Goal: Task Accomplishment & Management: Manage account settings

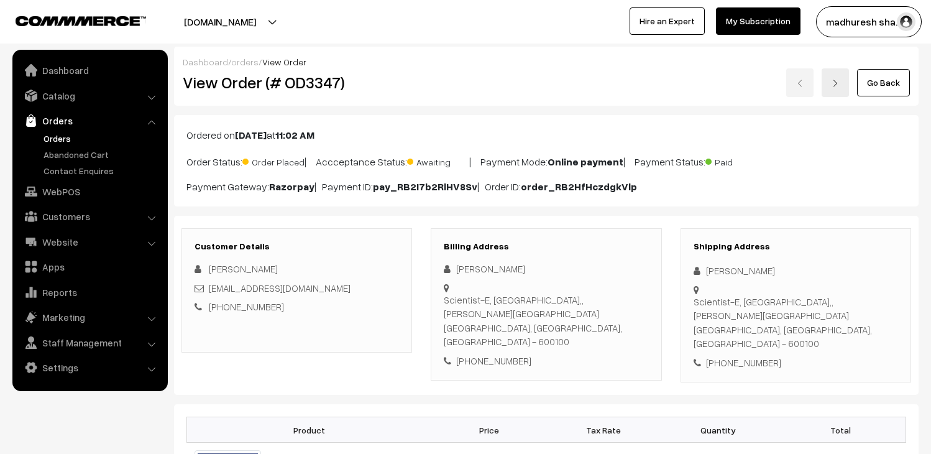
scroll to position [138, 0]
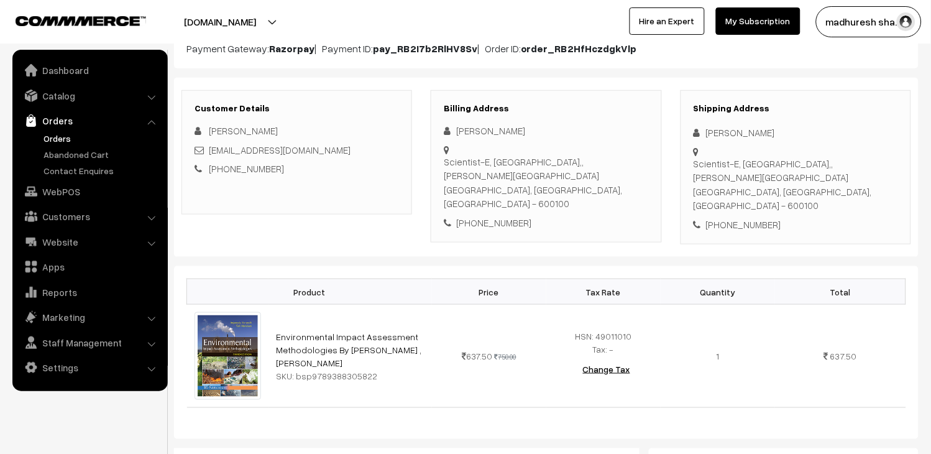
click at [73, 132] on link "Orders" at bounding box center [101, 138] width 123 height 13
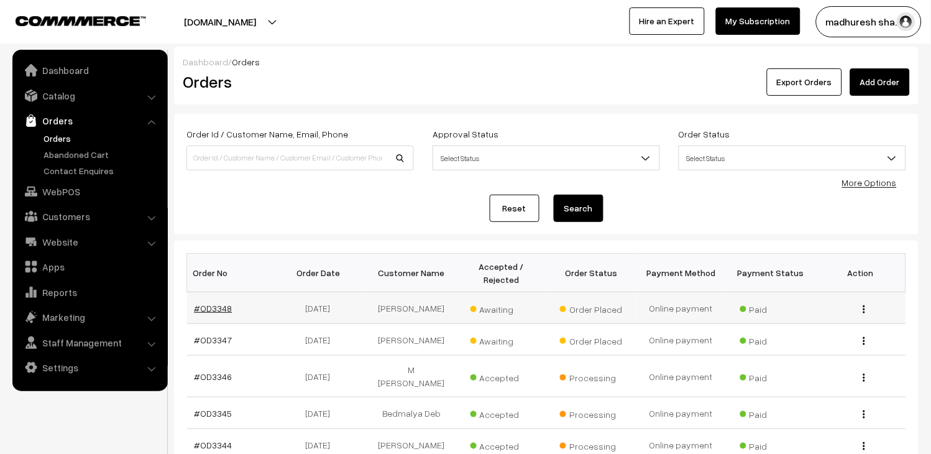
click at [219, 306] on link "#OD3348" at bounding box center [214, 308] width 38 height 11
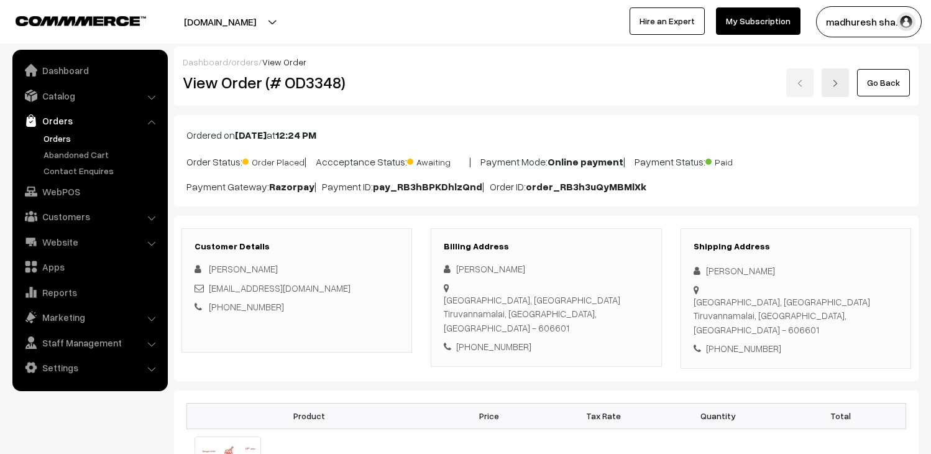
scroll to position [138, 0]
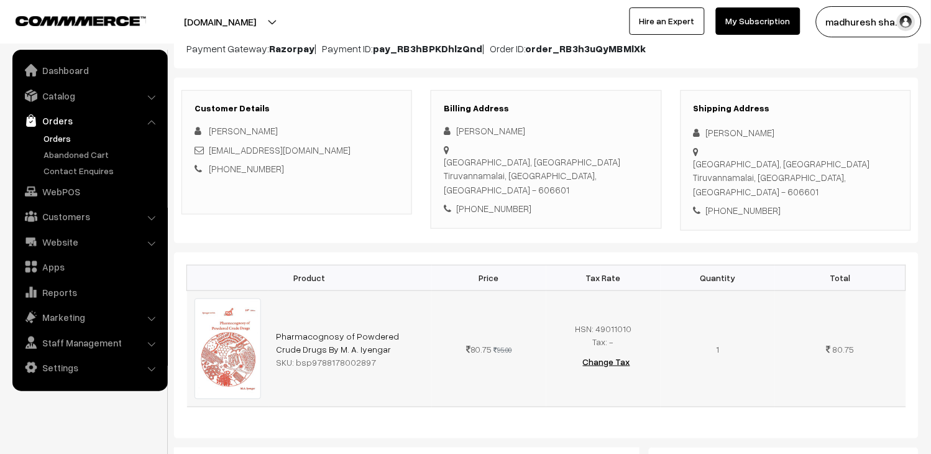
click at [321, 359] on div "SKU: bsp9788178002897" at bounding box center [350, 362] width 149 height 13
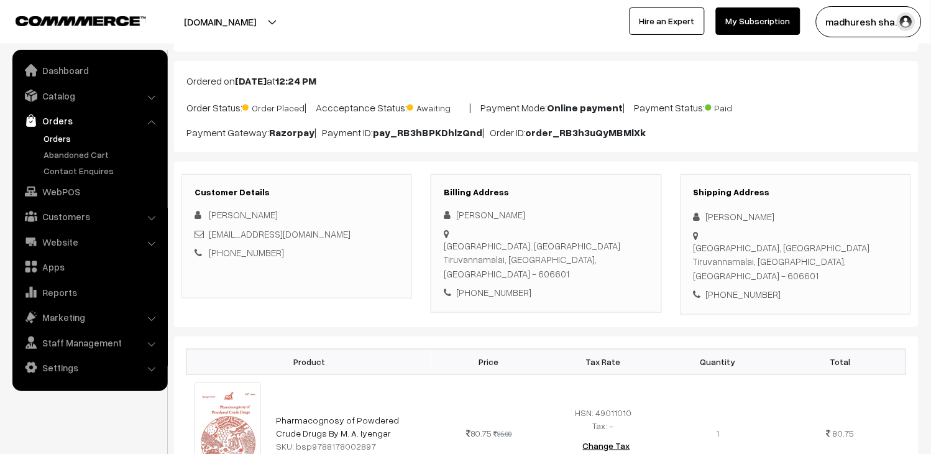
scroll to position [0, 0]
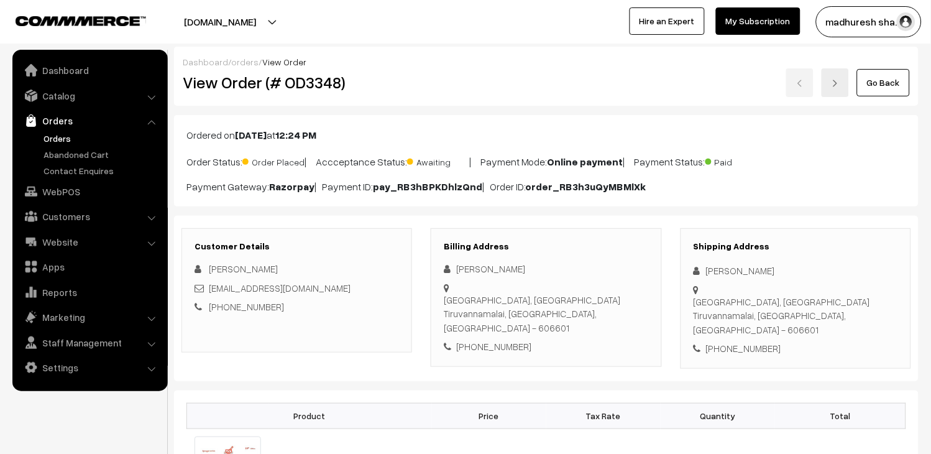
click at [52, 139] on link "Orders" at bounding box center [101, 138] width 123 height 13
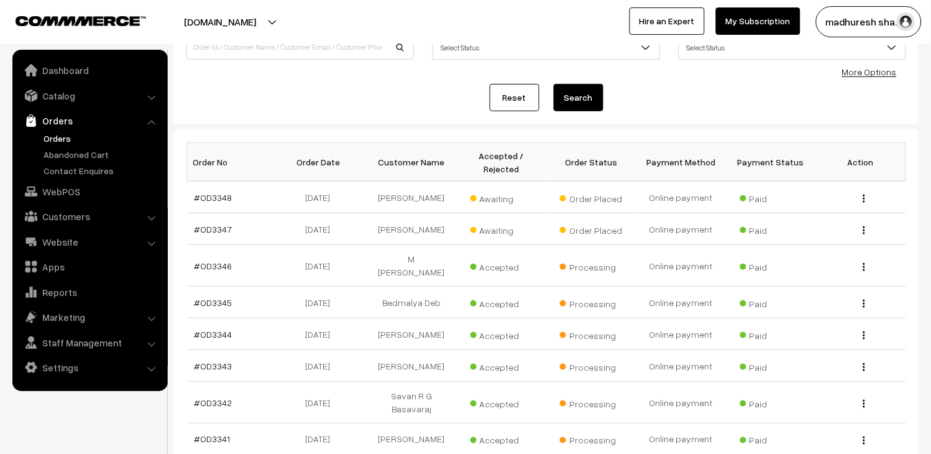
scroll to position [138, 0]
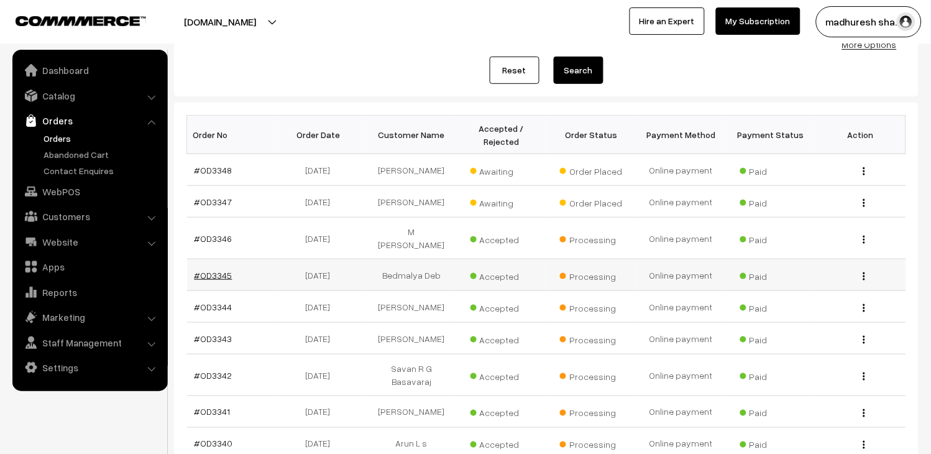
click at [221, 270] on link "#OD3345" at bounding box center [214, 275] width 38 height 11
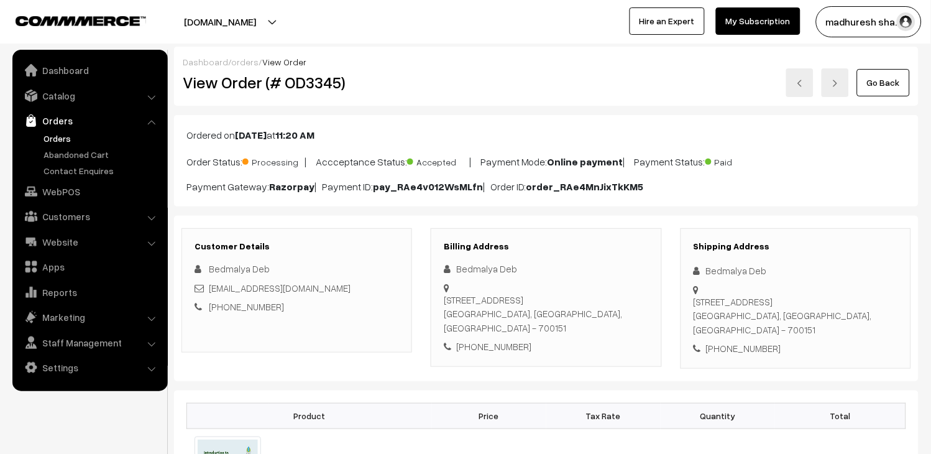
click at [67, 140] on link "Orders" at bounding box center [101, 138] width 123 height 13
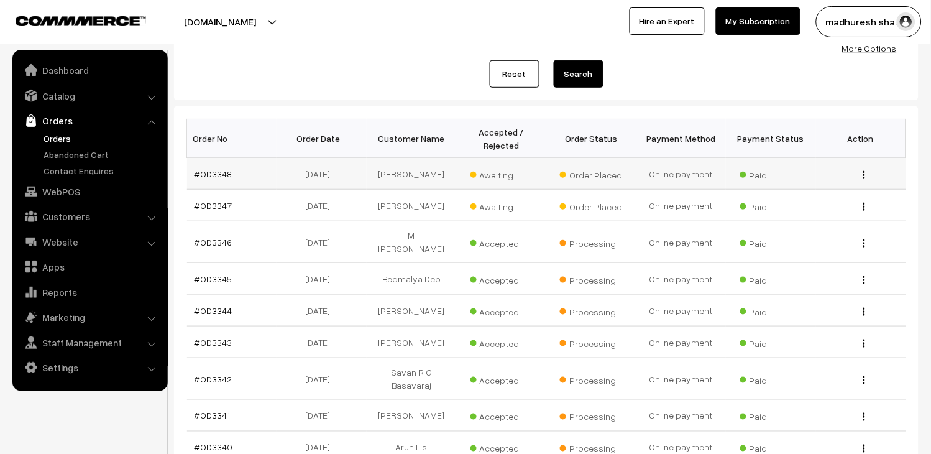
scroll to position [138, 0]
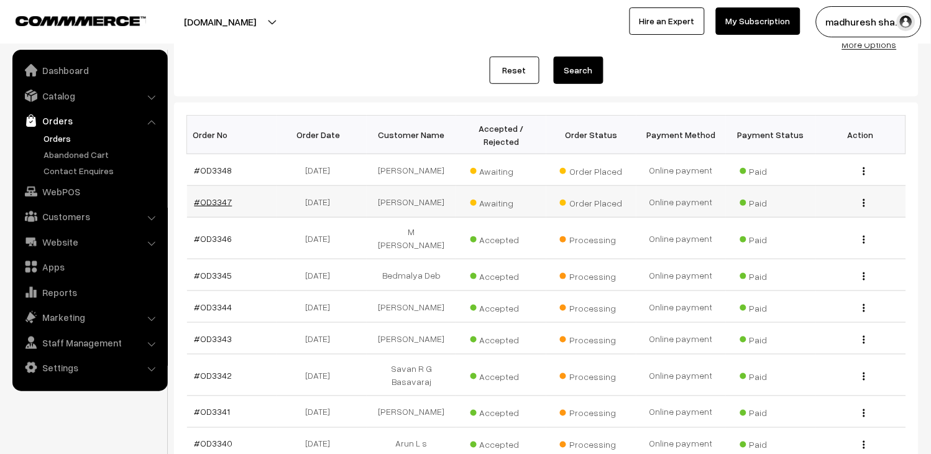
click at [220, 201] on link "#OD3347" at bounding box center [214, 201] width 38 height 11
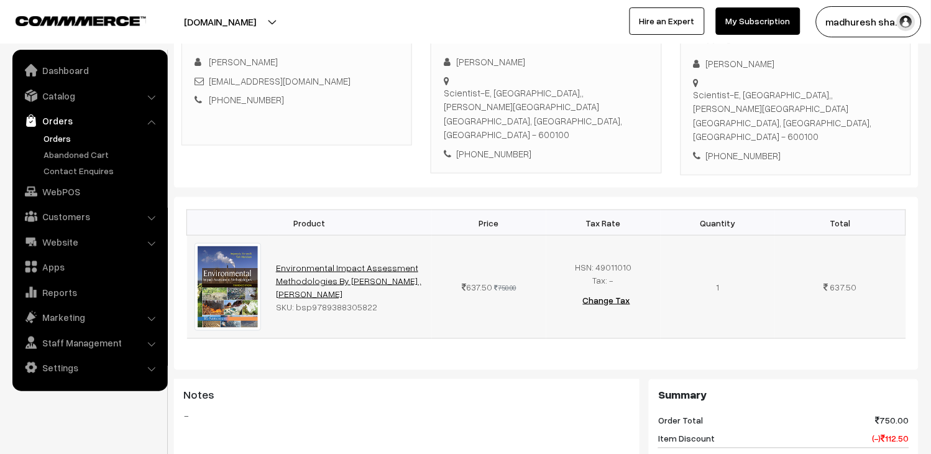
scroll to position [207, 0]
click at [368, 300] on div "SKU: bsp9789388305822" at bounding box center [350, 306] width 149 height 13
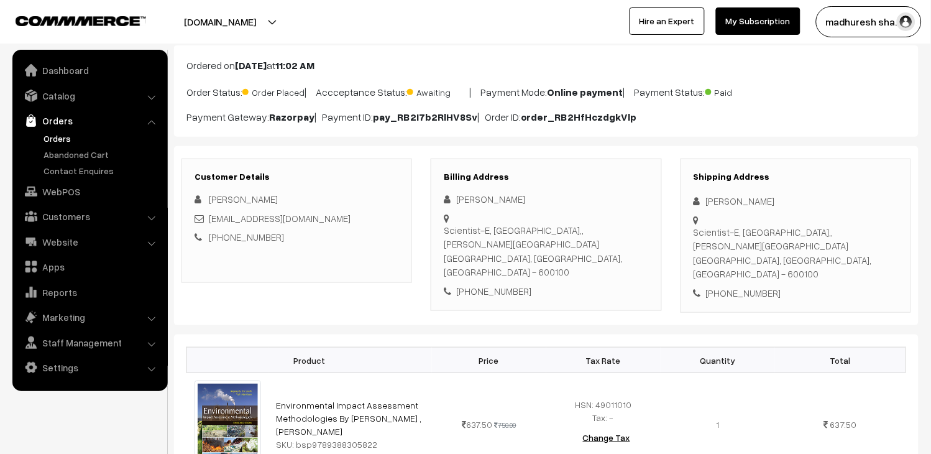
scroll to position [0, 0]
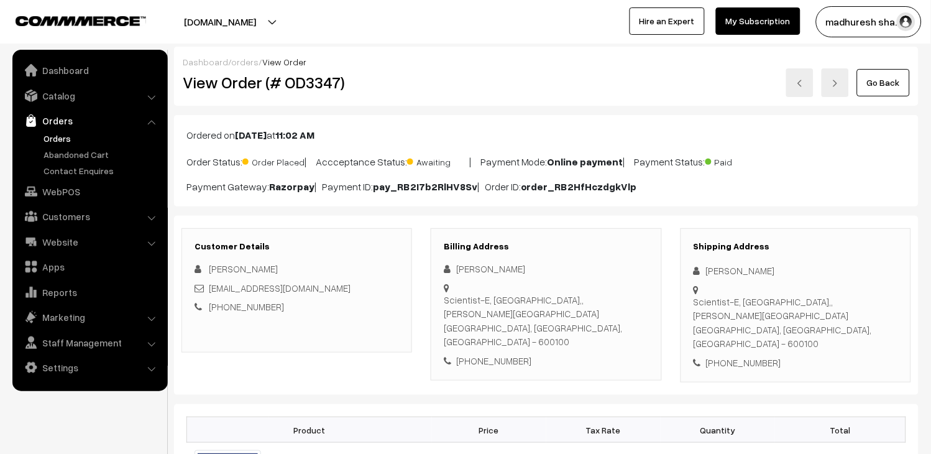
click at [793, 85] on link at bounding box center [799, 82] width 27 height 29
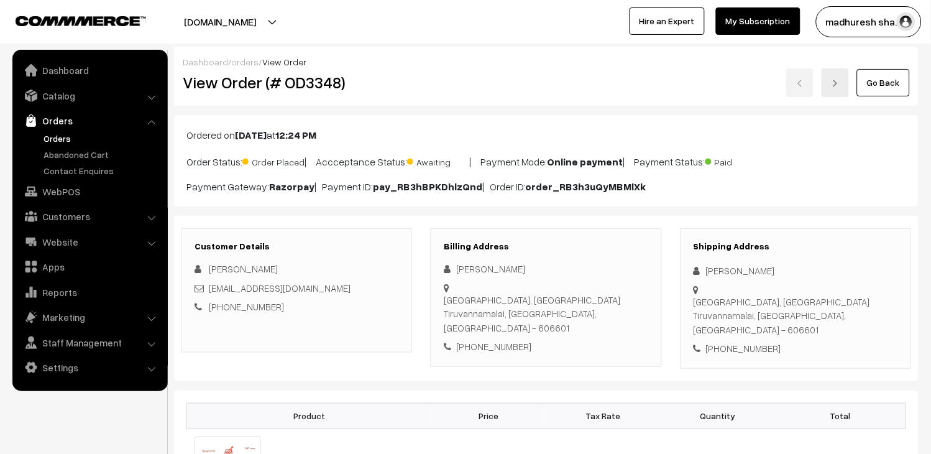
click at [844, 82] on link at bounding box center [835, 82] width 27 height 29
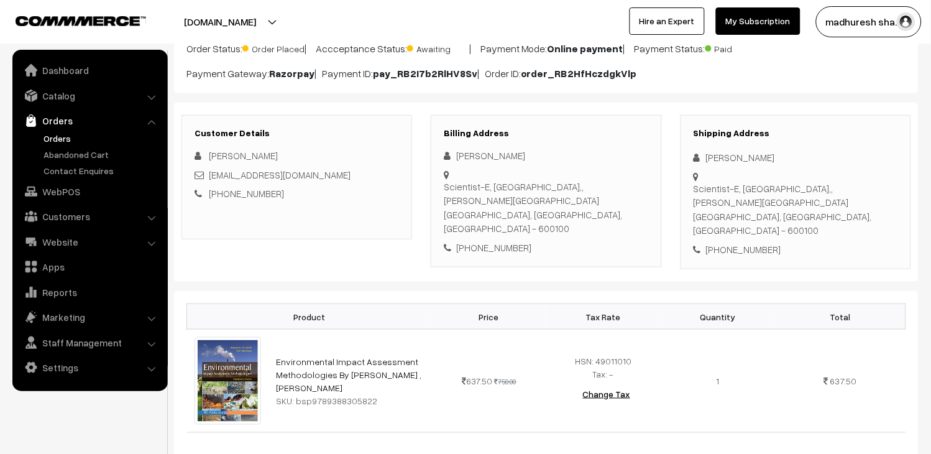
scroll to position [138, 0]
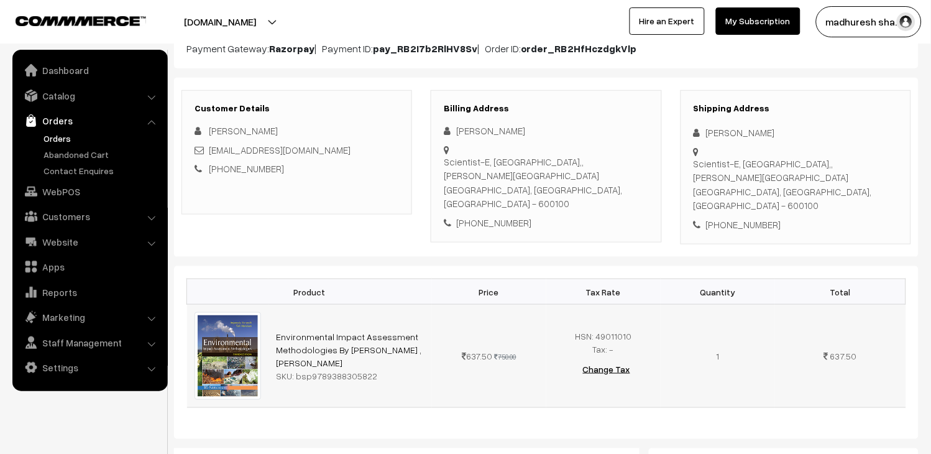
click at [214, 332] on img at bounding box center [228, 355] width 67 height 87
click at [331, 331] on link "Environmental Impact Assessment Methodologies By [PERSON_NAME] ,[PERSON_NAME]" at bounding box center [348, 349] width 145 height 37
drag, startPoint x: 371, startPoint y: 359, endPoint x: 310, endPoint y: 363, distance: 61.7
click at [310, 369] on div "SKU: bsp9789388305822" at bounding box center [350, 375] width 149 height 13
copy div "9789388305822"
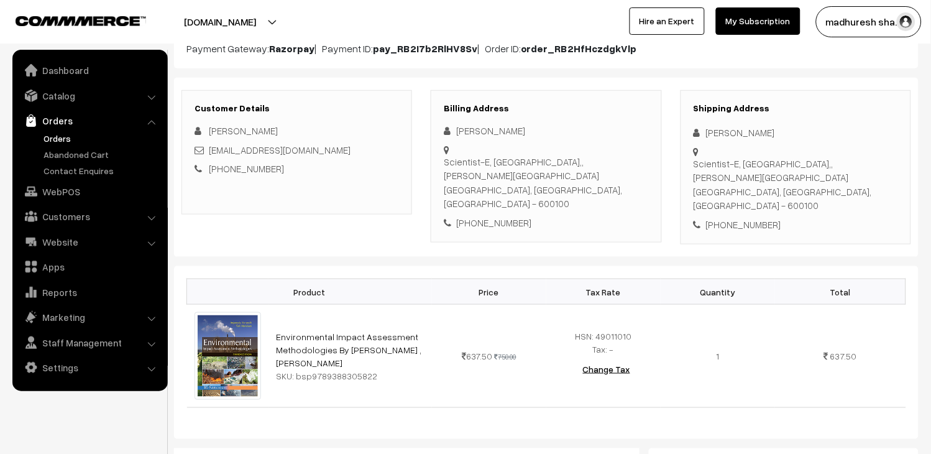
click at [347, 421] on div "Product Price Tax Rate Quantity Total Environmental Impact Assessment Methodolo…" at bounding box center [546, 352] width 745 height 173
click at [58, 143] on link "Orders" at bounding box center [101, 138] width 123 height 13
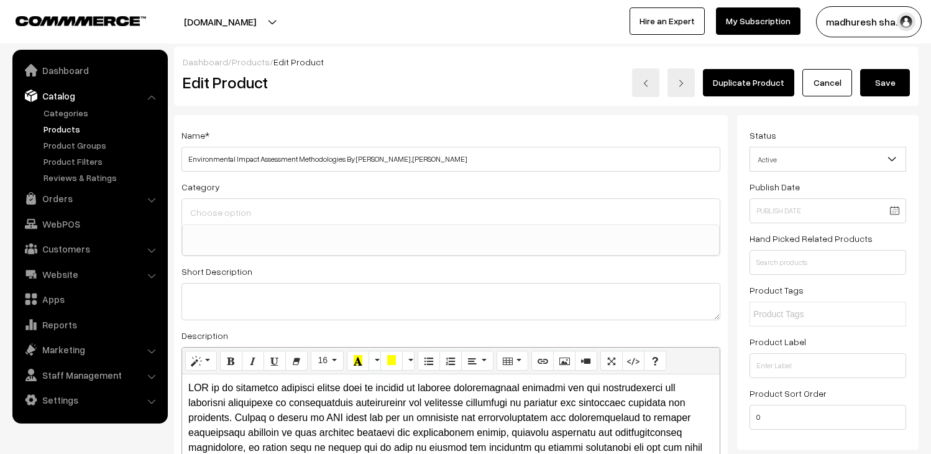
select select
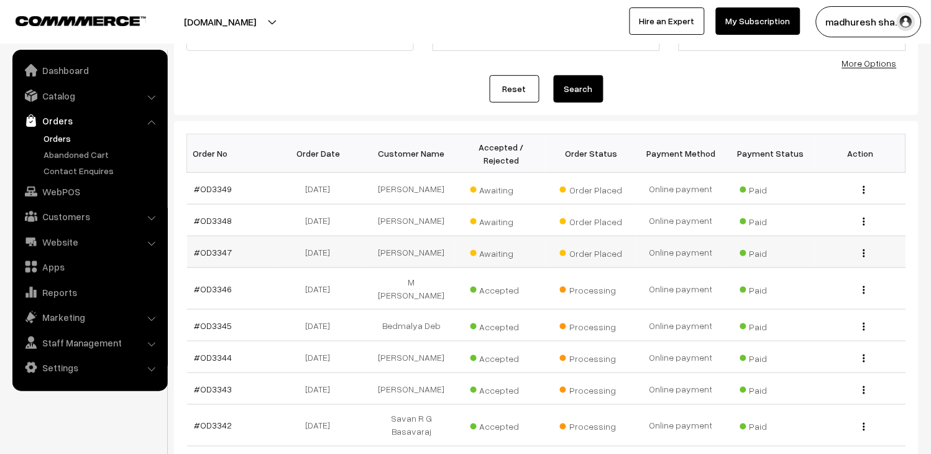
scroll to position [138, 0]
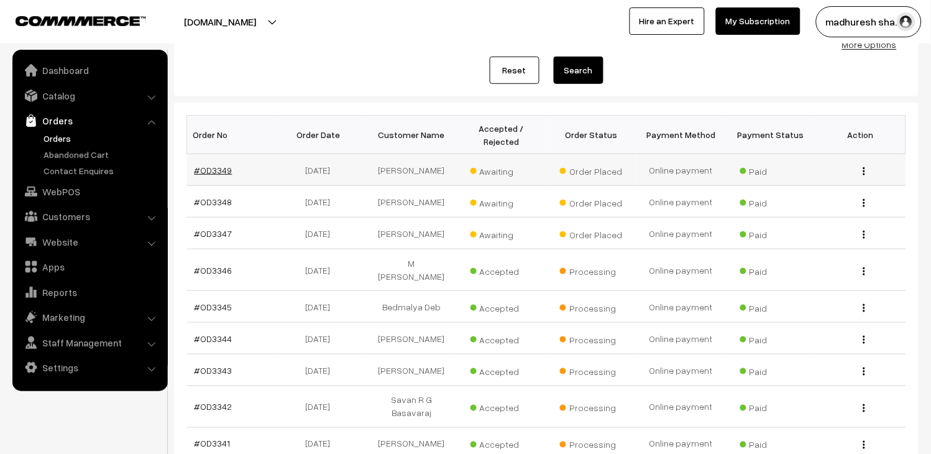
click at [209, 165] on link "#OD3349" at bounding box center [214, 170] width 38 height 11
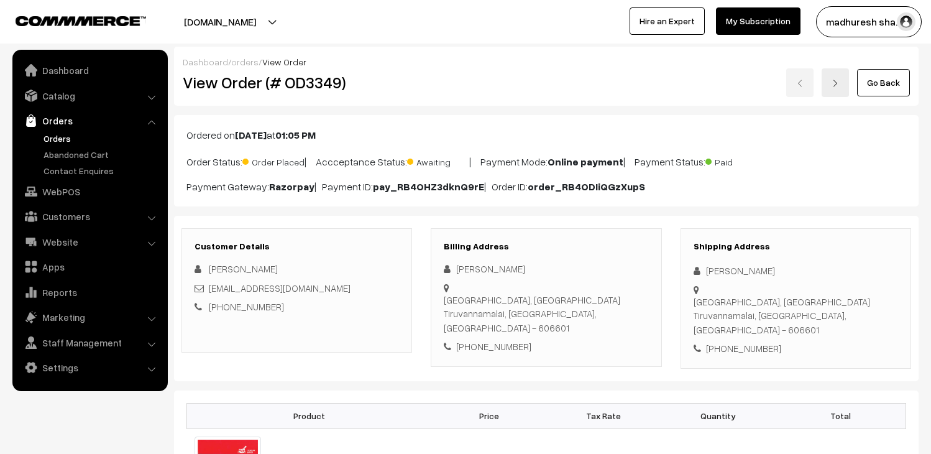
scroll to position [207, 0]
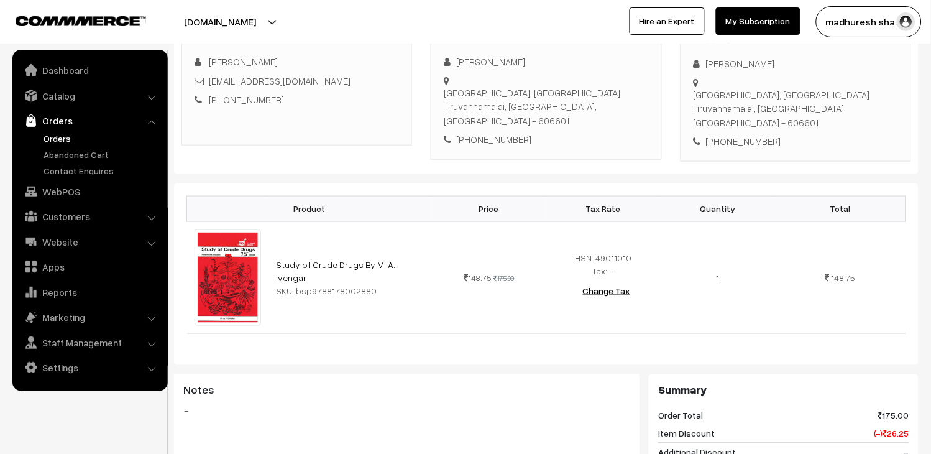
click at [55, 138] on link "Orders" at bounding box center [101, 138] width 123 height 13
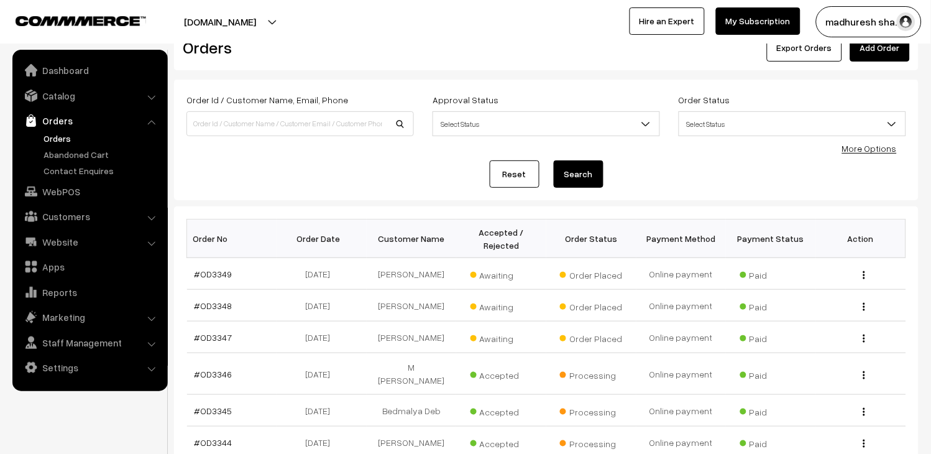
scroll to position [69, 0]
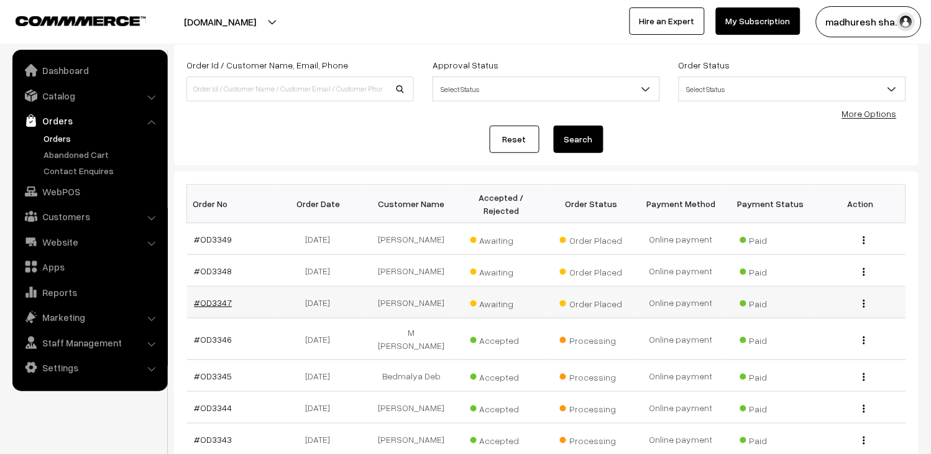
click at [222, 303] on link "#OD3347" at bounding box center [214, 302] width 38 height 11
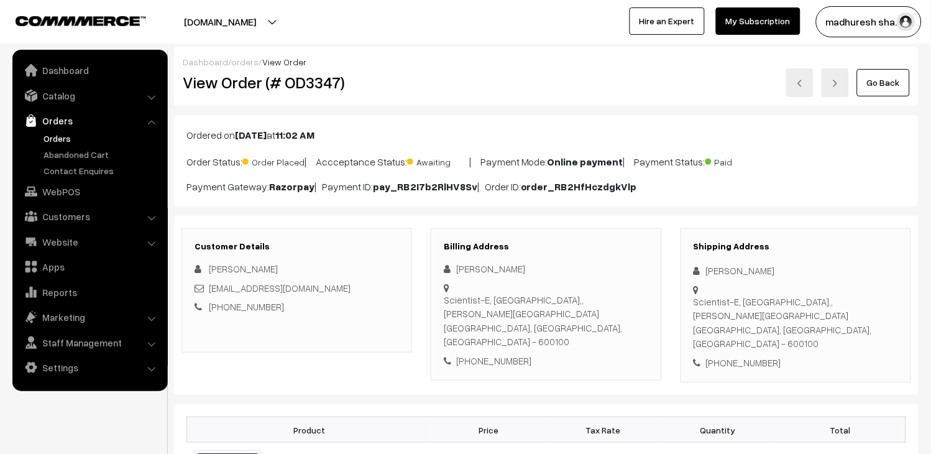
click at [66, 140] on link "Orders" at bounding box center [101, 138] width 123 height 13
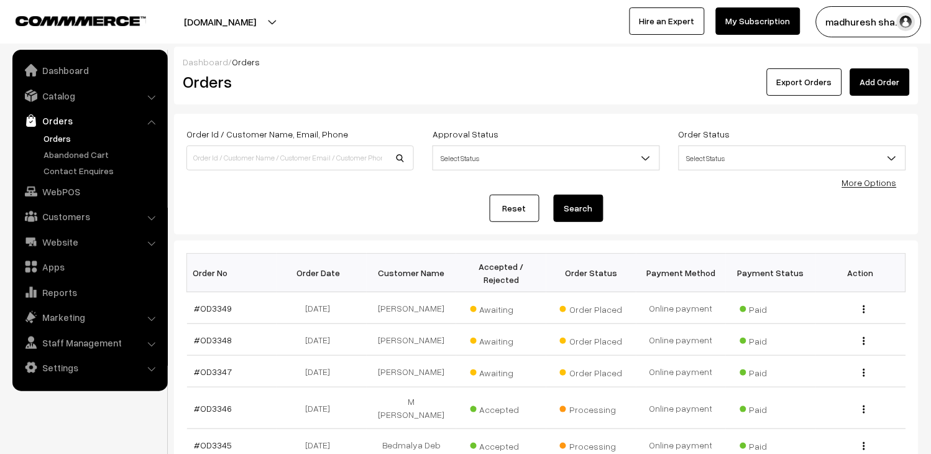
click at [61, 137] on link "Orders" at bounding box center [101, 138] width 123 height 13
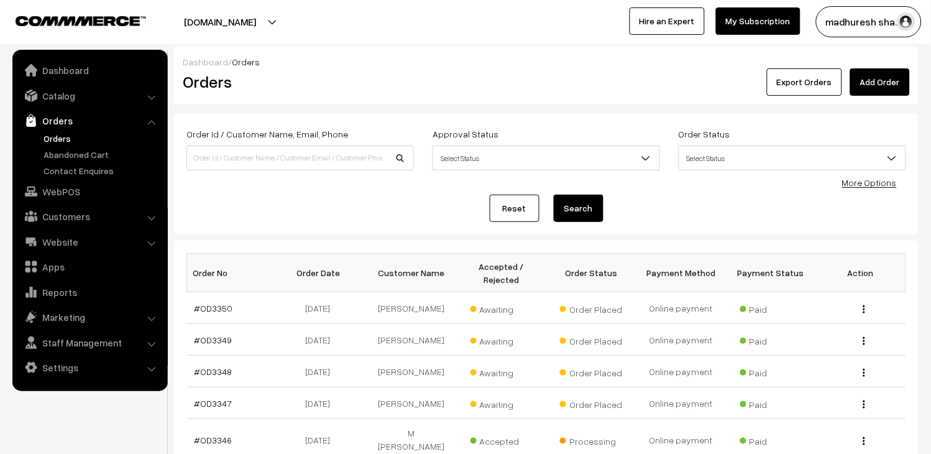
click at [881, 16] on button "madhuresh sha…" at bounding box center [869, 21] width 106 height 31
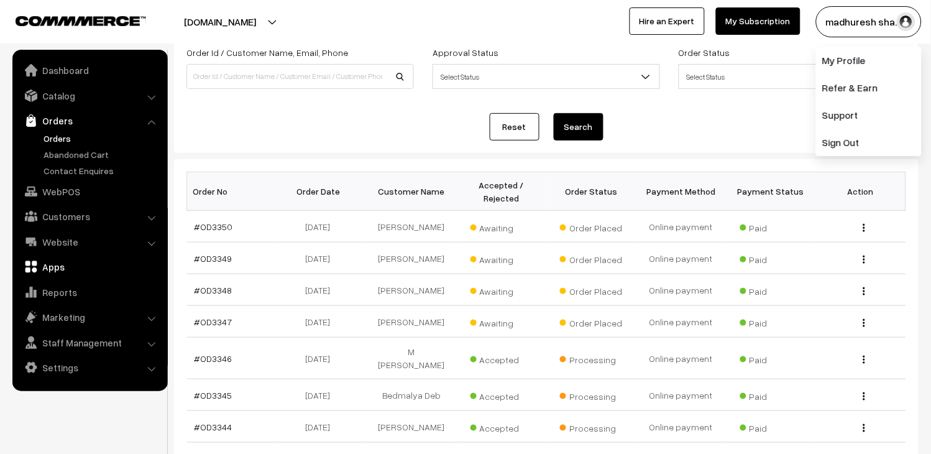
scroll to position [69, 0]
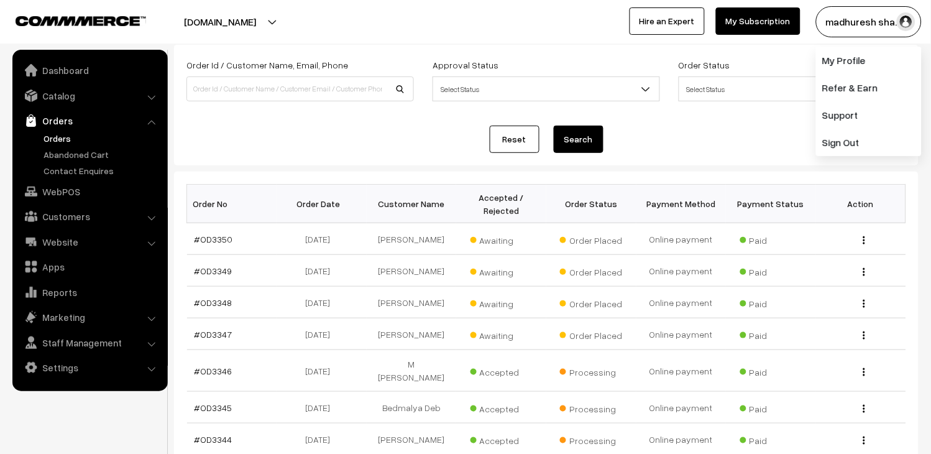
click at [54, 138] on link "Orders" at bounding box center [101, 138] width 123 height 13
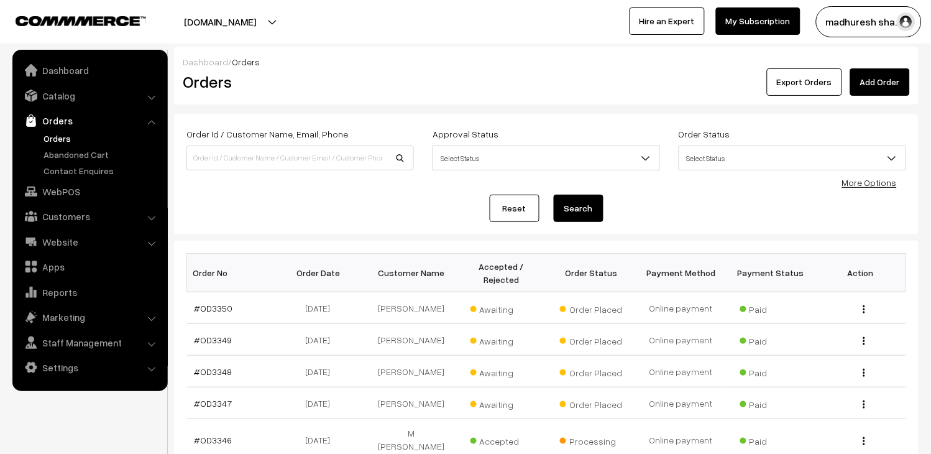
click at [58, 100] on link "Catalog" at bounding box center [90, 96] width 148 height 22
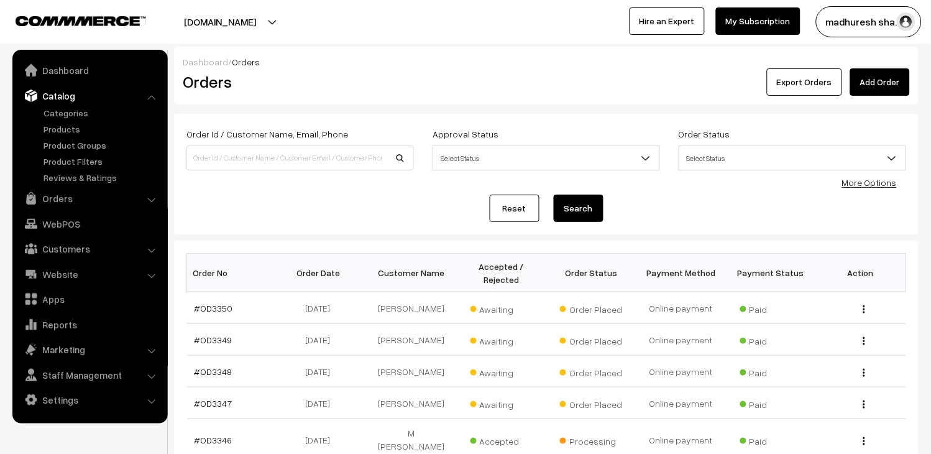
click at [60, 98] on link "Catalog" at bounding box center [90, 96] width 148 height 22
click at [63, 126] on link "Products" at bounding box center [101, 128] width 123 height 13
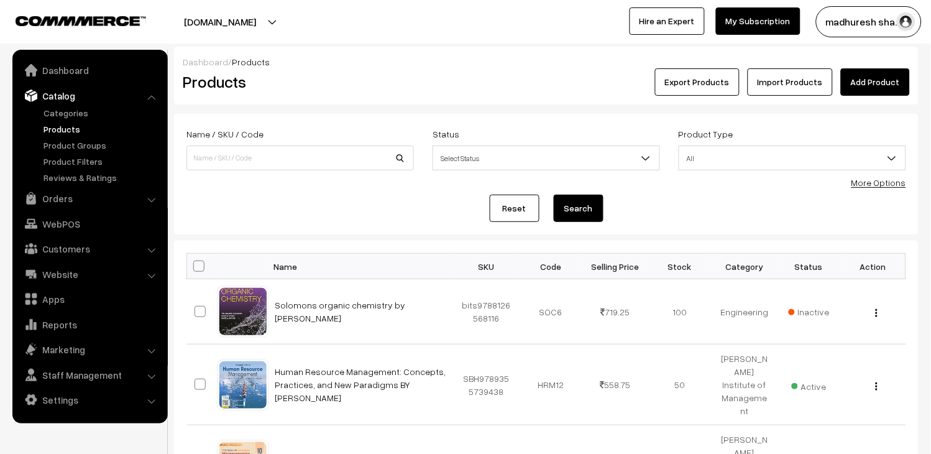
click at [878, 83] on link "Add Product" at bounding box center [875, 81] width 69 height 27
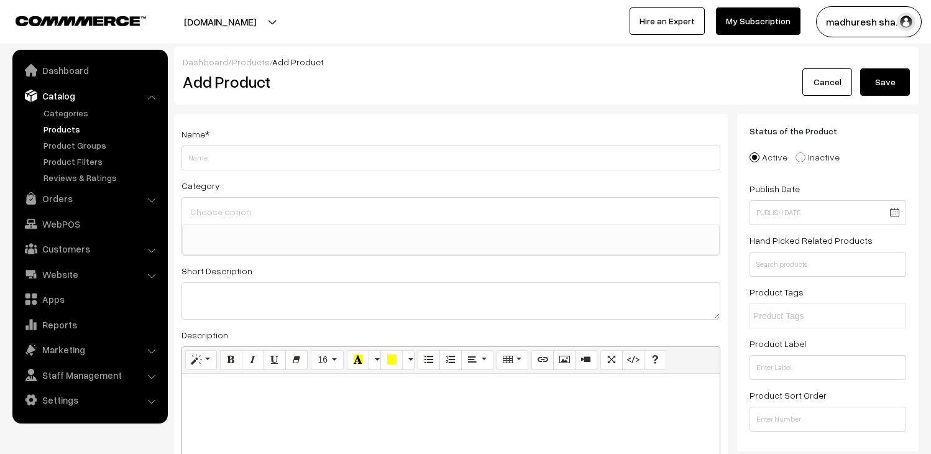
select select
click at [817, 83] on link "Cancel" at bounding box center [828, 81] width 50 height 27
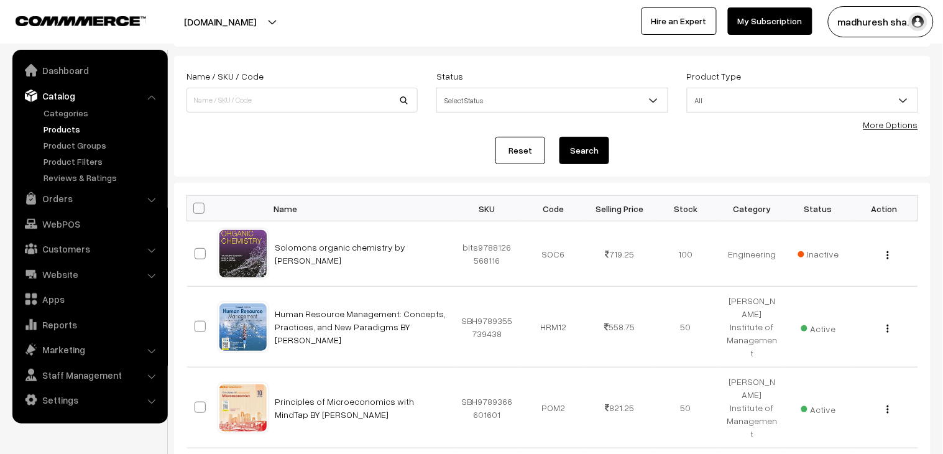
scroll to position [138, 0]
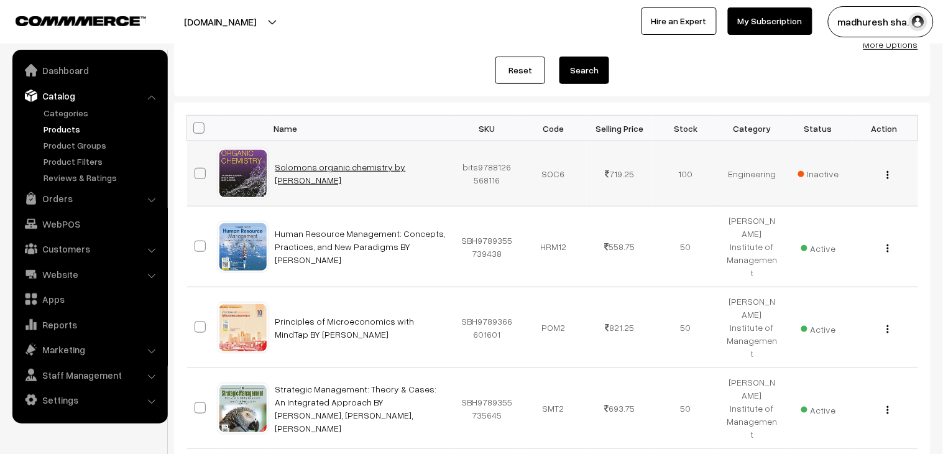
click at [344, 167] on link "Solomons organic chemistry by [PERSON_NAME]" at bounding box center [340, 174] width 131 height 24
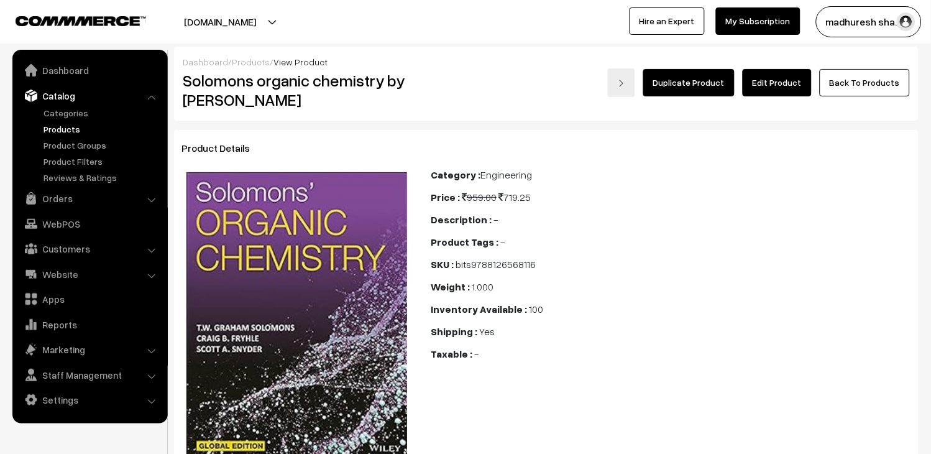
click at [844, 72] on link "Back To Products" at bounding box center [865, 82] width 90 height 27
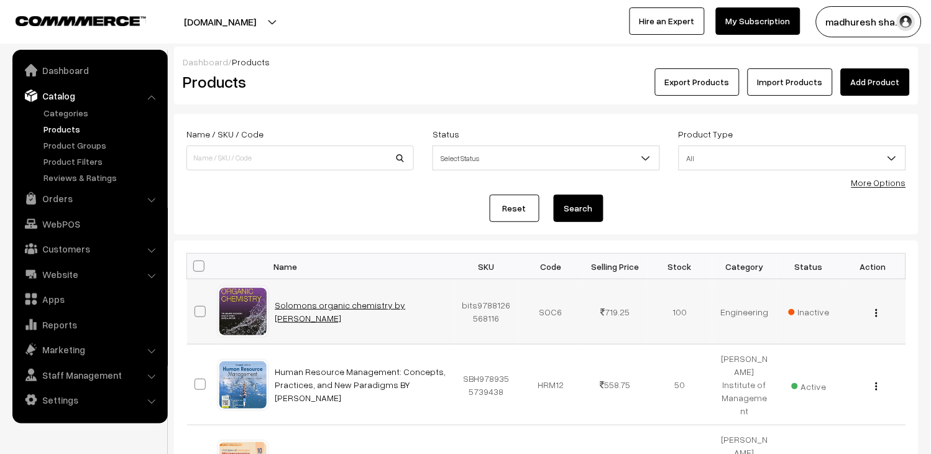
click at [325, 300] on link "Solomons organic chemistry by [PERSON_NAME]" at bounding box center [340, 312] width 131 height 24
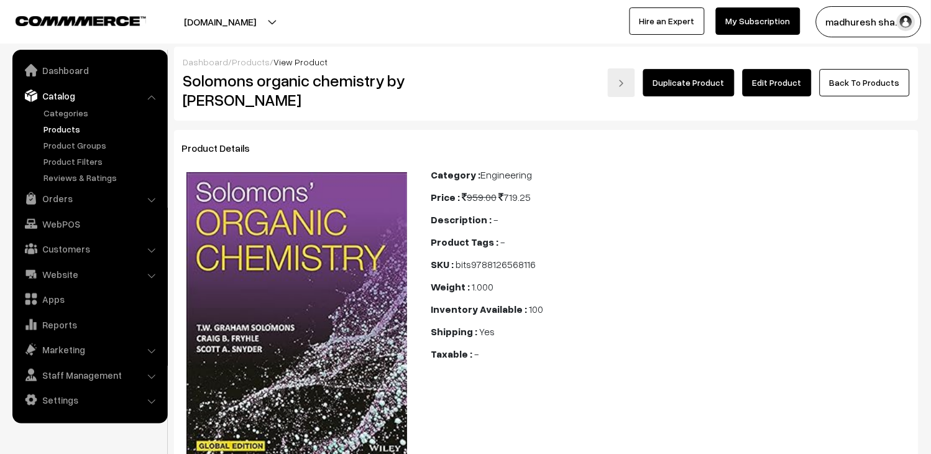
click at [67, 125] on link "Products" at bounding box center [101, 128] width 123 height 13
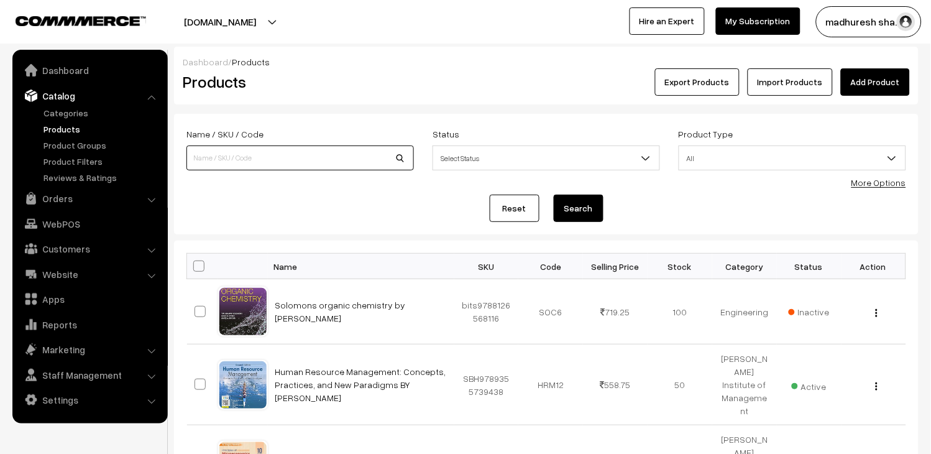
click at [320, 167] on input at bounding box center [300, 157] width 228 height 25
paste input "9789348734242"
type input "9789348734242"
click at [581, 201] on button "Search" at bounding box center [579, 208] width 50 height 27
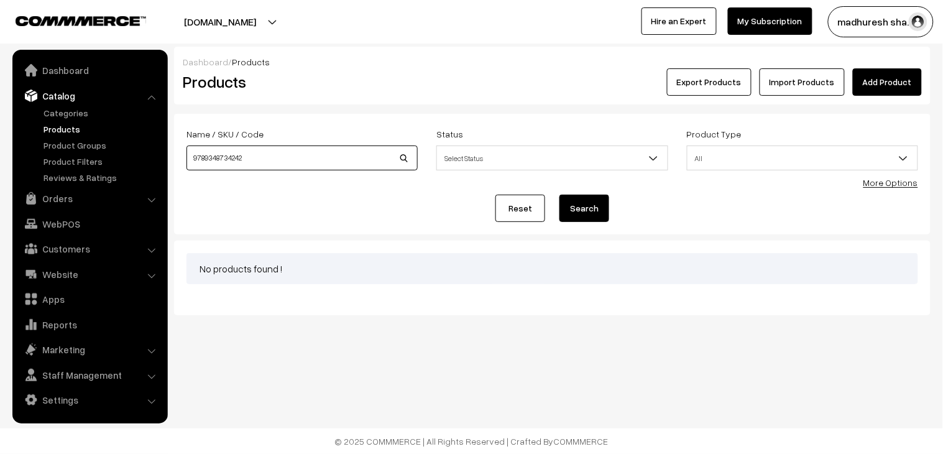
click at [286, 156] on input "9789348734242" at bounding box center [301, 157] width 231 height 25
click at [873, 78] on link "Add Product" at bounding box center [887, 81] width 69 height 27
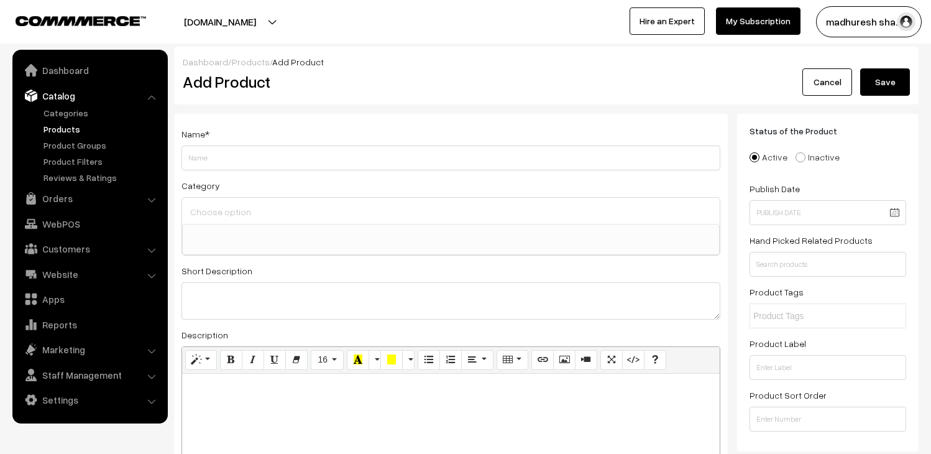
select select
paste input "Biopharmaceutics and Pharmacokinetics, Revised Edition"
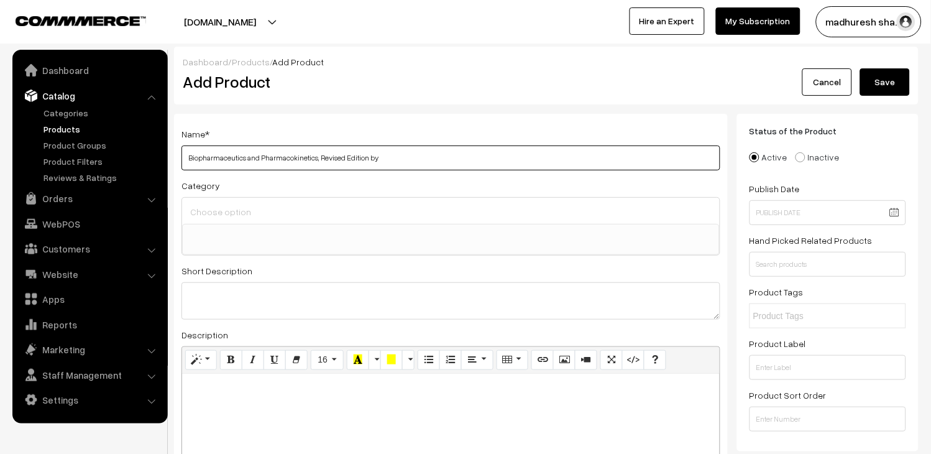
paste input "Kamla Pathak"
type input "Biopharmaceutics and Pharmacokinetics, Revised Edition by Kamla Pathak"
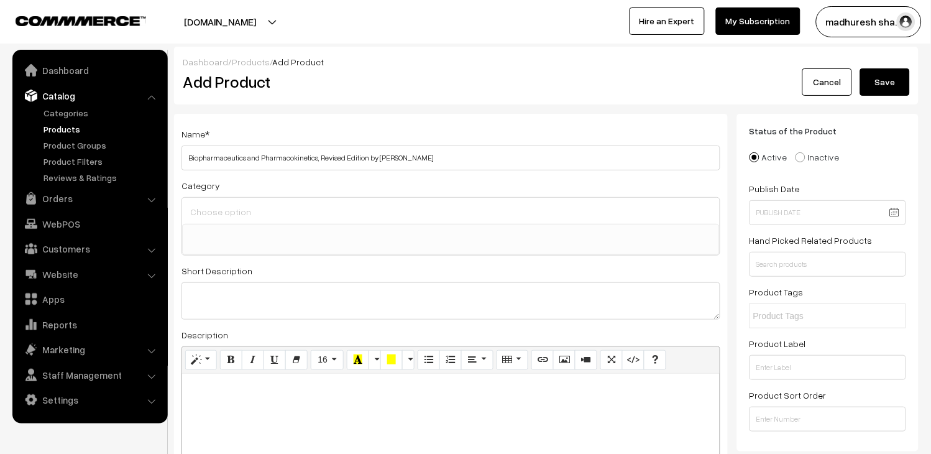
click at [271, 209] on input at bounding box center [451, 212] width 528 height 18
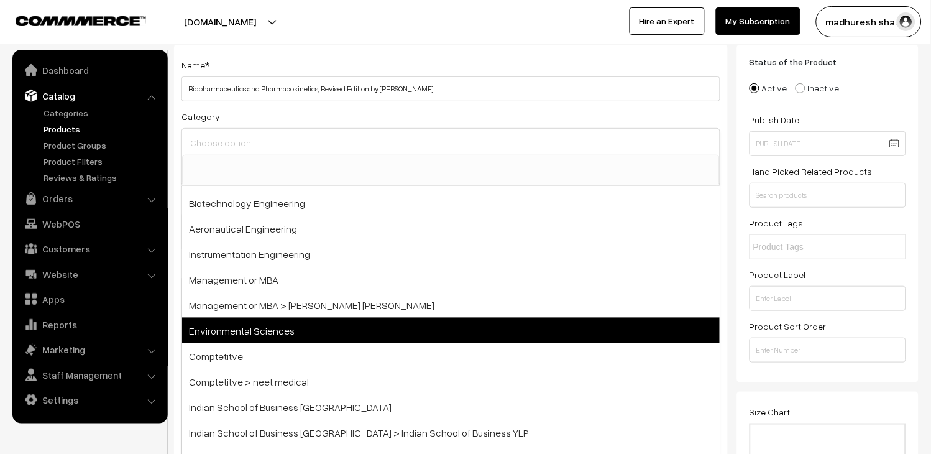
scroll to position [276, 0]
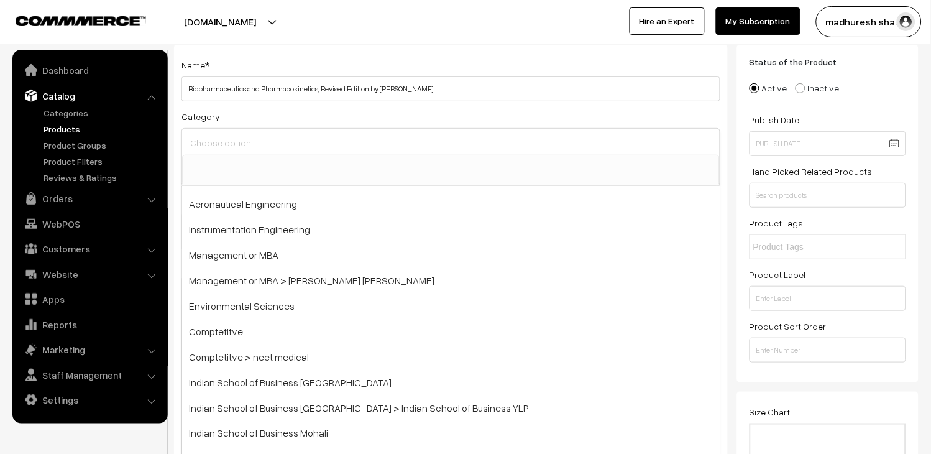
click at [269, 145] on input at bounding box center [451, 143] width 528 height 18
click at [369, 110] on div "Category Engineering Electronics and Communication Engineering Electrical and E…" at bounding box center [451, 148] width 539 height 78
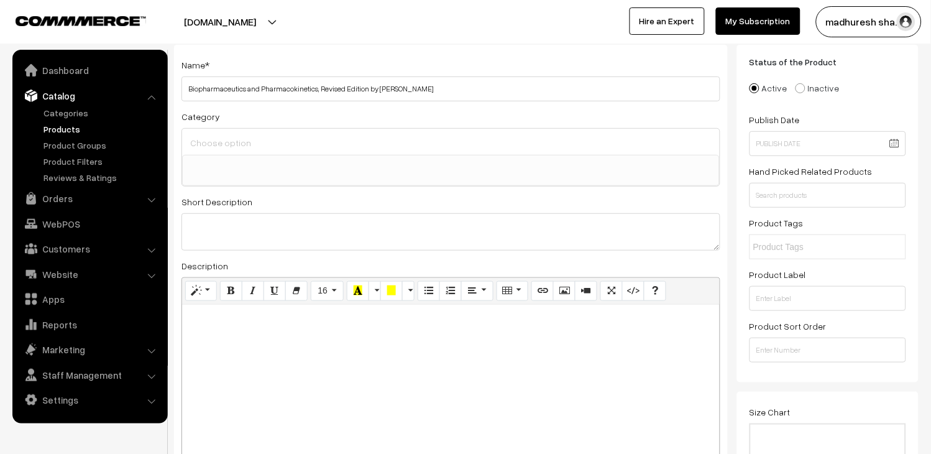
click at [230, 339] on div at bounding box center [451, 382] width 538 height 155
paste div
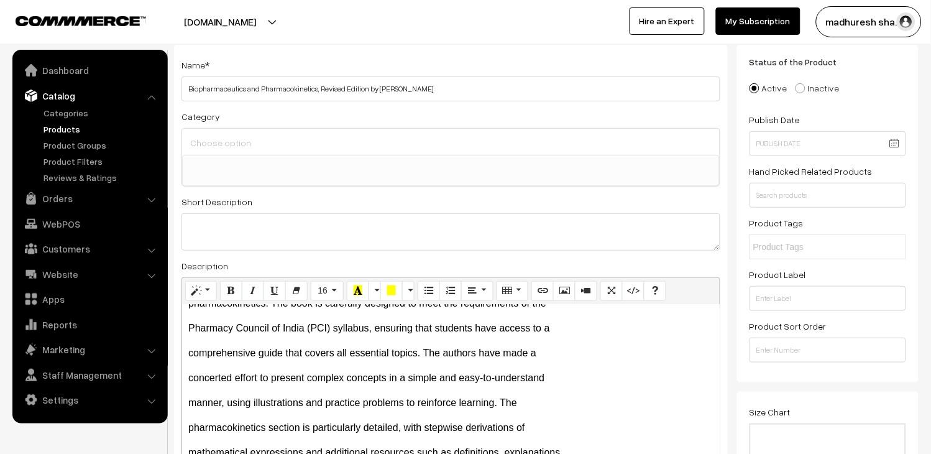
scroll to position [0, 0]
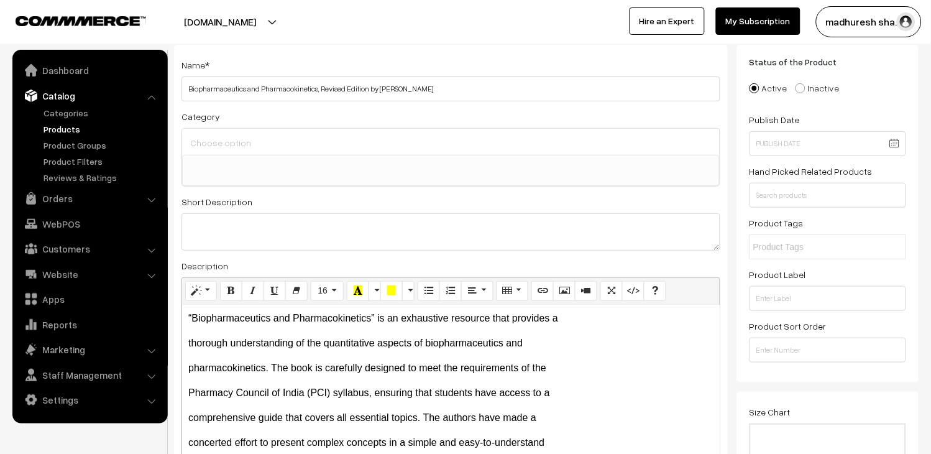
click at [596, 313] on p "“Biopharmaceutics and Pharmacokinetics” is an exhaustive resource that provides…" at bounding box center [450, 318] width 525 height 15
click at [199, 334] on div "“Biopharmaceutics and Pharmacokinetics” is an exhaustive resource that provides…" at bounding box center [451, 382] width 538 height 155
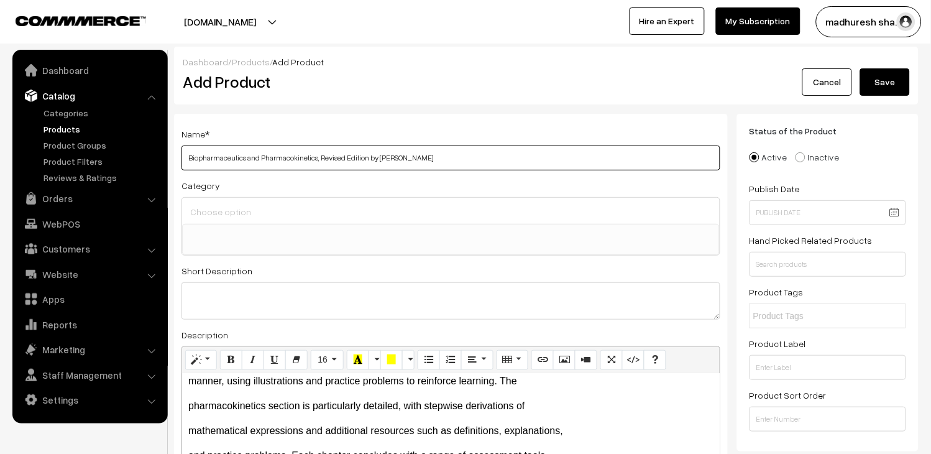
click at [433, 159] on input "Biopharmaceutics and Pharmacokinetics, Revised Edition by Kamla Pathak" at bounding box center [451, 157] width 539 height 25
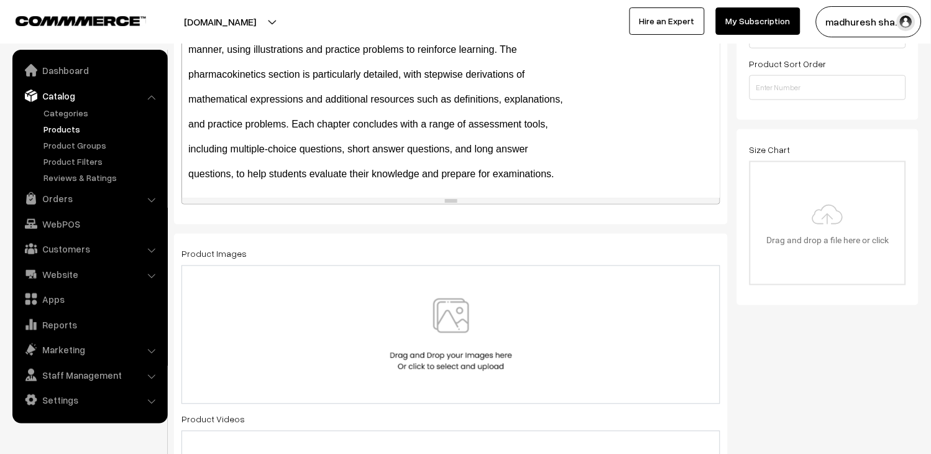
scroll to position [345, 0]
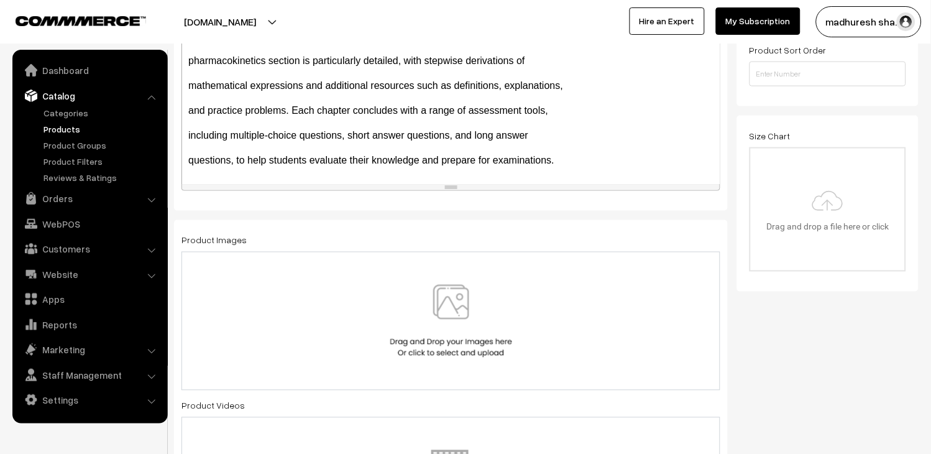
click at [453, 308] on img at bounding box center [451, 321] width 128 height 73
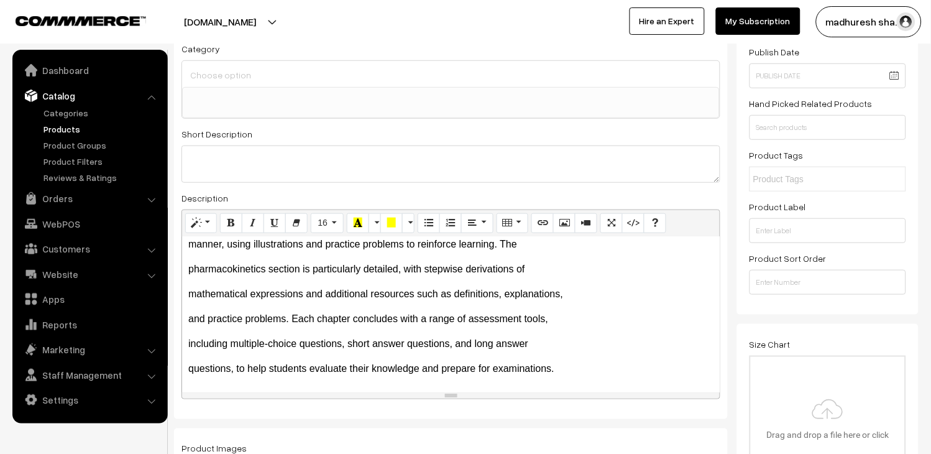
scroll to position [483, 0]
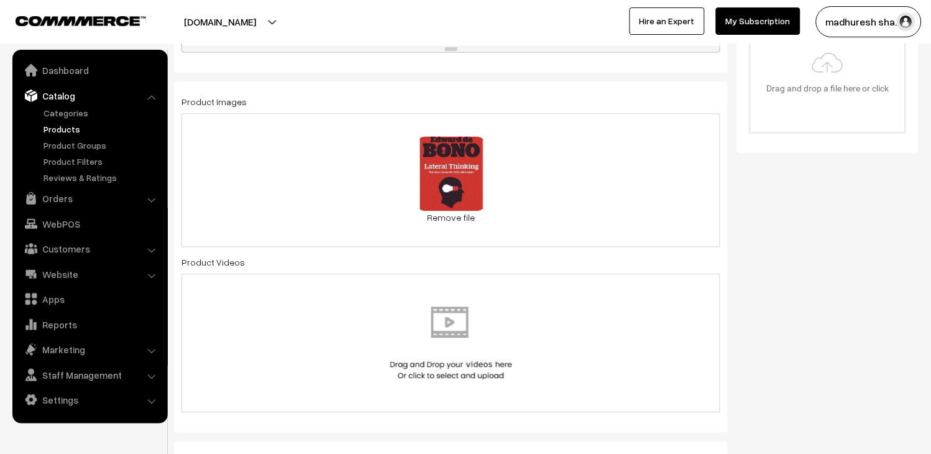
click at [456, 218] on link "Remove file" at bounding box center [451, 217] width 75 height 13
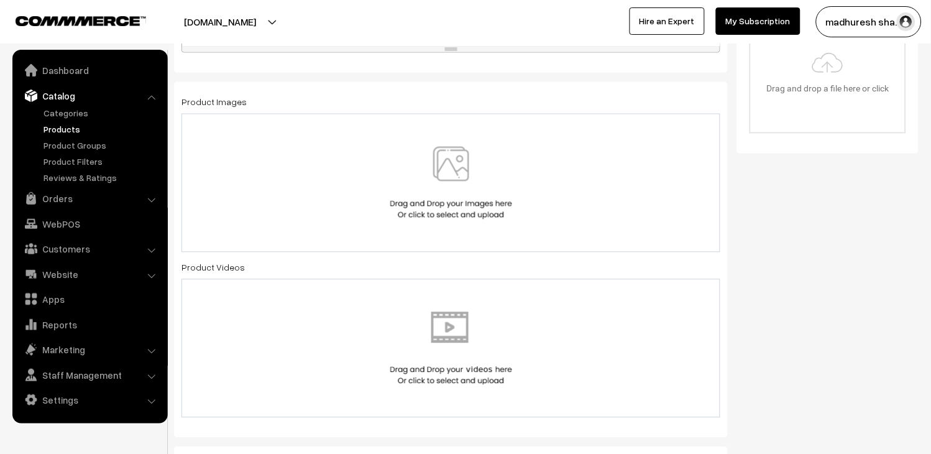
click at [469, 168] on img at bounding box center [451, 183] width 128 height 73
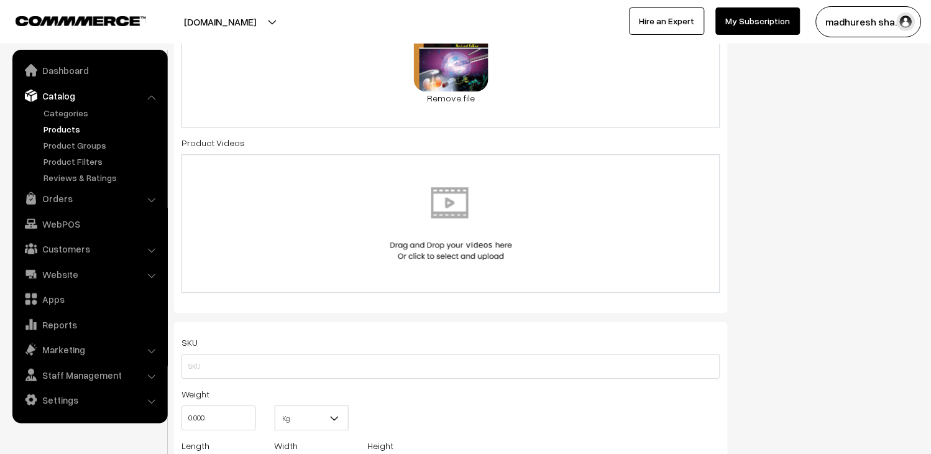
scroll to position [622, 0]
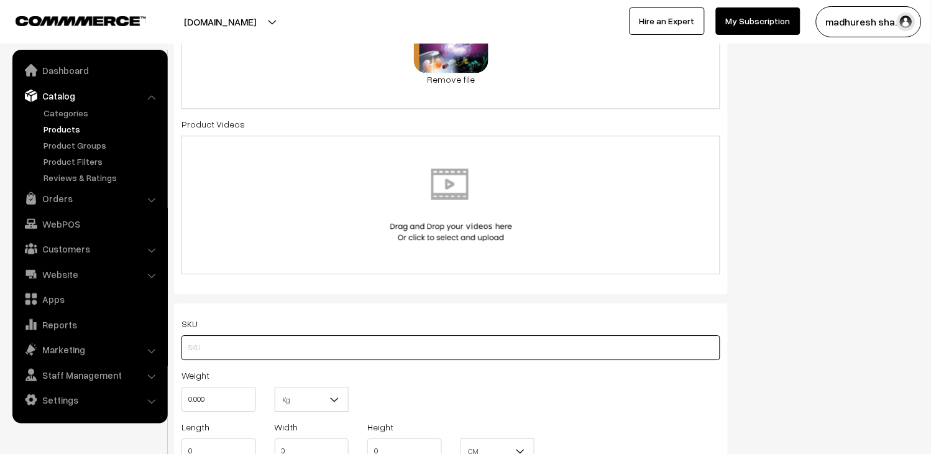
click at [257, 351] on input "text" at bounding box center [451, 347] width 539 height 25
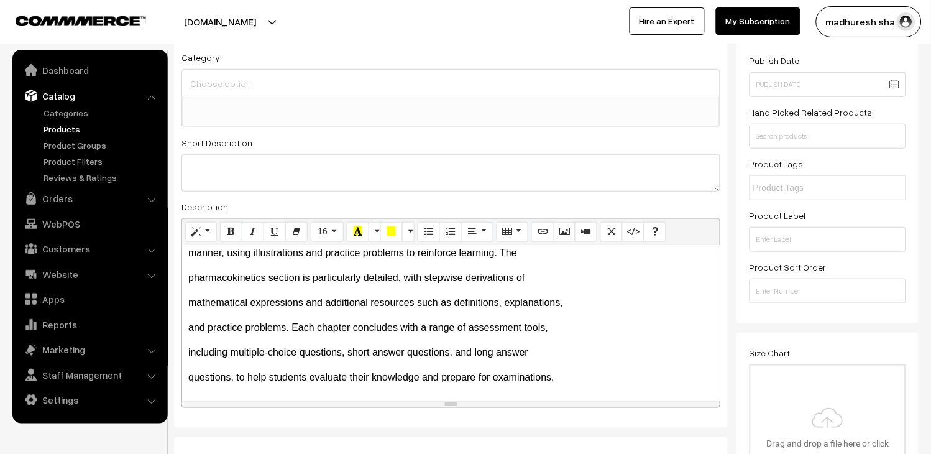
scroll to position [138, 0]
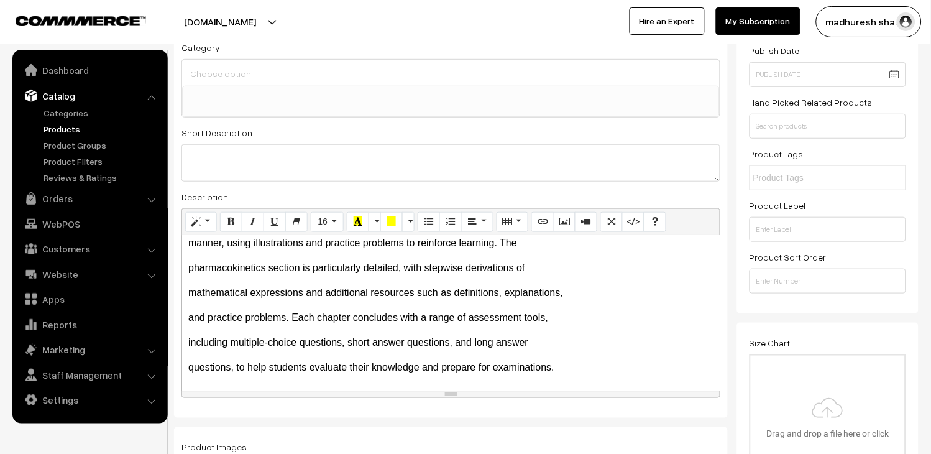
click at [203, 199] on label "Description" at bounding box center [205, 196] width 47 height 13
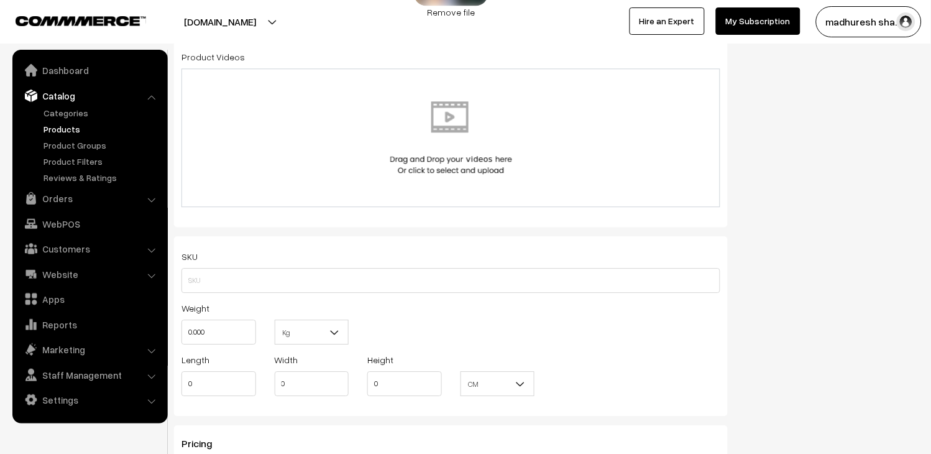
scroll to position [691, 0]
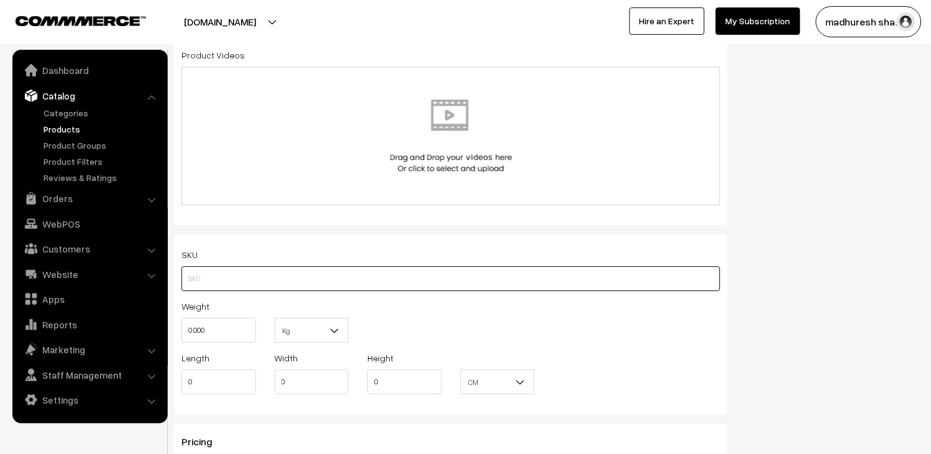
click at [259, 291] on input "text" at bounding box center [451, 278] width 539 height 25
type input "b"
paste input "9789348734242"
drag, startPoint x: 200, startPoint y: 280, endPoint x: 302, endPoint y: 283, distance: 102.0
click at [302, 283] on input "bsp9789348734242" at bounding box center [451, 278] width 539 height 25
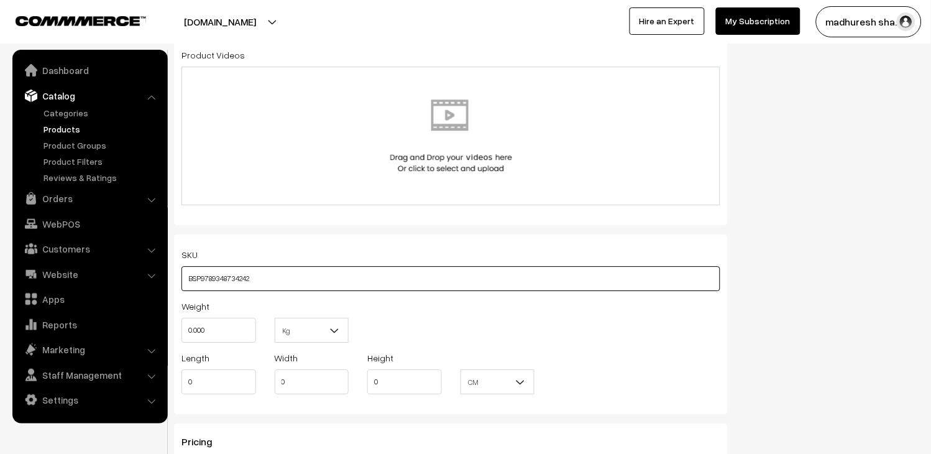
type input "BSP9789348734242"
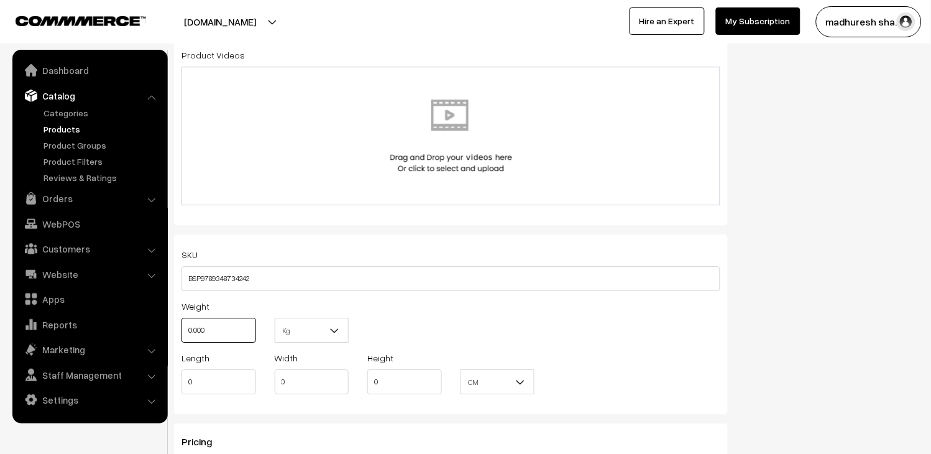
click at [224, 334] on input "0.000" at bounding box center [219, 330] width 75 height 25
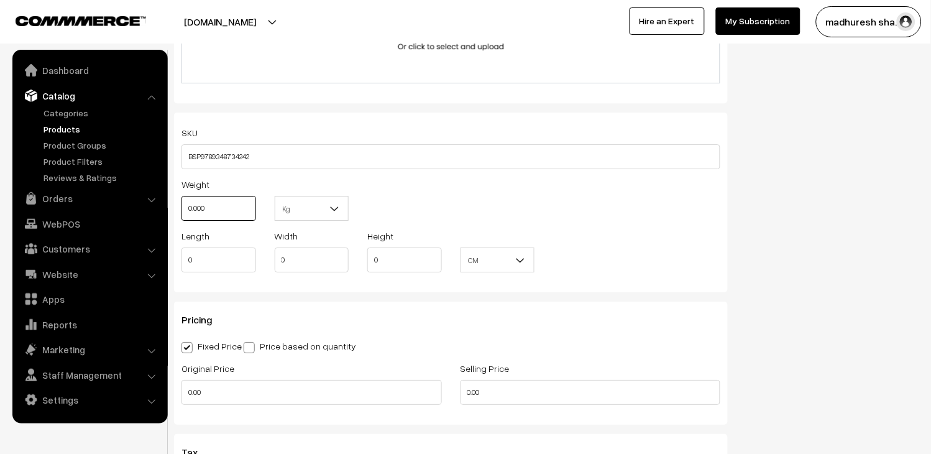
scroll to position [829, 0]
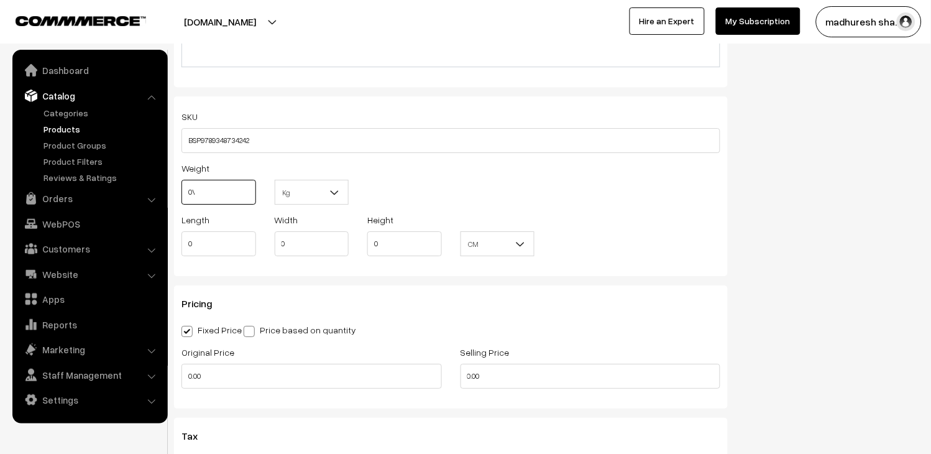
type input "0"
type input "1"
click at [216, 249] on input "0" at bounding box center [219, 243] width 75 height 25
type input "9"
type input "6"
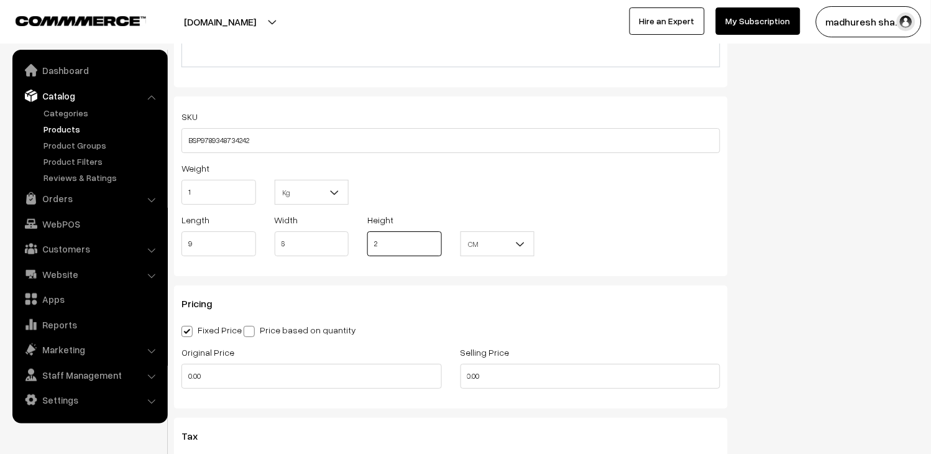
type input "2"
click at [224, 190] on input "1" at bounding box center [219, 192] width 75 height 25
type input "0"
type input "1"
click at [218, 241] on input "9" at bounding box center [219, 243] width 75 height 25
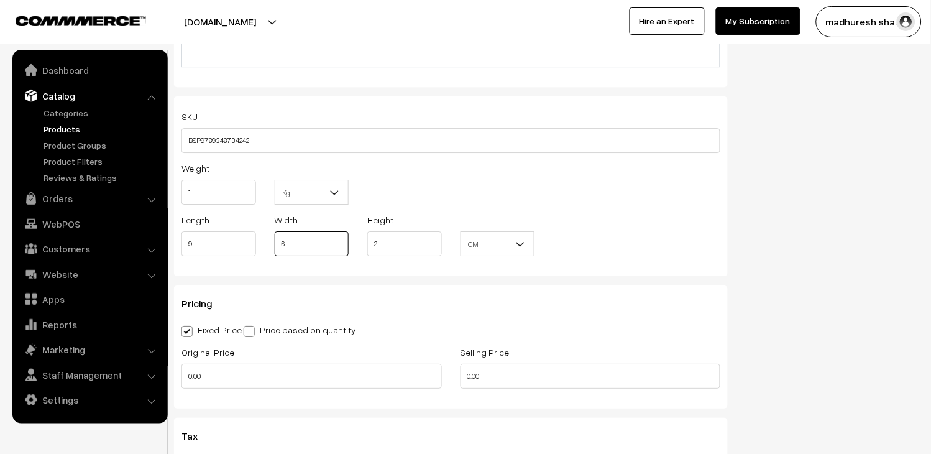
click at [313, 241] on input "6" at bounding box center [312, 243] width 75 height 25
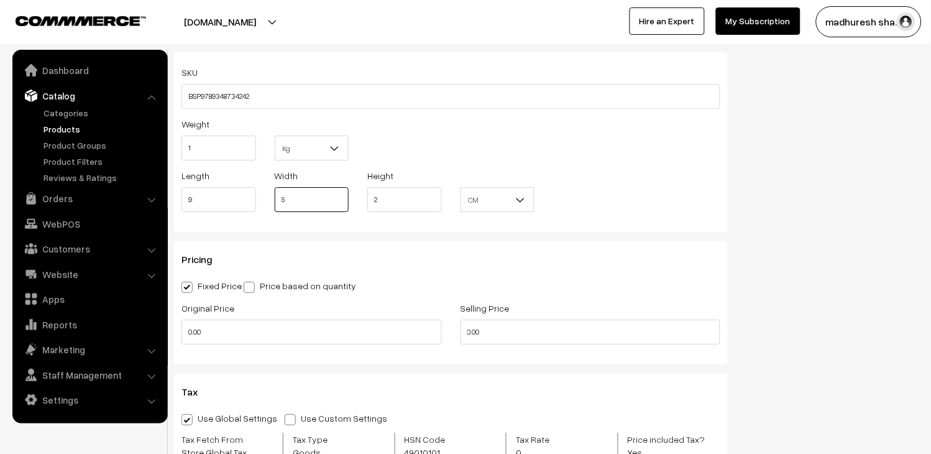
scroll to position [898, 0]
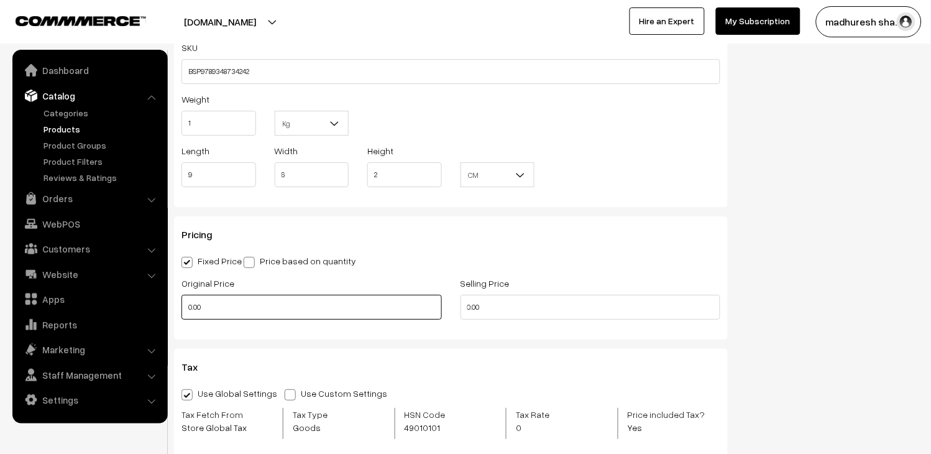
click at [290, 306] on input "0.00" at bounding box center [312, 307] width 260 height 25
click at [290, 307] on input "0.00" at bounding box center [312, 307] width 260 height 25
type input "0"
type input "375"
click at [536, 316] on input "0.00" at bounding box center [591, 307] width 260 height 25
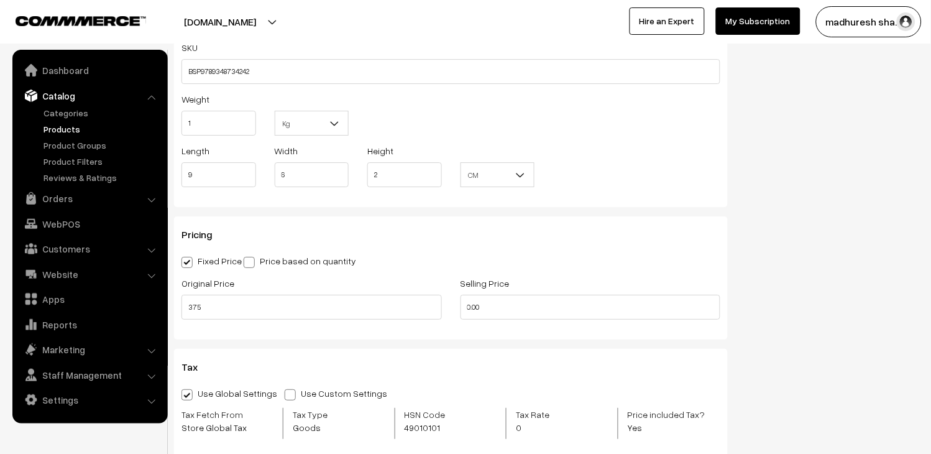
type input "0"
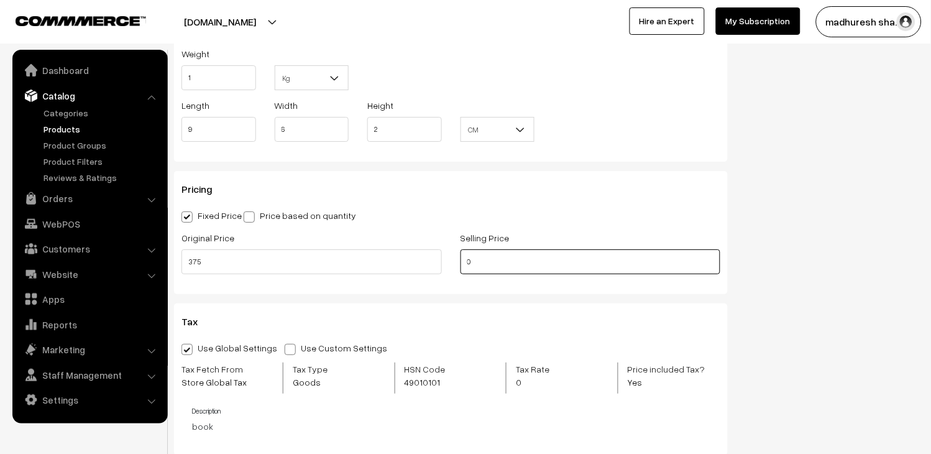
scroll to position [1036, 0]
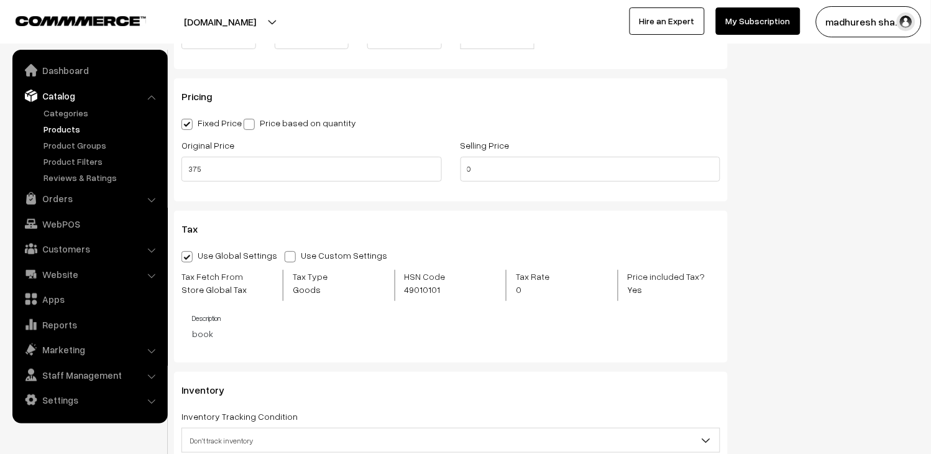
click at [298, 259] on label "Use Custom Settings" at bounding box center [339, 255] width 109 height 13
click at [293, 259] on input "Use Custom Settings" at bounding box center [289, 255] width 8 height 8
radio input "true"
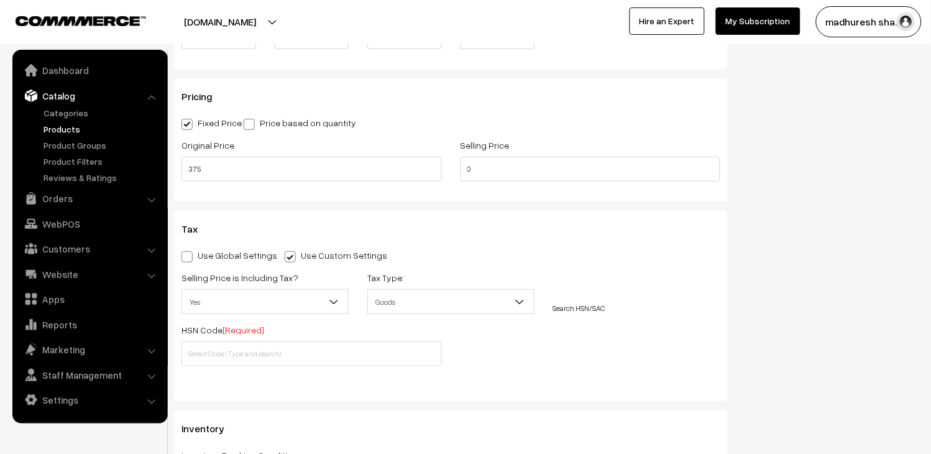
click at [207, 259] on label "Use Global Settings" at bounding box center [230, 255] width 96 height 13
click at [190, 259] on input "Use Global Settings" at bounding box center [186, 255] width 8 height 8
radio input "true"
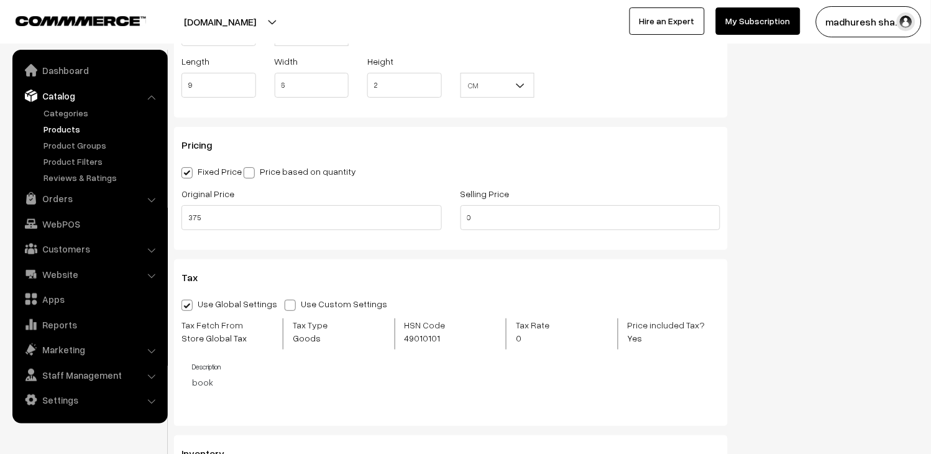
scroll to position [967, 0]
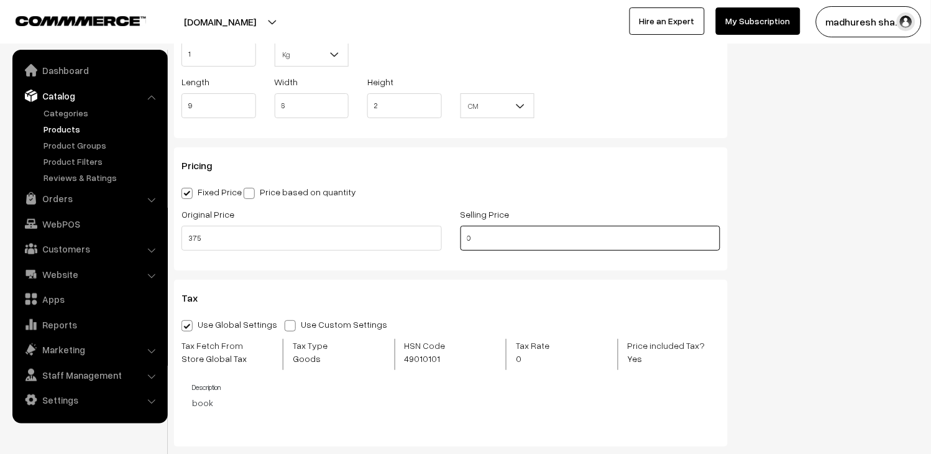
click at [482, 239] on input "0" at bounding box center [591, 238] width 260 height 25
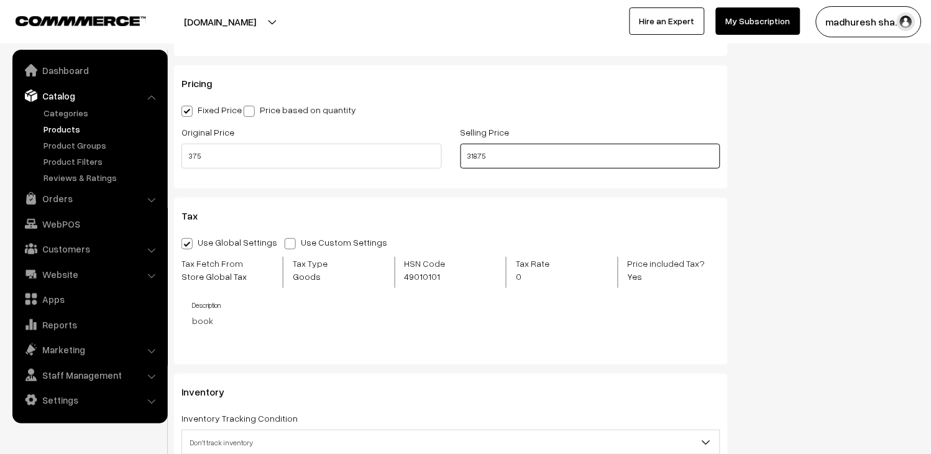
scroll to position [1174, 0]
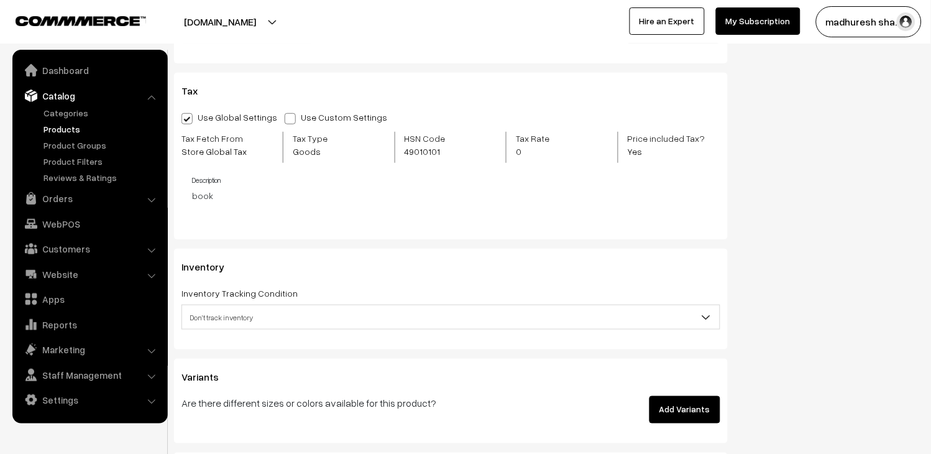
type input "318.75"
click at [294, 323] on span "Don't track inventory" at bounding box center [451, 317] width 538 height 22
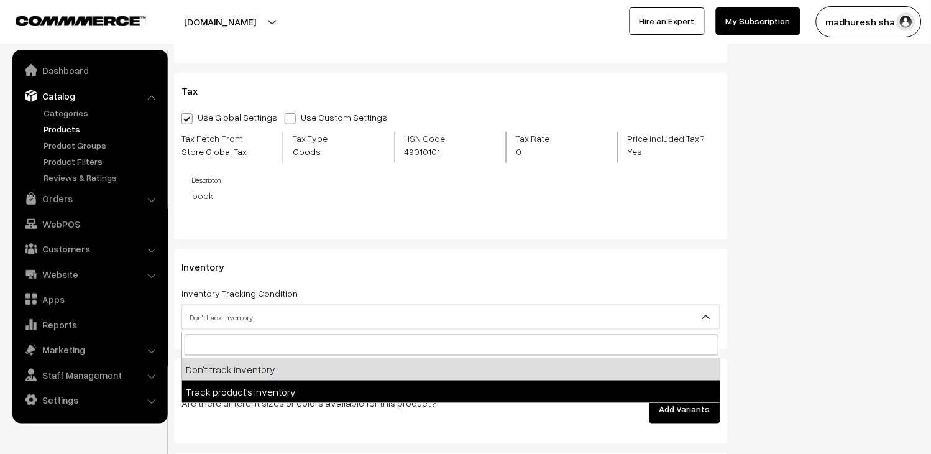
select select "2"
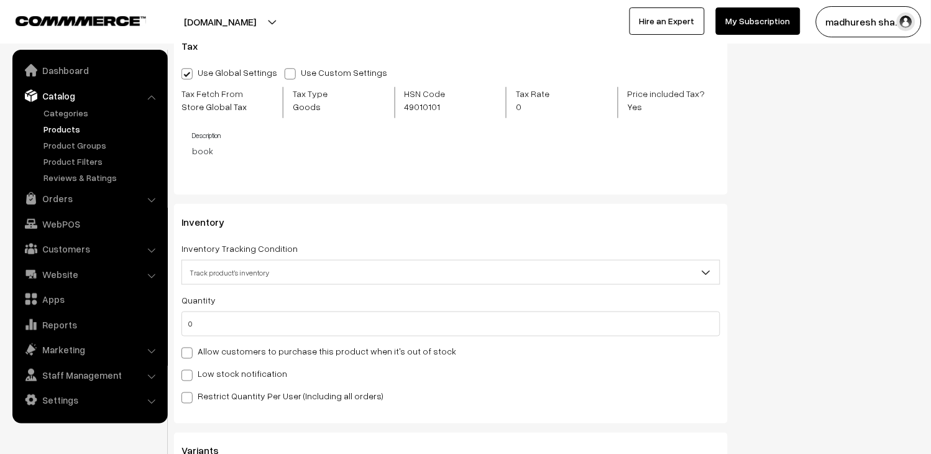
scroll to position [1243, 0]
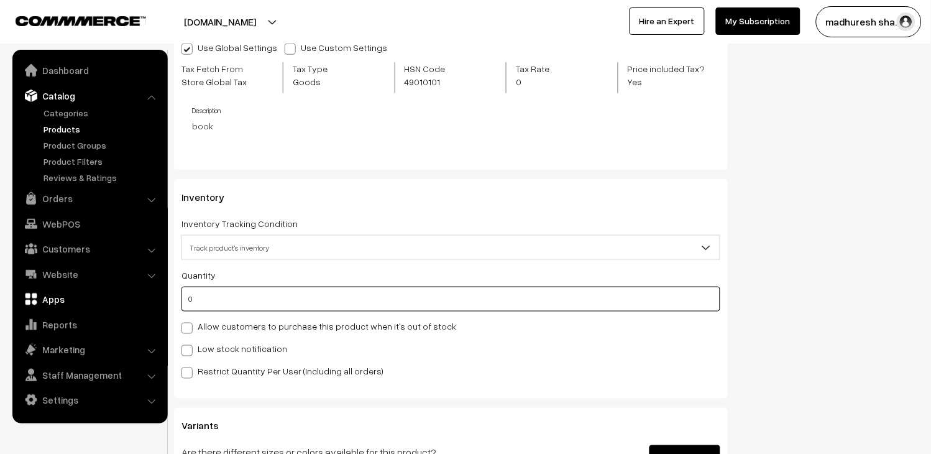
drag, startPoint x: 208, startPoint y: 295, endPoint x: 128, endPoint y: 292, distance: 79.6
type input "151"
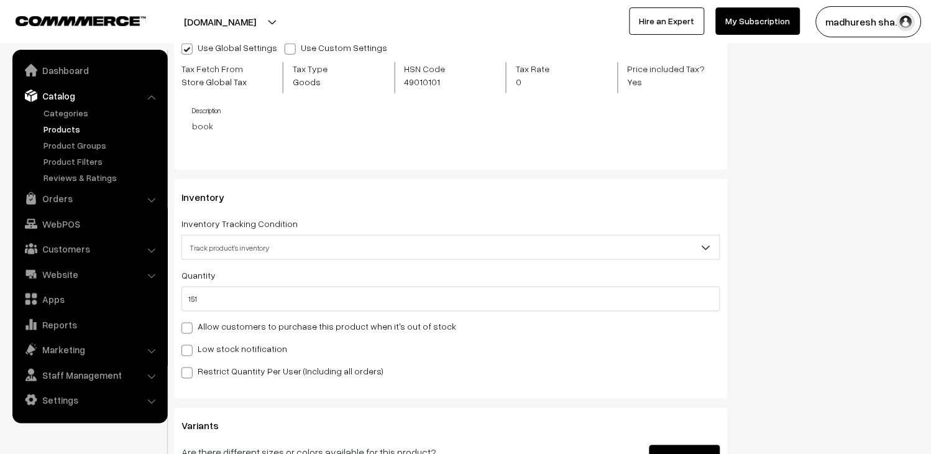
click at [214, 351] on label "Low stock notification" at bounding box center [235, 349] width 106 height 13
click at [190, 351] on input "Low stock notification" at bounding box center [186, 348] width 8 height 8
checkbox input "true"
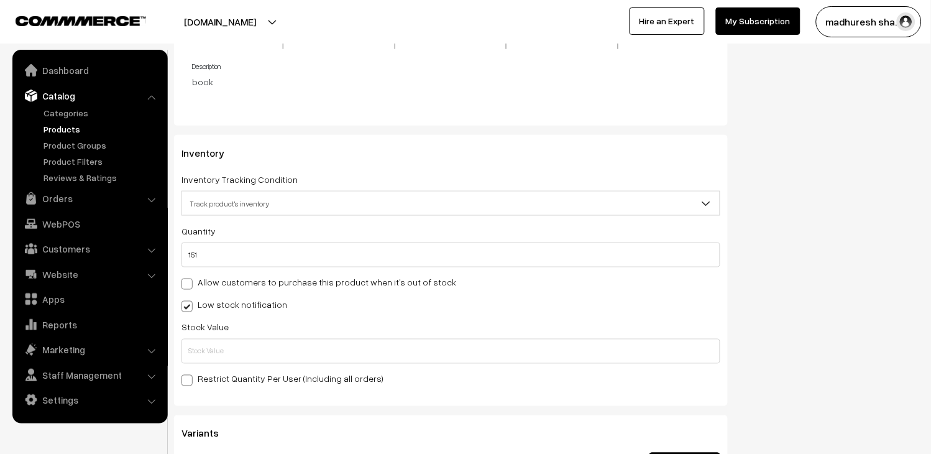
scroll to position [1312, 0]
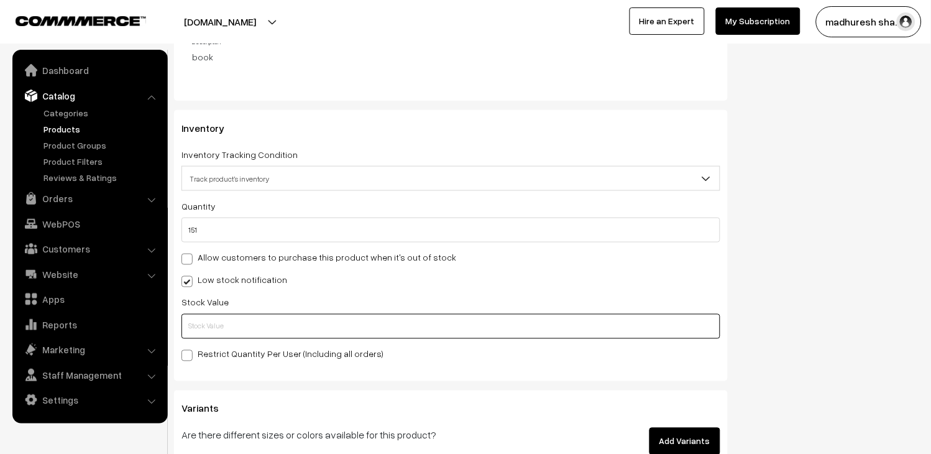
click at [251, 338] on input "text" at bounding box center [451, 326] width 539 height 25
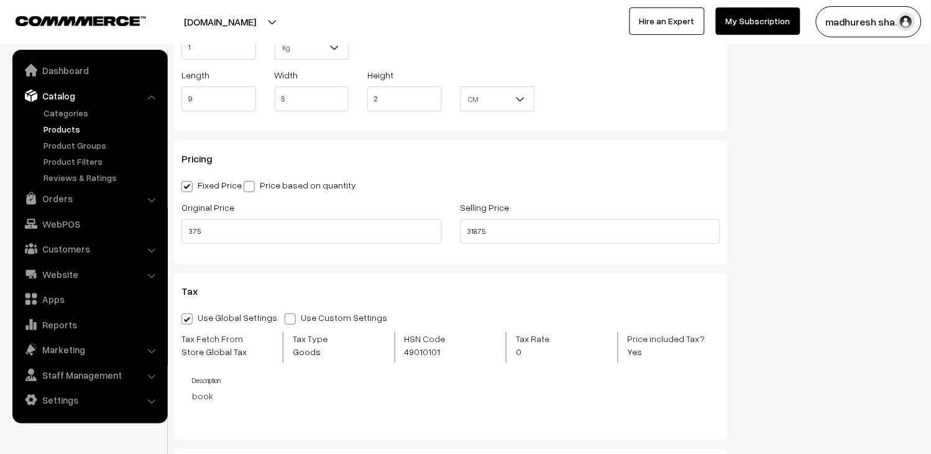
scroll to position [967, 0]
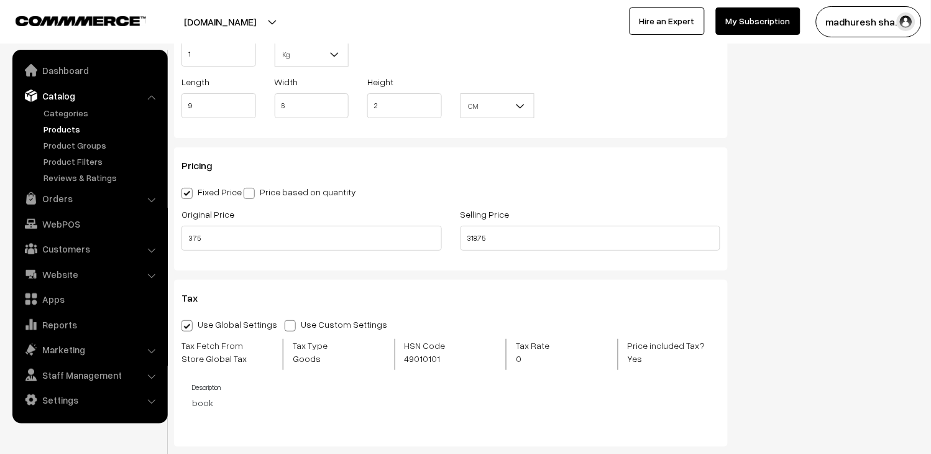
type input "5"
click at [302, 246] on input "375" at bounding box center [312, 238] width 260 height 25
click at [513, 239] on input "318.75" at bounding box center [591, 238] width 260 height 25
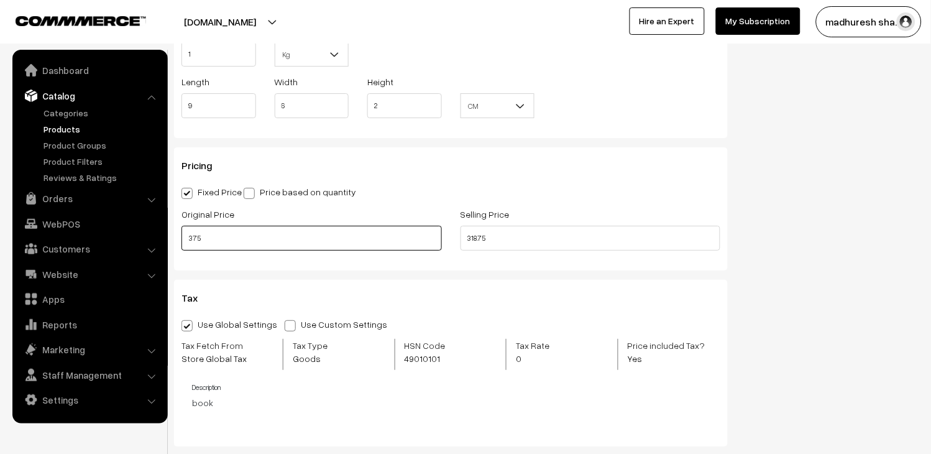
click at [287, 241] on input "375" at bounding box center [312, 238] width 260 height 25
drag, startPoint x: 495, startPoint y: 237, endPoint x: 417, endPoint y: 229, distance: 78.8
click at [417, 229] on div "Original Price 375 Selling Price 318.75" at bounding box center [451, 232] width 558 height 52
click at [436, 266] on div "Pricing Fixed Price Price based on quantity Original Price 375 Selling Price 31…" at bounding box center [451, 208] width 554 height 123
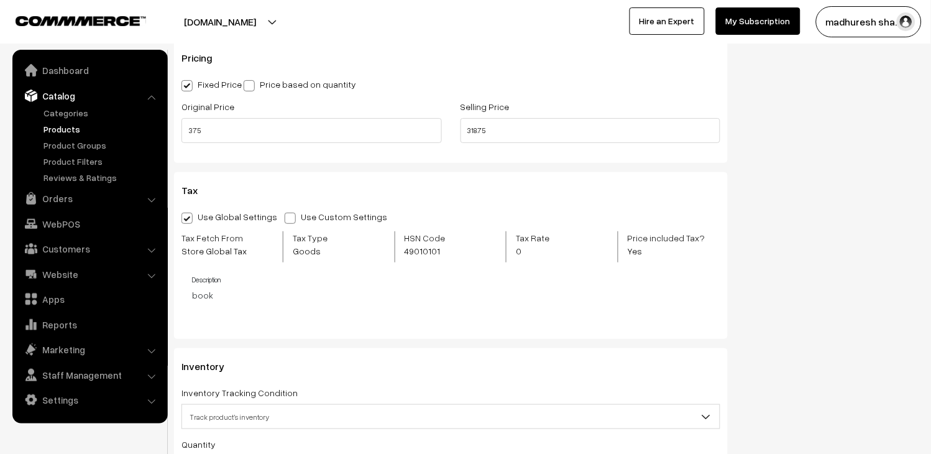
scroll to position [1105, 0]
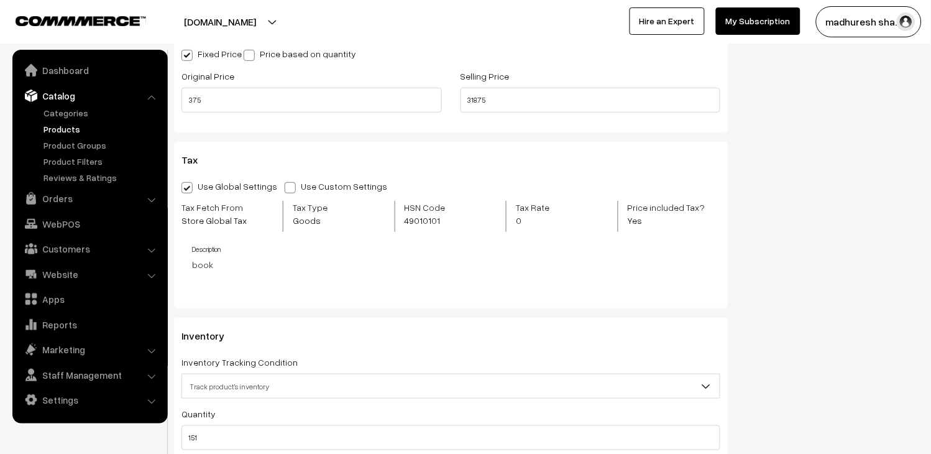
click at [226, 187] on label "Use Global Settings" at bounding box center [230, 186] width 96 height 13
click at [190, 187] on input "Use Global Settings" at bounding box center [186, 186] width 8 height 8
drag, startPoint x: 184, startPoint y: 160, endPoint x: 222, endPoint y: 159, distance: 37.9
click at [222, 159] on h3 "Tax" at bounding box center [451, 160] width 539 height 12
click at [286, 190] on span at bounding box center [290, 187] width 11 height 11
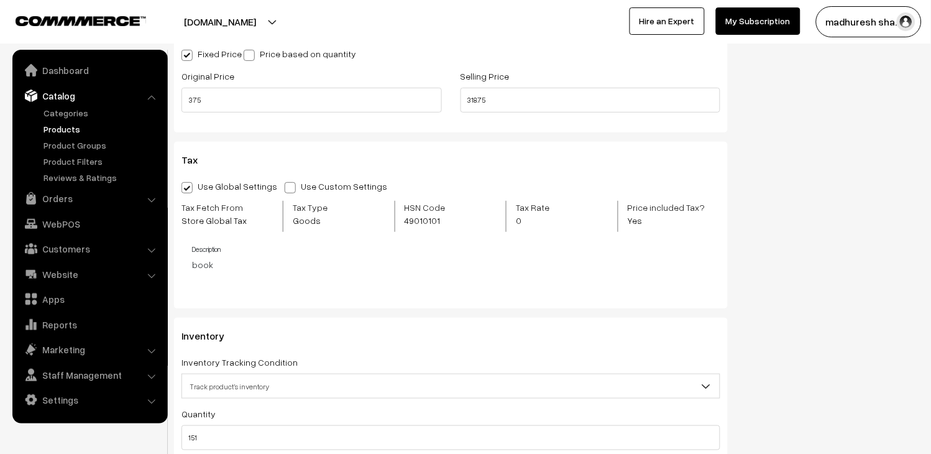
click at [286, 190] on input "Use Custom Settings" at bounding box center [289, 186] width 8 height 8
radio input "true"
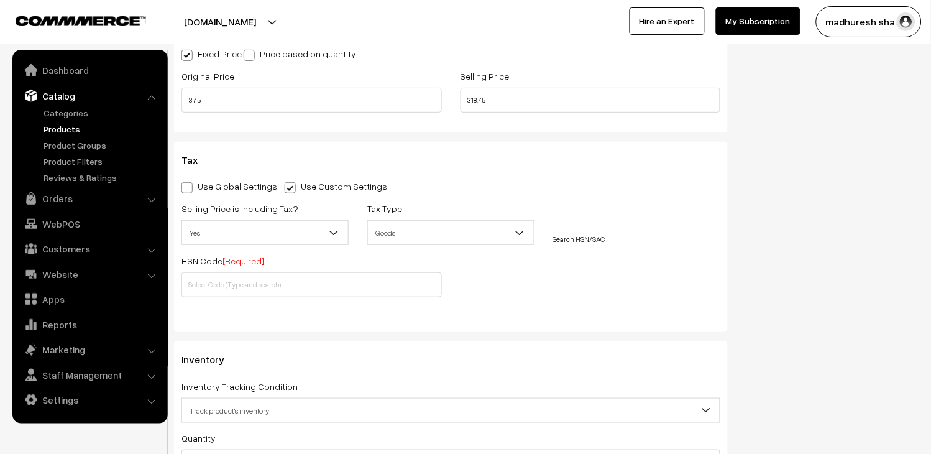
click at [247, 232] on span "Yes" at bounding box center [265, 233] width 166 height 22
click at [400, 234] on span "Goods" at bounding box center [451, 233] width 166 height 22
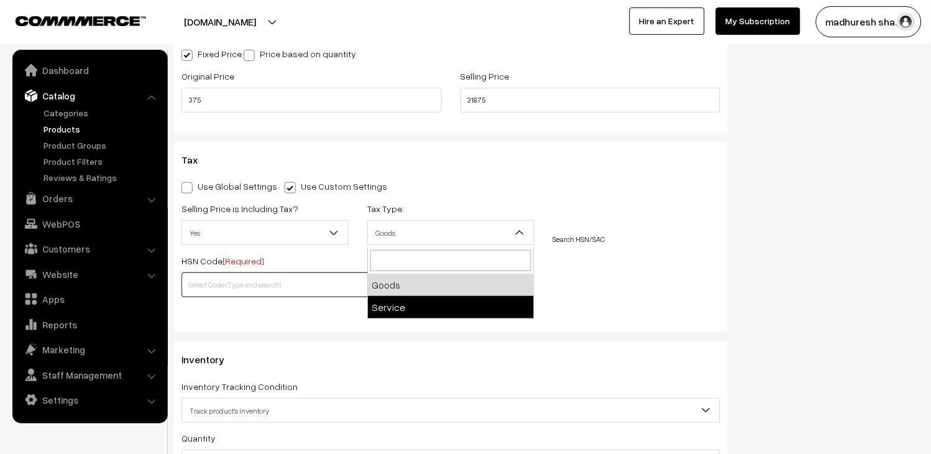
click at [243, 284] on input "text" at bounding box center [312, 284] width 260 height 25
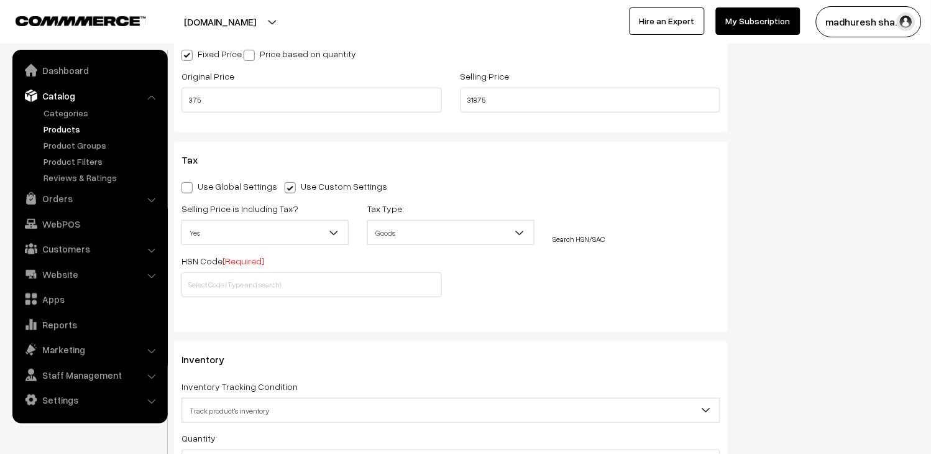
click at [197, 190] on label "Use Global Settings" at bounding box center [230, 186] width 96 height 13
click at [190, 190] on input "Use Global Settings" at bounding box center [186, 186] width 8 height 8
radio input "true"
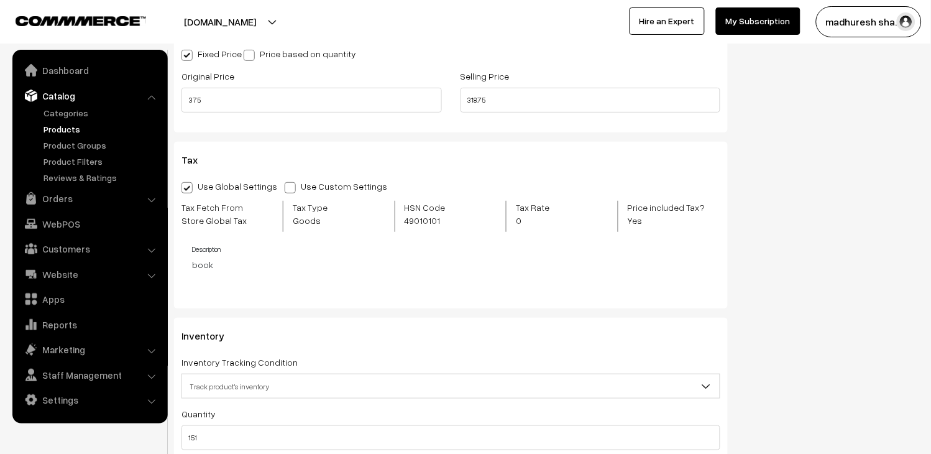
click at [418, 218] on span "49010101" at bounding box center [443, 220] width 77 height 13
click at [419, 221] on span "49010101" at bounding box center [443, 220] width 77 height 13
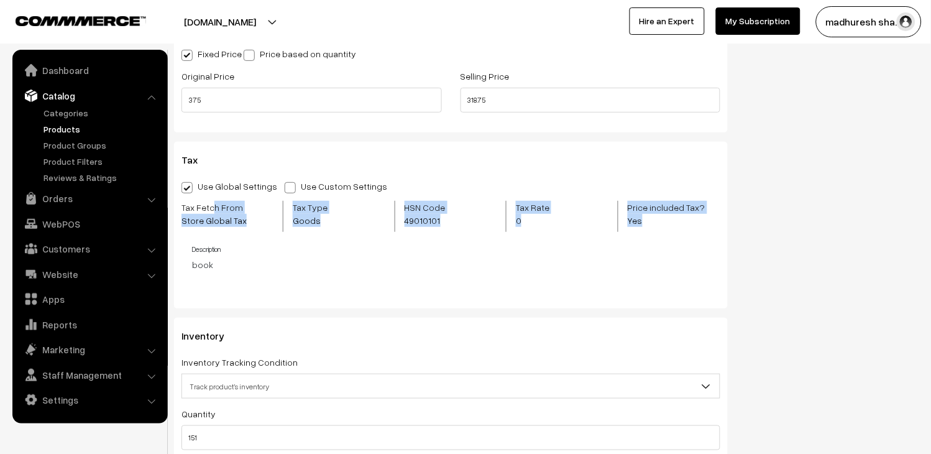
drag, startPoint x: 227, startPoint y: 280, endPoint x: 212, endPoint y: 213, distance: 68.2
click at [212, 213] on div "Use Global Settings Use Custom Settings Skip Adding Tax Tax Fetch From Store Gl…" at bounding box center [451, 236] width 539 height 117
click at [272, 274] on div "Use Global Settings Use Custom Settings Skip Adding Tax Tax Fetch From Store Gl…" at bounding box center [451, 236] width 539 height 117
click at [425, 226] on span "49010101" at bounding box center [443, 220] width 77 height 13
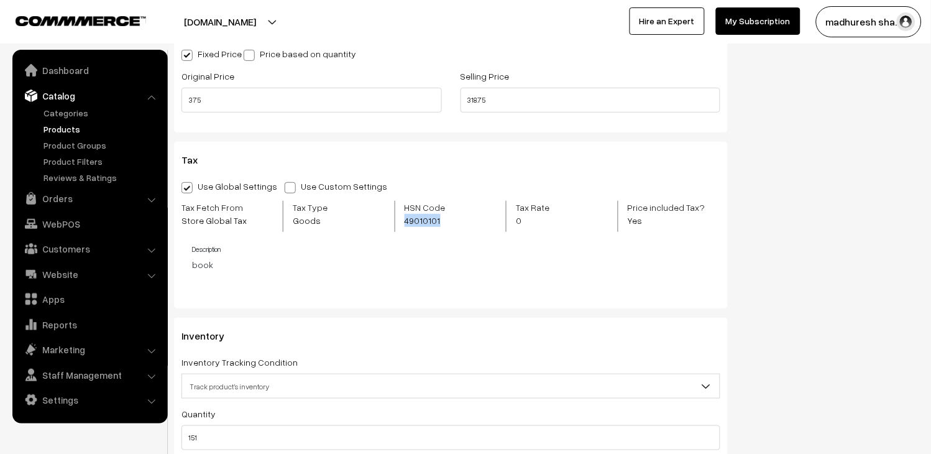
click at [425, 226] on span "49010101" at bounding box center [443, 220] width 77 height 13
click at [520, 221] on span "0" at bounding box center [535, 220] width 39 height 13
click at [314, 221] on span "Goods" at bounding box center [324, 220] width 63 height 13
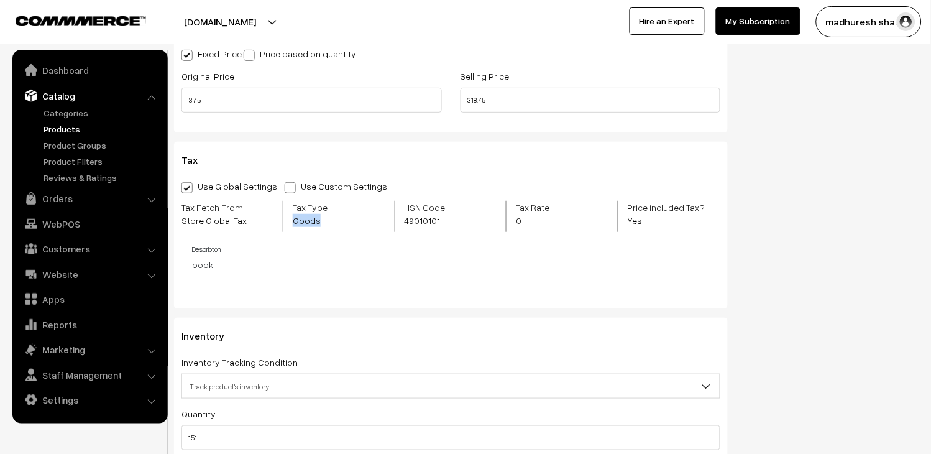
click at [313, 221] on span "Goods" at bounding box center [324, 220] width 63 height 13
click at [286, 193] on span at bounding box center [290, 187] width 11 height 11
click at [286, 190] on input "Use Custom Settings" at bounding box center [289, 186] width 8 height 8
radio input "true"
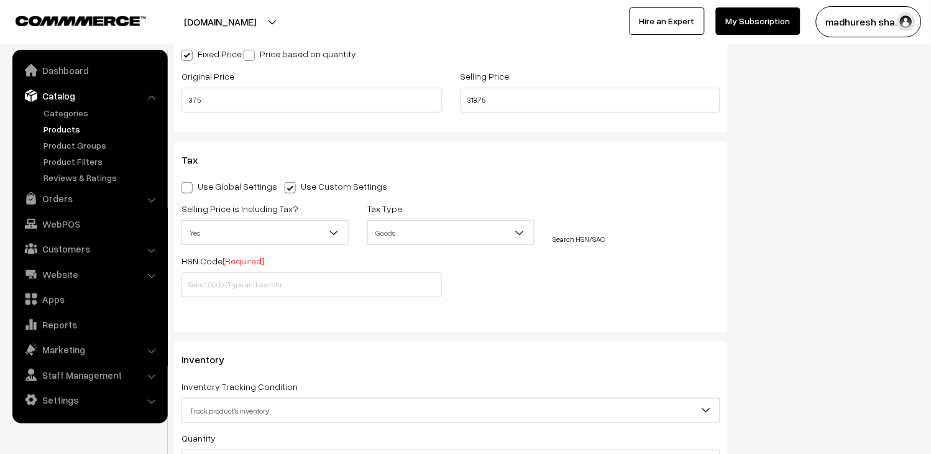
click at [247, 232] on span "Yes" at bounding box center [265, 233] width 166 height 22
click at [252, 232] on span "Yes" at bounding box center [265, 233] width 166 height 22
click at [249, 234] on span "Yes" at bounding box center [265, 233] width 166 height 22
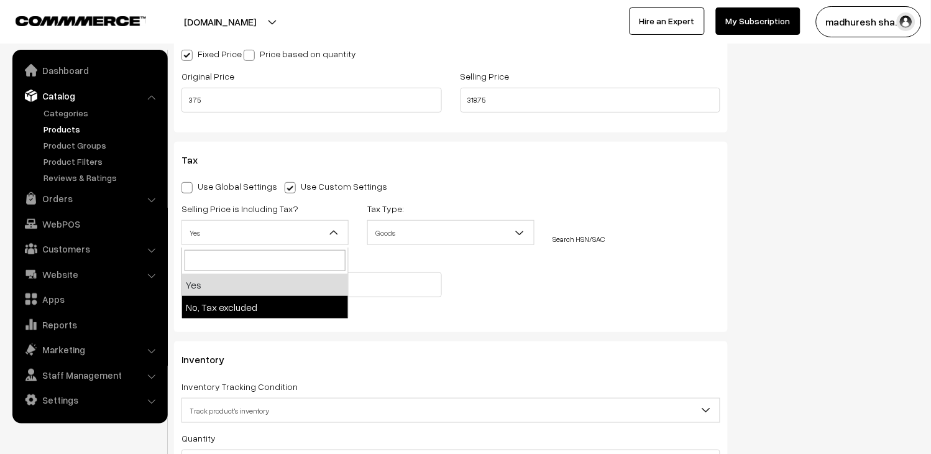
select select "2"
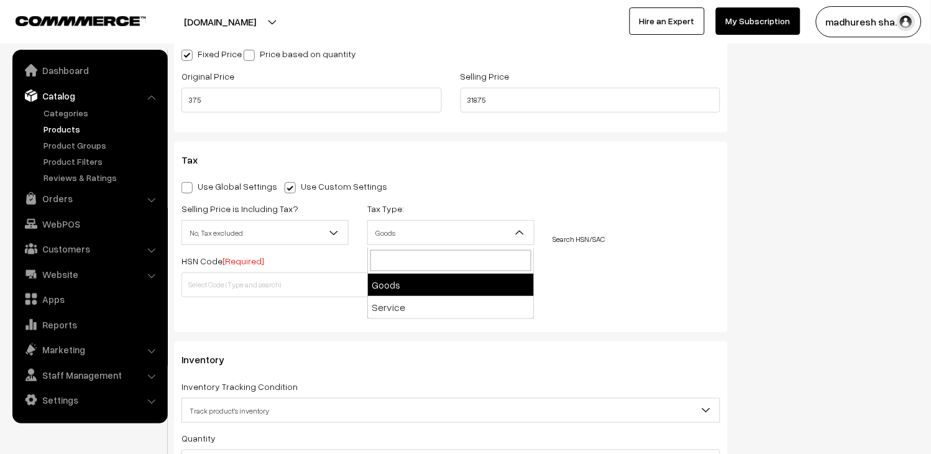
click at [467, 222] on span "Goods" at bounding box center [450, 232] width 167 height 25
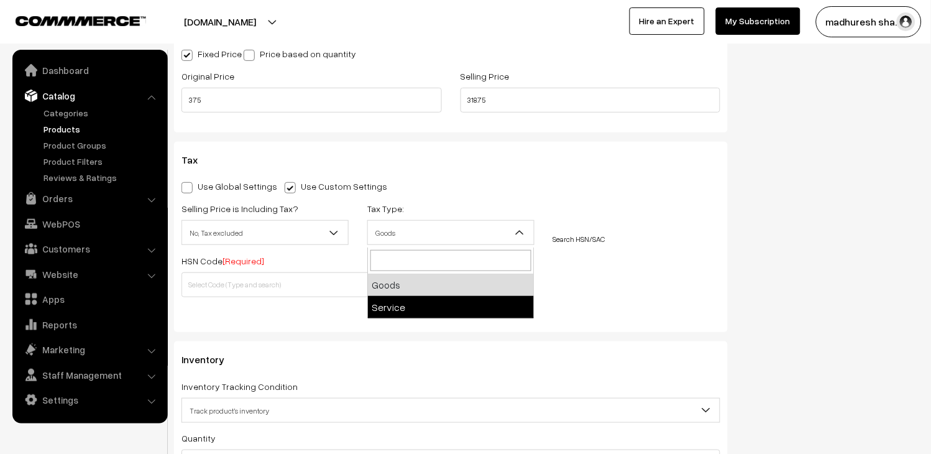
select select "2"
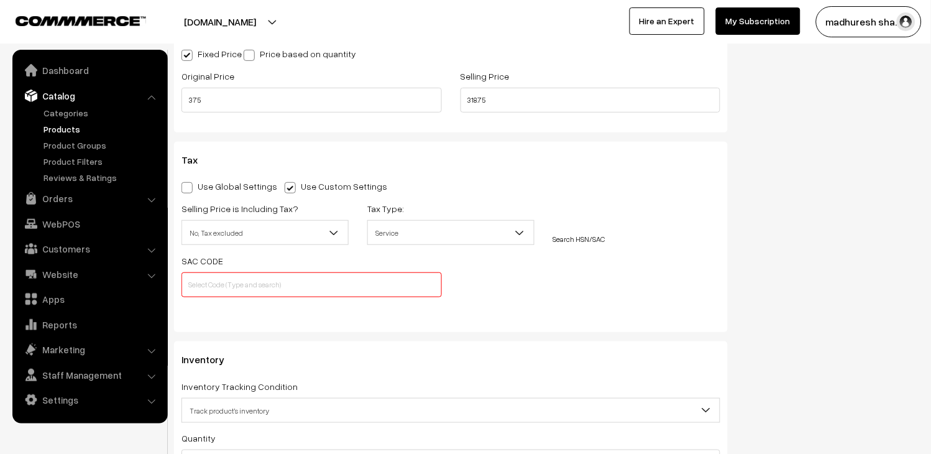
click at [300, 289] on input "text" at bounding box center [312, 284] width 260 height 25
drag, startPoint x: 298, startPoint y: 283, endPoint x: 290, endPoint y: 277, distance: 10.2
click at [296, 282] on input "text" at bounding box center [312, 284] width 260 height 25
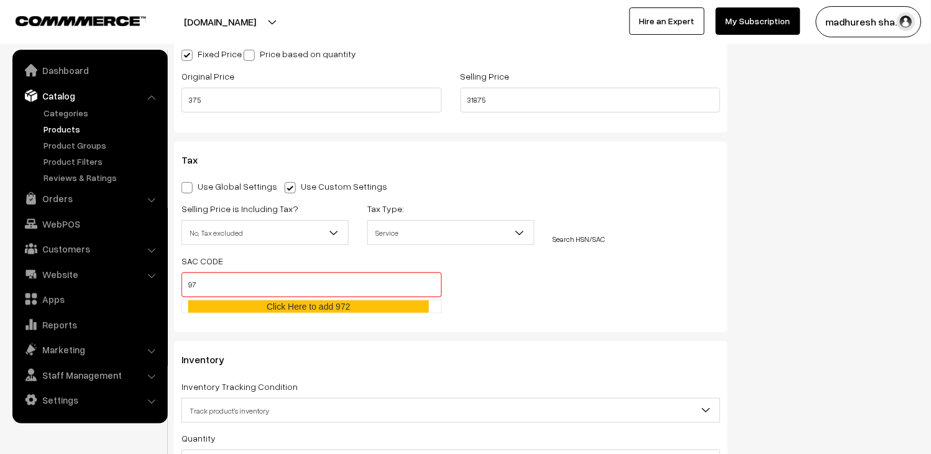
type input "9"
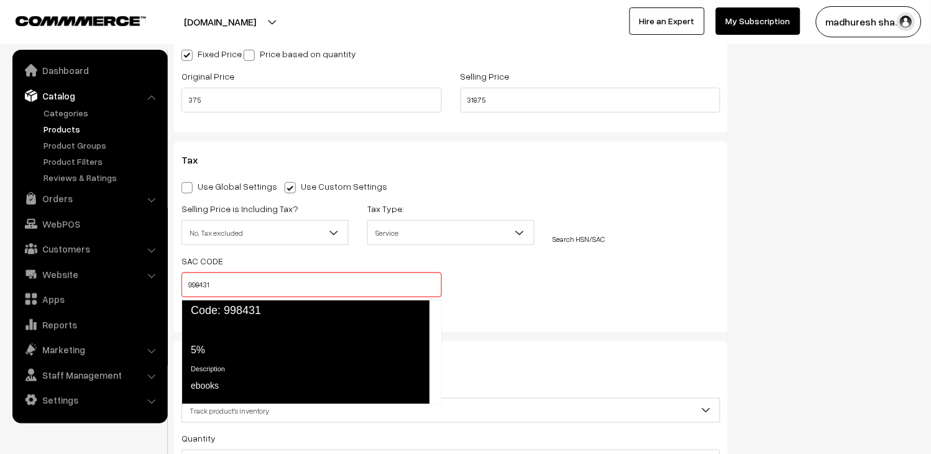
click at [205, 353] on span "5%" at bounding box center [198, 349] width 14 height 11
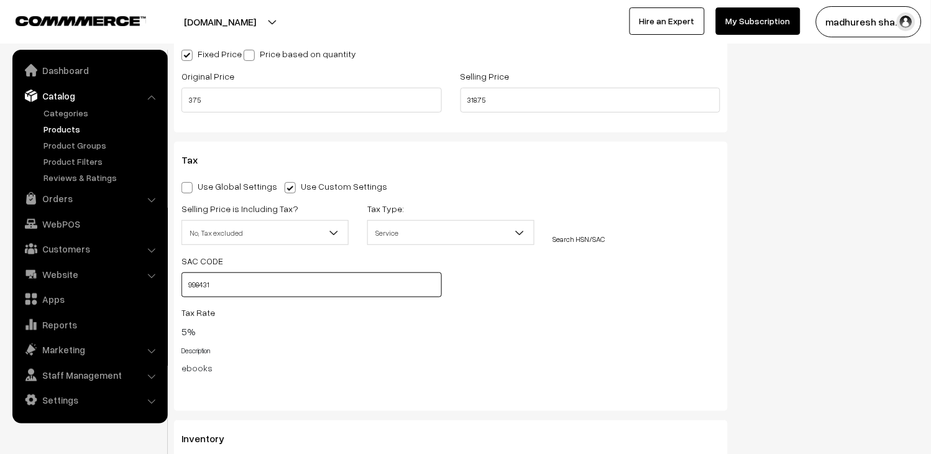
scroll to position [1174, 0]
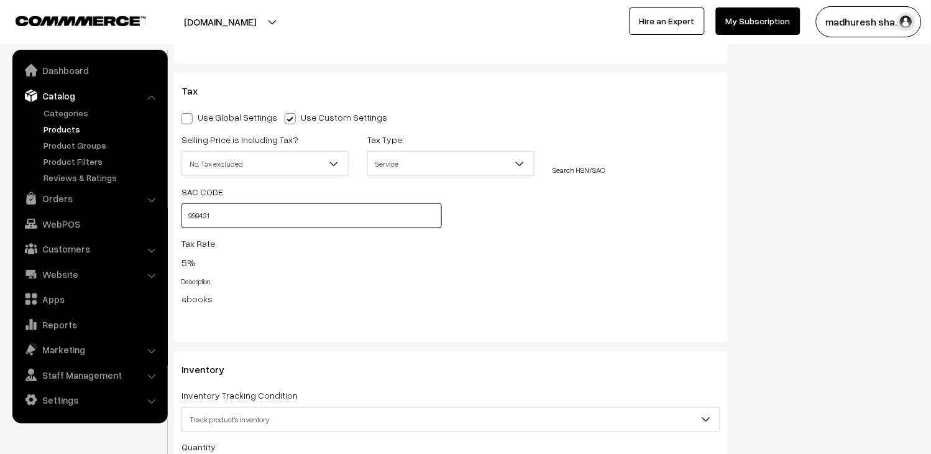
type input "998431"
click at [191, 261] on span "5%" at bounding box center [189, 262] width 14 height 12
click at [223, 224] on input "998431" at bounding box center [312, 215] width 260 height 25
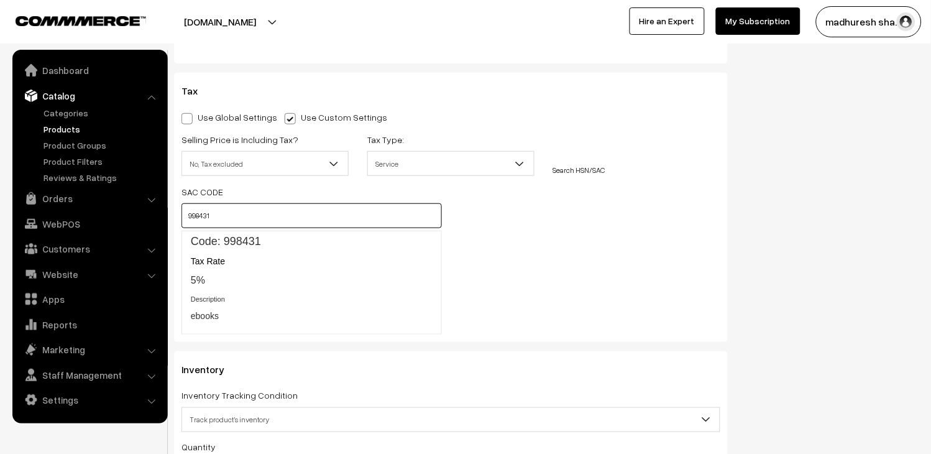
click at [223, 224] on input "998431" at bounding box center [312, 215] width 260 height 25
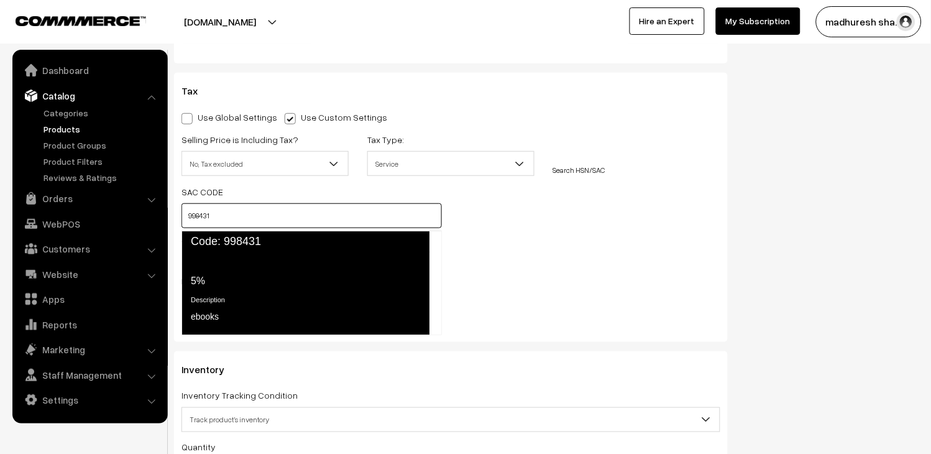
click at [239, 241] on span "Code: 998431" at bounding box center [306, 242] width 248 height 22
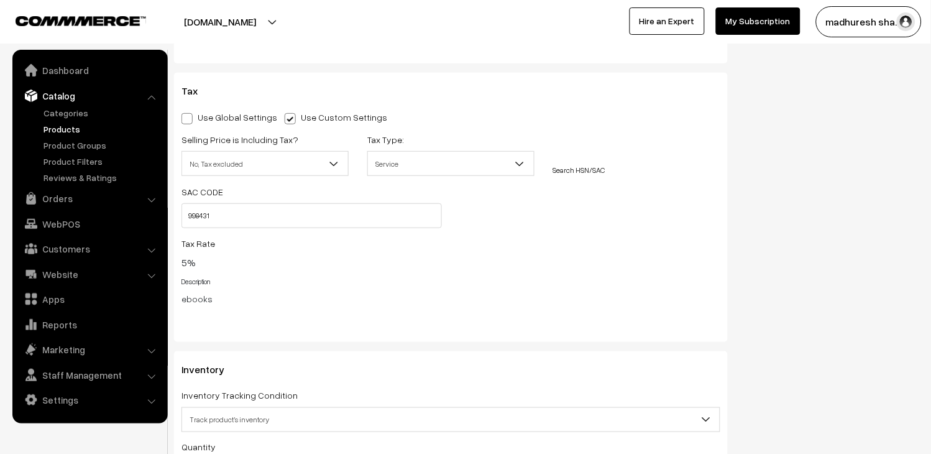
click at [382, 267] on div "Tax Rate 5%" at bounding box center [451, 253] width 539 height 34
click at [200, 120] on label "Use Global Settings" at bounding box center [230, 117] width 96 height 13
click at [190, 120] on input "Use Global Settings" at bounding box center [186, 117] width 8 height 8
radio input "true"
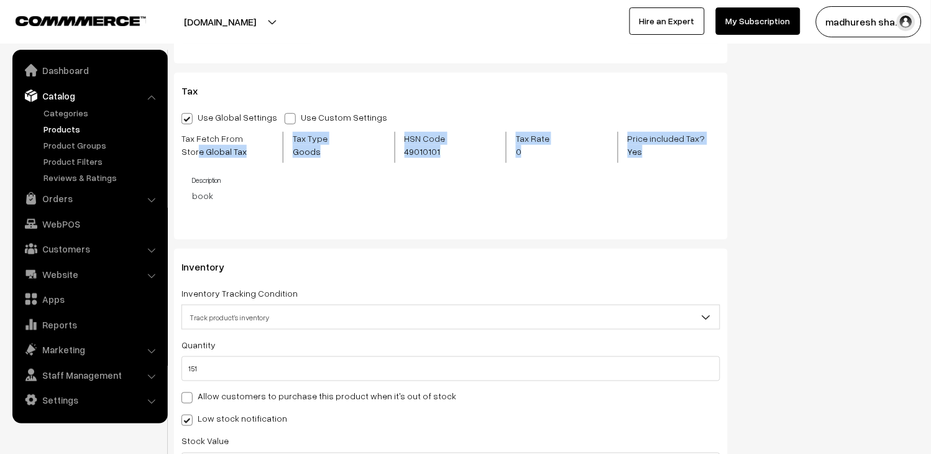
drag, startPoint x: 196, startPoint y: 151, endPoint x: 654, endPoint y: 203, distance: 460.5
click at [654, 203] on div "Use Global Settings Use Custom Settings Skip Adding Tax Tax Fetch From Store Gl…" at bounding box center [451, 167] width 539 height 117
click at [418, 206] on div "Use Global Settings Use Custom Settings Skip Adding Tax Tax Fetch From Store Gl…" at bounding box center [451, 167] width 539 height 117
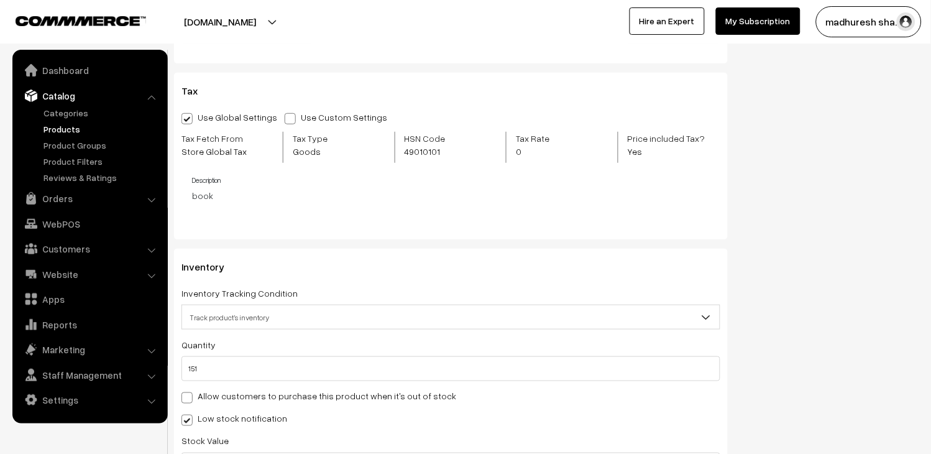
click at [425, 157] on span "49010101" at bounding box center [443, 151] width 77 height 13
click at [423, 158] on span "49010101" at bounding box center [443, 151] width 77 height 13
drag, startPoint x: 532, startPoint y: 154, endPoint x: 410, endPoint y: 145, distance: 122.2
click at [410, 145] on div "Tax Fetch From Store Global Tax Tax Type Goods HSN Code 49010101 Tax Rate 0 Pri…" at bounding box center [451, 151] width 558 height 39
click at [207, 150] on span "Store Global Tax" at bounding box center [228, 151] width 92 height 13
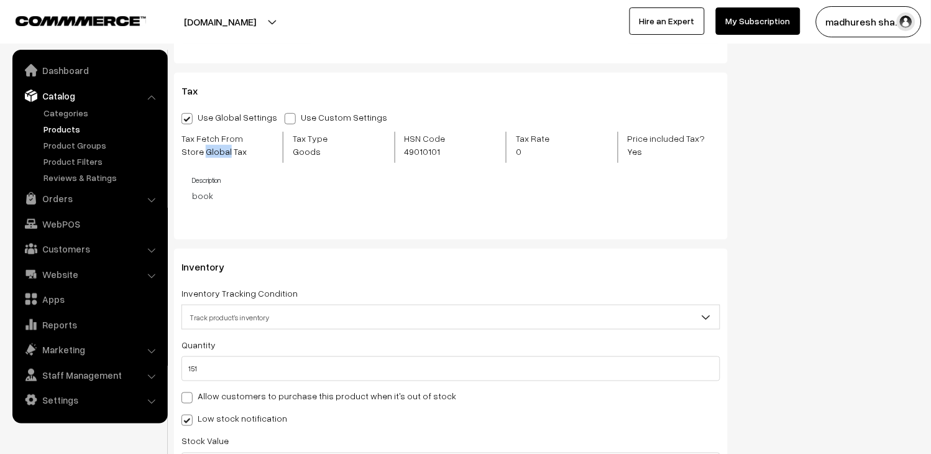
click at [207, 150] on span "Store Global Tax" at bounding box center [228, 151] width 92 height 13
click at [632, 157] on span "Yes" at bounding box center [674, 151] width 93 height 13
drag, startPoint x: 209, startPoint y: 194, endPoint x: 179, endPoint y: 207, distance: 33.1
click at [185, 202] on div "Use Global Settings Use Custom Settings Skip Adding Tax Tax Fetch From Store Gl…" at bounding box center [451, 167] width 539 height 117
click at [285, 225] on div "Use Global Settings Use Custom Settings Skip Adding Tax Tax Fetch From Store Gl…" at bounding box center [451, 167] width 539 height 117
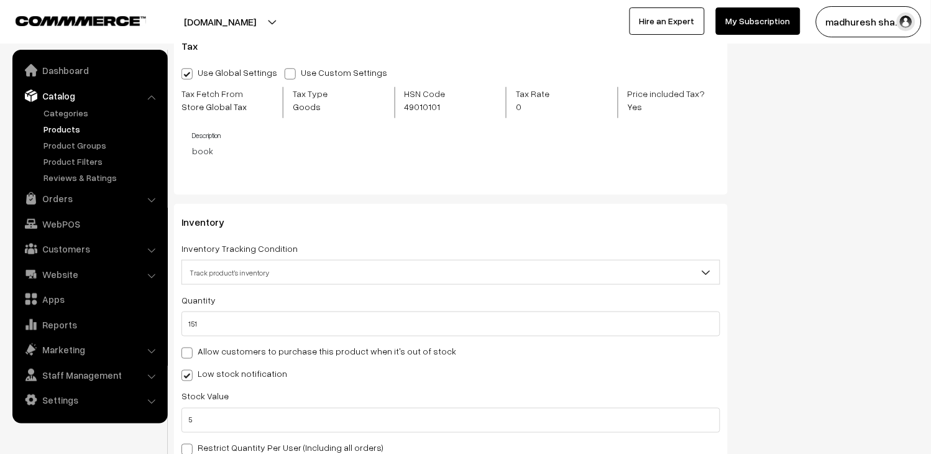
scroll to position [1243, 0]
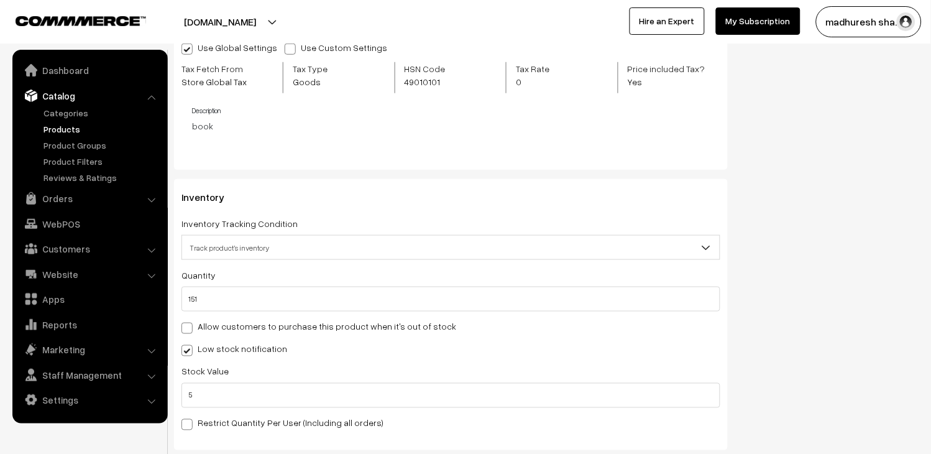
click at [220, 203] on span "Inventory" at bounding box center [211, 197] width 58 height 12
click at [257, 255] on span "Track product's inventory" at bounding box center [451, 248] width 538 height 22
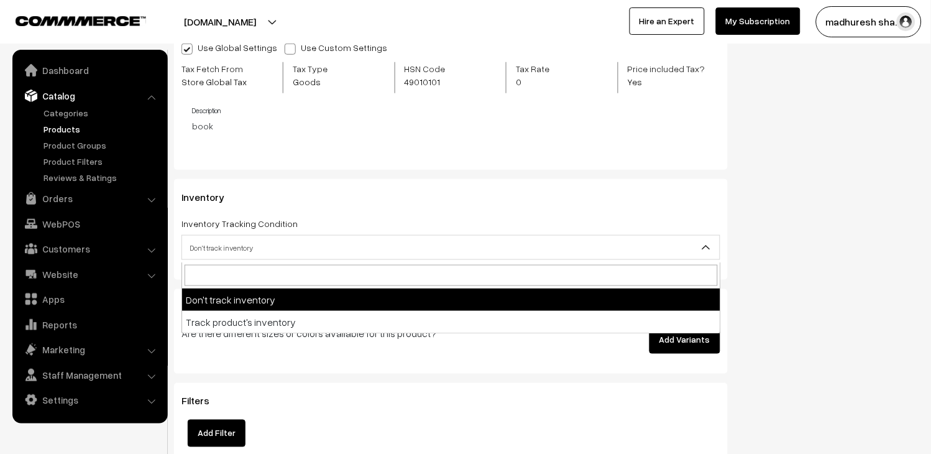
click at [262, 244] on span "Don't track inventory" at bounding box center [451, 248] width 538 height 22
click at [276, 251] on span "Don't track inventory" at bounding box center [451, 248] width 538 height 22
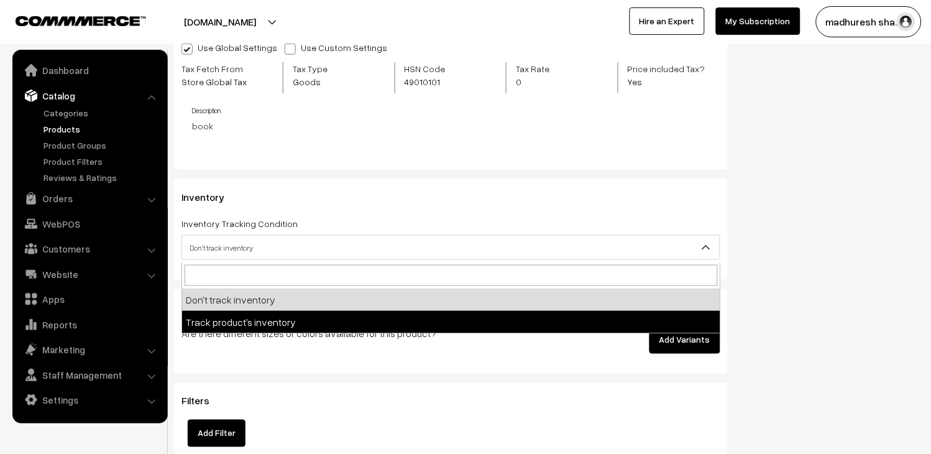
select select "2"
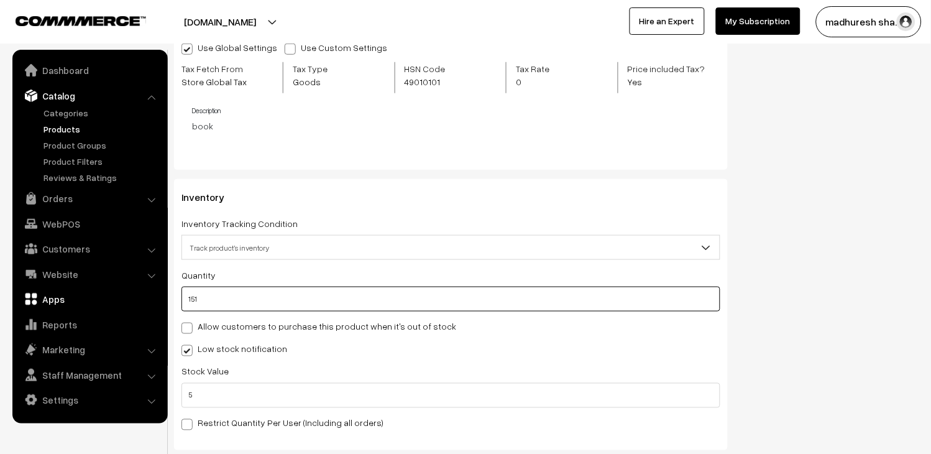
drag, startPoint x: 209, startPoint y: 301, endPoint x: 129, endPoint y: 328, distance: 84.3
type input "151"
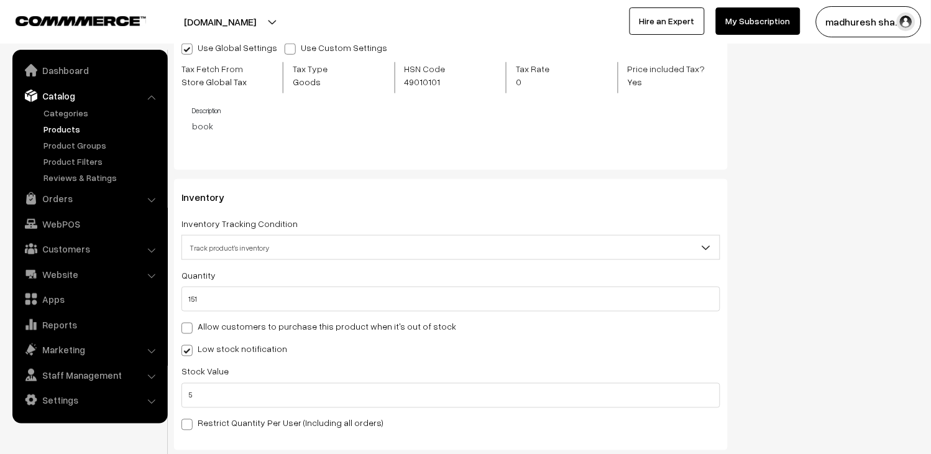
click at [190, 349] on span at bounding box center [187, 350] width 11 height 11
click at [190, 349] on input "Low stock notification" at bounding box center [186, 348] width 8 height 8
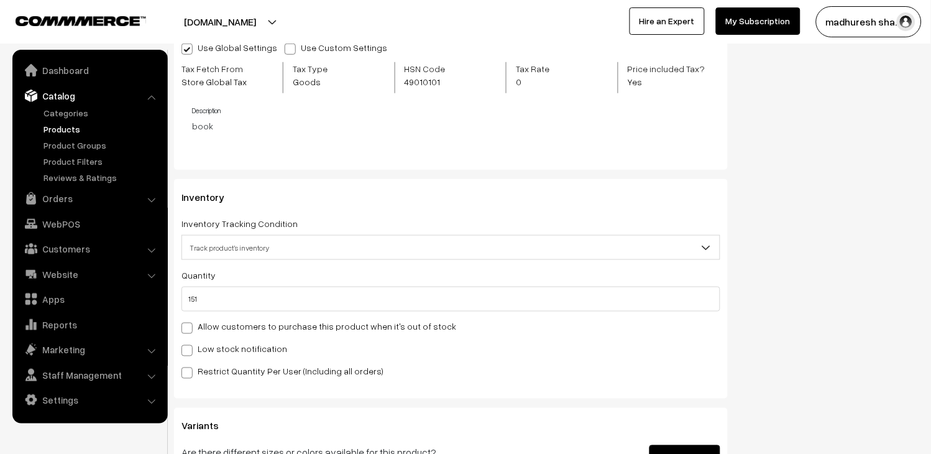
click at [184, 351] on span at bounding box center [187, 350] width 11 height 11
click at [184, 351] on input "Low stock notification" at bounding box center [186, 348] width 8 height 8
checkbox input "true"
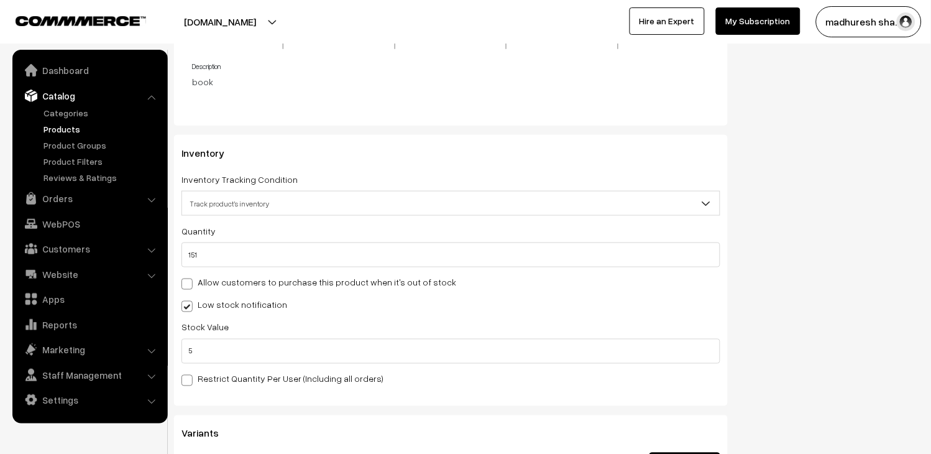
scroll to position [1312, 0]
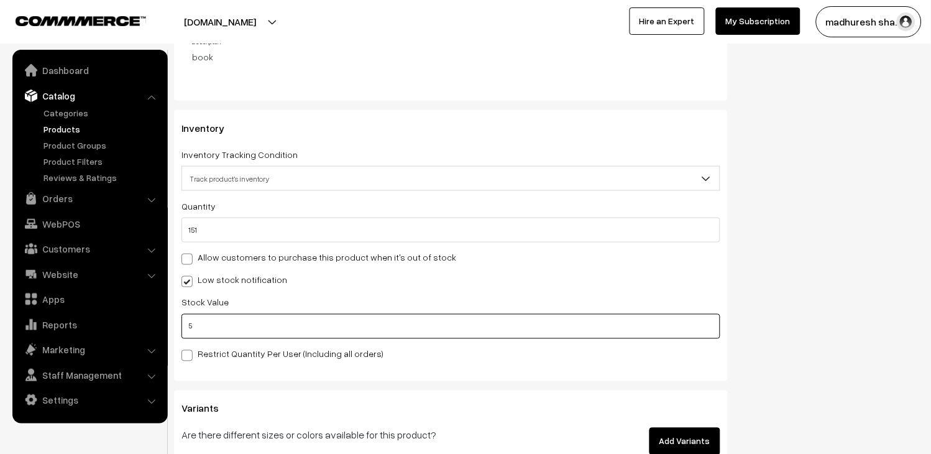
drag, startPoint x: 202, startPoint y: 329, endPoint x: 170, endPoint y: 329, distance: 31.7
click at [211, 328] on input "5" at bounding box center [451, 326] width 539 height 25
click at [226, 336] on input "5" at bounding box center [451, 326] width 539 height 25
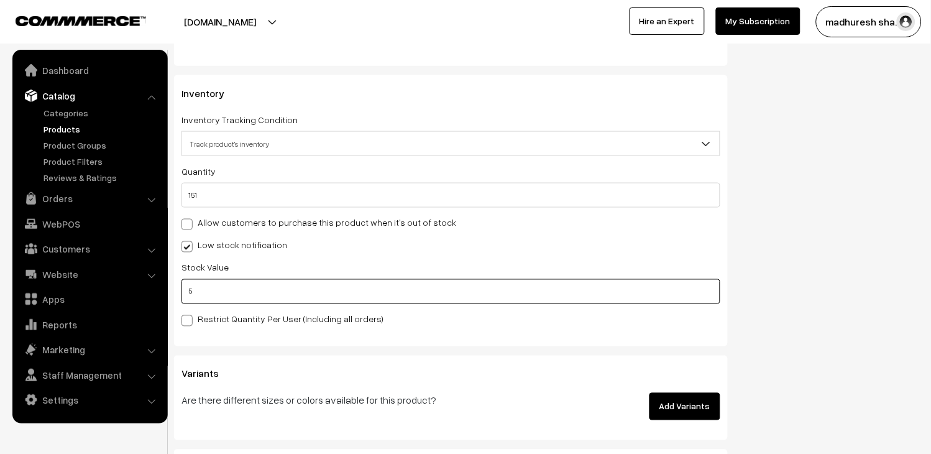
scroll to position [1450, 0]
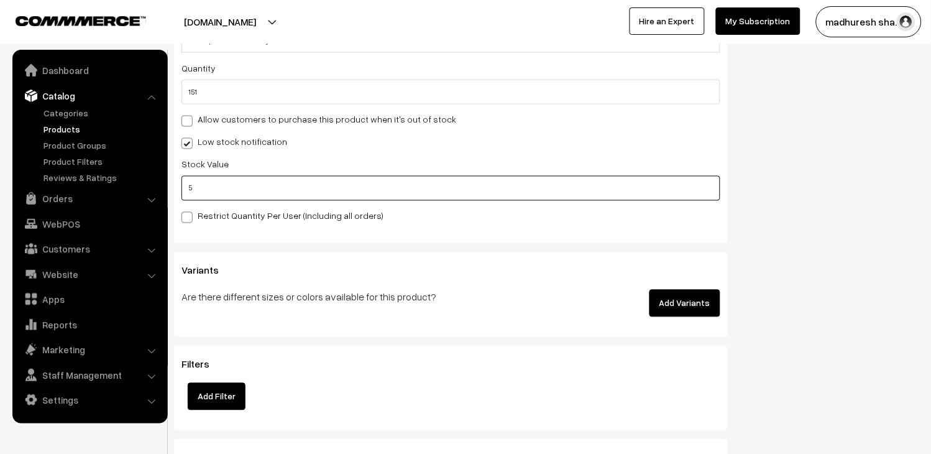
click at [218, 198] on input "5" at bounding box center [451, 188] width 539 height 25
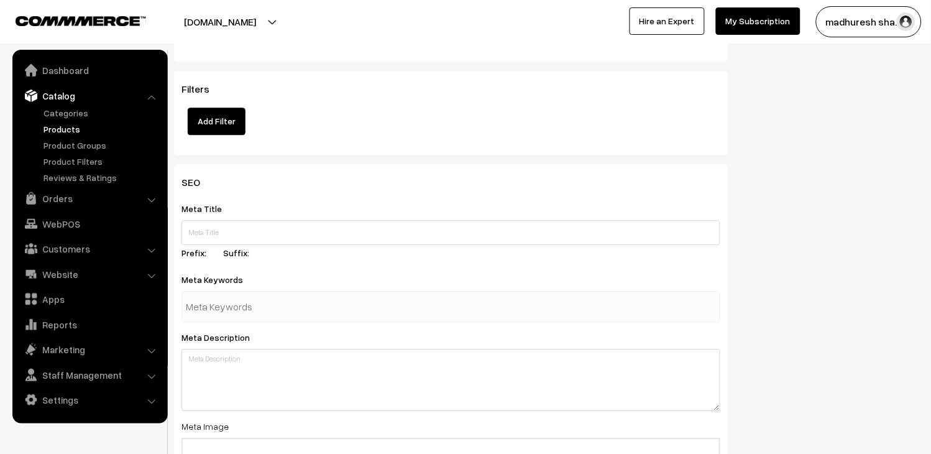
scroll to position [1726, 0]
drag, startPoint x: 185, startPoint y: 213, endPoint x: 251, endPoint y: 213, distance: 65.9
click at [251, 213] on div "Meta Title Prefix: Suffix:" at bounding box center [451, 231] width 539 height 63
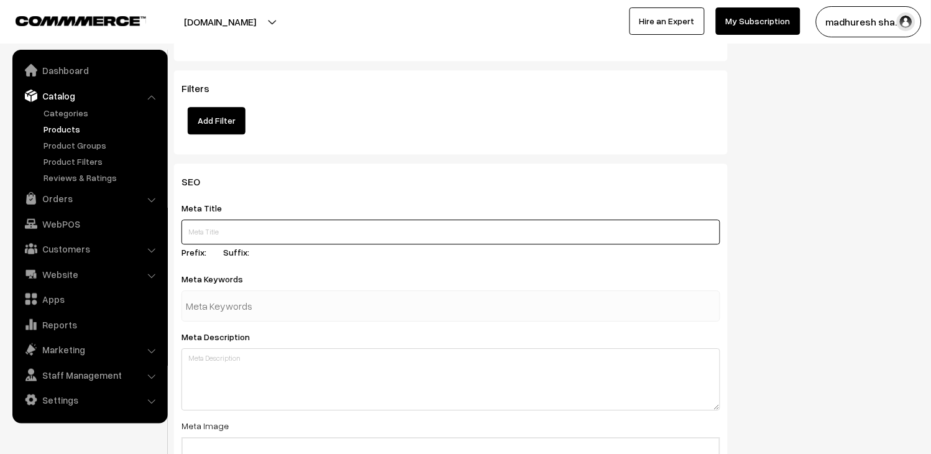
click at [249, 236] on input "text" at bounding box center [451, 231] width 539 height 25
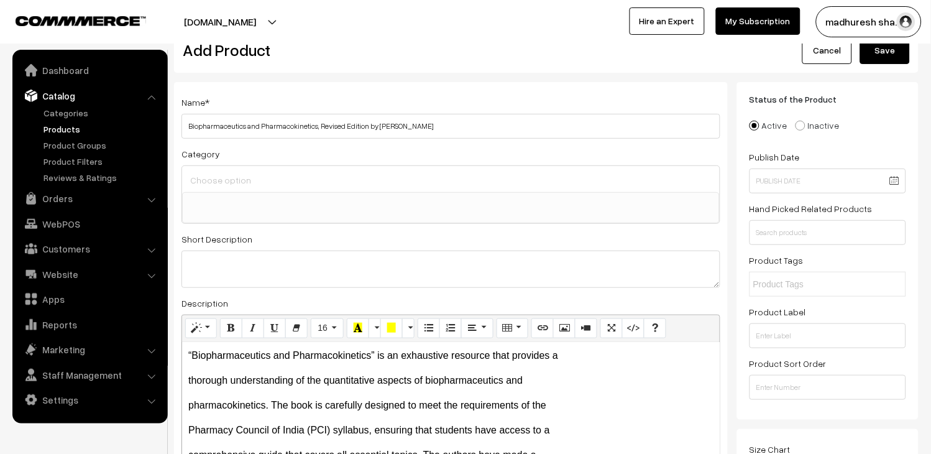
scroll to position [0, 0]
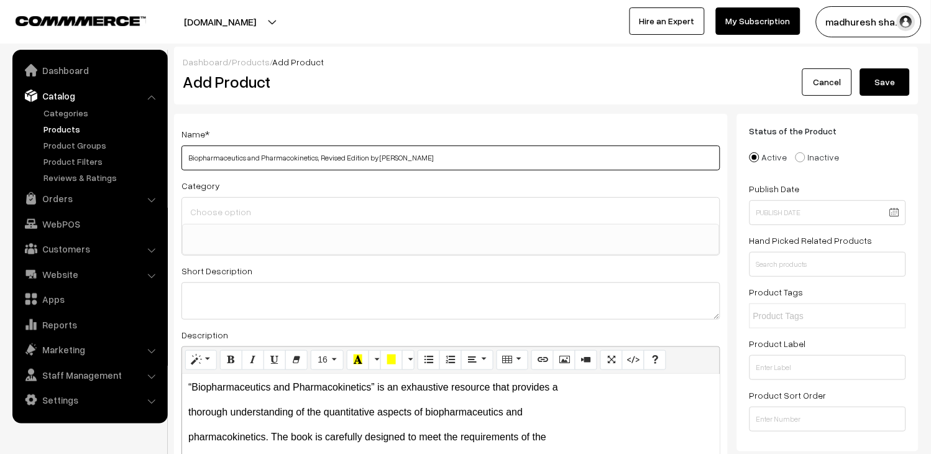
click at [442, 151] on input "Biopharmaceutics and Pharmacokinetics, Revised Edition by Kamla Pathak" at bounding box center [451, 157] width 539 height 25
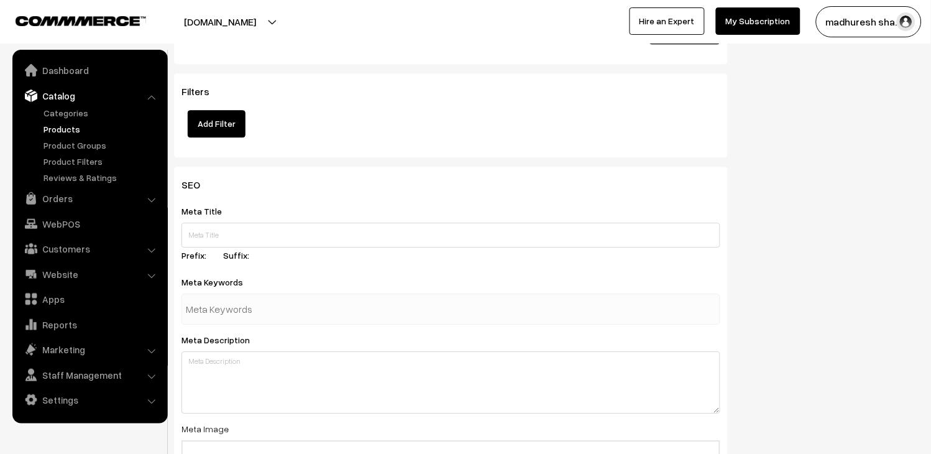
scroll to position [1865, 0]
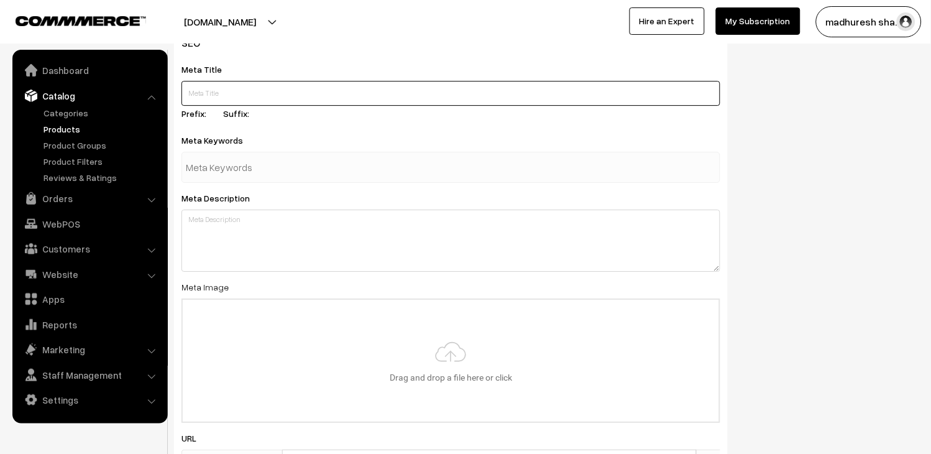
click at [231, 87] on input "text" at bounding box center [451, 93] width 539 height 25
paste input "Biopharmaceutics and Pharmacokinetics, Revised Edition by Kamla Pathak"
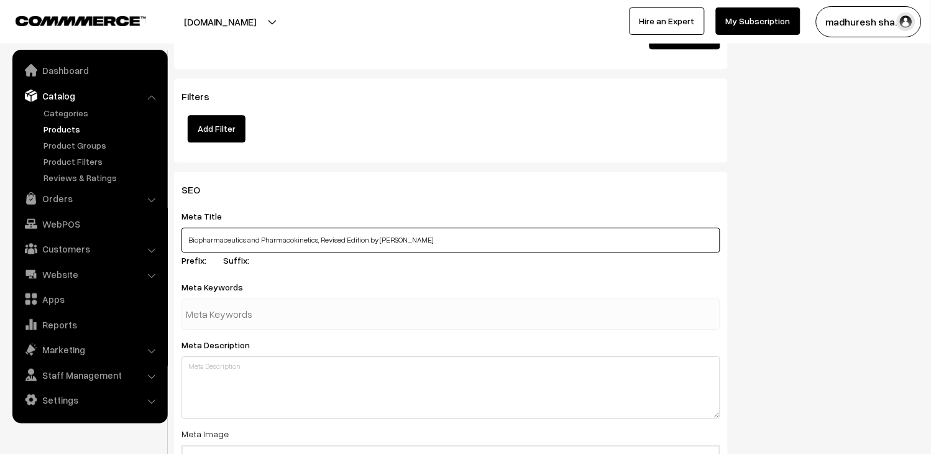
scroll to position [1726, 0]
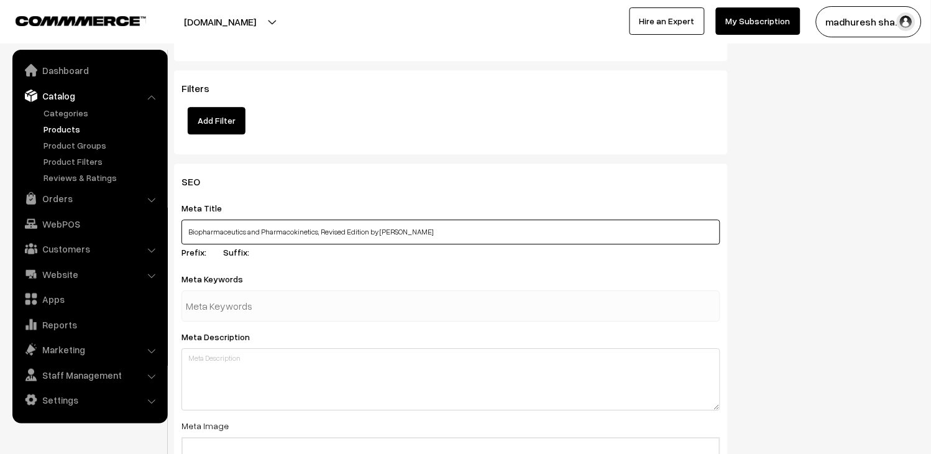
type input "Biopharmaceutics and Pharmacokinetics, Revised Edition by Kamla Pathak"
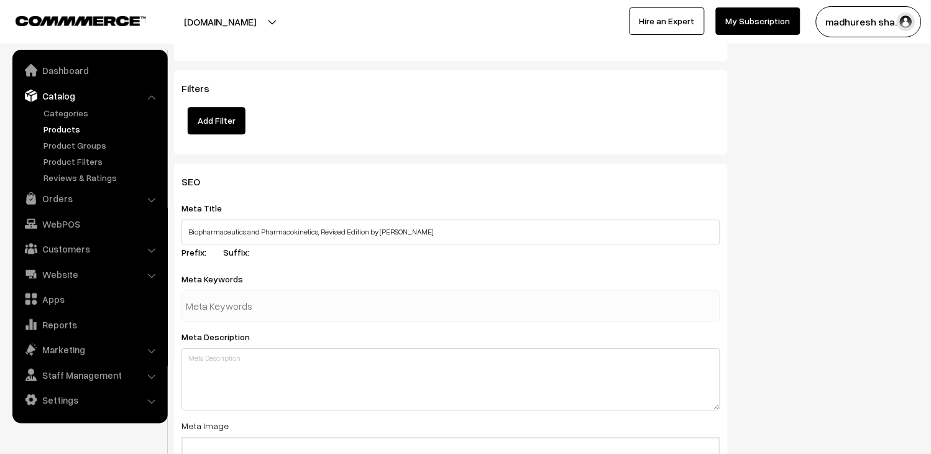
click at [326, 297] on div at bounding box center [451, 305] width 539 height 31
type input "BIO"
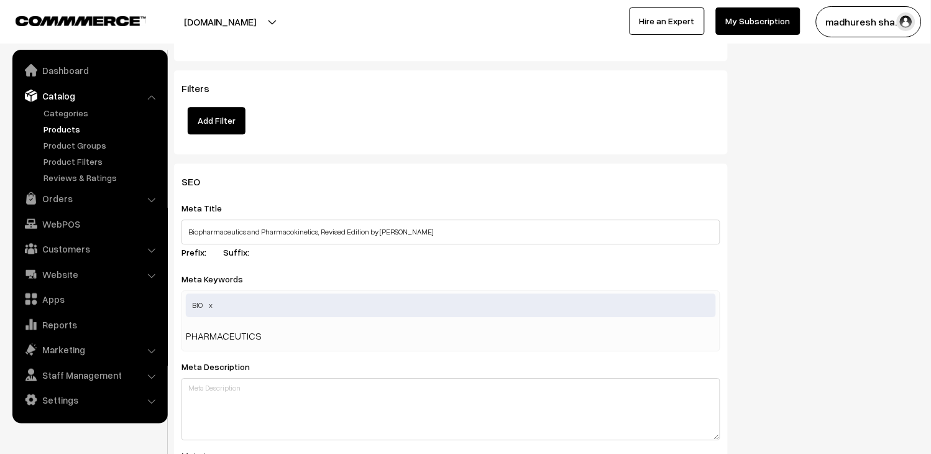
type input "PHARMACEUTICS"
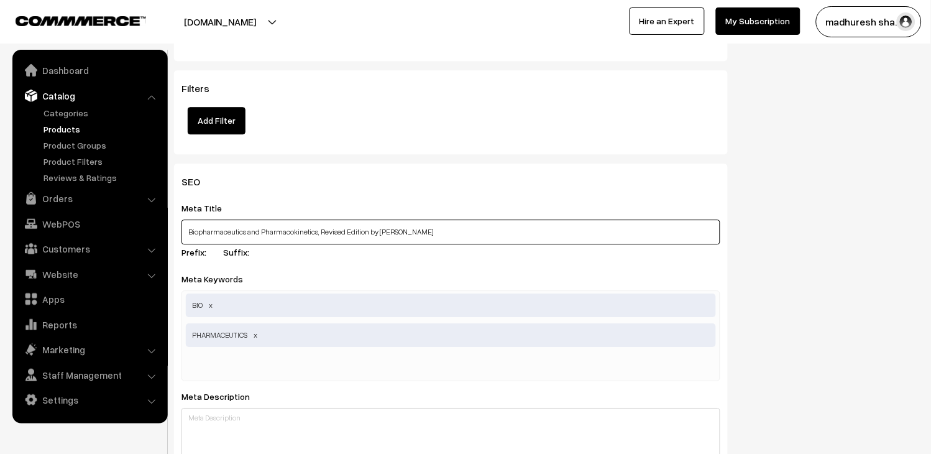
click at [272, 234] on input "Biopharmaceutics and Pharmacokinetics, Revised Edition by Kamla Pathak" at bounding box center [451, 231] width 539 height 25
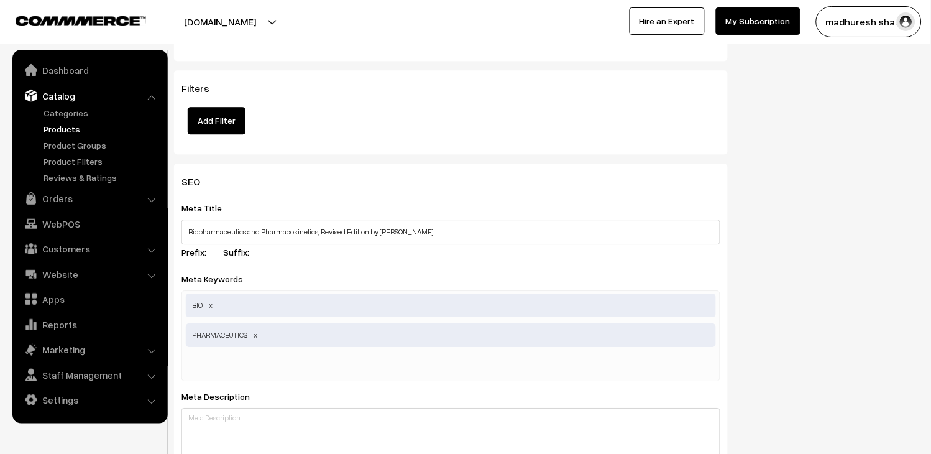
click at [281, 366] on input "text" at bounding box center [250, 365] width 129 height 25
paste input "Pharmacokinetics"
type input "Pharmacokinetics"
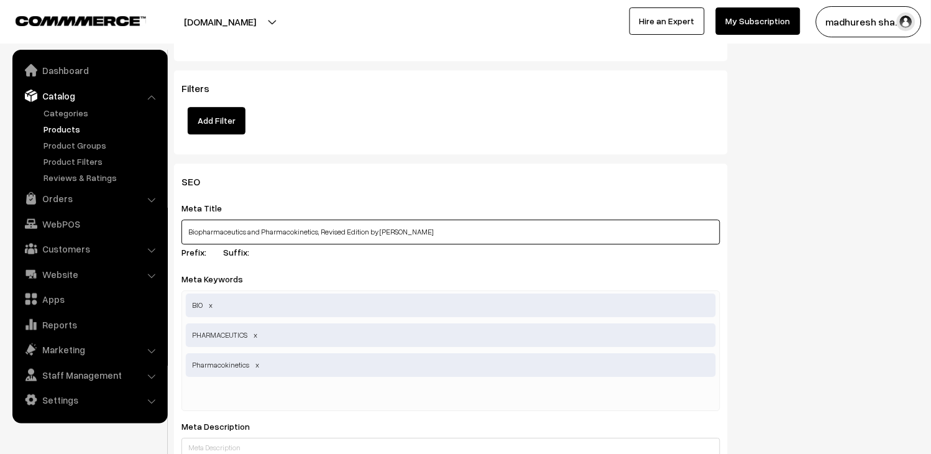
drag, startPoint x: 375, startPoint y: 232, endPoint x: 448, endPoint y: 232, distance: 73.4
click at [448, 232] on input "Biopharmaceutics and Pharmacokinetics, Revised Edition by Kamla Pathak" at bounding box center [451, 231] width 539 height 25
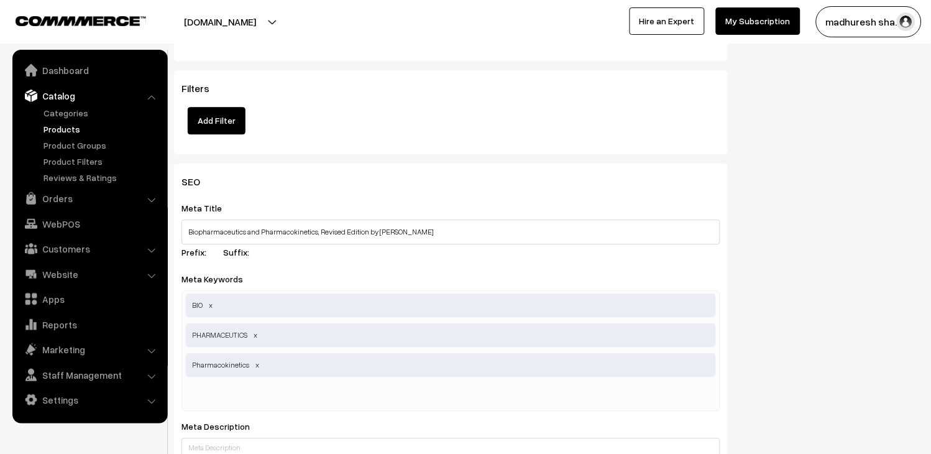
click at [258, 387] on input "text" at bounding box center [250, 395] width 129 height 25
paste input "Kamla Pathak"
type input "Kamla Pathak"
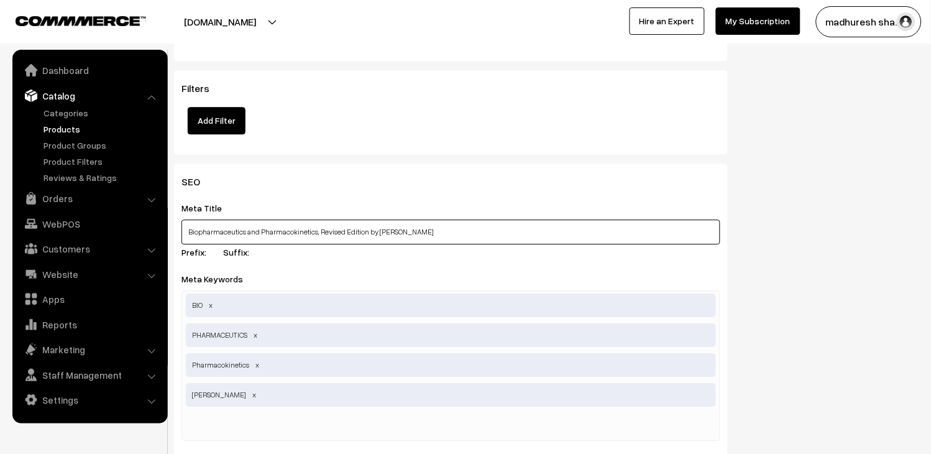
drag, startPoint x: 375, startPoint y: 232, endPoint x: 429, endPoint y: 238, distance: 54.4
click at [429, 238] on input "Biopharmaceutics and Pharmacokinetics, Revised Edition by Kamla Pathak" at bounding box center [451, 231] width 539 height 25
click at [427, 235] on input "Biopharmaceutics and Pharmacokinetics, Revised Edition by Kamla Pathak" at bounding box center [451, 231] width 539 height 25
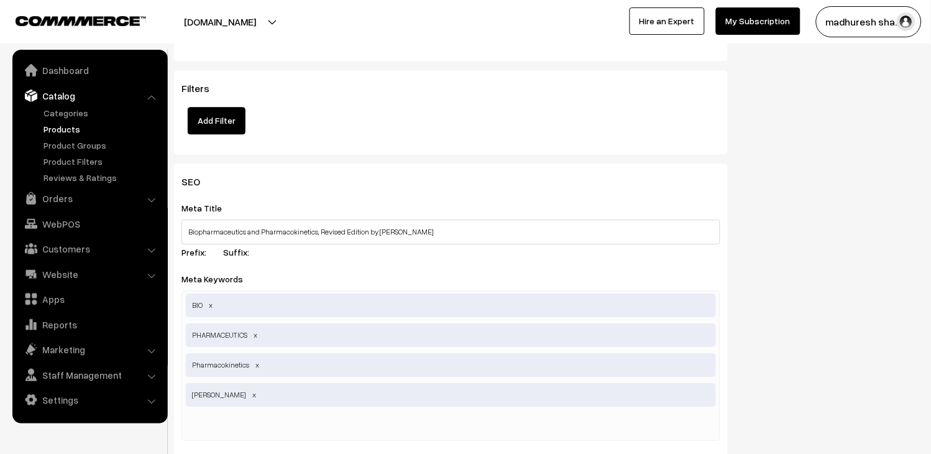
click at [310, 271] on div "SEO Meta Title Biopharmaceutics and Pharmacokinetics, Revised Edition by Kamla …" at bounding box center [451, 458] width 554 height 591
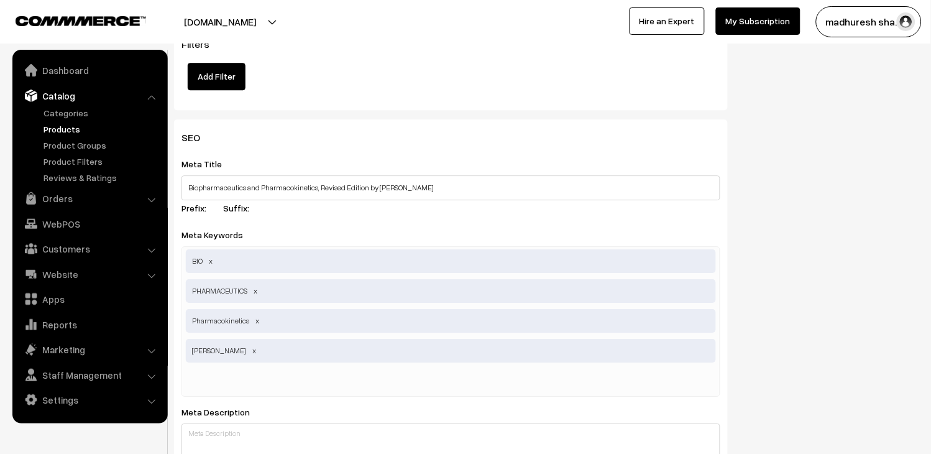
scroll to position [1865, 0]
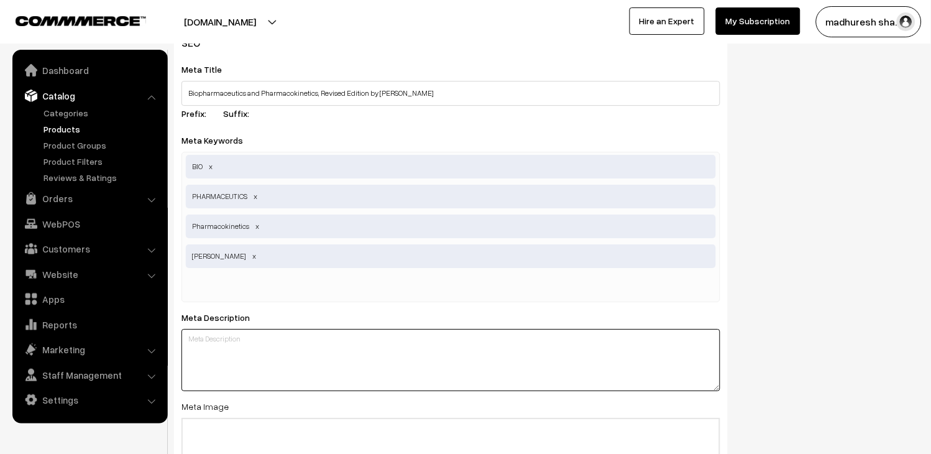
click at [254, 344] on textarea at bounding box center [451, 360] width 539 height 62
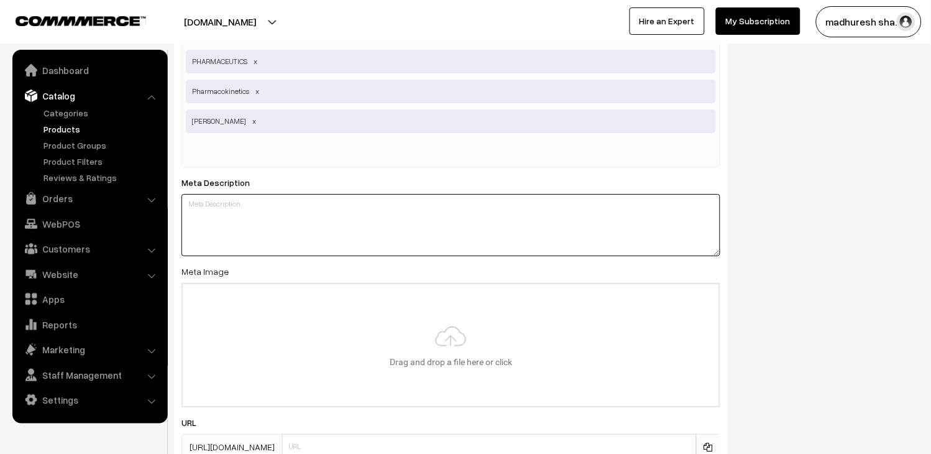
scroll to position [2003, 0]
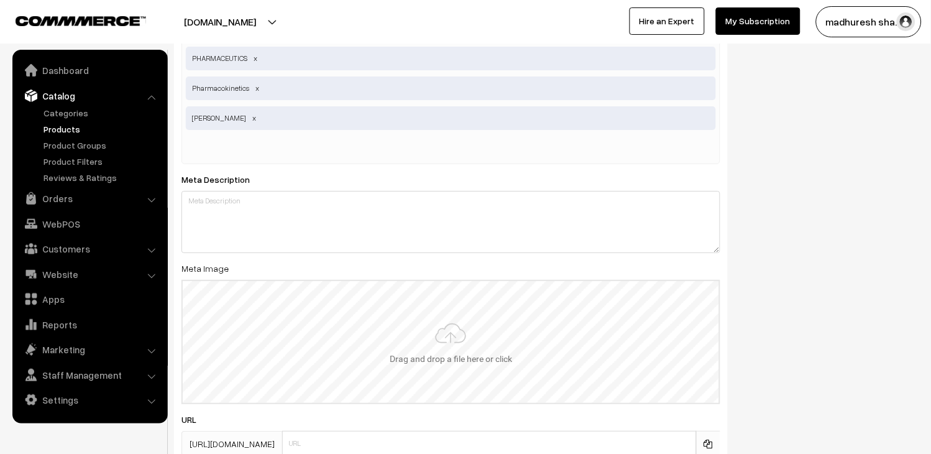
click at [228, 339] on input "file" at bounding box center [451, 342] width 536 height 122
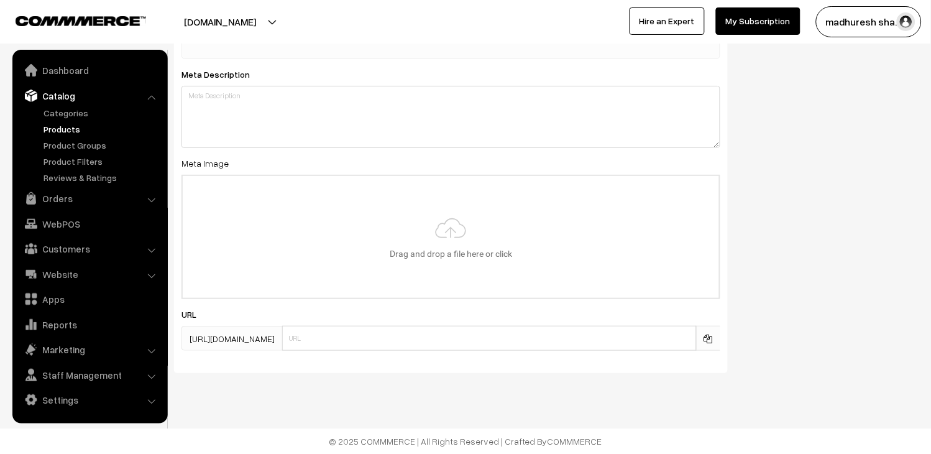
scroll to position [2111, 0]
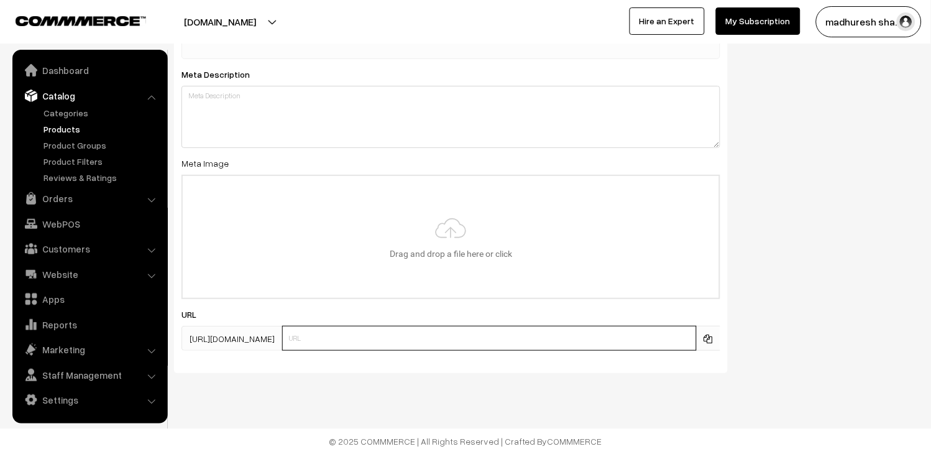
click at [361, 339] on input "text" at bounding box center [489, 338] width 415 height 25
type input "6"
paste input "9789348734242"
type input "9789348734242"
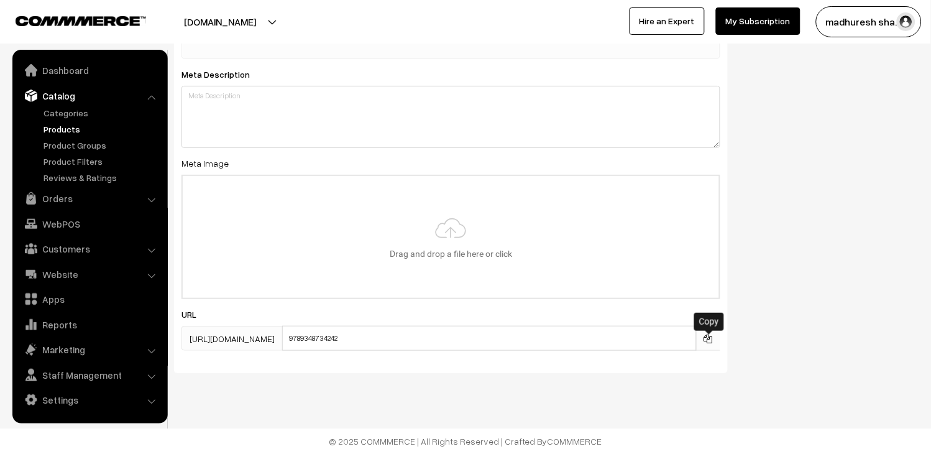
click at [709, 336] on icon at bounding box center [708, 338] width 9 height 9
drag, startPoint x: 195, startPoint y: 336, endPoint x: 337, endPoint y: 349, distance: 142.3
click at [337, 349] on div "https://booksonweb.in/products/ 9789348734242" at bounding box center [451, 338] width 539 height 25
click at [327, 372] on div "SEO Meta Title Biopharmaceutics and Pharmacokinetics, Revised Edition by Kamla …" at bounding box center [451, 77] width 554 height 591
click at [709, 336] on icon at bounding box center [708, 338] width 9 height 9
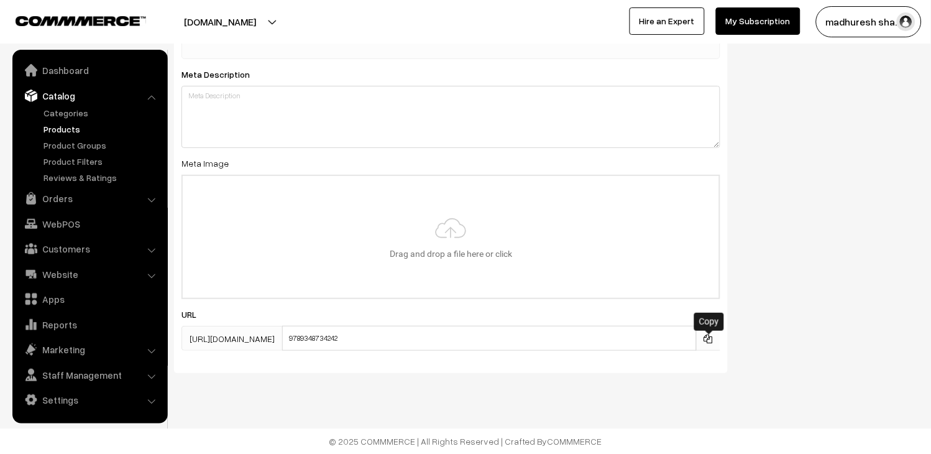
click at [711, 332] on link at bounding box center [708, 338] width 9 height 13
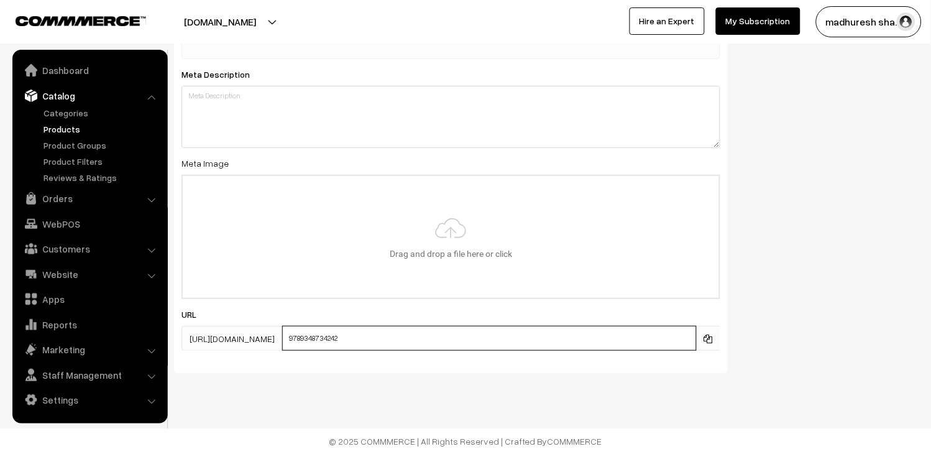
click at [408, 342] on input "9789348734242" at bounding box center [489, 338] width 415 height 25
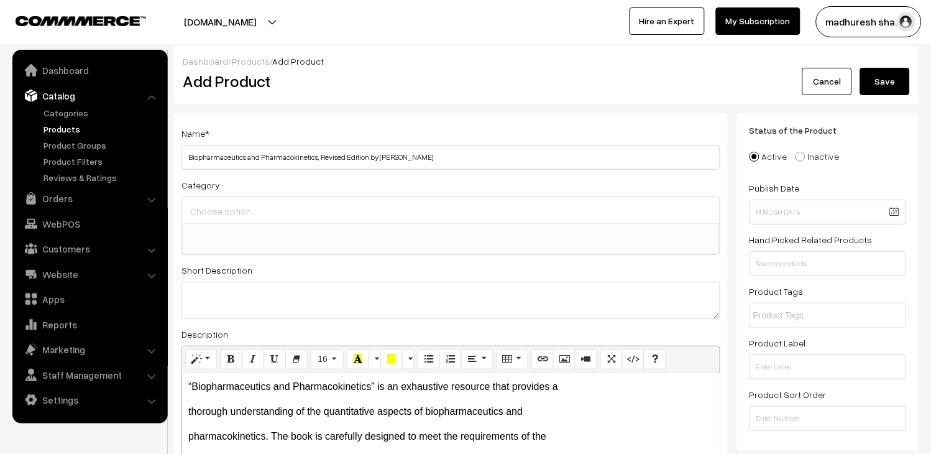
scroll to position [0, 0]
click at [771, 158] on label "Active" at bounding box center [769, 156] width 38 height 13
click at [752, 152] on input "Active" at bounding box center [747, 148] width 8 height 8
click at [810, 159] on label "Inactive" at bounding box center [818, 156] width 44 height 13
click at [798, 152] on input "Inactive" at bounding box center [793, 148] width 8 height 8
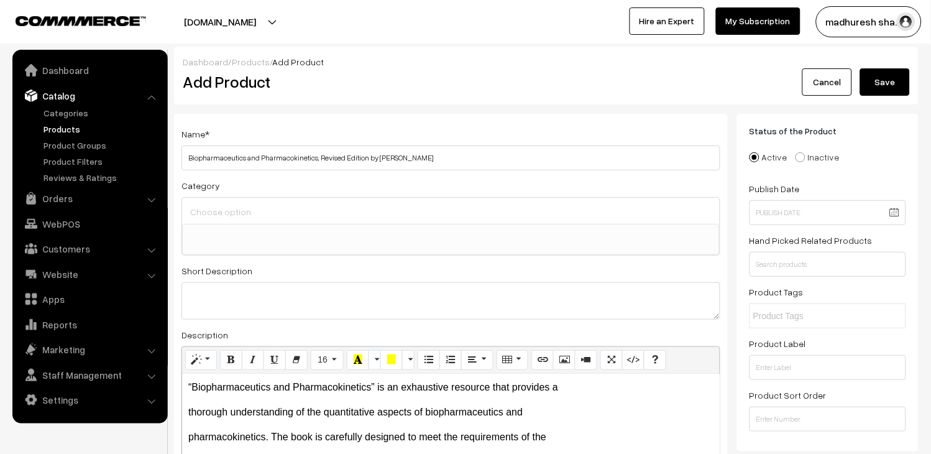
radio input "true"
click at [760, 158] on label "Active" at bounding box center [769, 156] width 38 height 13
click at [752, 152] on input "Active" at bounding box center [747, 148] width 8 height 8
radio input "true"
click at [897, 86] on button "Save" at bounding box center [885, 81] width 50 height 27
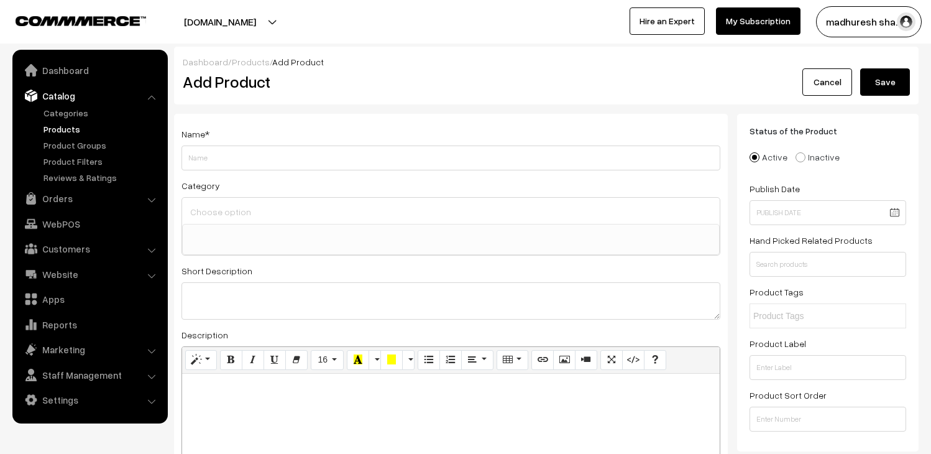
select select
click at [60, 198] on link "Orders" at bounding box center [90, 198] width 148 height 22
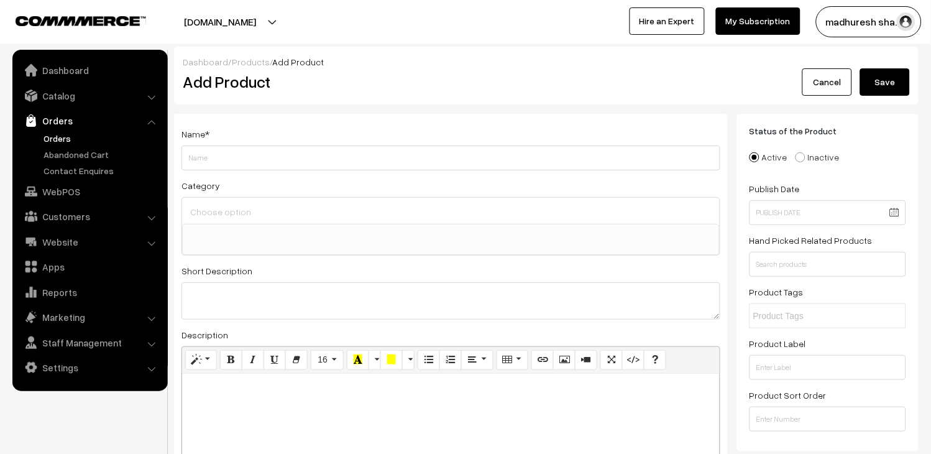
click at [68, 140] on link "Orders" at bounding box center [101, 138] width 123 height 13
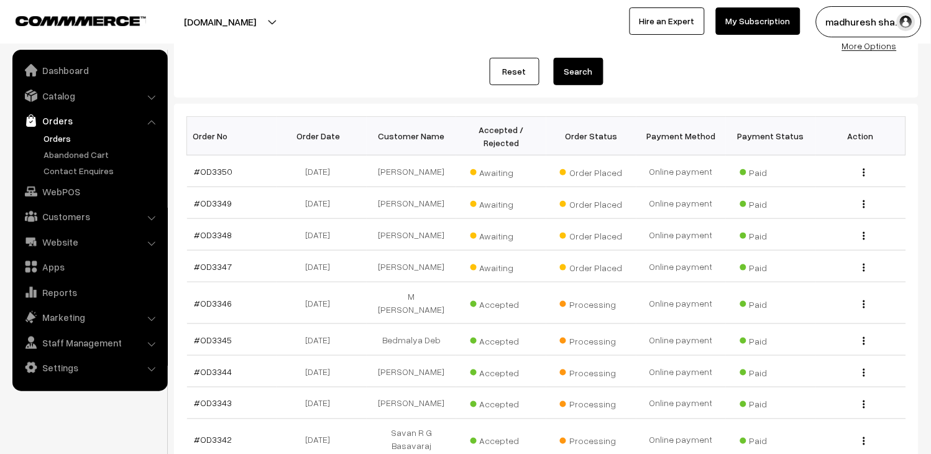
scroll to position [138, 0]
click at [226, 264] on link "#OD3347" at bounding box center [214, 265] width 38 height 11
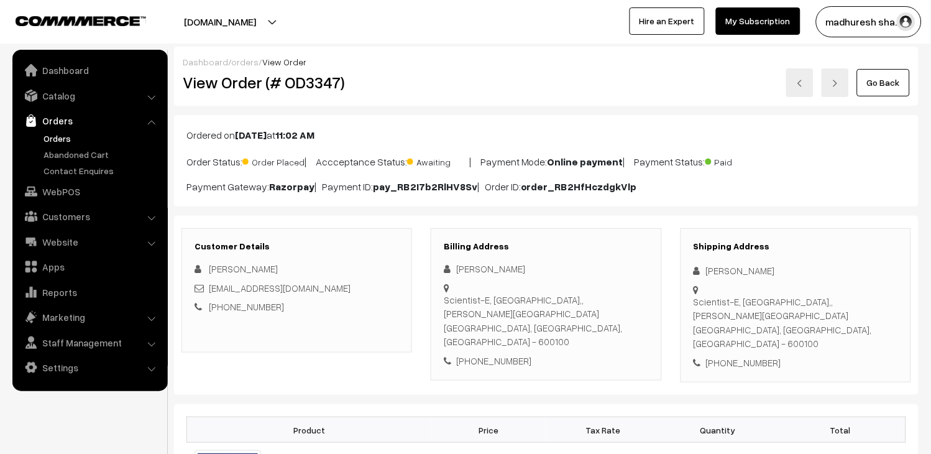
click at [791, 77] on link at bounding box center [799, 82] width 27 height 29
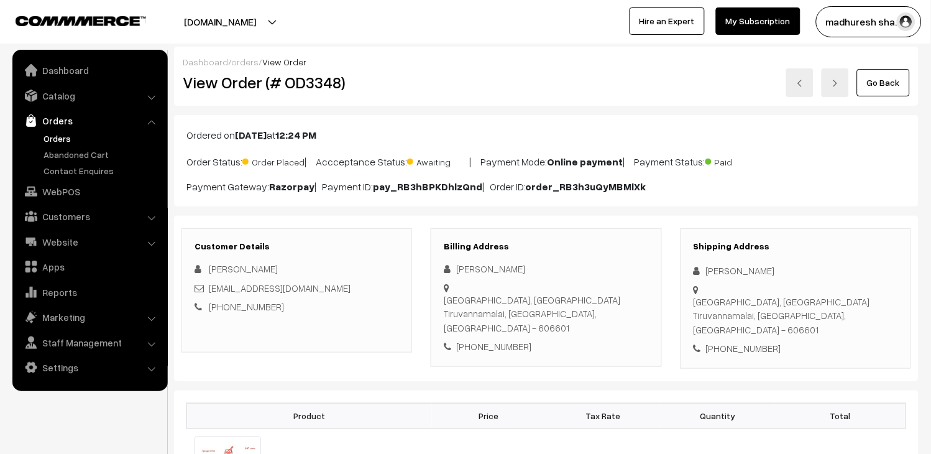
click at [794, 84] on link at bounding box center [799, 82] width 27 height 29
click at [807, 85] on link at bounding box center [799, 82] width 27 height 29
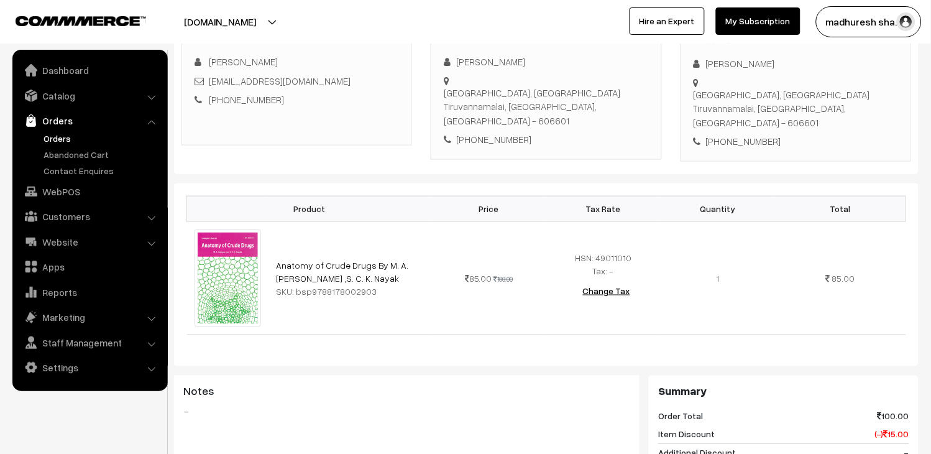
click at [62, 134] on link "Orders" at bounding box center [101, 138] width 123 height 13
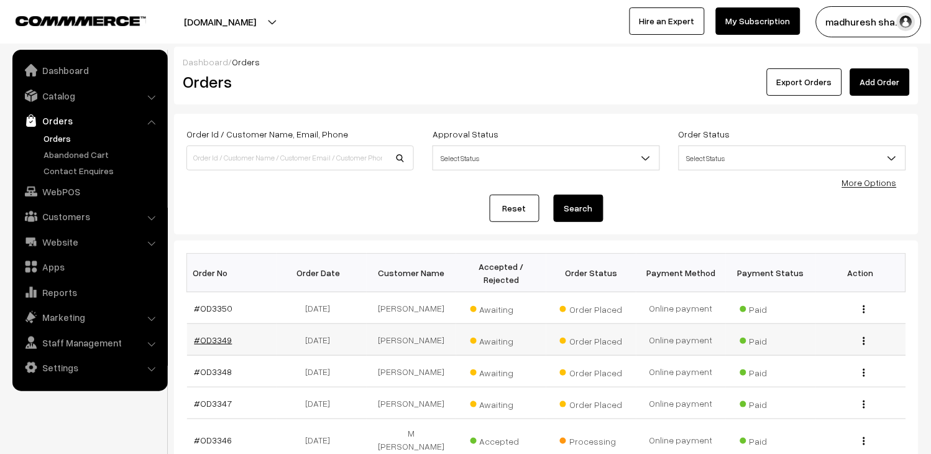
click at [219, 341] on link "#OD3349" at bounding box center [214, 339] width 38 height 11
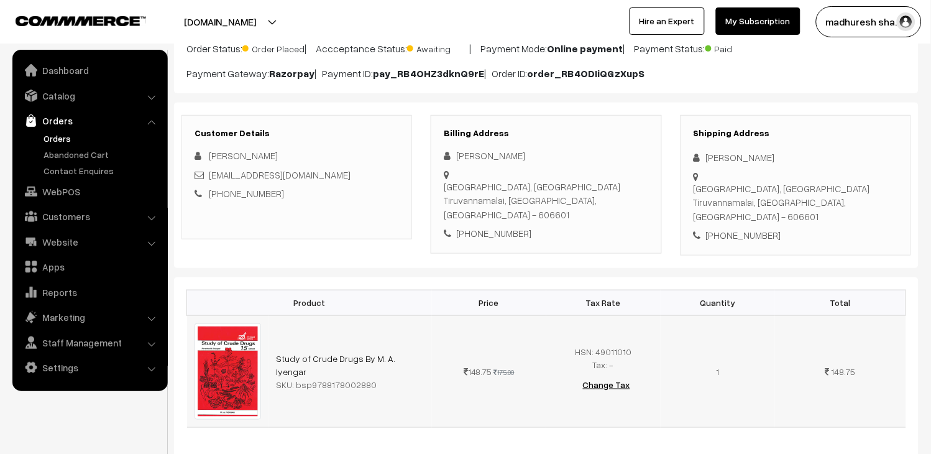
scroll to position [138, 0]
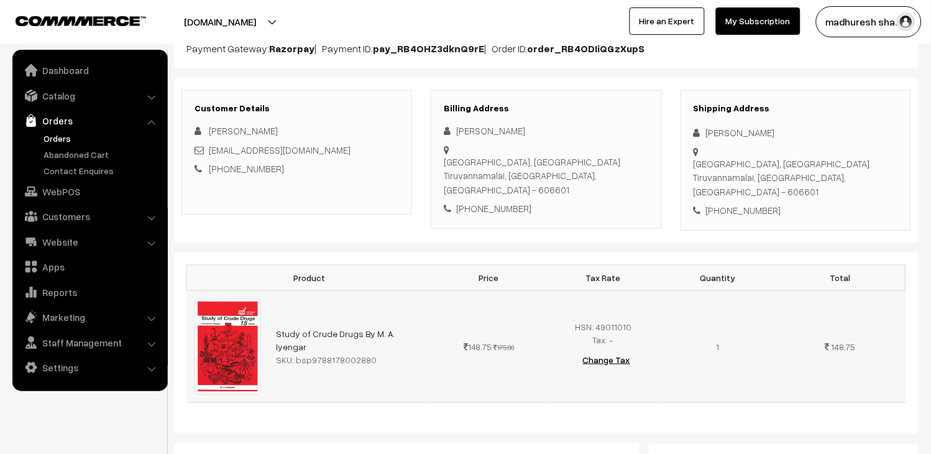
click at [301, 355] on div "SKU: bsp9788178002880" at bounding box center [350, 359] width 149 height 13
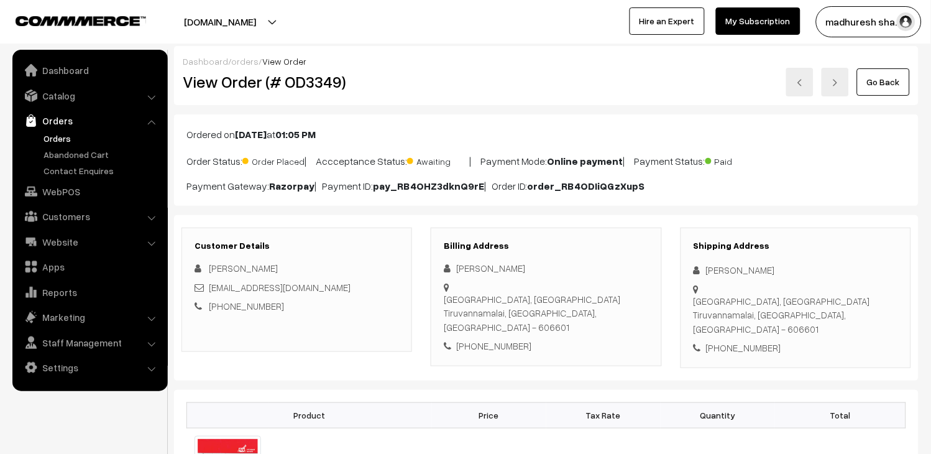
scroll to position [0, 0]
click at [796, 81] on link at bounding box center [799, 82] width 27 height 29
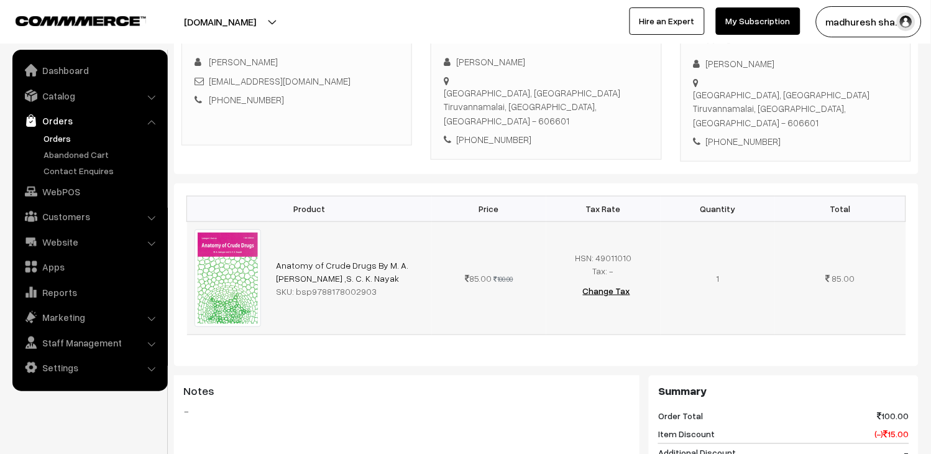
click at [296, 287] on div "SKU: bsp9788178002903" at bounding box center [350, 291] width 149 height 13
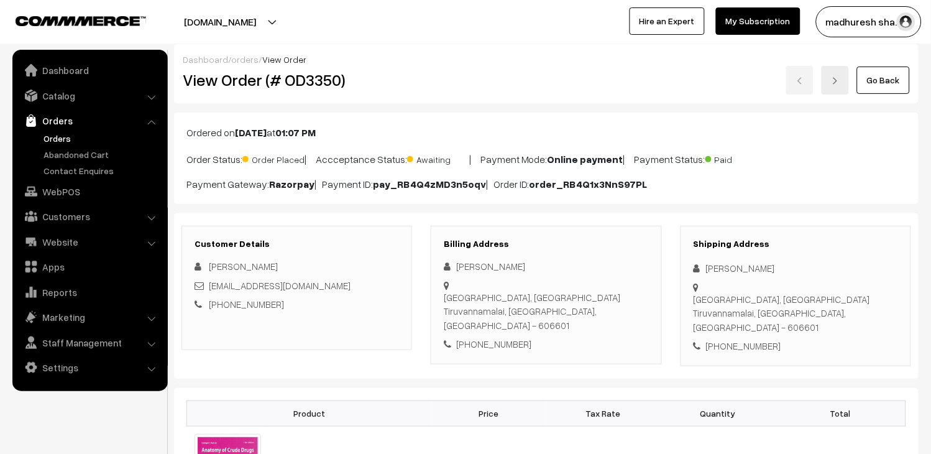
scroll to position [0, 0]
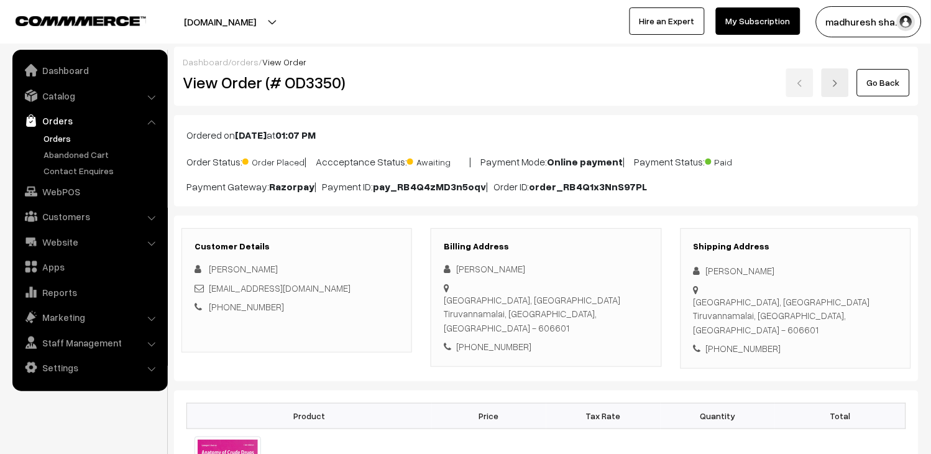
click at [796, 84] on div "Go Back" at bounding box center [670, 82] width 479 height 29
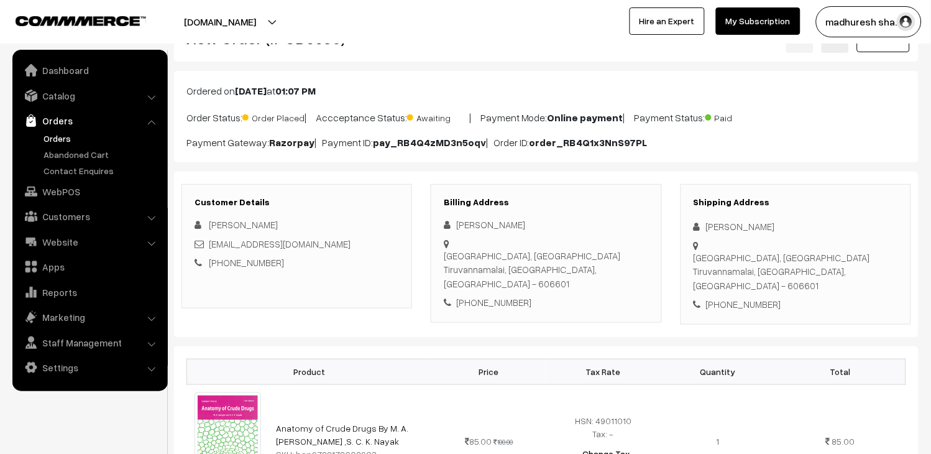
scroll to position [69, 0]
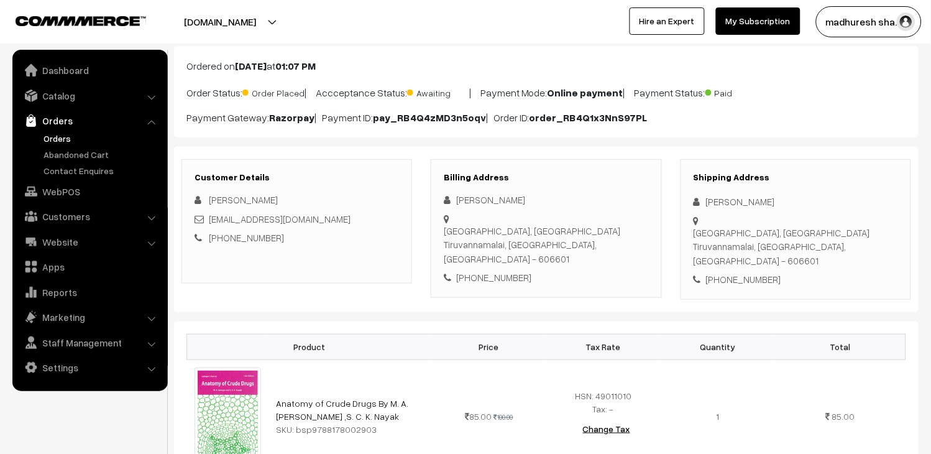
click at [69, 132] on link "Orders" at bounding box center [101, 138] width 123 height 13
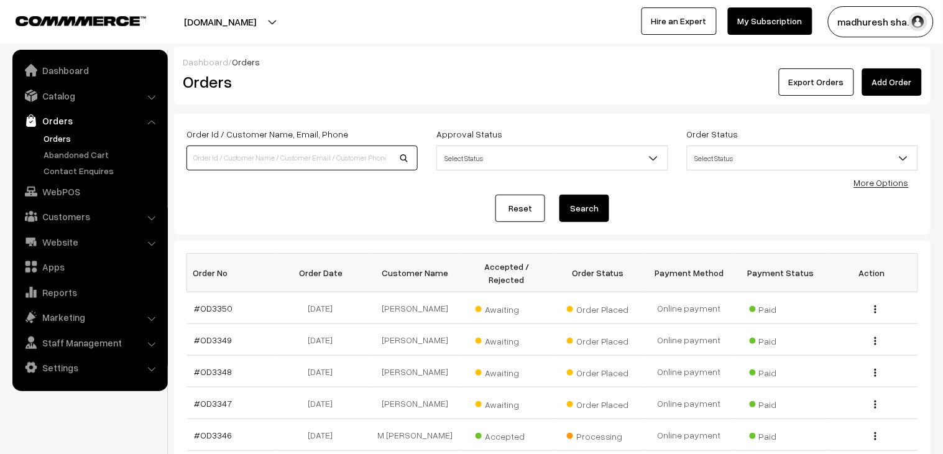
click at [250, 153] on input at bounding box center [301, 157] width 231 height 25
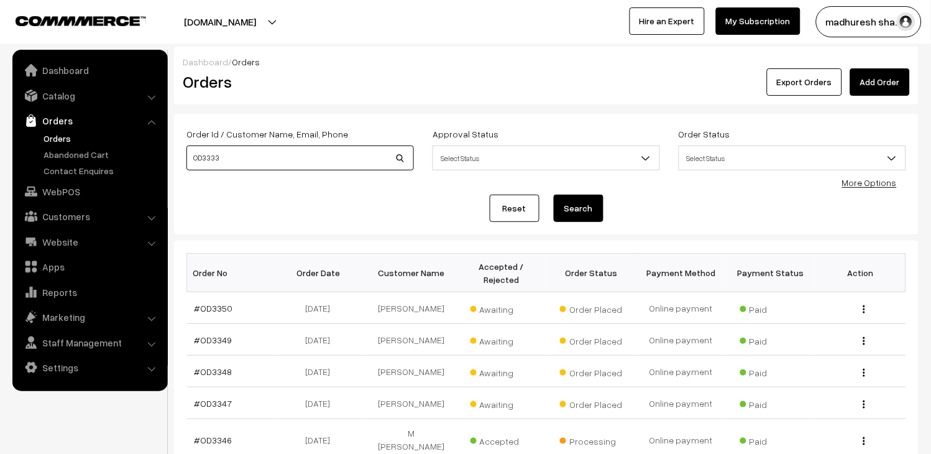
type input "OD3333"
click at [571, 210] on button "Search" at bounding box center [579, 208] width 50 height 27
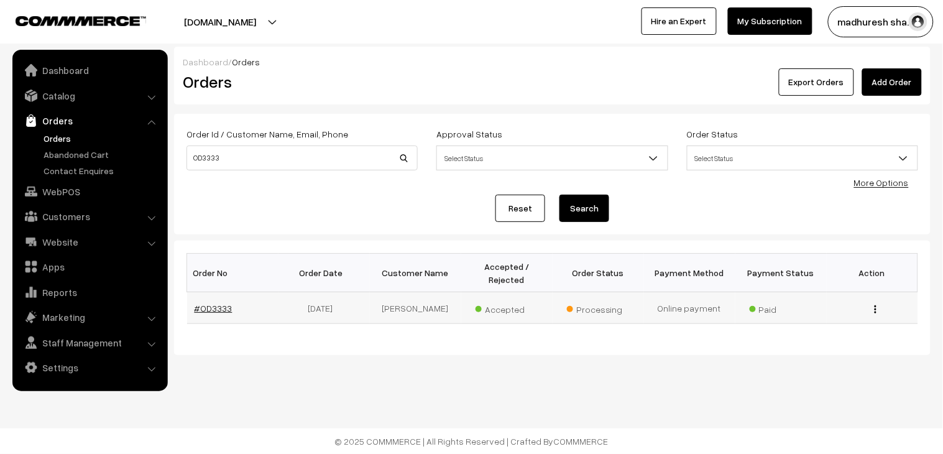
click at [226, 303] on link "#OD3333" at bounding box center [214, 308] width 38 height 11
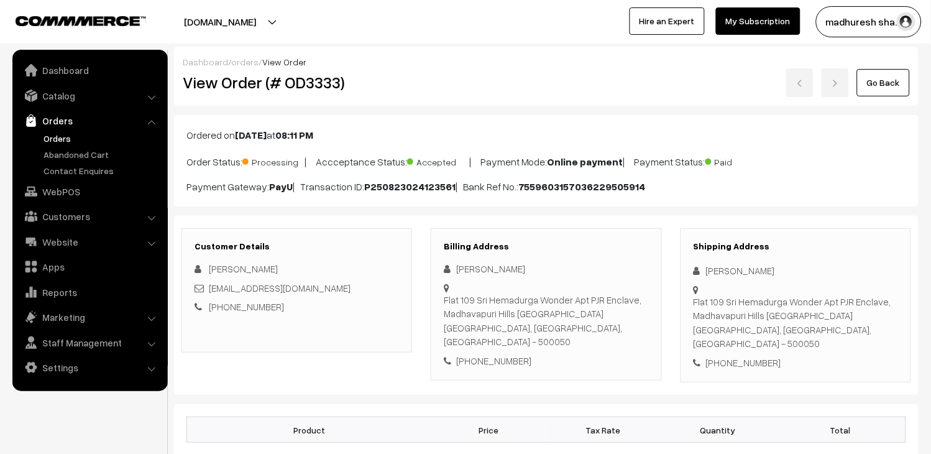
drag, startPoint x: 270, startPoint y: 269, endPoint x: 210, endPoint y: 272, distance: 59.7
click at [210, 272] on div "Sai Tarun Potti" at bounding box center [297, 269] width 205 height 14
copy span "Sai Tarun Potti"
click at [57, 139] on link "Orders" at bounding box center [101, 138] width 123 height 13
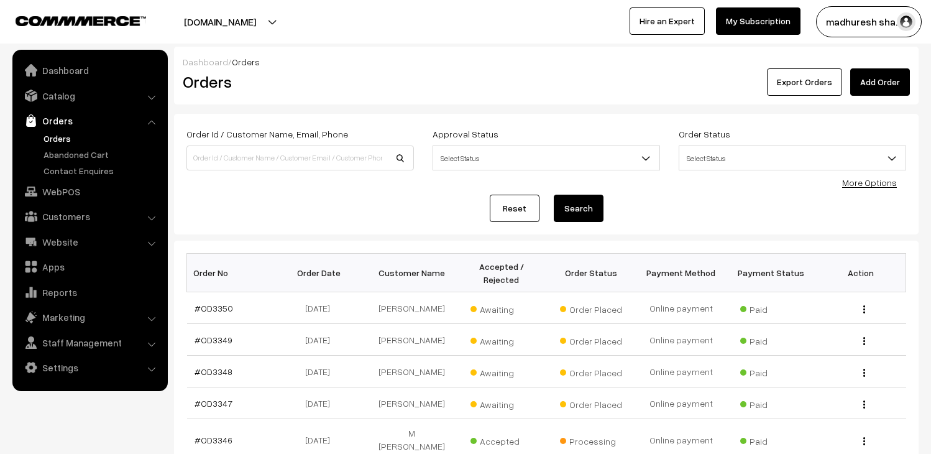
scroll to position [138, 0]
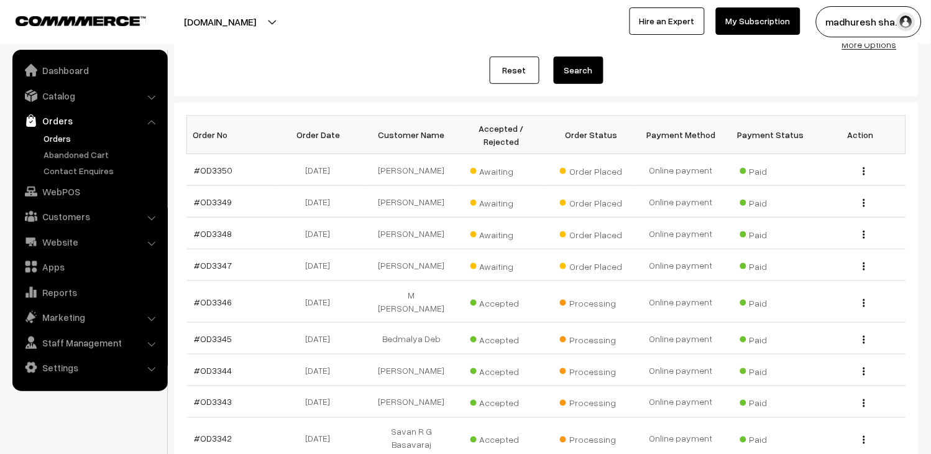
click at [63, 139] on link "Orders" at bounding box center [101, 138] width 123 height 13
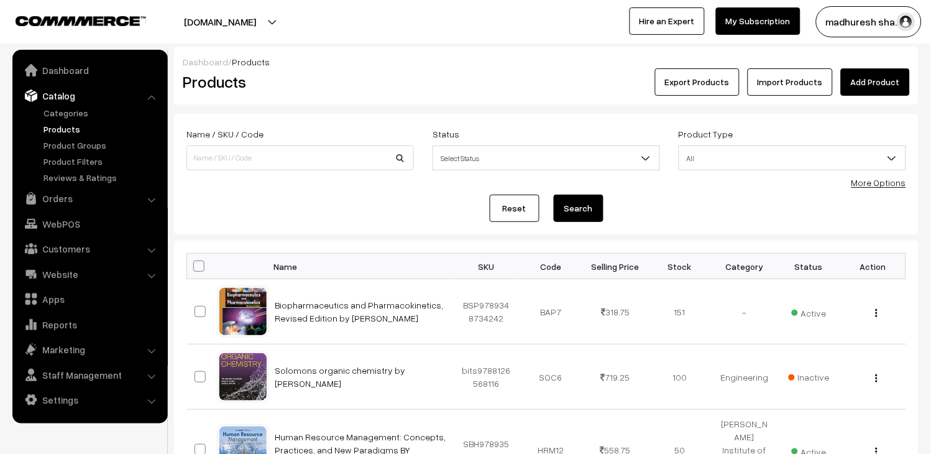
click at [60, 122] on link "Products" at bounding box center [101, 128] width 123 height 13
click at [60, 98] on link "Catalog" at bounding box center [90, 96] width 148 height 22
click at [59, 129] on link "Products" at bounding box center [101, 128] width 123 height 13
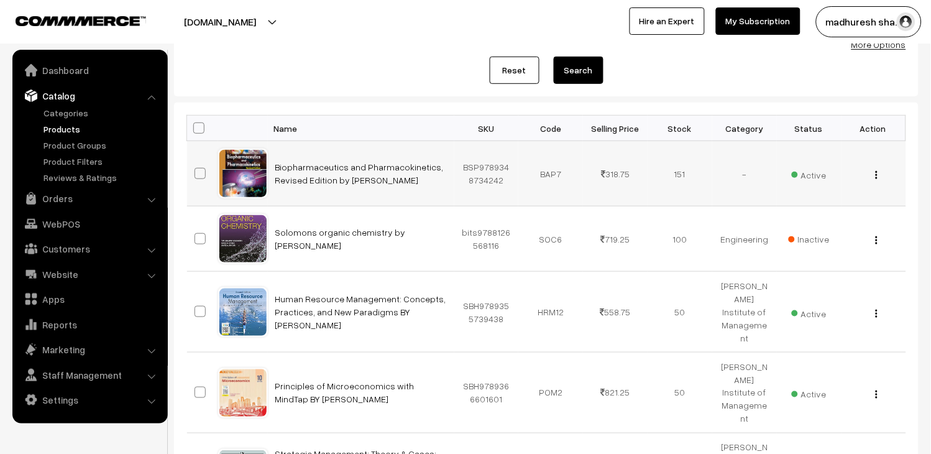
drag, startPoint x: 750, startPoint y: 175, endPoint x: 735, endPoint y: 168, distance: 16.4
click at [735, 168] on td "-" at bounding box center [744, 173] width 65 height 65
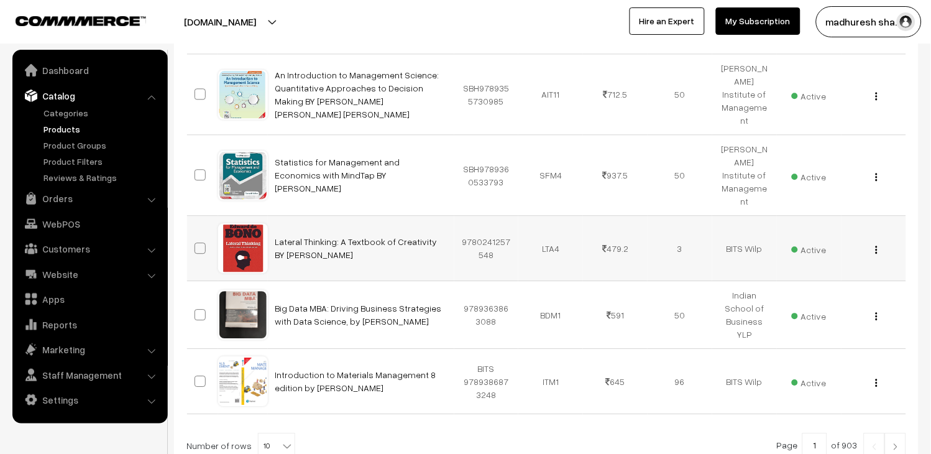
scroll to position [622, 0]
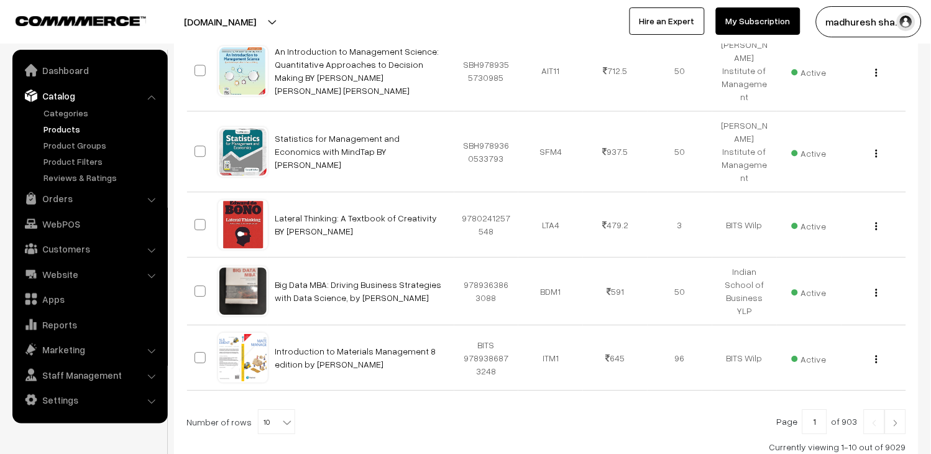
click at [897, 419] on img at bounding box center [895, 422] width 11 height 7
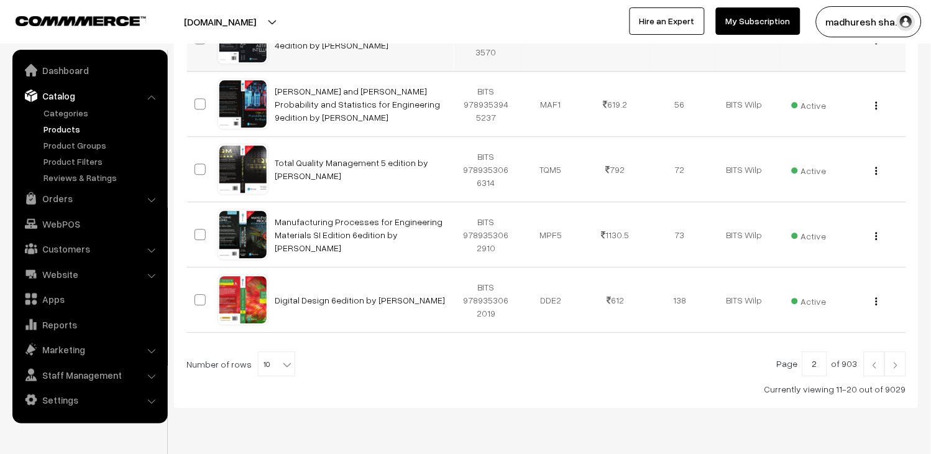
scroll to position [622, 0]
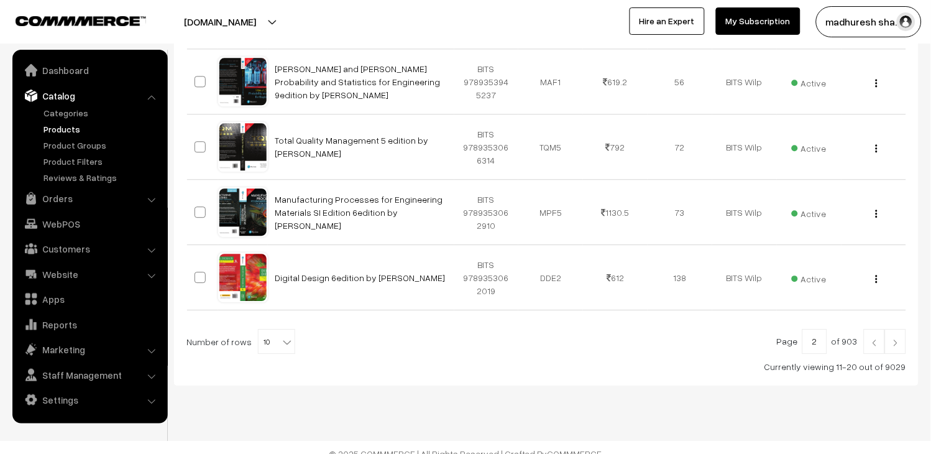
click at [897, 349] on link at bounding box center [895, 341] width 21 height 25
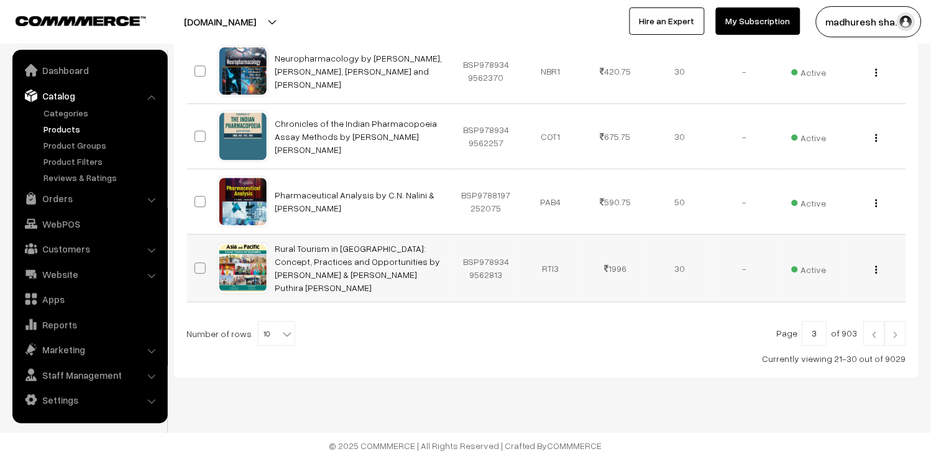
scroll to position [635, 0]
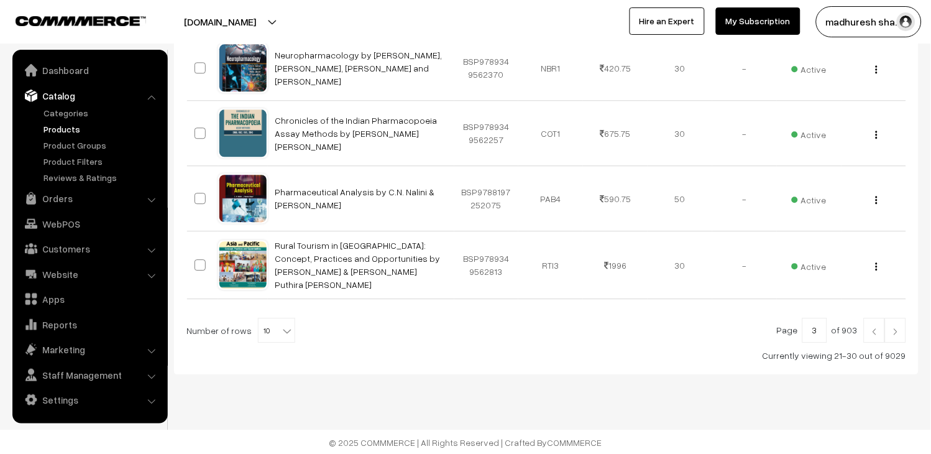
click at [896, 331] on img at bounding box center [895, 331] width 11 height 7
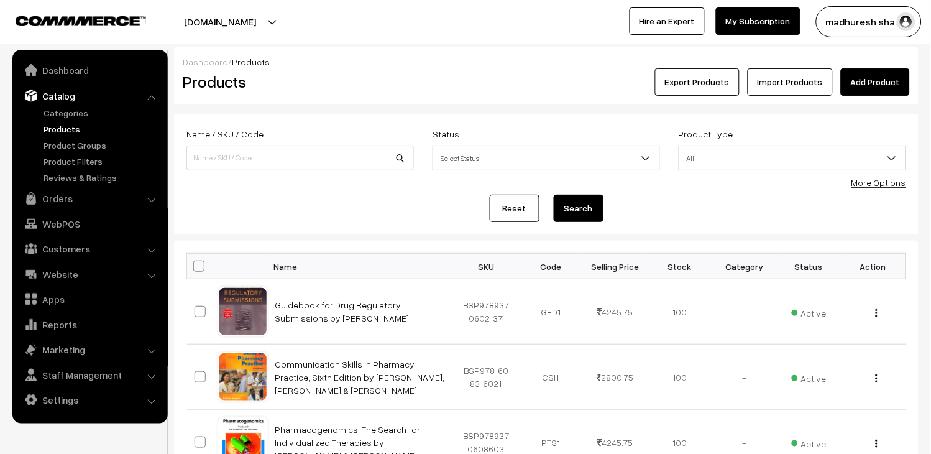
click at [55, 131] on link "Products" at bounding box center [101, 128] width 123 height 13
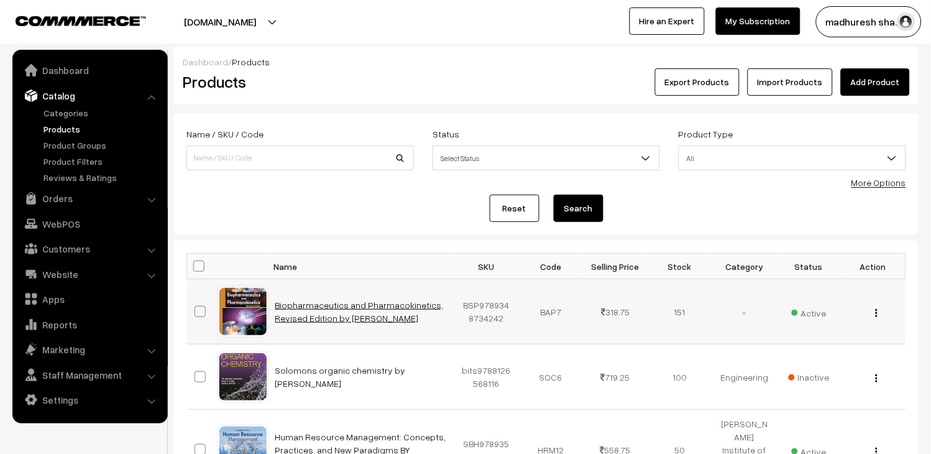
click at [367, 310] on link "Biopharmaceutics and Pharmacokinetics, Revised Edition by [PERSON_NAME]" at bounding box center [359, 312] width 168 height 24
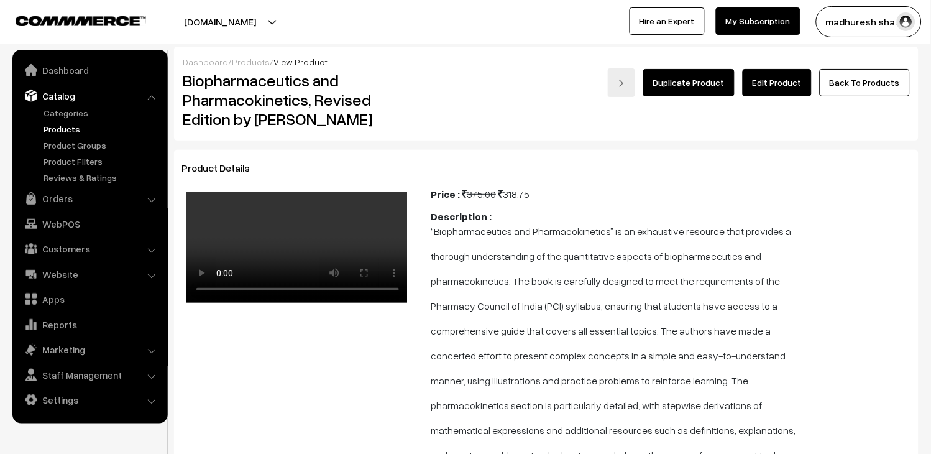
click at [68, 132] on link "Products" at bounding box center [101, 128] width 123 height 13
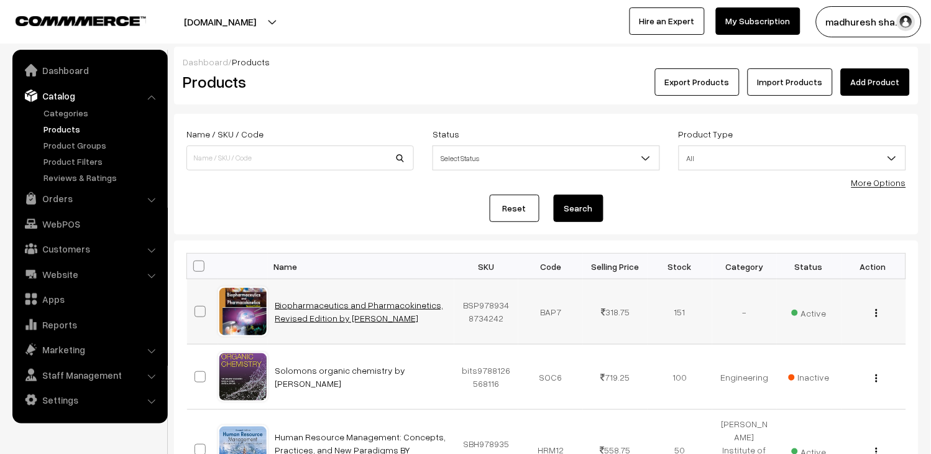
click at [333, 301] on link "Biopharmaceutics and Pharmacokinetics, Revised Edition by [PERSON_NAME]" at bounding box center [359, 312] width 168 height 24
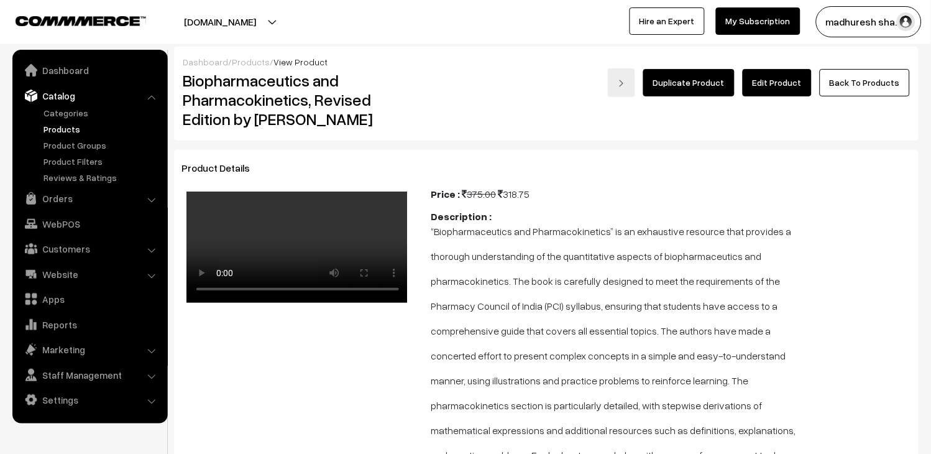
click at [60, 131] on link "Products" at bounding box center [101, 128] width 123 height 13
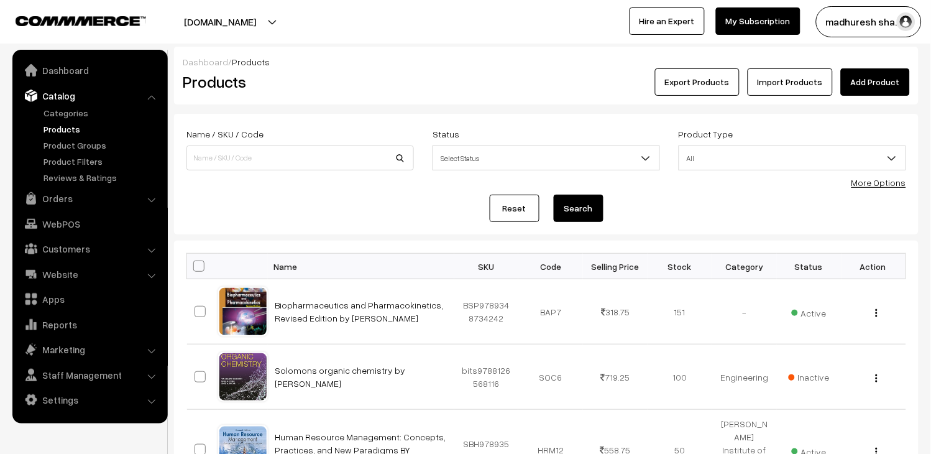
click at [714, 85] on button "Export Products" at bounding box center [697, 81] width 85 height 27
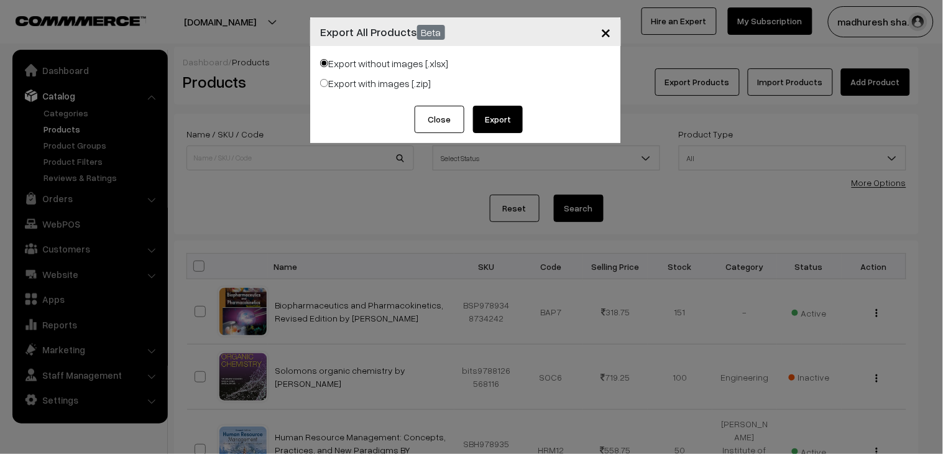
click at [605, 28] on span "×" at bounding box center [605, 31] width 11 height 23
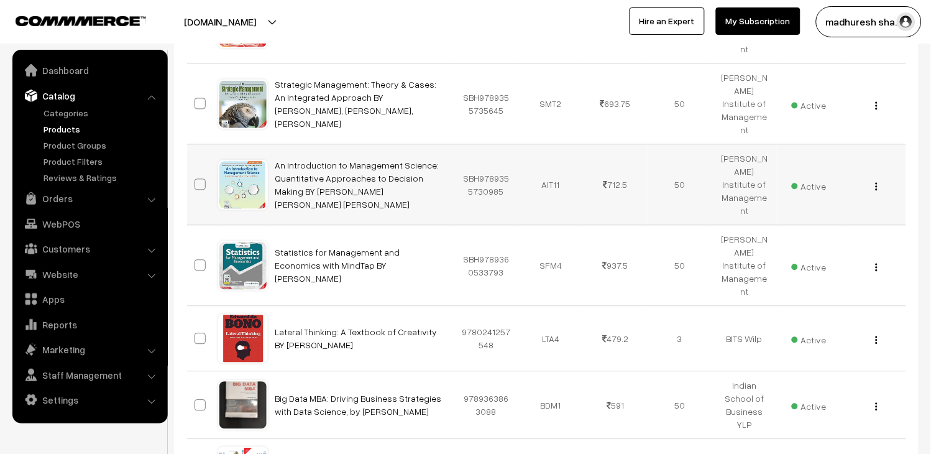
scroll to position [635, 0]
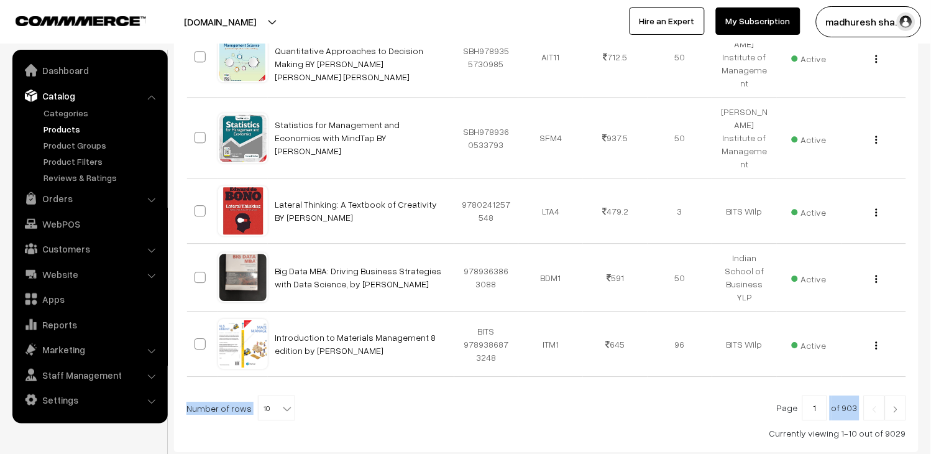
drag, startPoint x: 834, startPoint y: 327, endPoint x: 861, endPoint y: 331, distance: 27.7
click at [861, 395] on div "Page 1 of 903 Number of rows 10 20 30 40 50 60 70 80 90 100 10 Currently viewin…" at bounding box center [546, 417] width 720 height 44
drag, startPoint x: 914, startPoint y: 357, endPoint x: 783, endPoint y: 356, distance: 130.5
click at [783, 356] on div "Bulk Options Edit Products Update Inventory Make all Active Make all Inactive A…" at bounding box center [546, 28] width 745 height 847
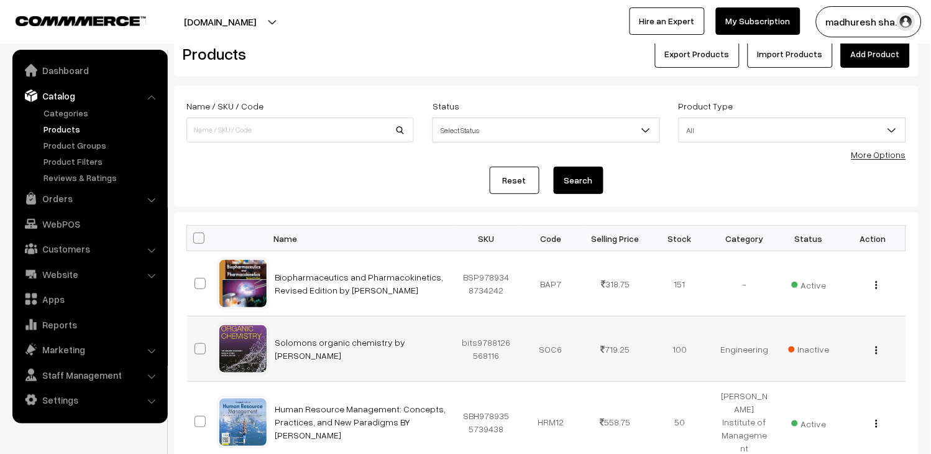
scroll to position [0, 0]
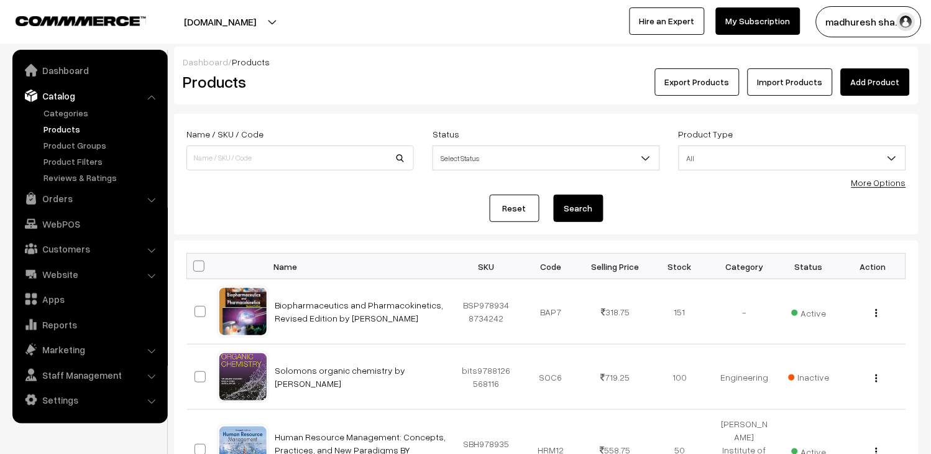
click at [696, 86] on button "Export Products" at bounding box center [697, 81] width 85 height 27
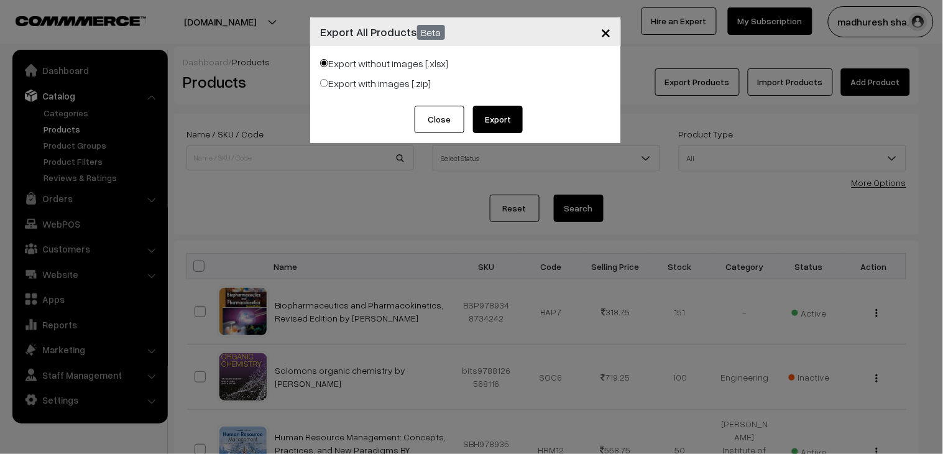
click at [366, 83] on label "Export with images [.zip]" at bounding box center [375, 83] width 111 height 15
click at [328, 83] on input "Export with images [.zip]" at bounding box center [324, 83] width 8 height 8
radio input "true"
click at [369, 66] on label "Export without images [.xlsx]" at bounding box center [384, 63] width 128 height 15
click at [328, 66] on input "Export without images [.xlsx]" at bounding box center [324, 63] width 8 height 8
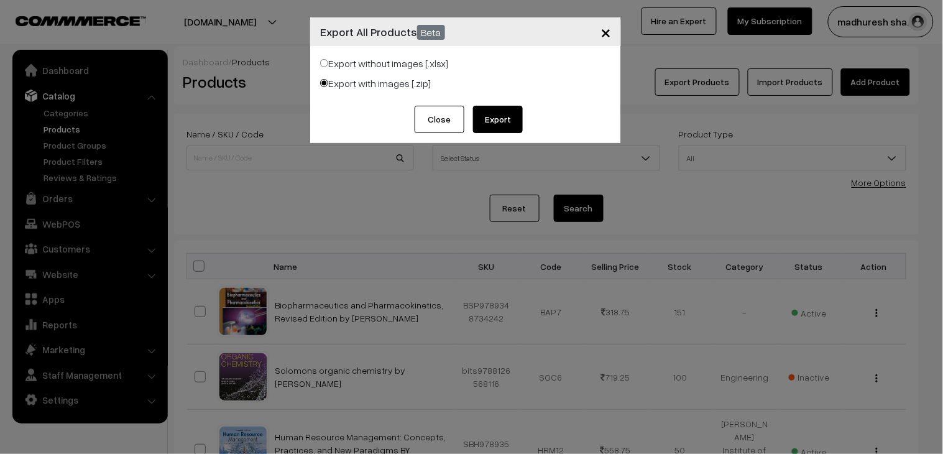
radio input "true"
click at [368, 81] on label "Export with images [.zip]" at bounding box center [375, 83] width 111 height 15
click at [328, 81] on input "Export with images [.zip]" at bounding box center [324, 83] width 8 height 8
radio input "true"
click at [367, 66] on label "Export without images [.xlsx]" at bounding box center [384, 63] width 128 height 15
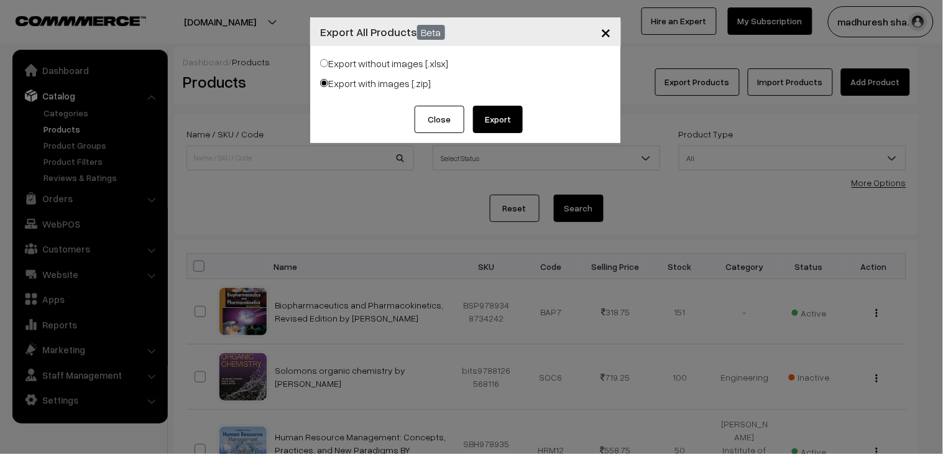
click at [328, 66] on input "Export without images [.xlsx]" at bounding box center [324, 63] width 8 height 8
radio input "true"
click at [491, 114] on button "Export" at bounding box center [498, 119] width 50 height 27
click at [604, 39] on span "×" at bounding box center [605, 31] width 11 height 23
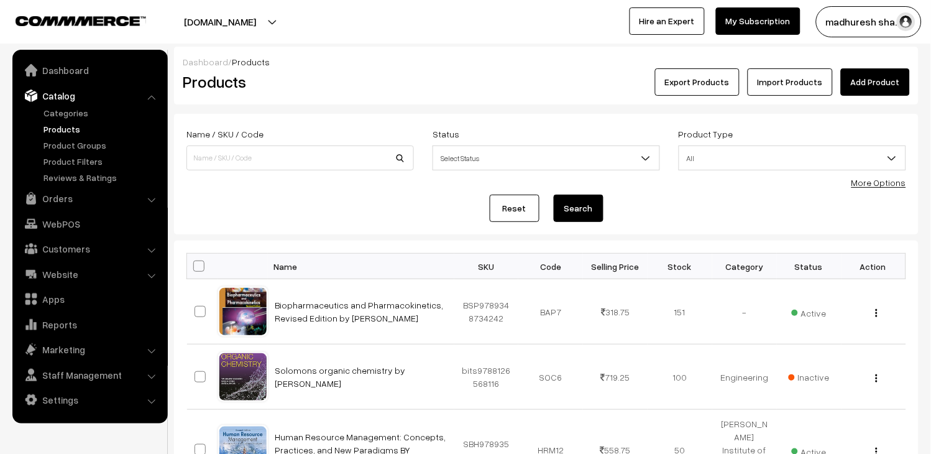
click at [697, 92] on button "Export Products" at bounding box center [697, 81] width 85 height 27
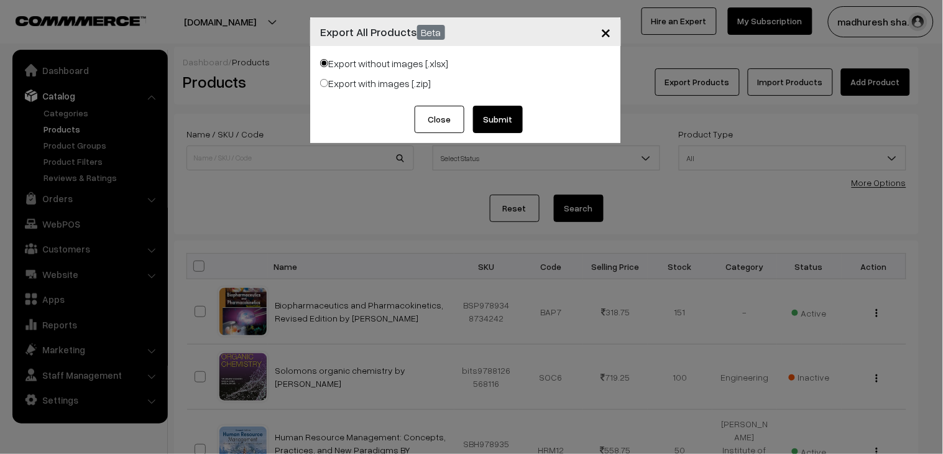
click at [517, 116] on button "Submit" at bounding box center [498, 119] width 50 height 27
click at [605, 29] on span "×" at bounding box center [605, 31] width 11 height 23
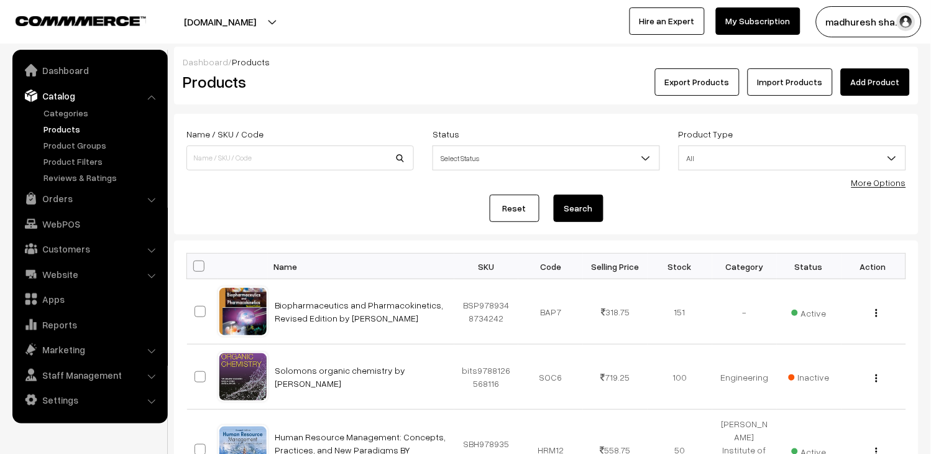
click at [803, 84] on link "Import Products" at bounding box center [790, 81] width 85 height 27
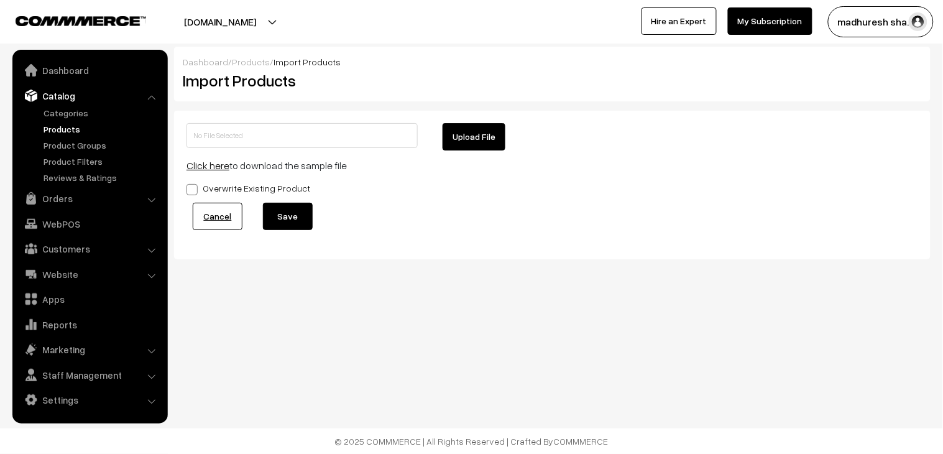
click at [60, 123] on link "Products" at bounding box center [101, 128] width 123 height 13
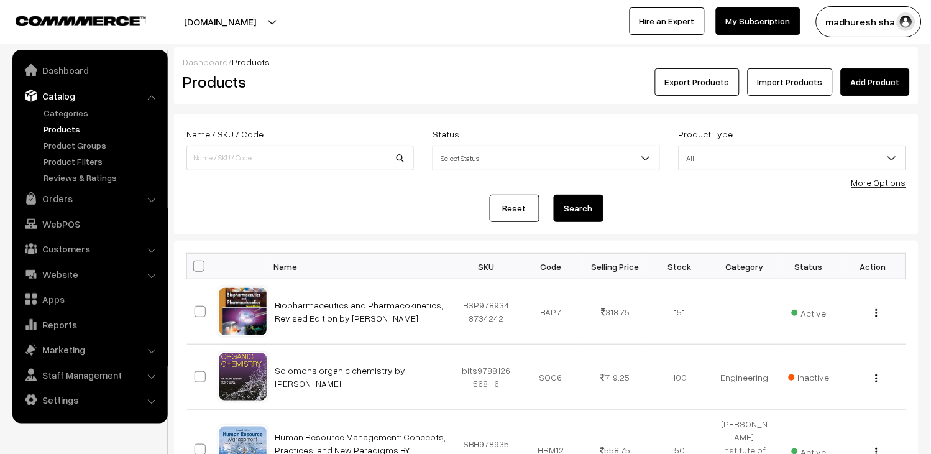
click at [712, 85] on button "Export Products" at bounding box center [697, 81] width 85 height 27
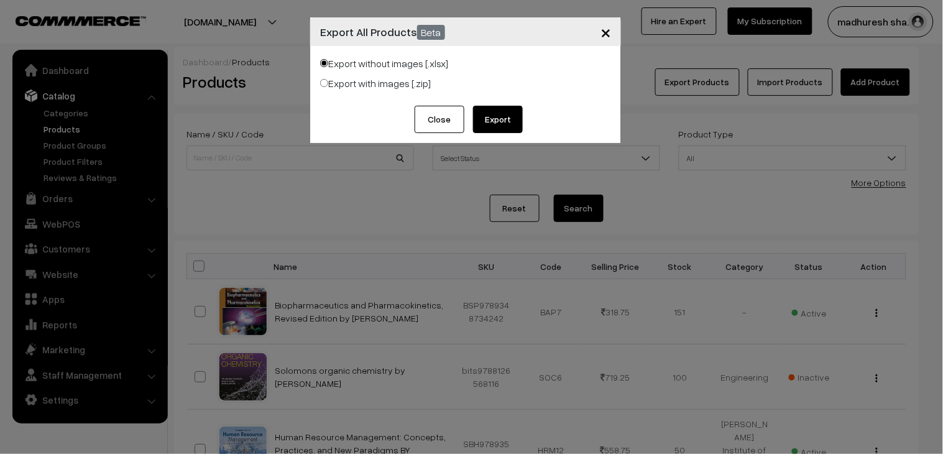
click at [517, 114] on button "Export" at bounding box center [498, 119] width 50 height 27
click at [604, 32] on span "×" at bounding box center [605, 31] width 11 height 23
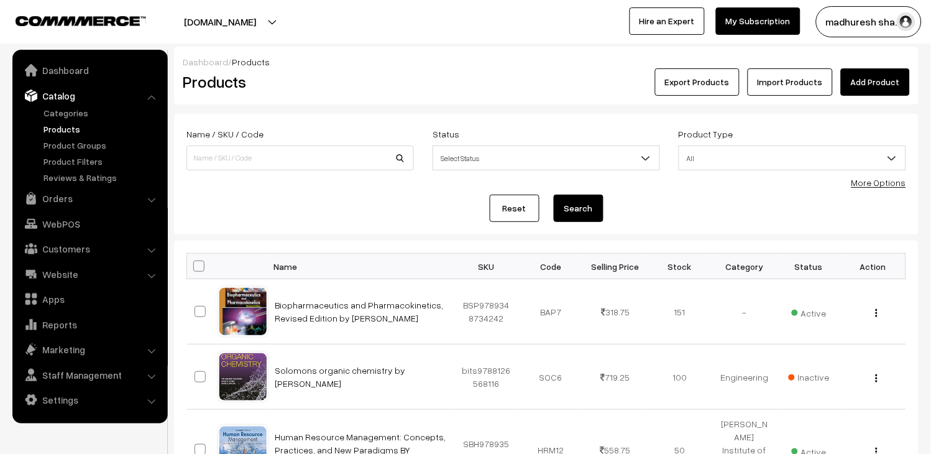
click at [787, 86] on link "Import Products" at bounding box center [790, 81] width 85 height 27
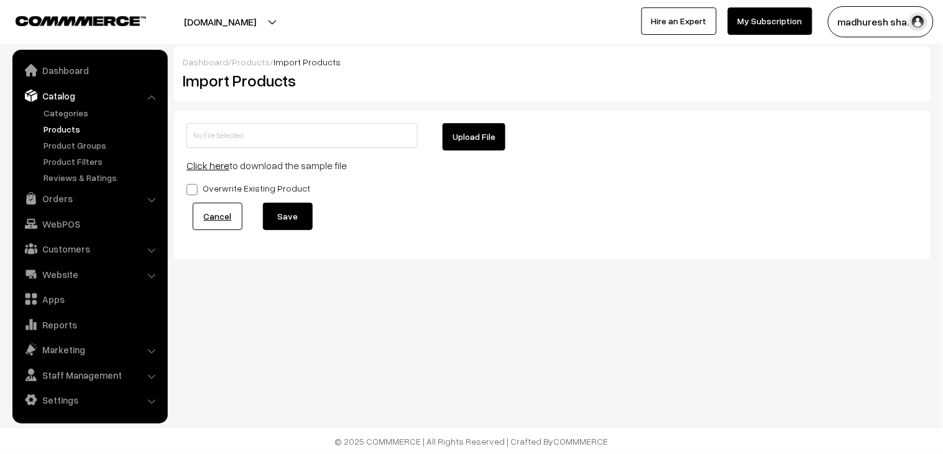
click at [57, 131] on link "Products" at bounding box center [101, 128] width 123 height 13
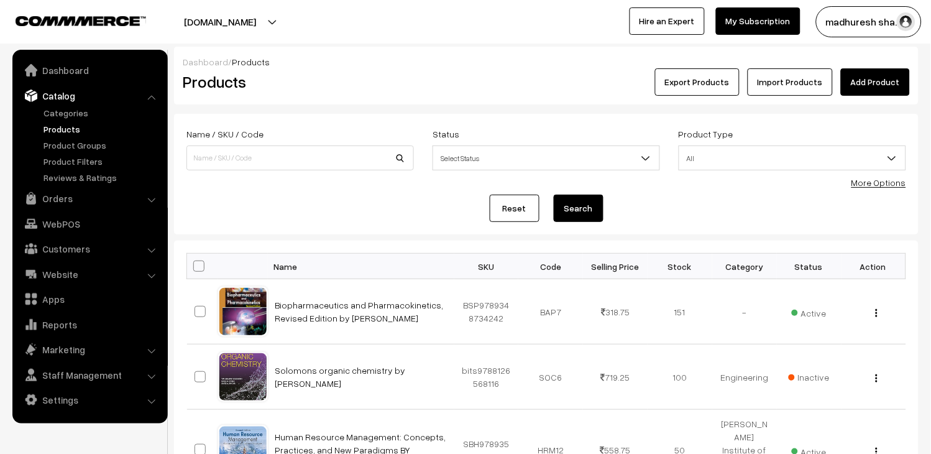
click at [902, 75] on link "Add Product" at bounding box center [875, 81] width 69 height 27
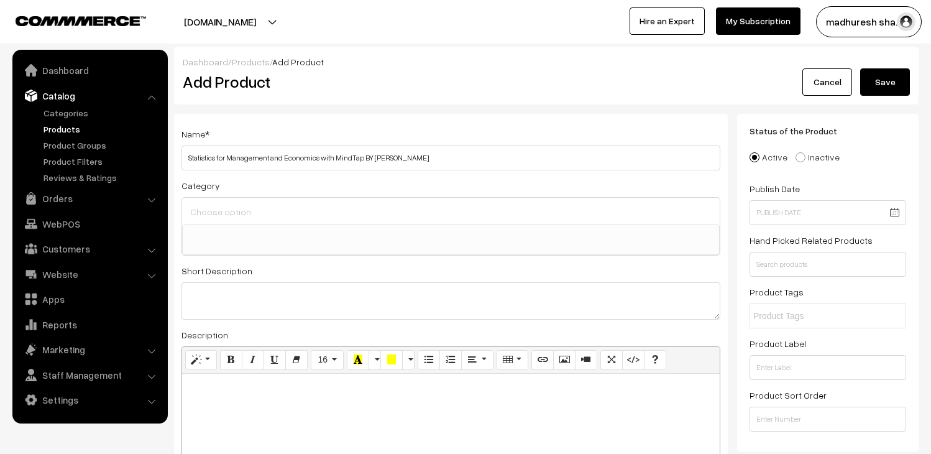
select select
click at [269, 226] on ul at bounding box center [451, 232] width 536 height 16
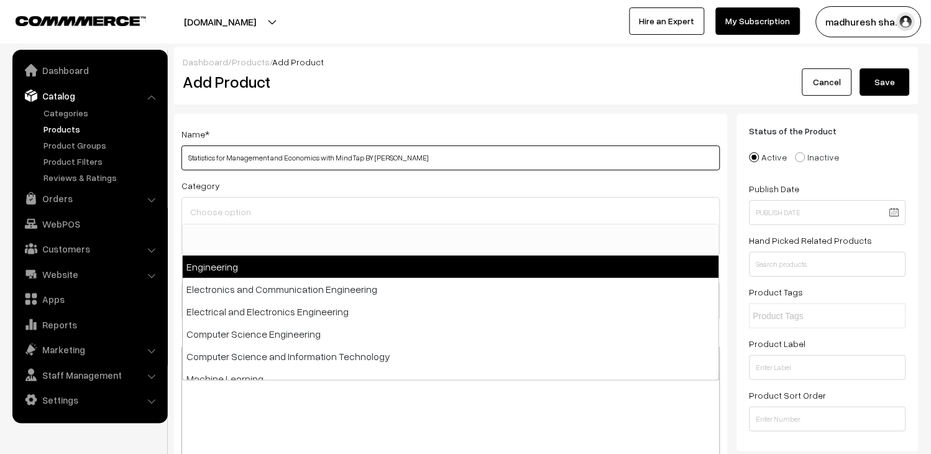
drag, startPoint x: 412, startPoint y: 155, endPoint x: 0, endPoint y: 155, distance: 411.5
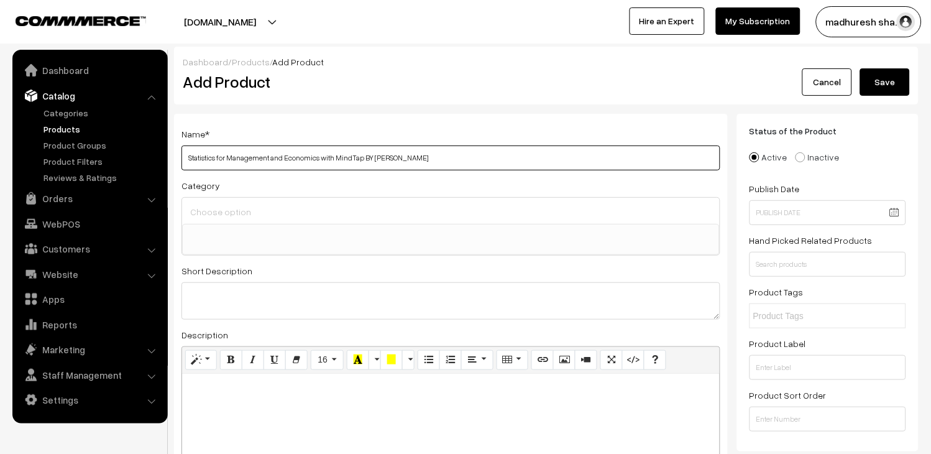
paste input "An Introduction to Management Science: Quantitative Approaches to Decision Maki…"
type input "An Introduction to Management Science: Quantitative Approaches to Decision Maki…"
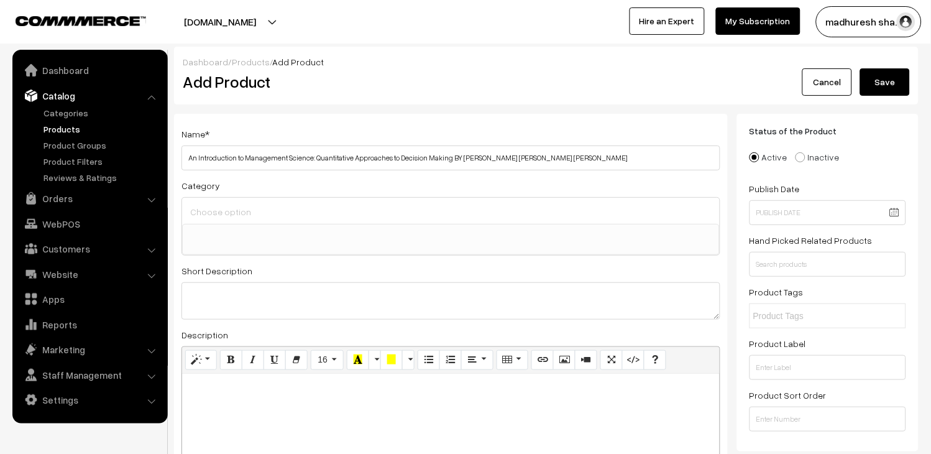
click at [837, 77] on link "Cancel" at bounding box center [828, 81] width 50 height 27
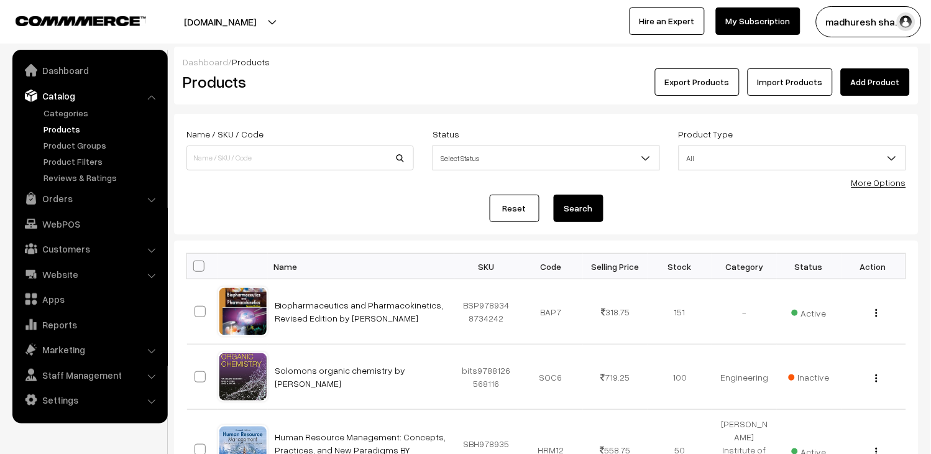
click at [875, 83] on link "Add Product" at bounding box center [875, 81] width 69 height 27
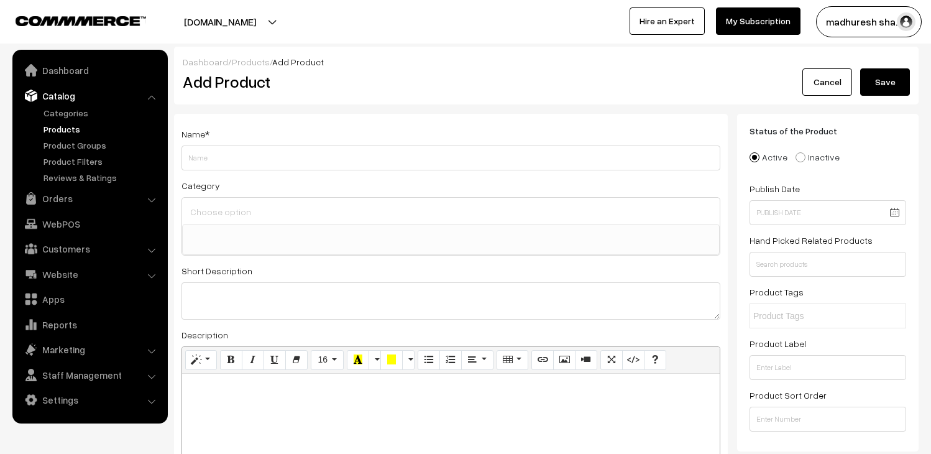
select select
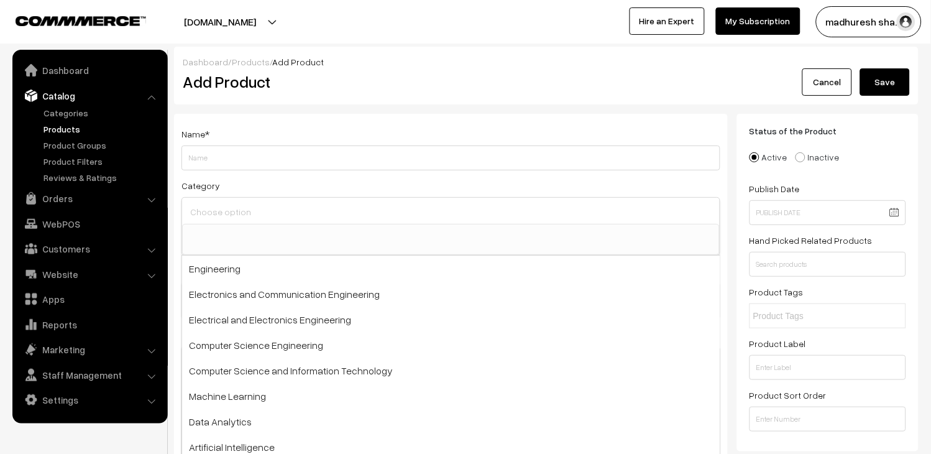
click at [247, 215] on input at bounding box center [451, 212] width 528 height 18
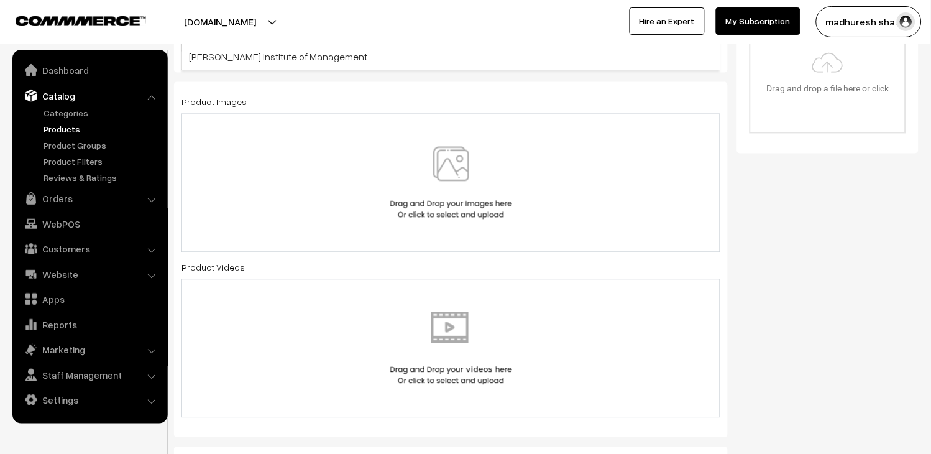
scroll to position [138, 0]
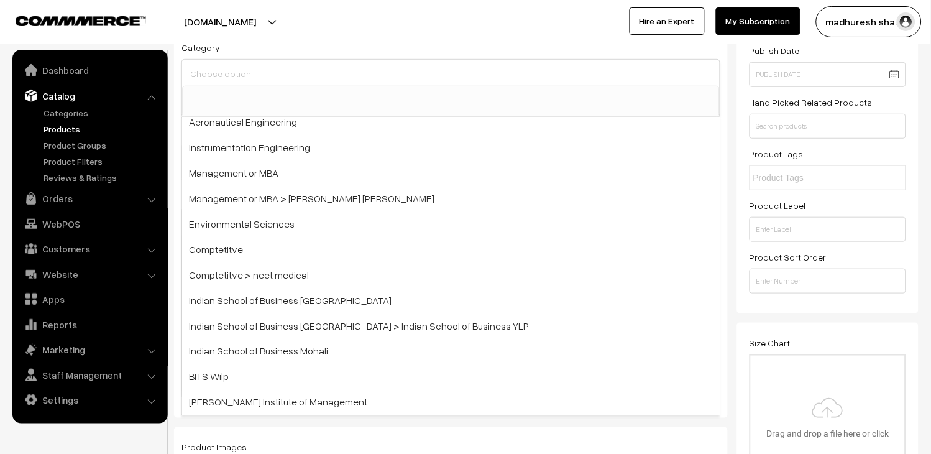
click at [694, 104] on span at bounding box center [451, 101] width 538 height 31
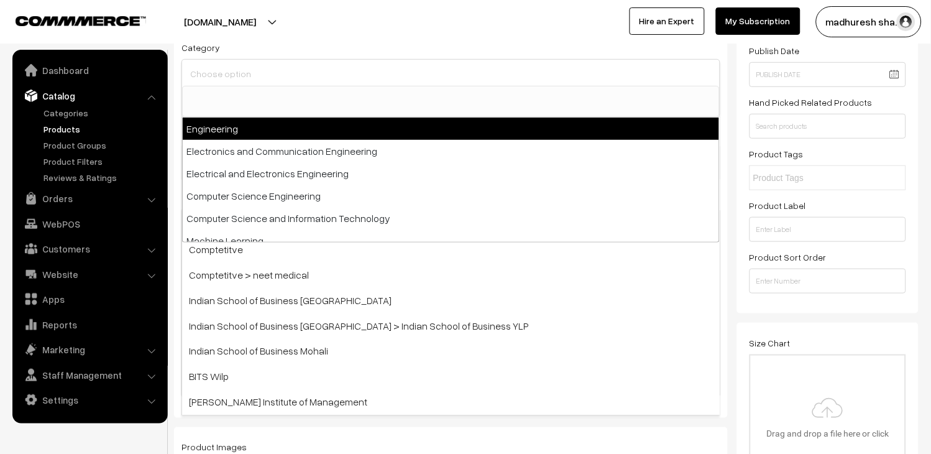
click at [584, 29] on div "[PERSON_NAME] sha… My Profile Refer & Earn Support Sign Out Hire an Expert My S…" at bounding box center [702, 21] width 472 height 31
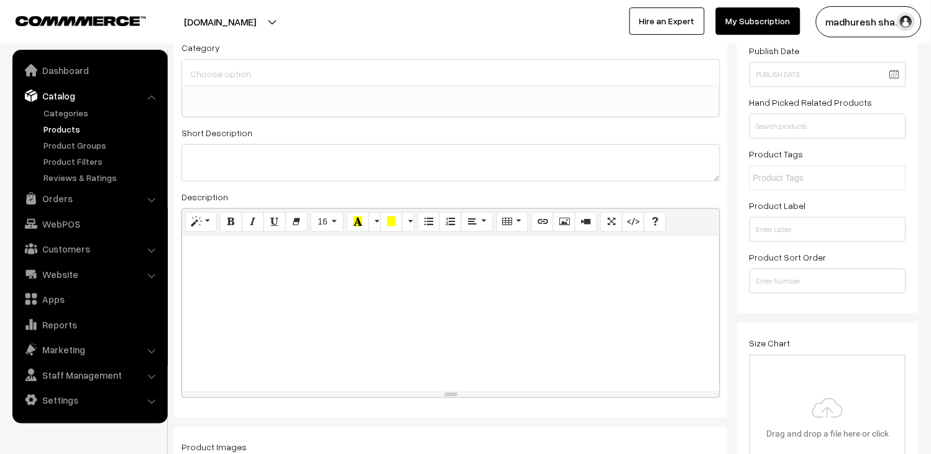
click at [247, 269] on div at bounding box center [451, 313] width 538 height 155
drag, startPoint x: 191, startPoint y: 252, endPoint x: 526, endPoint y: 371, distance: 355.1
click at [526, 371] on div at bounding box center [451, 313] width 538 height 155
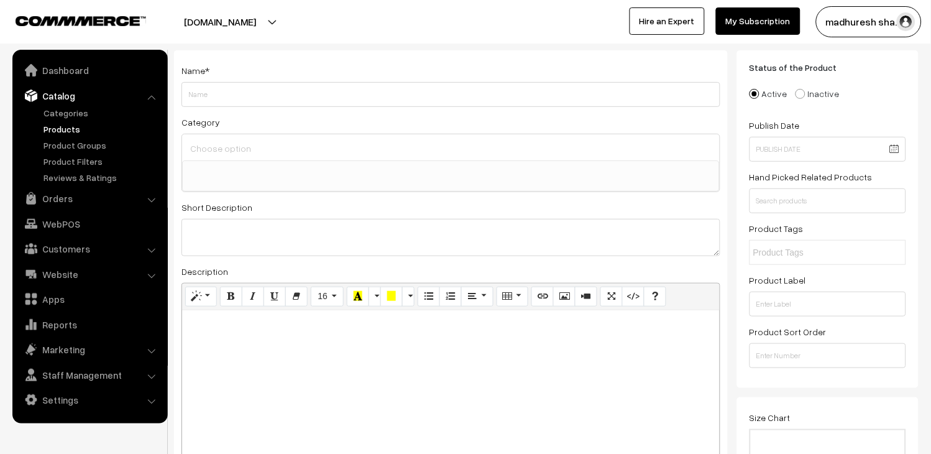
scroll to position [0, 0]
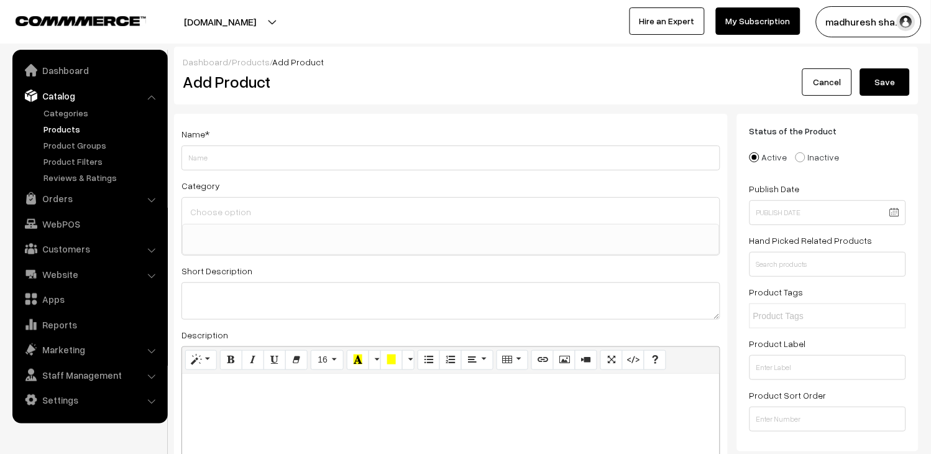
click at [63, 123] on link "Products" at bounding box center [101, 128] width 123 height 13
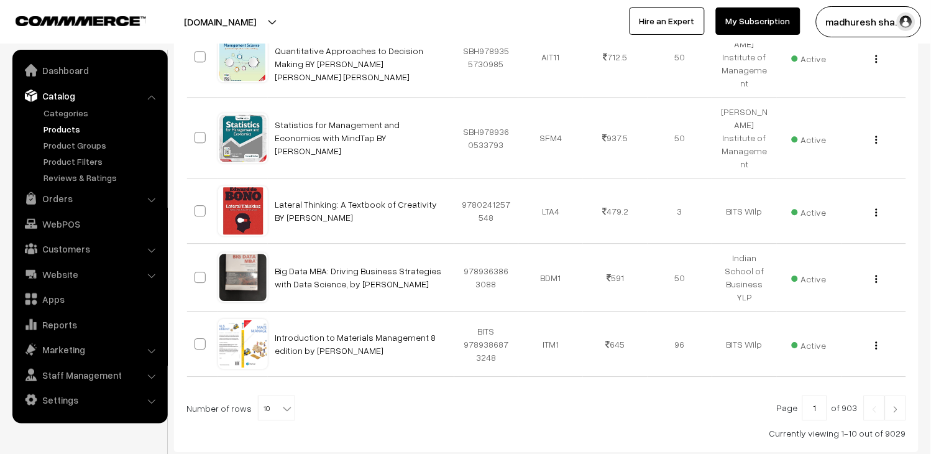
scroll to position [83, 0]
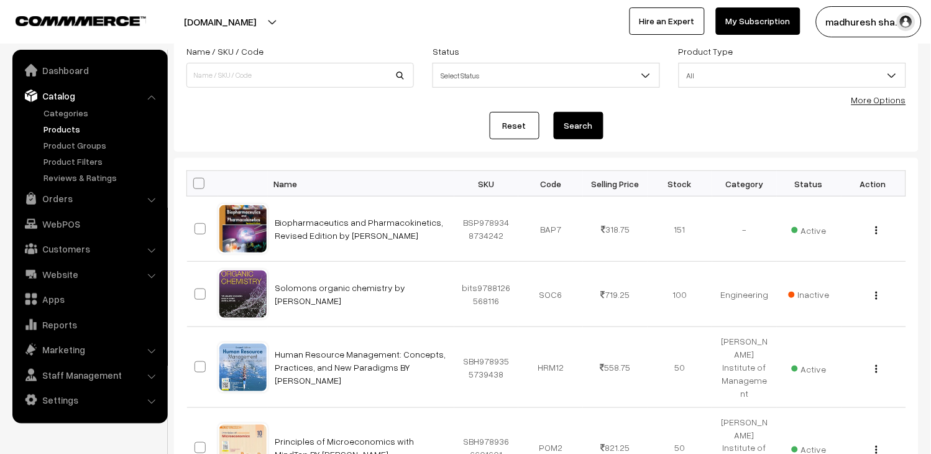
click at [62, 128] on link "Products" at bounding box center [101, 128] width 123 height 13
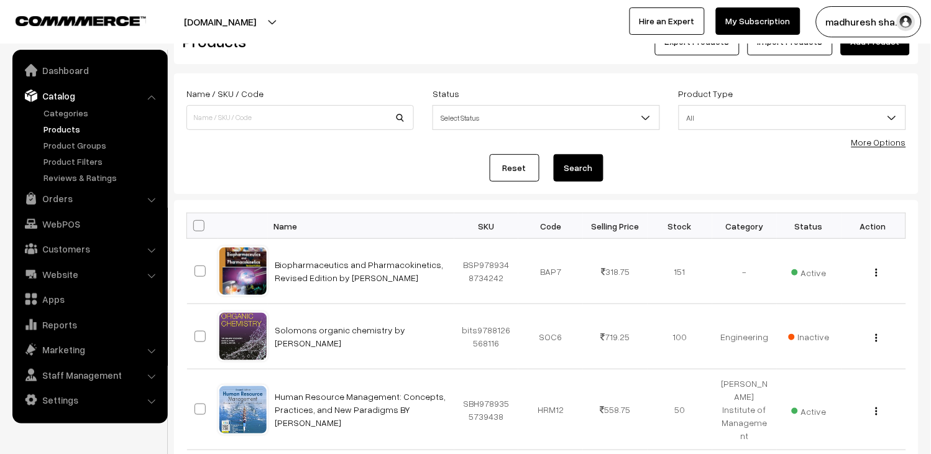
scroll to position [0, 0]
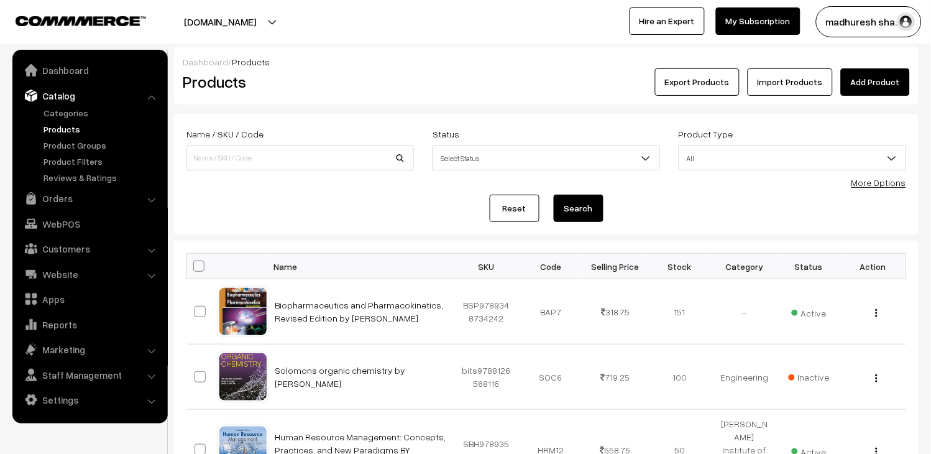
click at [873, 85] on link "Add Product" at bounding box center [875, 81] width 69 height 27
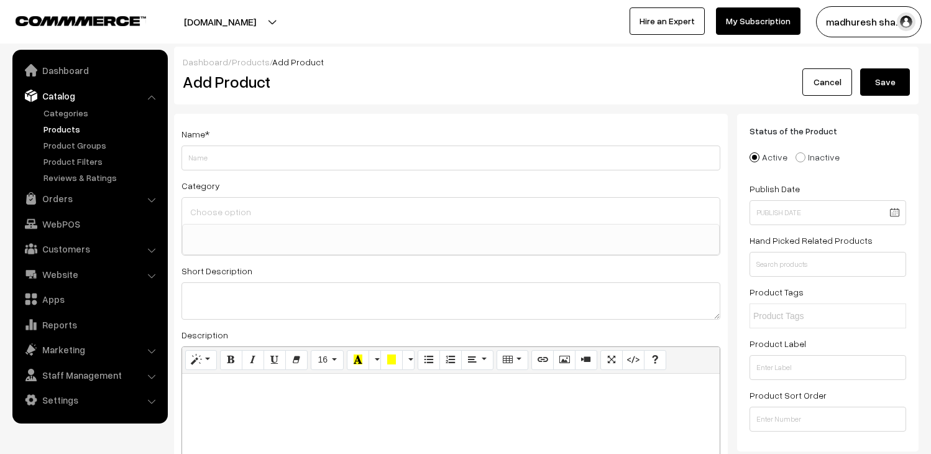
select select
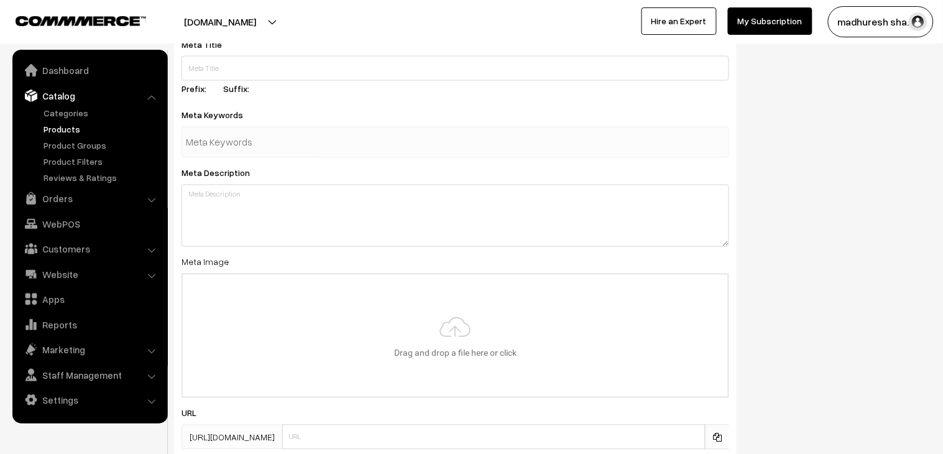
scroll to position [1811, 0]
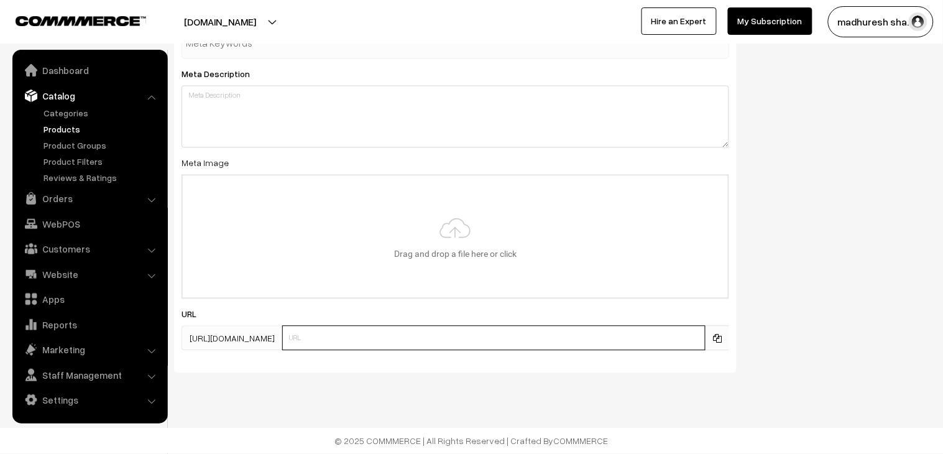
drag, startPoint x: 390, startPoint y: 339, endPoint x: 505, endPoint y: 339, distance: 115.6
click at [505, 339] on input "text" at bounding box center [493, 338] width 423 height 25
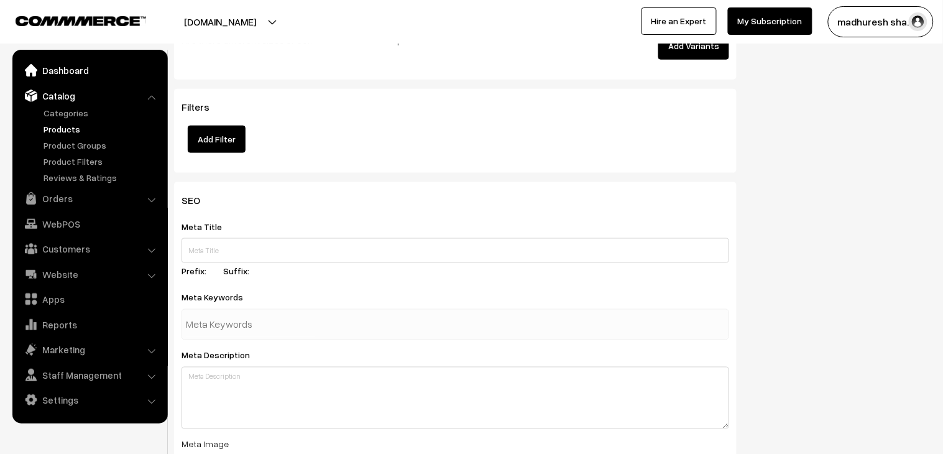
scroll to position [1397, 0]
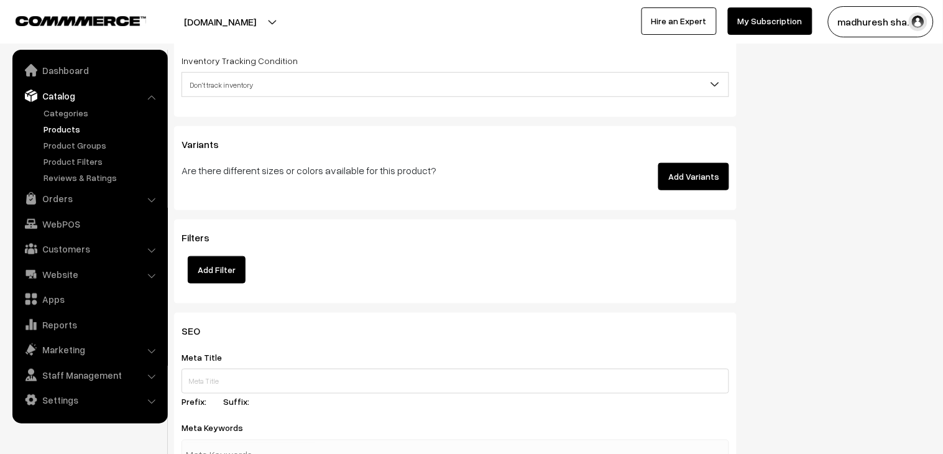
click at [73, 122] on link "Products" at bounding box center [101, 128] width 123 height 13
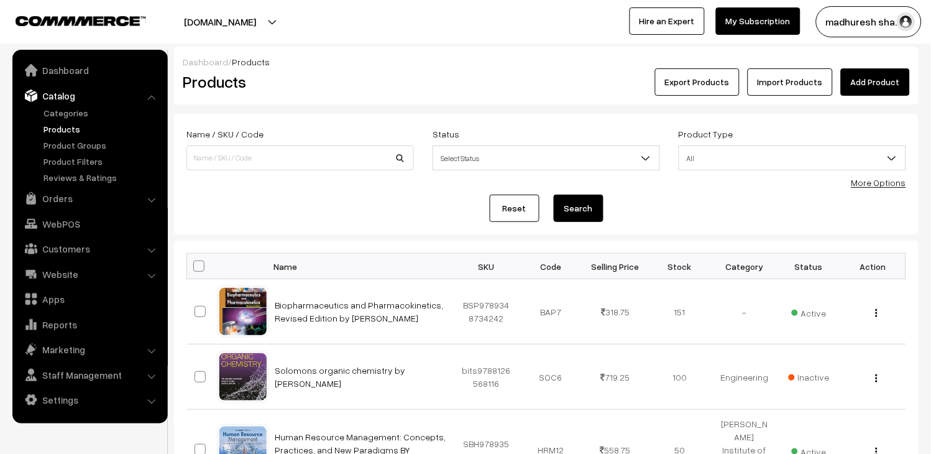
drag, startPoint x: 0, startPoint y: 0, endPoint x: 819, endPoint y: 78, distance: 822.4
click at [819, 78] on link "Import Products" at bounding box center [790, 81] width 85 height 27
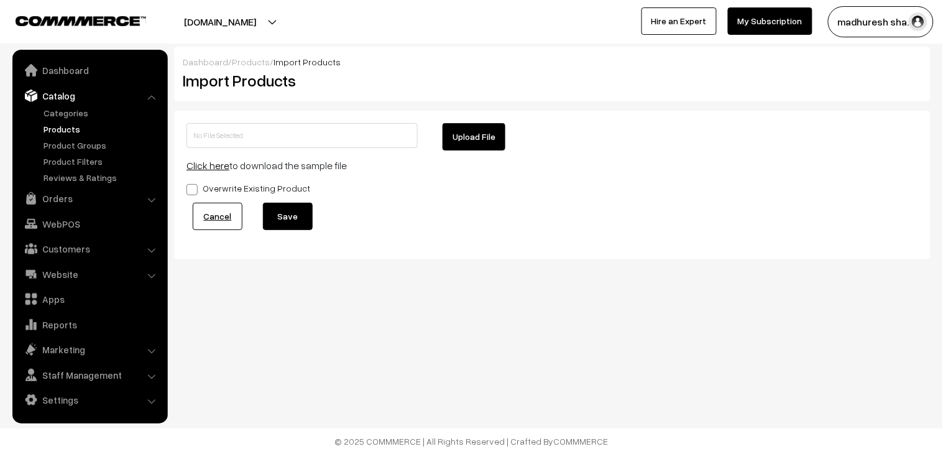
click at [244, 136] on input "text" at bounding box center [301, 135] width 231 height 25
click at [484, 139] on button "Upload File" at bounding box center [474, 136] width 63 height 27
type input "[PERSON_NAME], [GEOGRAPHIC_DATA]zip"
click at [70, 123] on link "Products" at bounding box center [101, 128] width 123 height 13
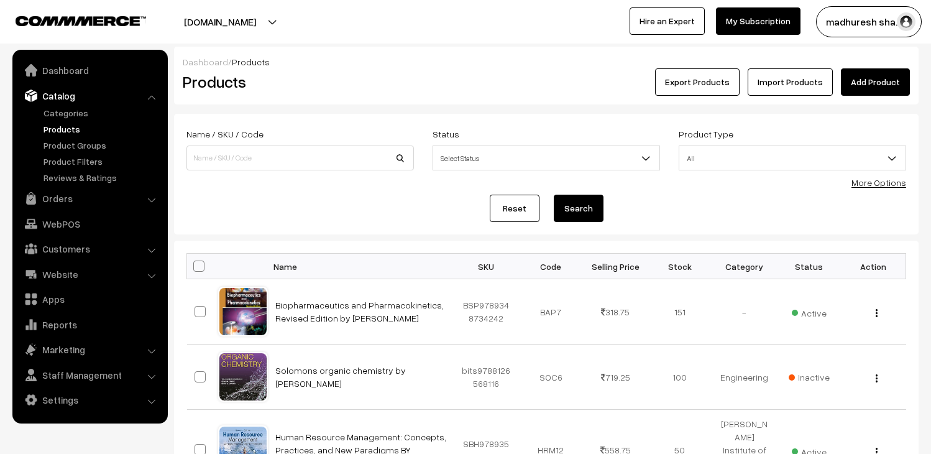
scroll to position [138, 0]
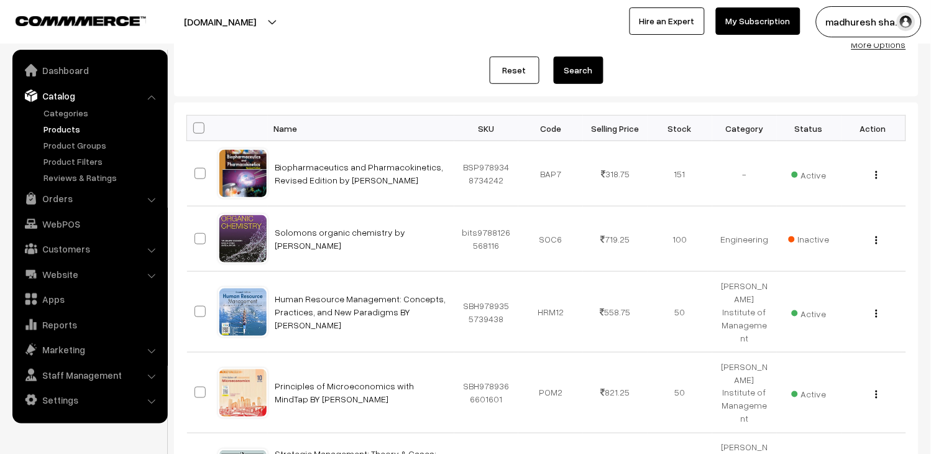
click at [76, 127] on link "Products" at bounding box center [101, 128] width 123 height 13
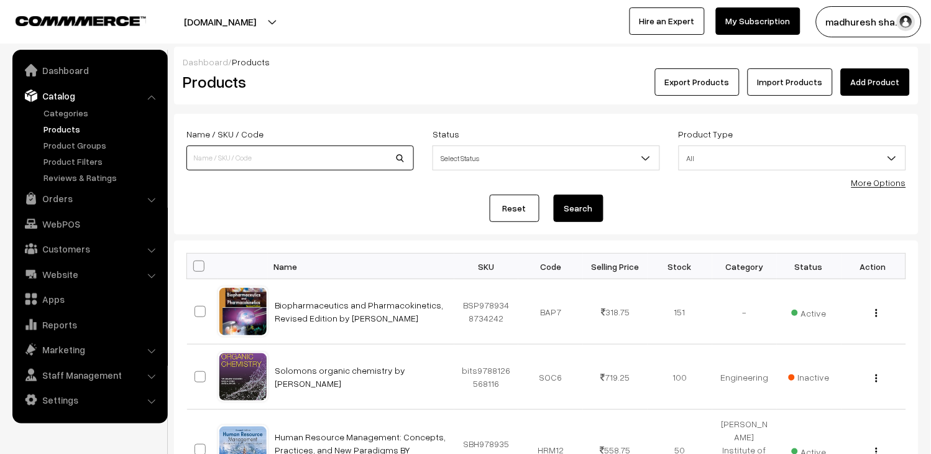
click at [231, 166] on input at bounding box center [300, 157] width 228 height 25
type input "9788178002903"
click at [587, 203] on button "Search" at bounding box center [579, 208] width 50 height 27
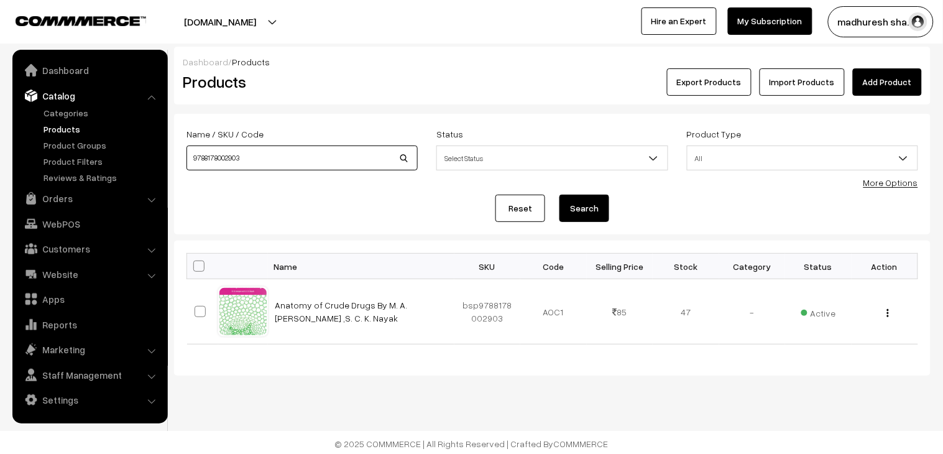
click at [267, 160] on input "9788178002903" at bounding box center [301, 157] width 231 height 25
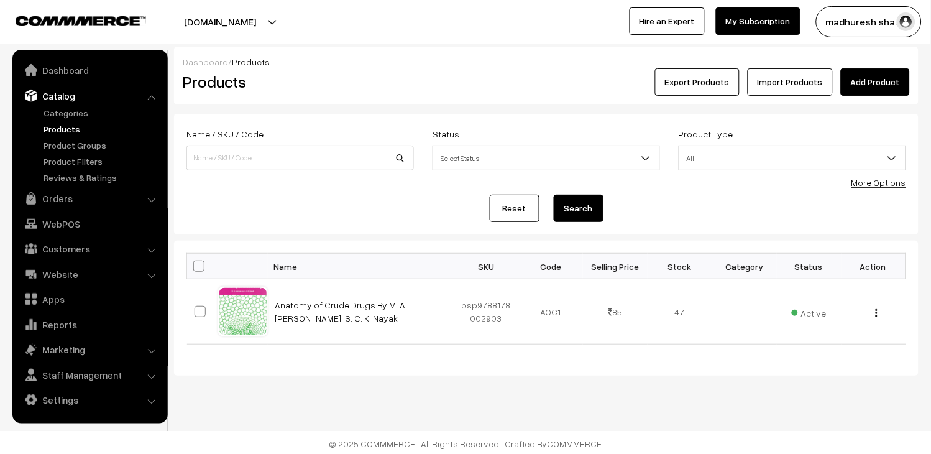
click at [576, 216] on button "Search" at bounding box center [579, 208] width 50 height 27
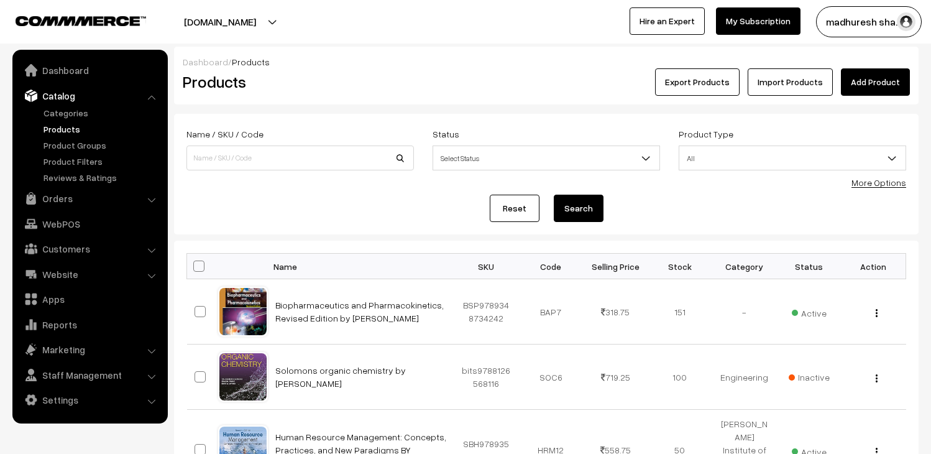
click at [47, 128] on link "Products" at bounding box center [101, 128] width 123 height 13
click at [52, 133] on link "Products" at bounding box center [101, 128] width 123 height 13
drag, startPoint x: 0, startPoint y: 0, endPoint x: 73, endPoint y: 196, distance: 208.9
click at [73, 196] on link "Orders" at bounding box center [90, 198] width 148 height 22
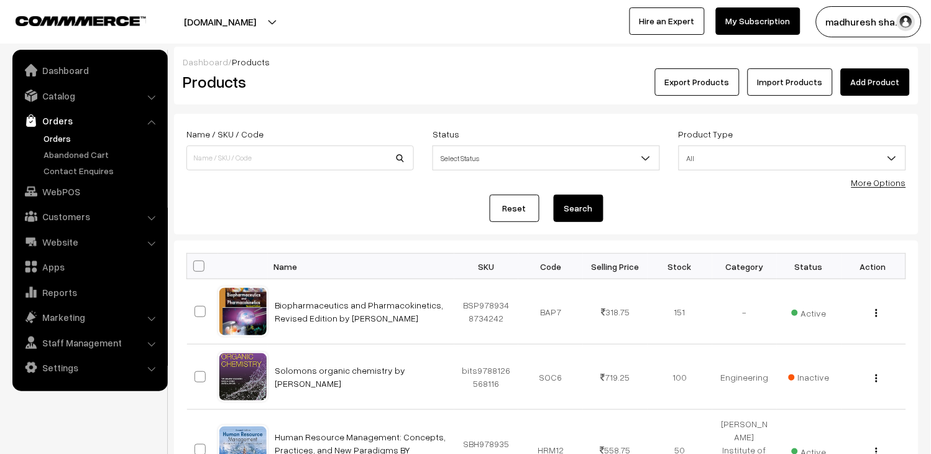
click at [65, 136] on link "Orders" at bounding box center [101, 138] width 123 height 13
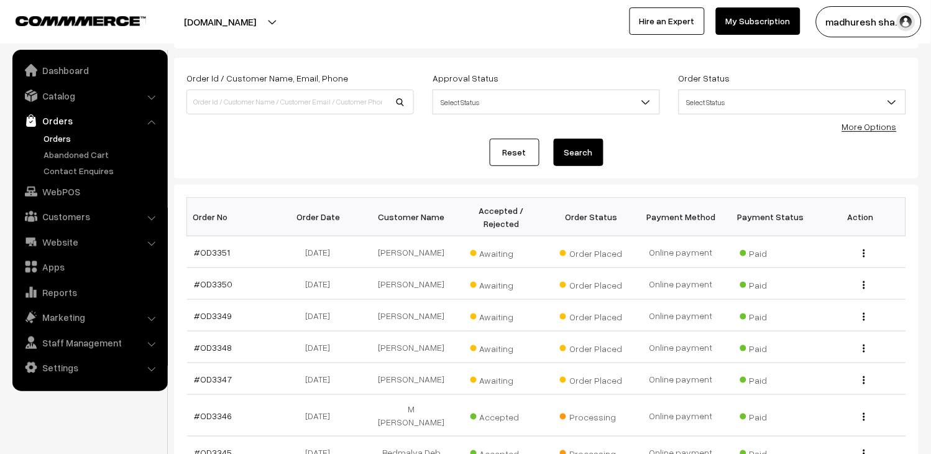
scroll to position [36, 0]
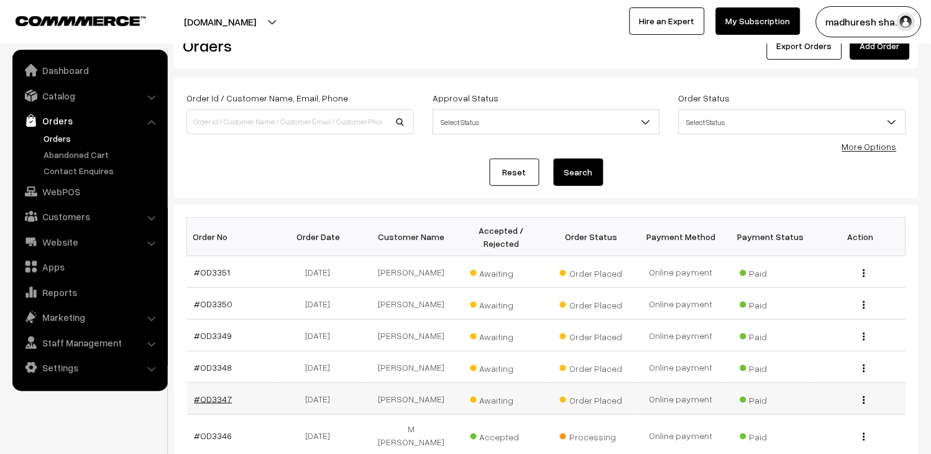
click at [204, 400] on link "#OD3347" at bounding box center [214, 398] width 38 height 11
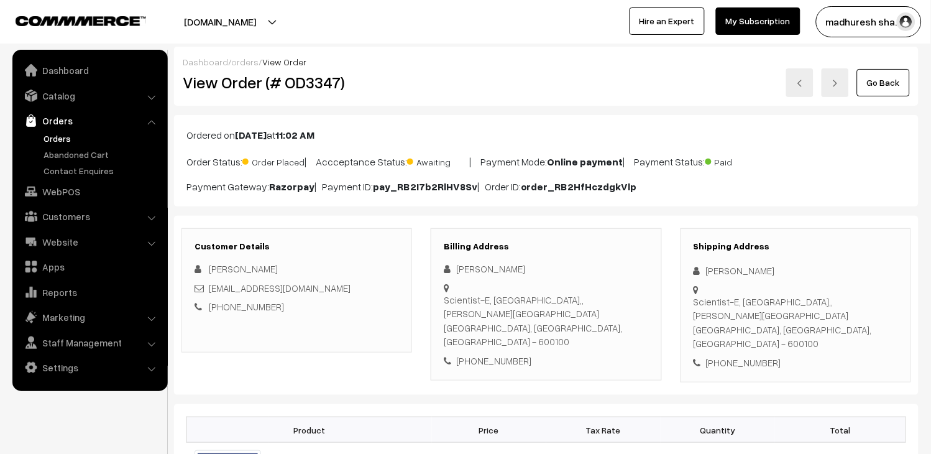
click at [612, 231] on div "Billing Address Abhishek T Scientist-E, National Institute of Ocean Technology,…" at bounding box center [546, 304] width 231 height 153
click at [284, 188] on b "Razorpay" at bounding box center [291, 186] width 45 height 12
drag, startPoint x: 312, startPoint y: 284, endPoint x: 206, endPoint y: 287, distance: 105.7
click at [206, 287] on div "abhishek@niot.res.in" at bounding box center [297, 288] width 205 height 14
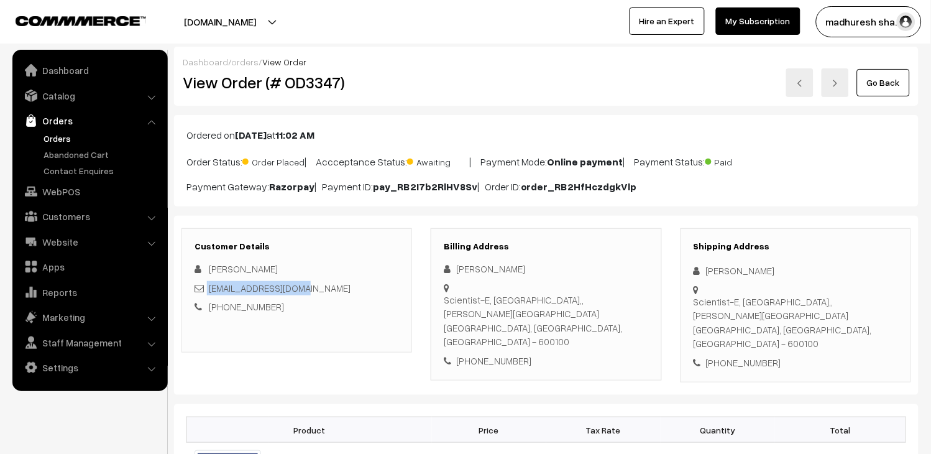
copy div "abhishek@niot.res.in"
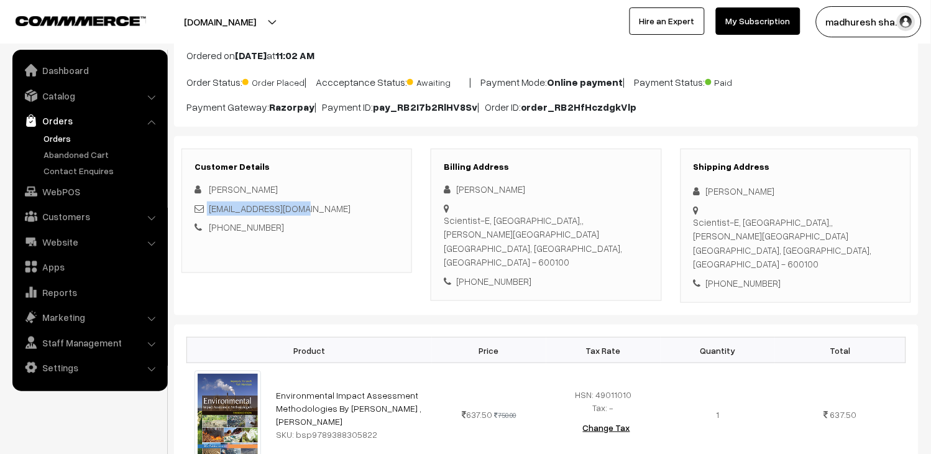
scroll to position [207, 0]
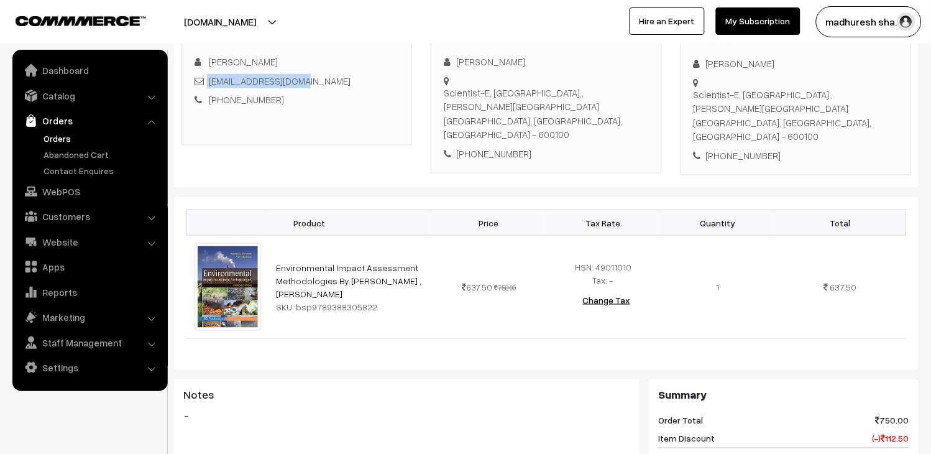
click at [52, 139] on link "Orders" at bounding box center [101, 138] width 123 height 13
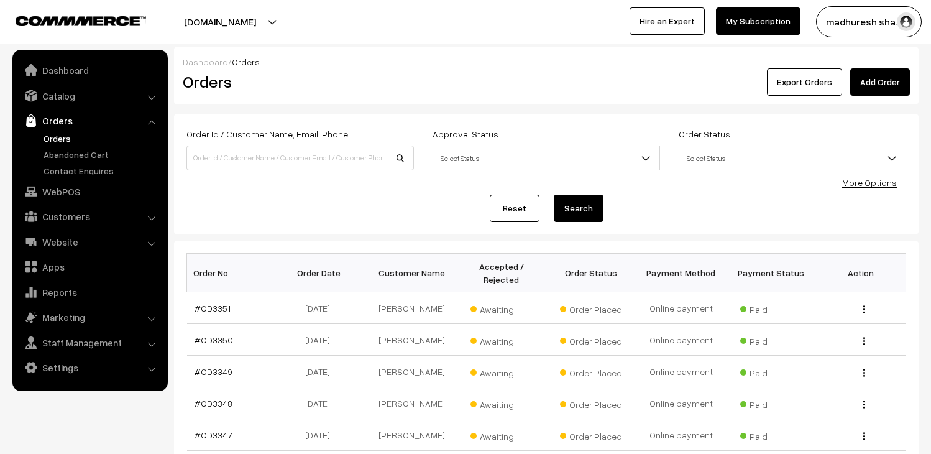
scroll to position [313, 0]
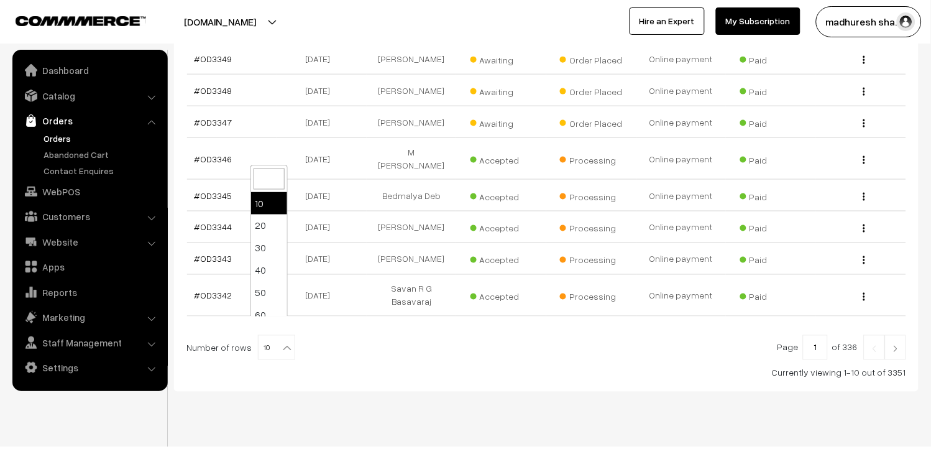
click at [269, 336] on span "10" at bounding box center [277, 348] width 36 height 25
select select "100"
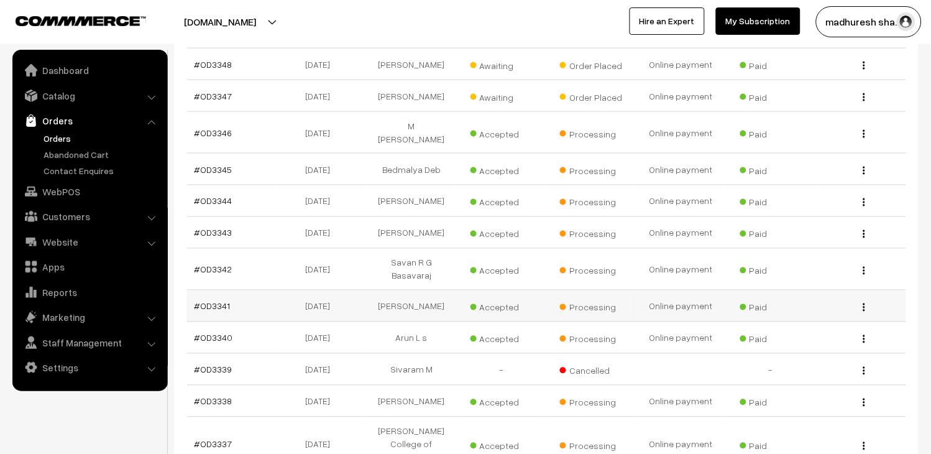
scroll to position [345, 0]
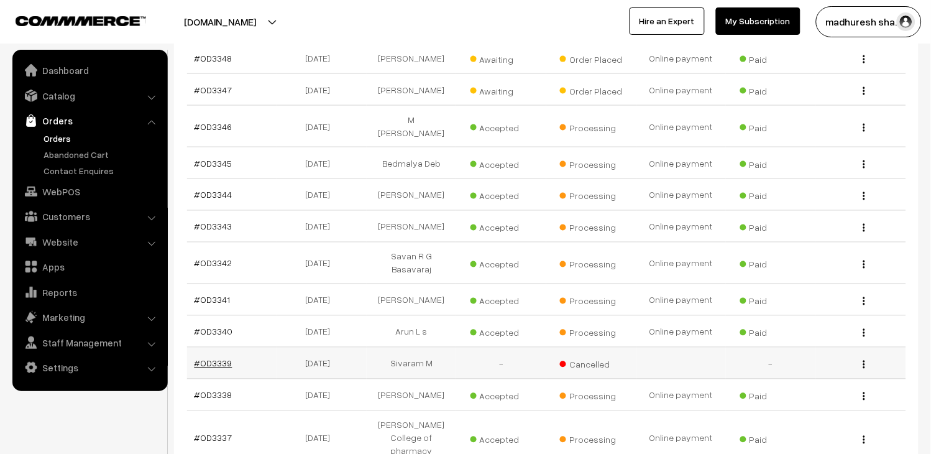
click at [218, 358] on link "#OD3339" at bounding box center [214, 363] width 38 height 11
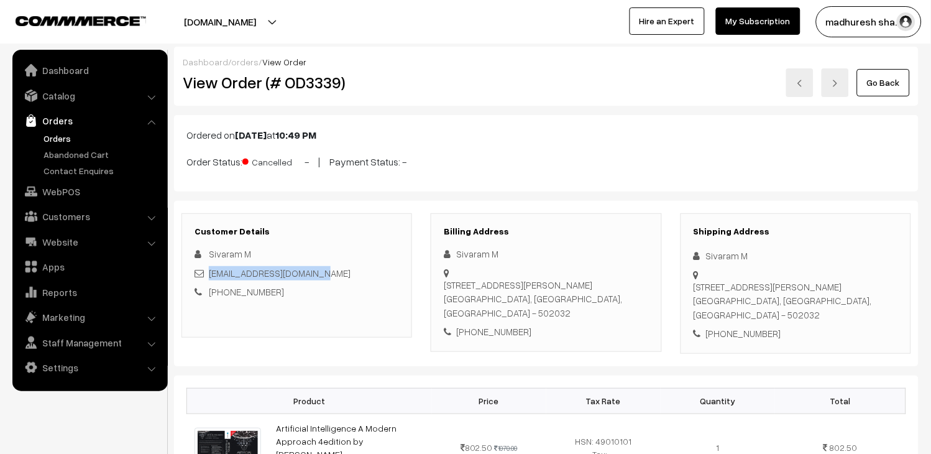
drag, startPoint x: 0, startPoint y: 0, endPoint x: 208, endPoint y: 271, distance: 341.8
click at [208, 271] on div "mshivaram.ie22@gmail.com" at bounding box center [297, 273] width 205 height 14
copy link "mshivaram.ie22@gmail.com"
click at [67, 135] on link "Orders" at bounding box center [101, 138] width 123 height 13
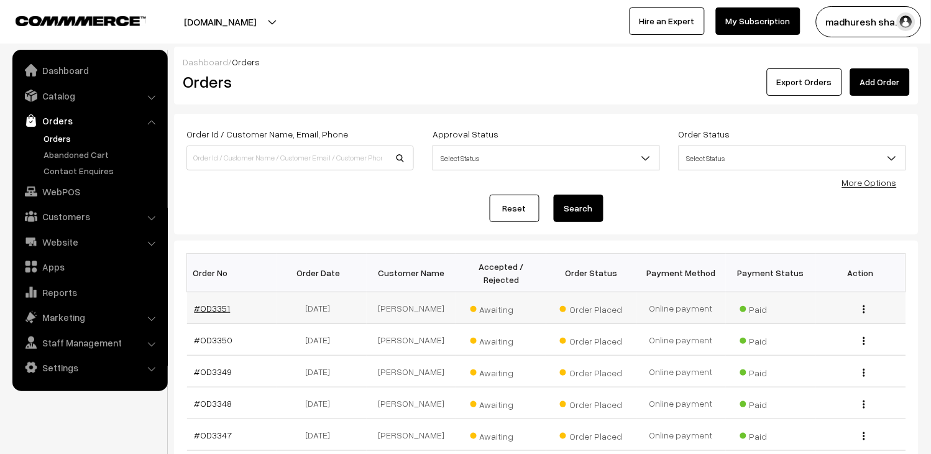
click at [203, 306] on link "#OD3351" at bounding box center [213, 308] width 36 height 11
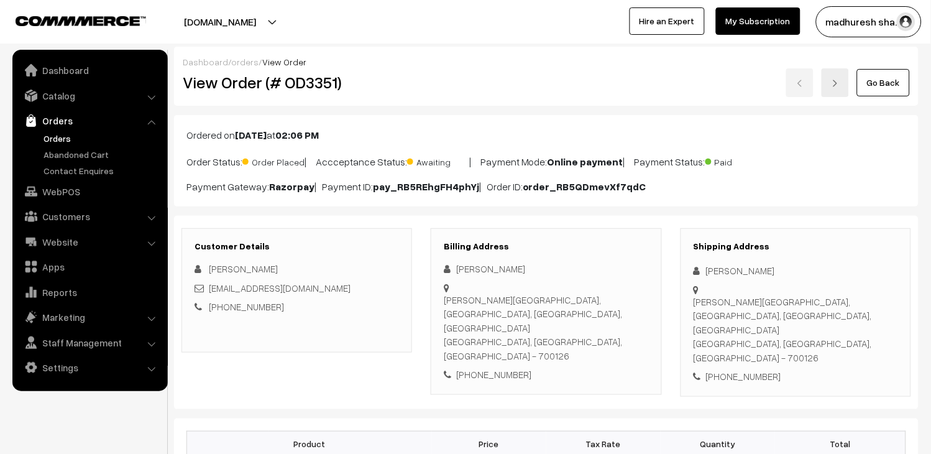
click at [846, 80] on link at bounding box center [835, 82] width 27 height 29
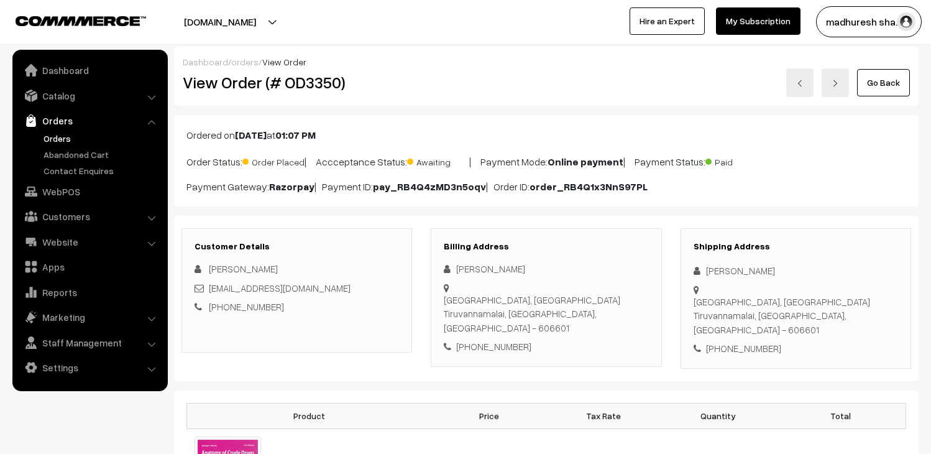
click at [846, 80] on link at bounding box center [835, 82] width 27 height 29
drag, startPoint x: 0, startPoint y: 0, endPoint x: 846, endPoint y: 80, distance: 849.8
click at [846, 80] on link at bounding box center [835, 82] width 27 height 29
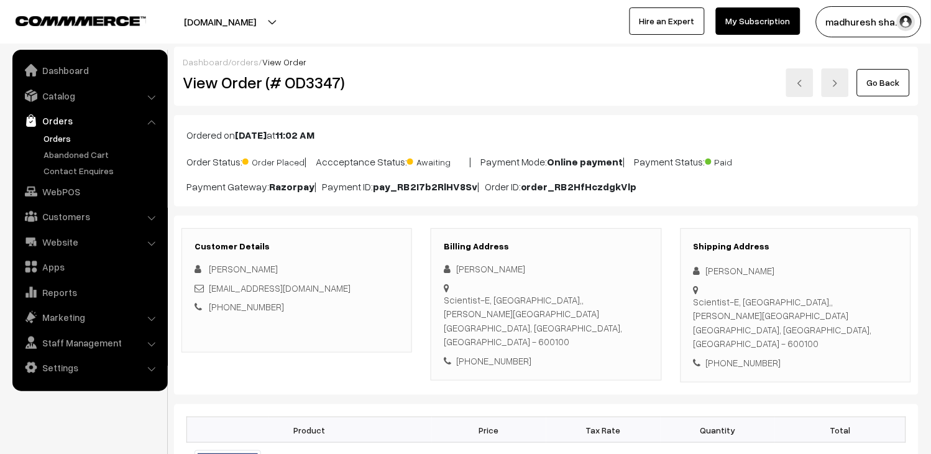
click at [65, 136] on link "Orders" at bounding box center [101, 138] width 123 height 13
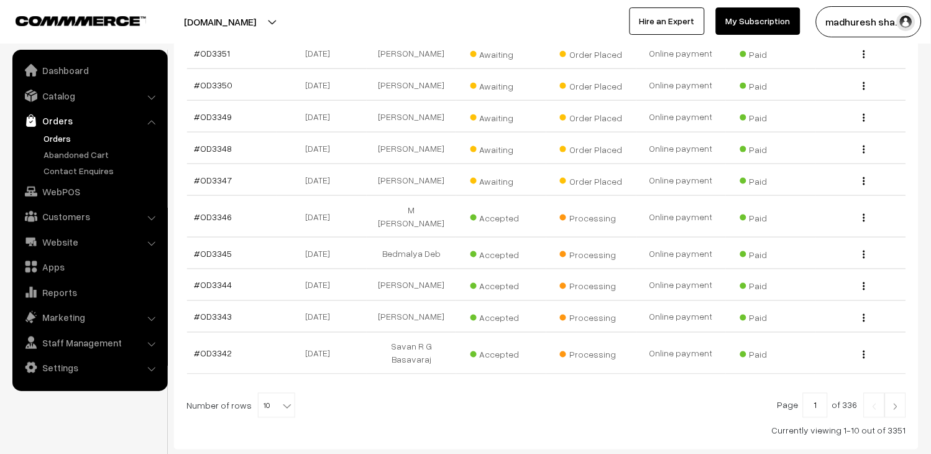
scroll to position [276, 0]
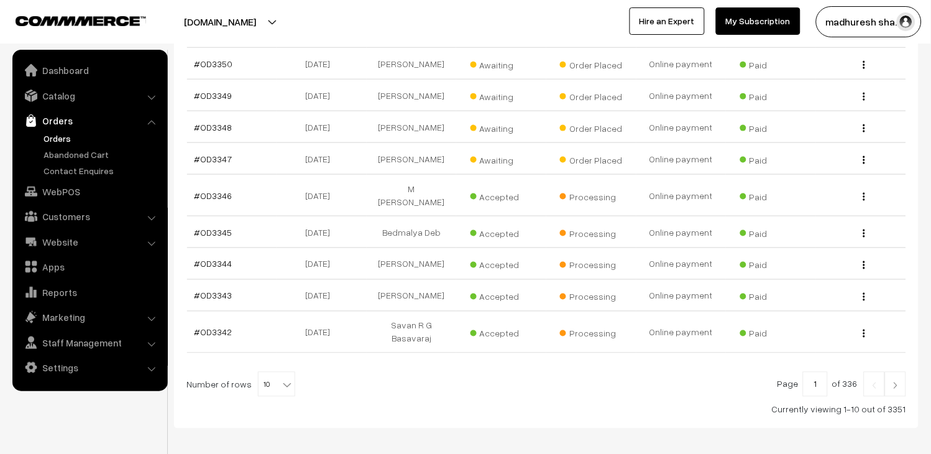
click at [281, 379] on b at bounding box center [287, 385] width 12 height 12
select select "100"
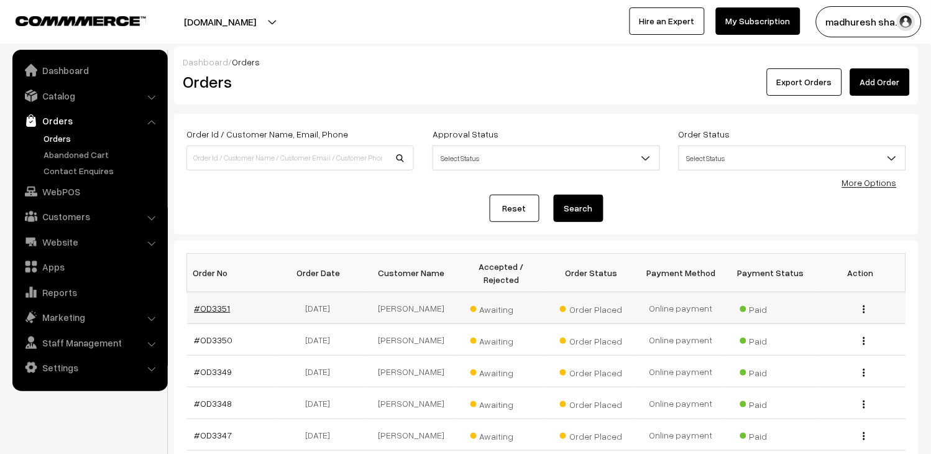
click at [212, 312] on link "#OD3351" at bounding box center [213, 308] width 36 height 11
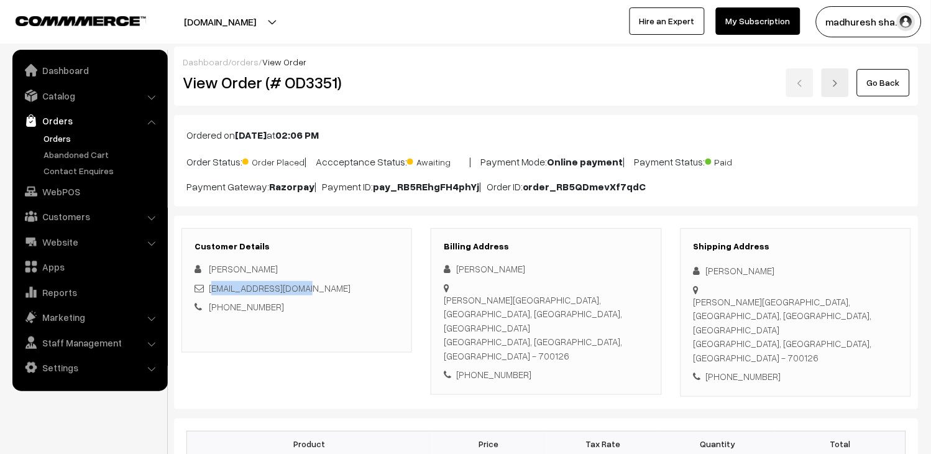
drag, startPoint x: 0, startPoint y: 0, endPoint x: 214, endPoint y: 287, distance: 358.4
click at [214, 287] on div "[EMAIL_ADDRESS][DOMAIN_NAME]" at bounding box center [297, 288] width 205 height 14
click at [281, 311] on div "[PHONE_NUMBER]" at bounding box center [297, 307] width 205 height 14
drag, startPoint x: 313, startPoint y: 283, endPoint x: 339, endPoint y: 294, distance: 28.4
click at [206, 283] on div "[EMAIL_ADDRESS][DOMAIN_NAME]" at bounding box center [297, 288] width 205 height 14
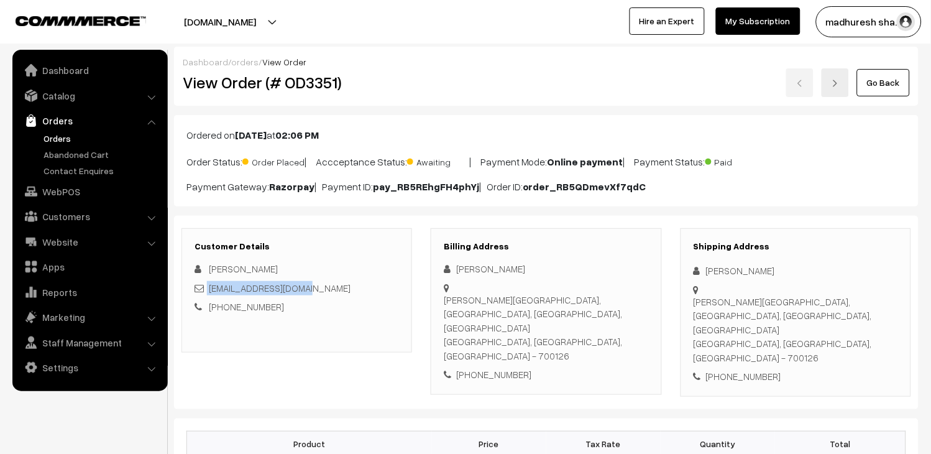
copy div "sagar1bcrcp@gmail.com"
click at [60, 140] on link "Orders" at bounding box center [101, 138] width 123 height 13
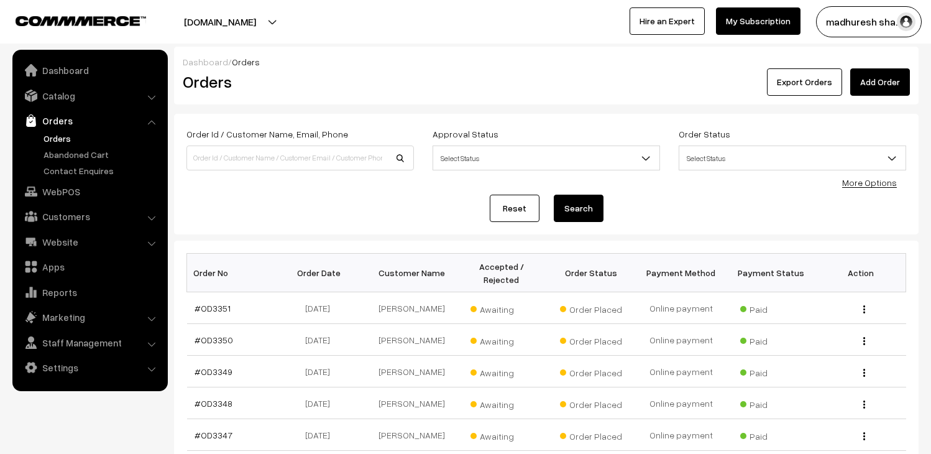
scroll to position [313, 0]
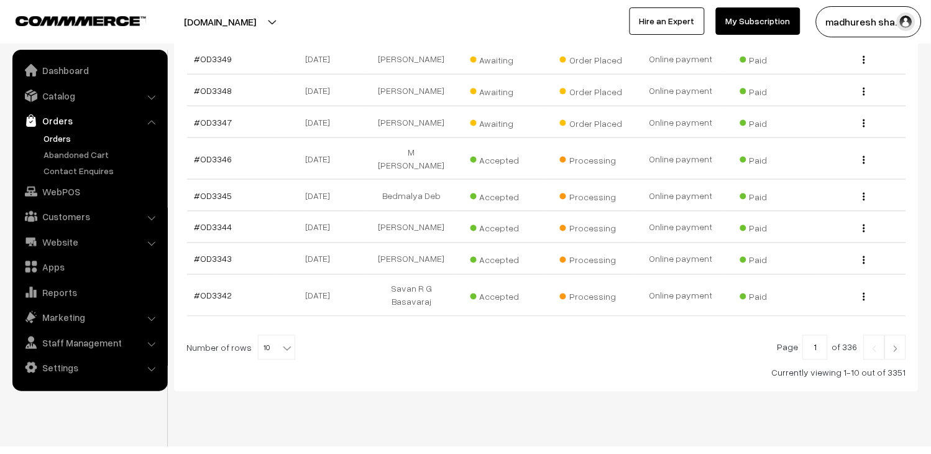
click at [262, 336] on span "10" at bounding box center [277, 348] width 36 height 25
select select "100"
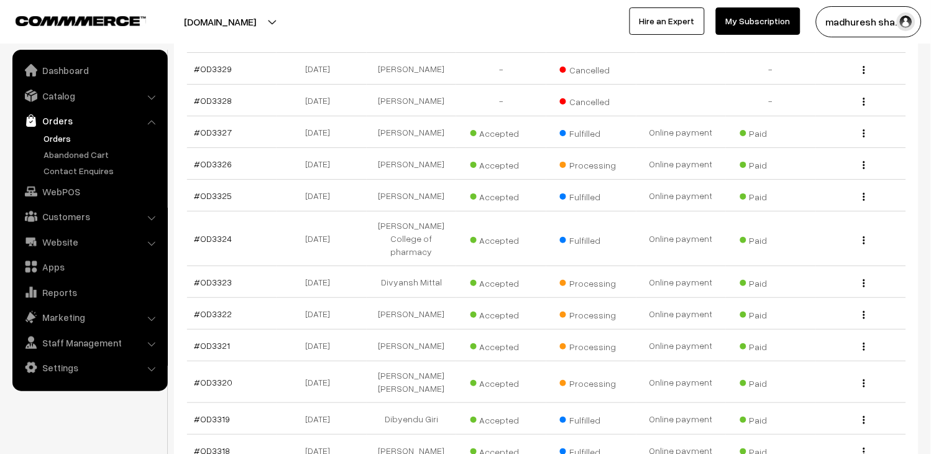
scroll to position [895, 0]
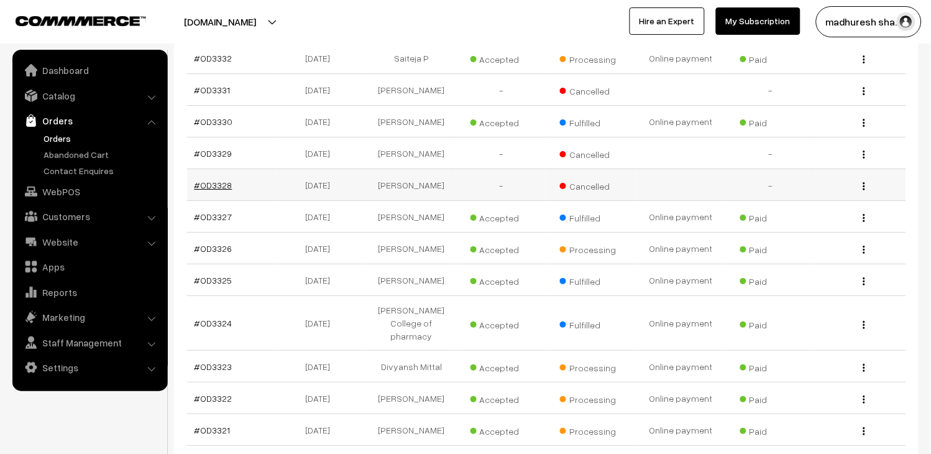
click at [227, 190] on link "#OD3328" at bounding box center [214, 185] width 38 height 11
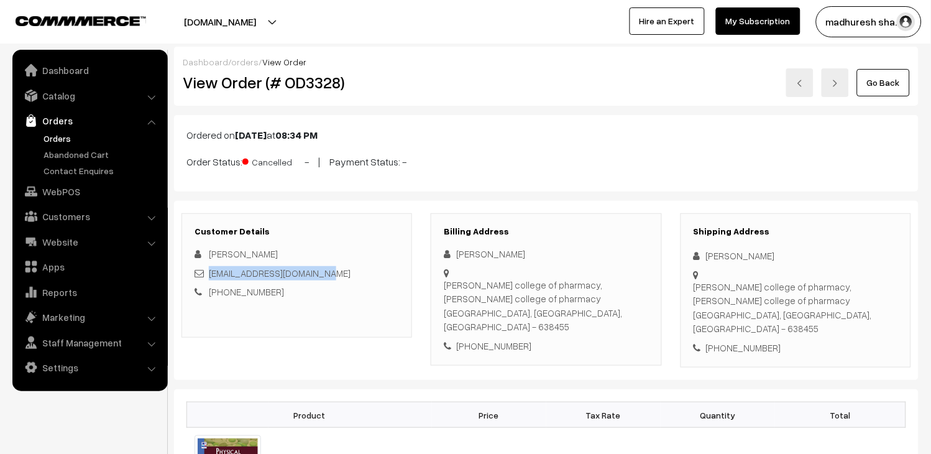
drag, startPoint x: 337, startPoint y: 274, endPoint x: 208, endPoint y: 269, distance: 128.8
click at [208, 269] on div "[EMAIL_ADDRESS][DOMAIN_NAME]" at bounding box center [297, 273] width 205 height 14
copy link "[EMAIL_ADDRESS][DOMAIN_NAME]"
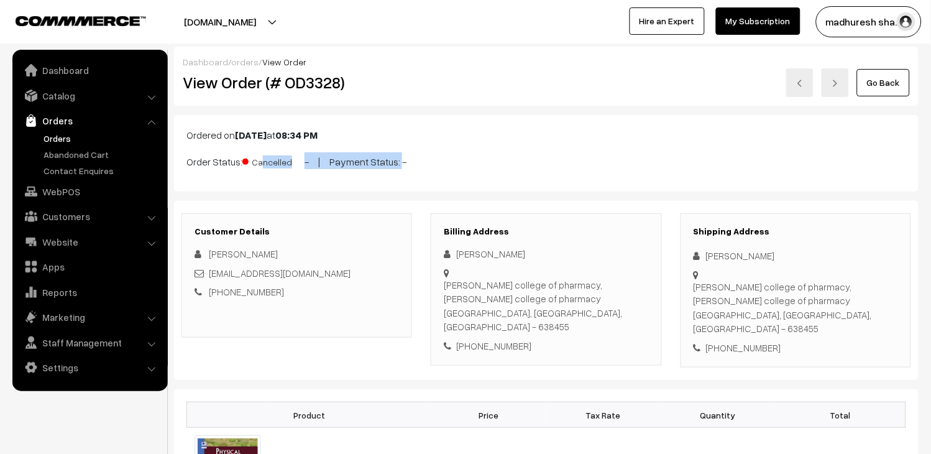
drag, startPoint x: 262, startPoint y: 163, endPoint x: 349, endPoint y: 162, distance: 87.0
click at [349, 162] on p "Order Status: Cancelled - | Payment Status: -" at bounding box center [546, 160] width 720 height 17
click at [366, 277] on div "madhankumarmycd@gmail.com" at bounding box center [297, 273] width 205 height 14
drag, startPoint x: 251, startPoint y: 155, endPoint x: 320, endPoint y: 165, distance: 69.6
click at [320, 165] on p "Order Status: Cancelled - | Payment Status: -" at bounding box center [546, 160] width 720 height 17
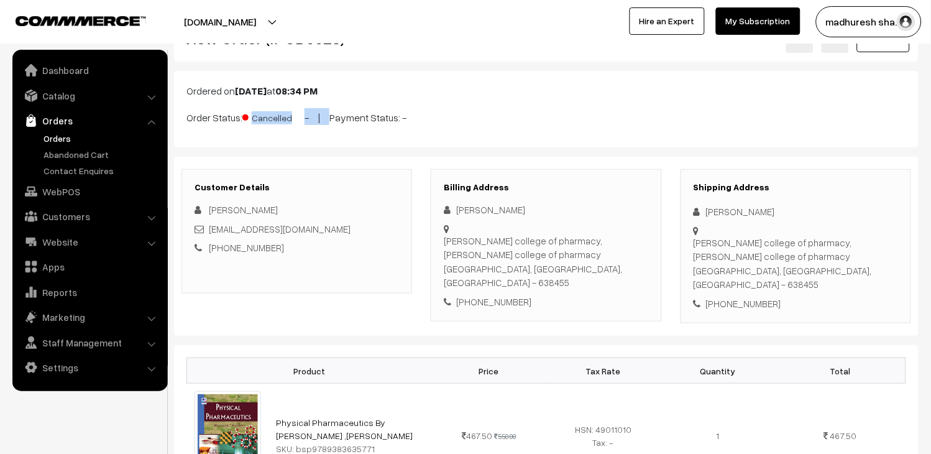
scroll to position [69, 0]
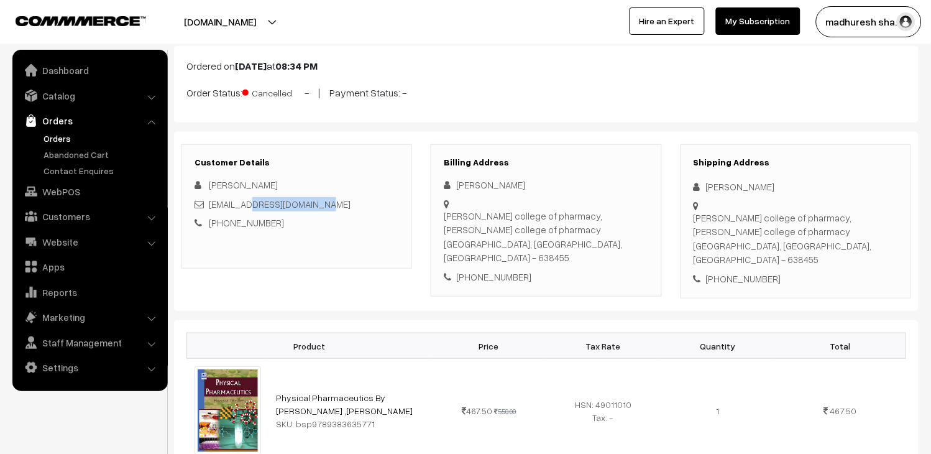
drag, startPoint x: 351, startPoint y: 208, endPoint x: 261, endPoint y: 186, distance: 92.7
click at [258, 200] on div "[EMAIL_ADDRESS][DOMAIN_NAME]" at bounding box center [297, 204] width 205 height 14
drag, startPoint x: 296, startPoint y: 183, endPoint x: 207, endPoint y: 183, distance: 88.9
click at [207, 183] on div "[PERSON_NAME]" at bounding box center [297, 185] width 205 height 14
copy div "Mathan Kumar"
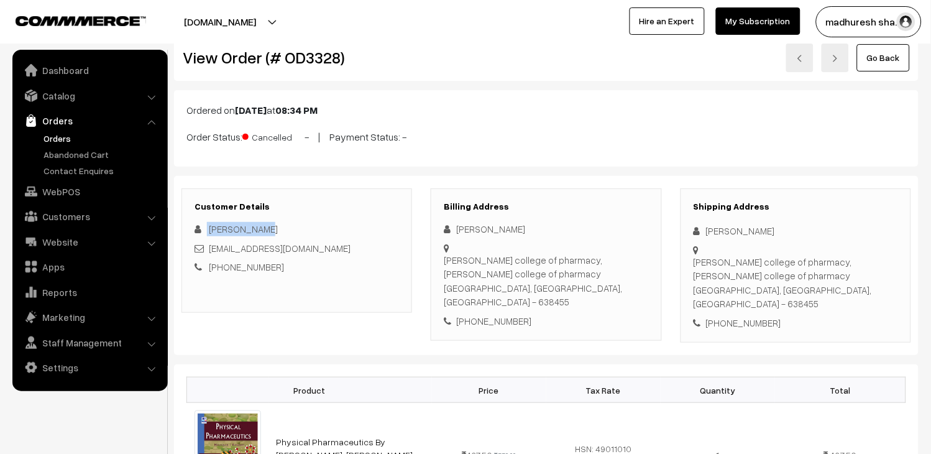
scroll to position [0, 0]
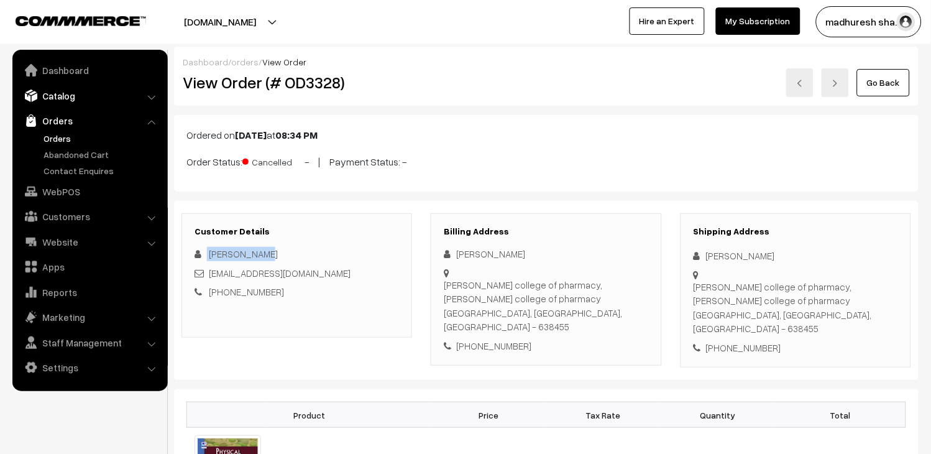
click at [56, 91] on link "Catalog" at bounding box center [90, 96] width 148 height 22
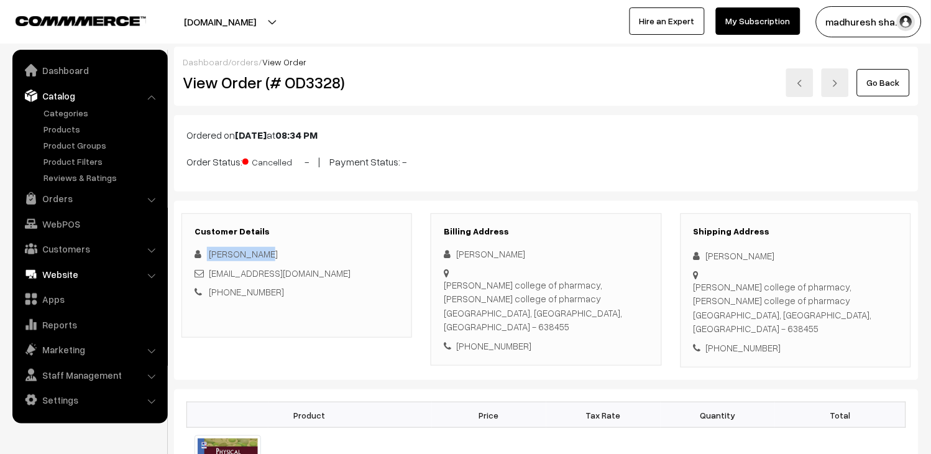
click at [71, 247] on link "Customers" at bounding box center [90, 248] width 148 height 22
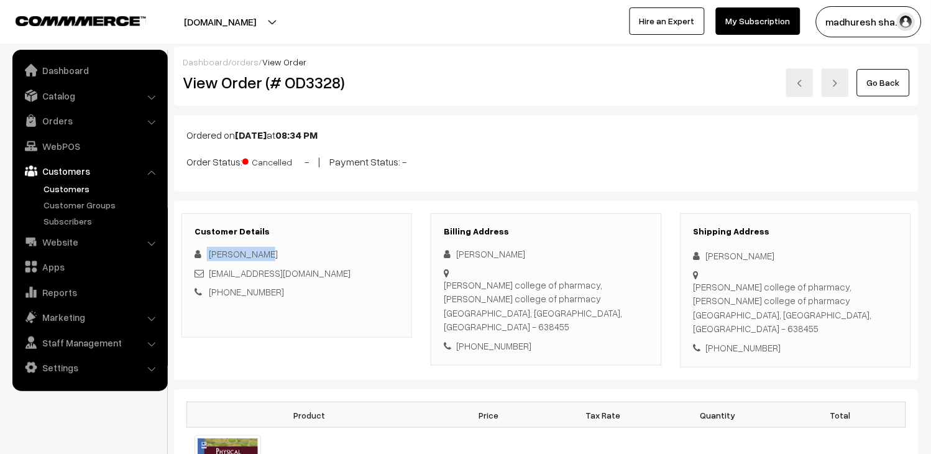
click at [66, 190] on link "Customers" at bounding box center [101, 188] width 123 height 13
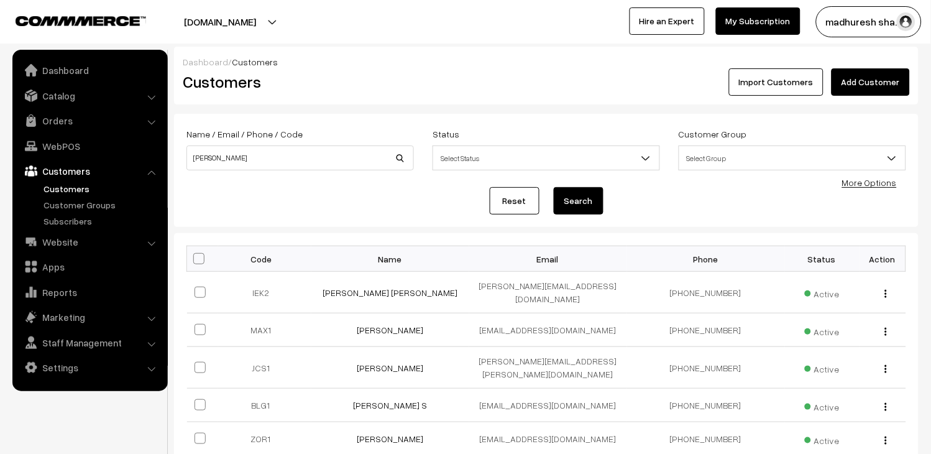
type input "[PERSON_NAME]"
click at [579, 203] on button "Search" at bounding box center [579, 200] width 50 height 27
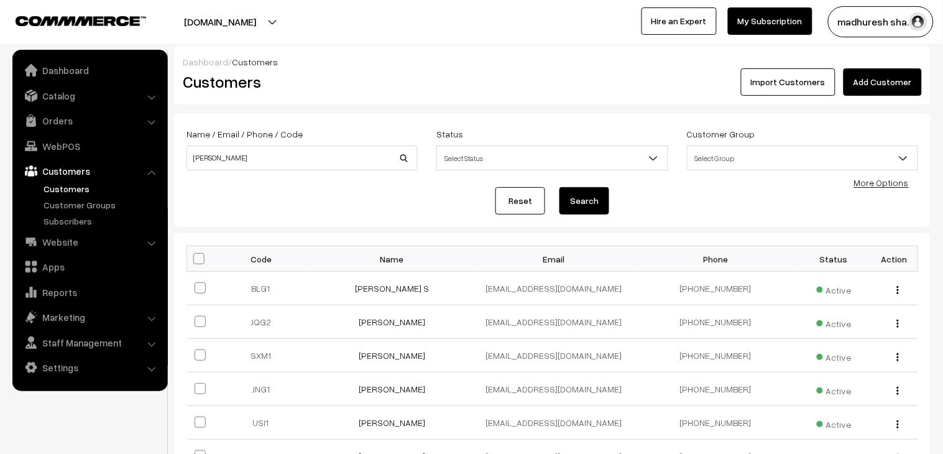
click at [60, 182] on link "Customers" at bounding box center [101, 188] width 123 height 13
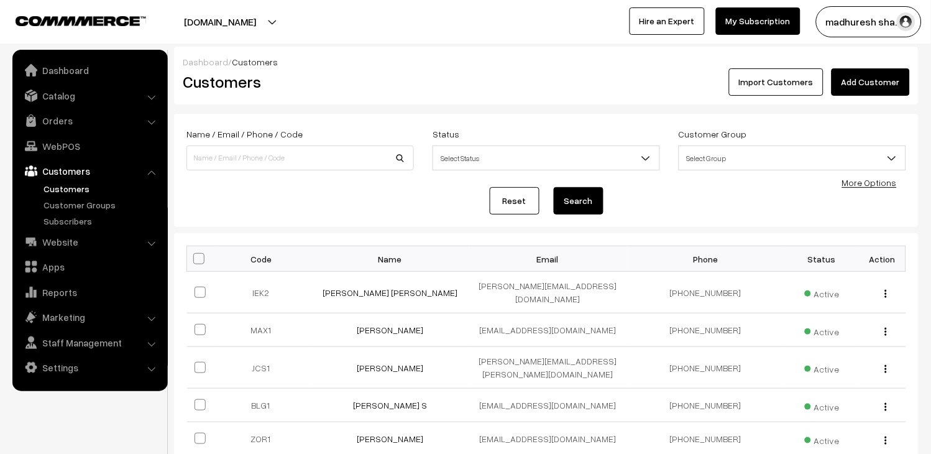
click at [875, 84] on link "Add Customer" at bounding box center [871, 81] width 78 height 27
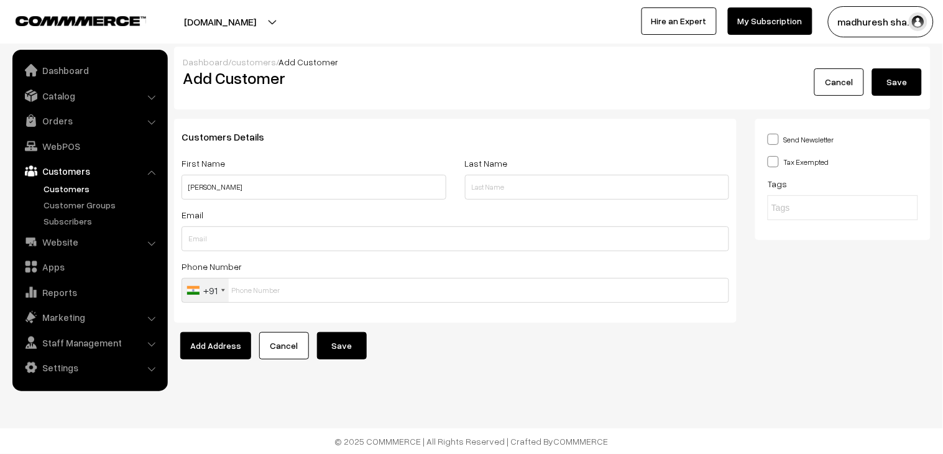
type input "[PERSON_NAME]"
click at [827, 91] on link "Cancel" at bounding box center [839, 81] width 50 height 27
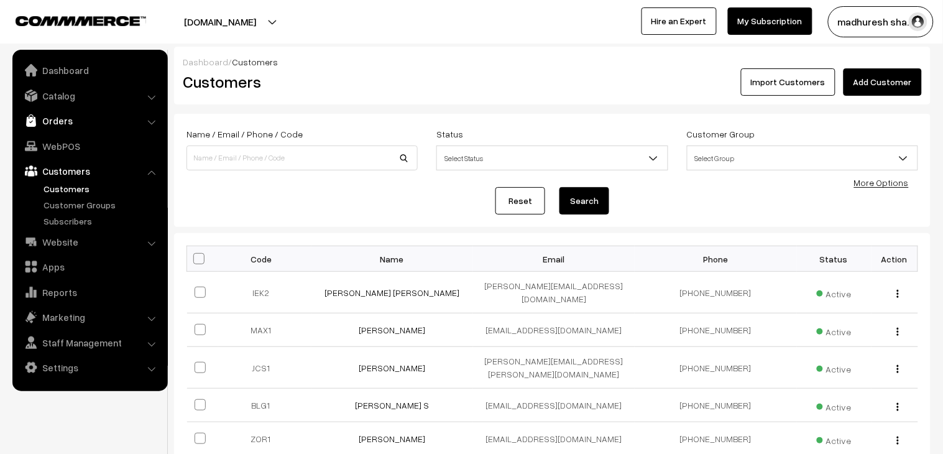
click at [66, 120] on link "Orders" at bounding box center [90, 120] width 148 height 22
click at [57, 122] on link "Orders" at bounding box center [90, 120] width 148 height 22
click at [54, 136] on link "Orders" at bounding box center [101, 138] width 123 height 13
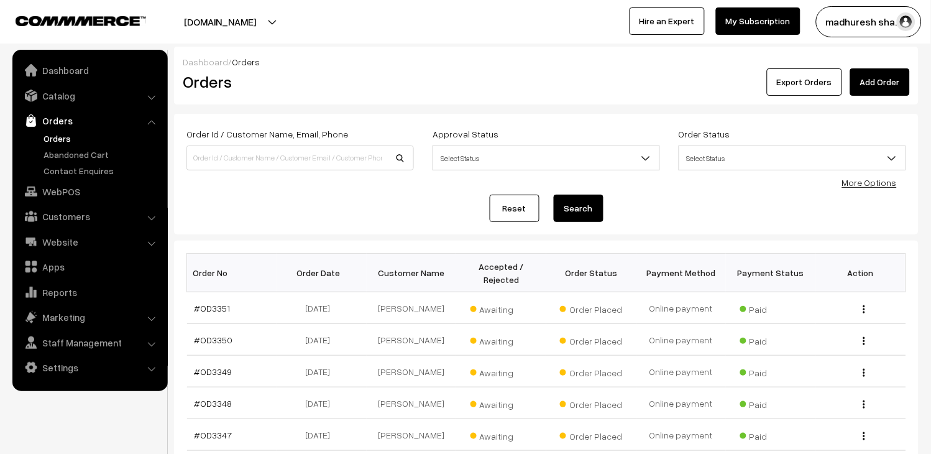
click at [874, 87] on link "Add Order" at bounding box center [880, 81] width 60 height 27
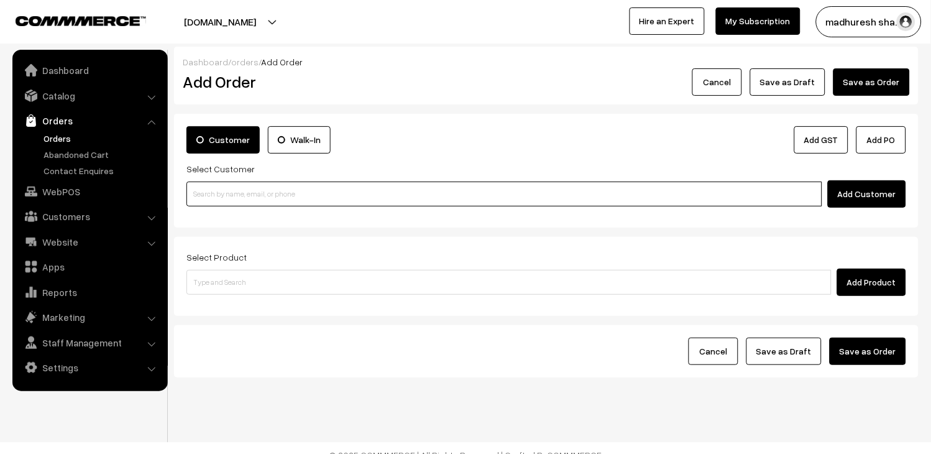
click at [282, 195] on input at bounding box center [504, 194] width 636 height 25
paste input "Mathan Kumar"
type input "Mathan Kumar"
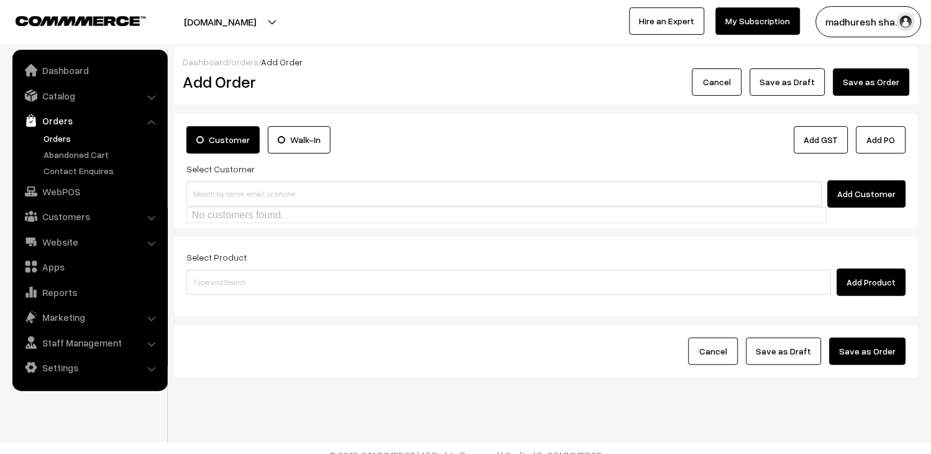
click at [60, 135] on link "Orders" at bounding box center [101, 138] width 123 height 13
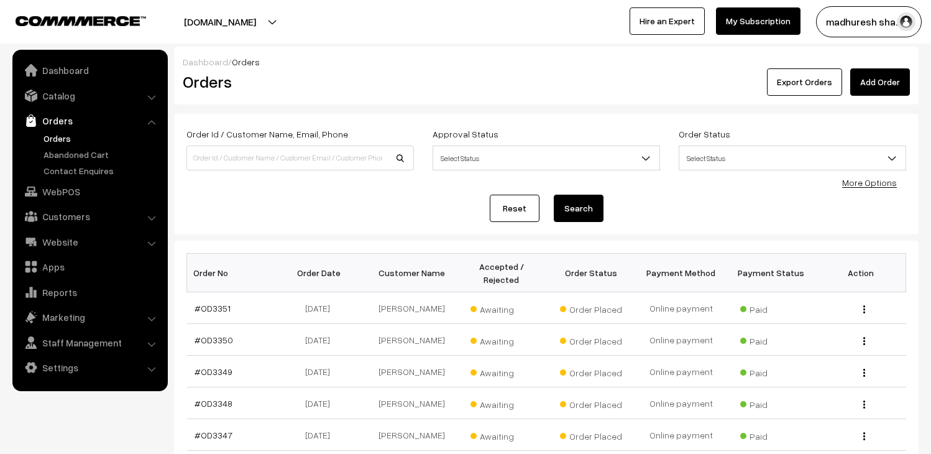
click at [61, 135] on link "Orders" at bounding box center [101, 138] width 123 height 13
click at [212, 306] on link "#OD3351" at bounding box center [213, 308] width 36 height 11
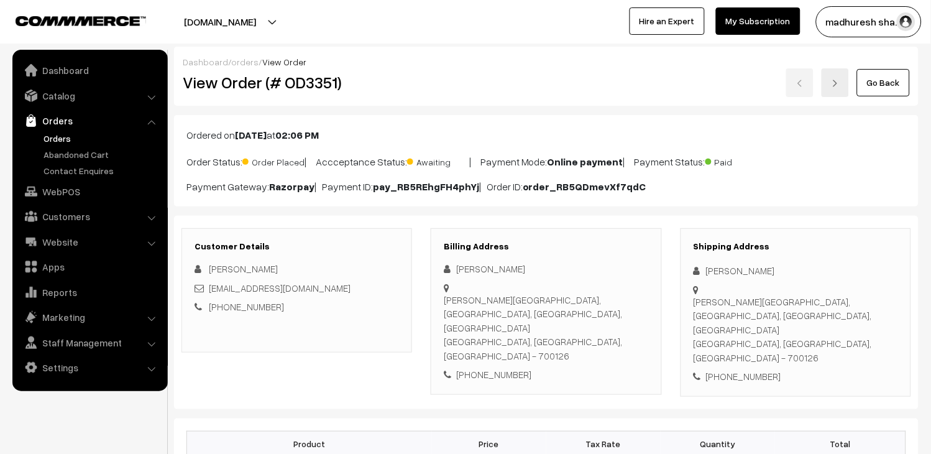
drag, startPoint x: 0, startPoint y: 0, endPoint x: 209, endPoint y: 270, distance: 341.7
click at [209, 270] on div "[PERSON_NAME]" at bounding box center [297, 269] width 205 height 14
copy span "[PERSON_NAME]"
click at [57, 139] on link "Orders" at bounding box center [101, 138] width 123 height 13
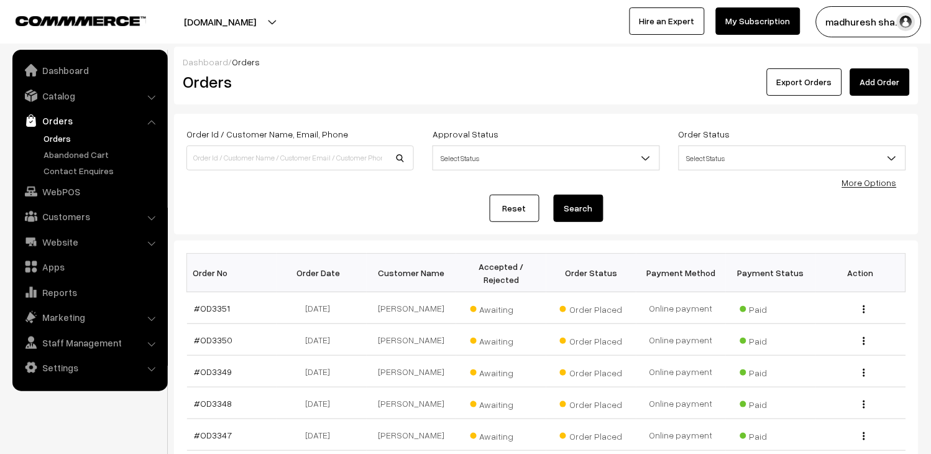
click at [875, 83] on link "Add Order" at bounding box center [880, 81] width 60 height 27
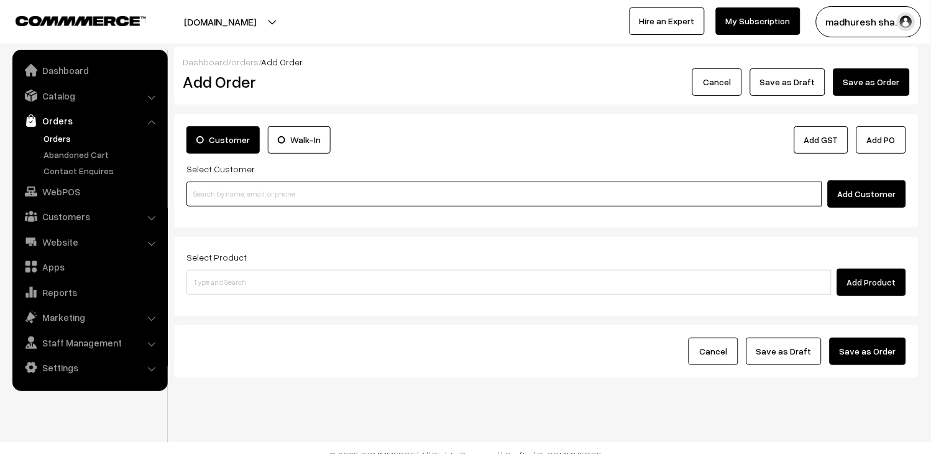
drag, startPoint x: 0, startPoint y: 0, endPoint x: 283, endPoint y: 190, distance: 340.8
click at [283, 190] on input at bounding box center [504, 194] width 636 height 25
paste input "[PERSON_NAME]"
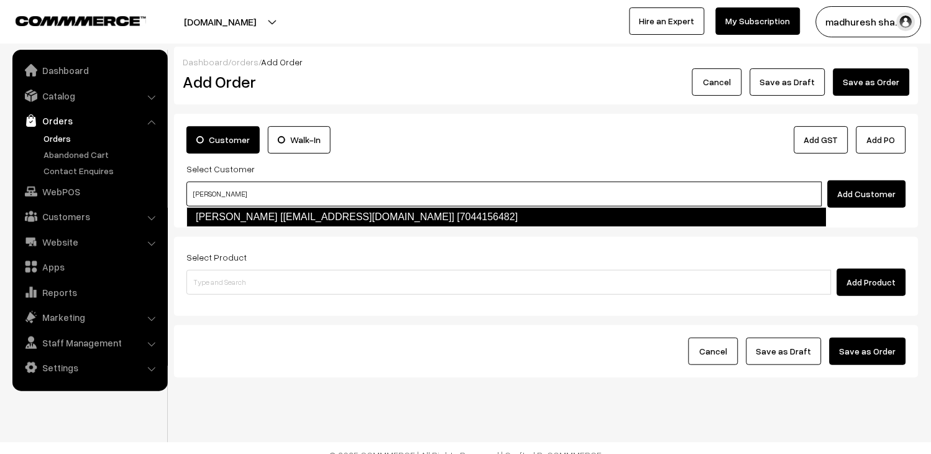
click at [290, 222] on link "[PERSON_NAME] [[EMAIL_ADDRESS][DOMAIN_NAME]] [7044156482]" at bounding box center [506, 217] width 640 height 20
type input "[PERSON_NAME]"
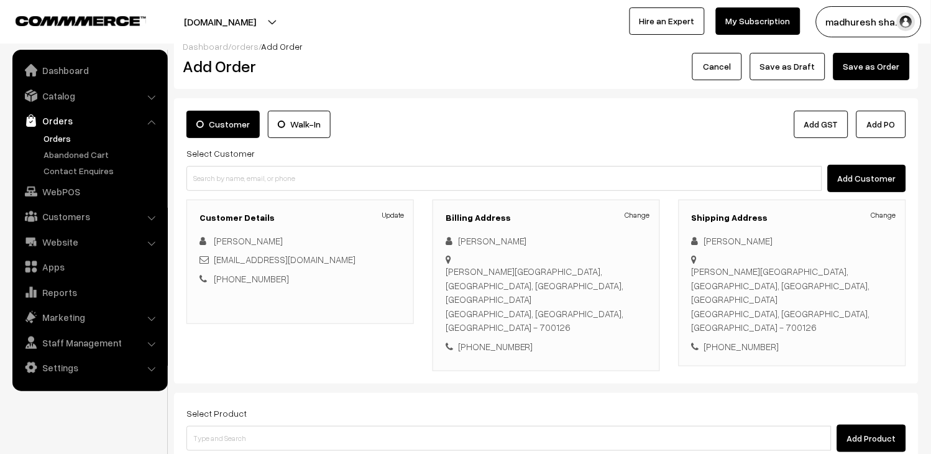
scroll to position [69, 0]
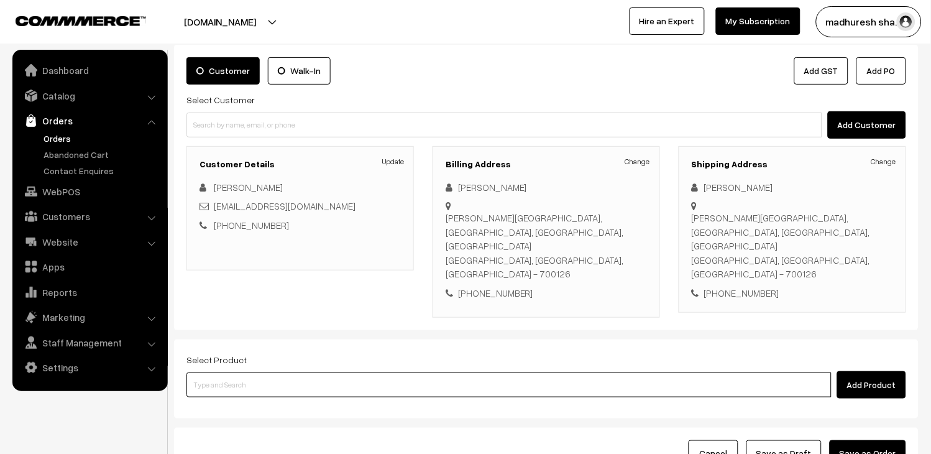
click at [228, 372] on input at bounding box center [508, 384] width 645 height 25
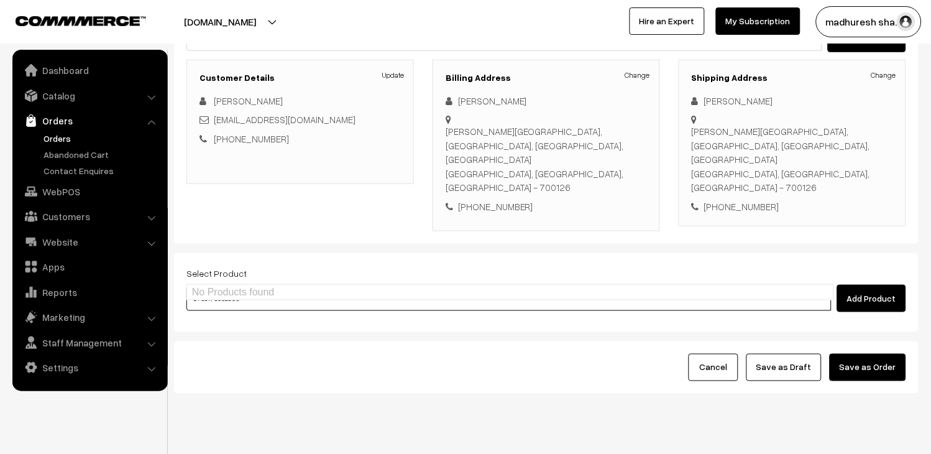
scroll to position [158, 0]
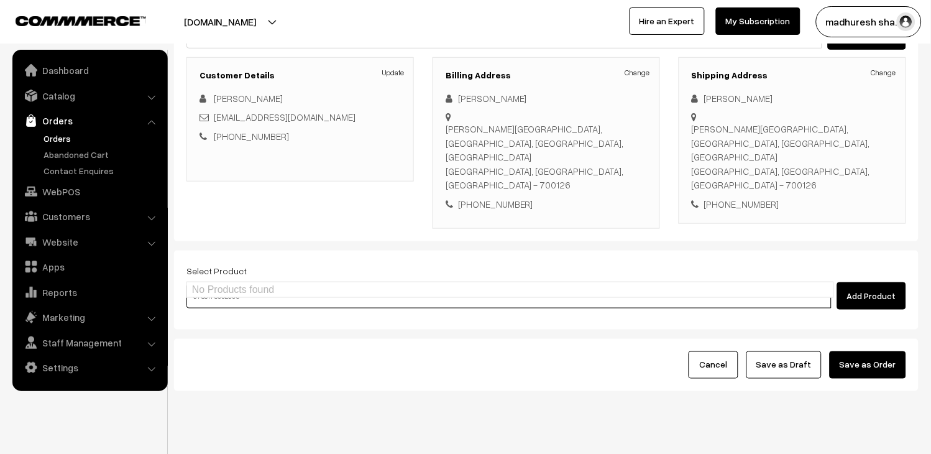
type input "9788178002903"
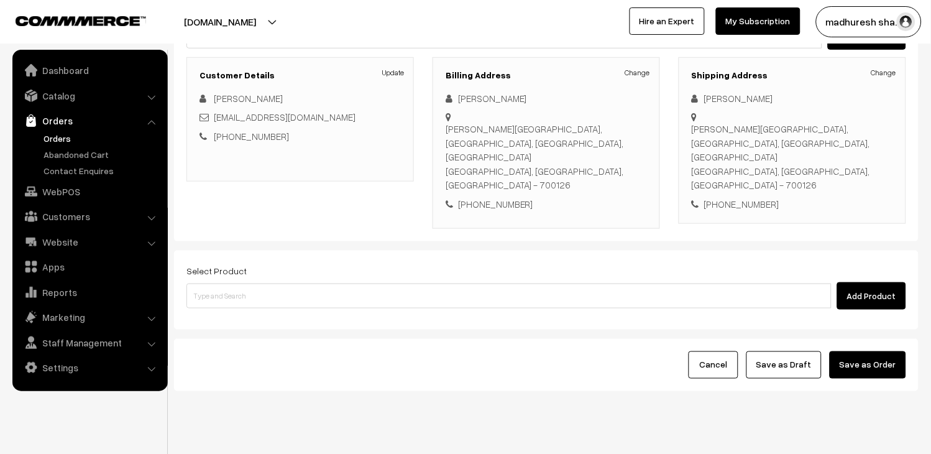
click at [850, 282] on button "Add Product" at bounding box center [871, 295] width 69 height 27
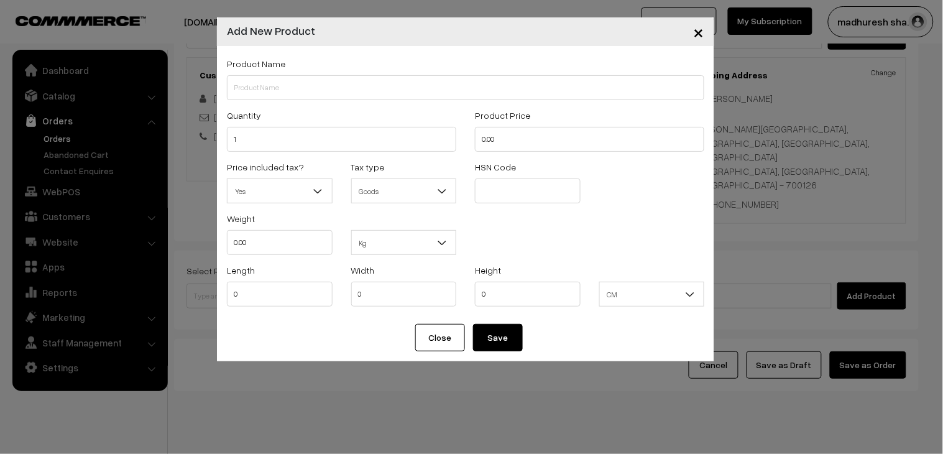
click at [694, 27] on span "×" at bounding box center [699, 31] width 11 height 23
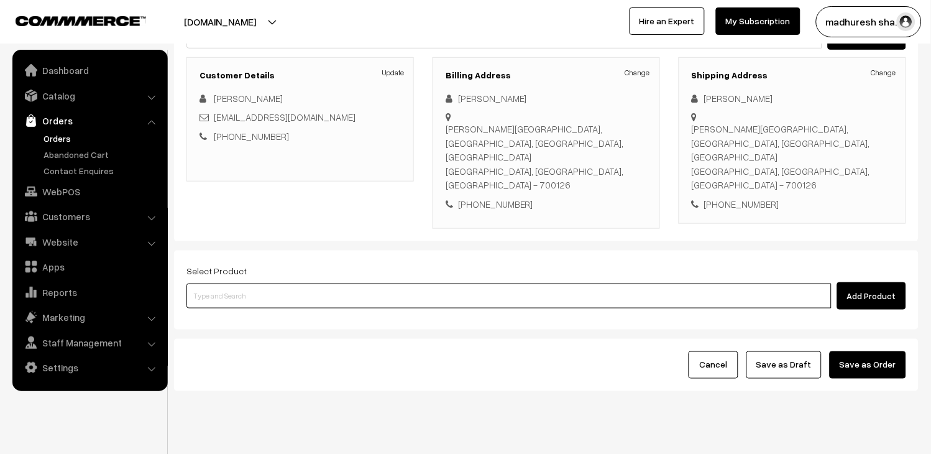
drag, startPoint x: 329, startPoint y: 260, endPoint x: 331, endPoint y: 245, distance: 15.0
click at [331, 283] on input at bounding box center [508, 295] width 645 height 25
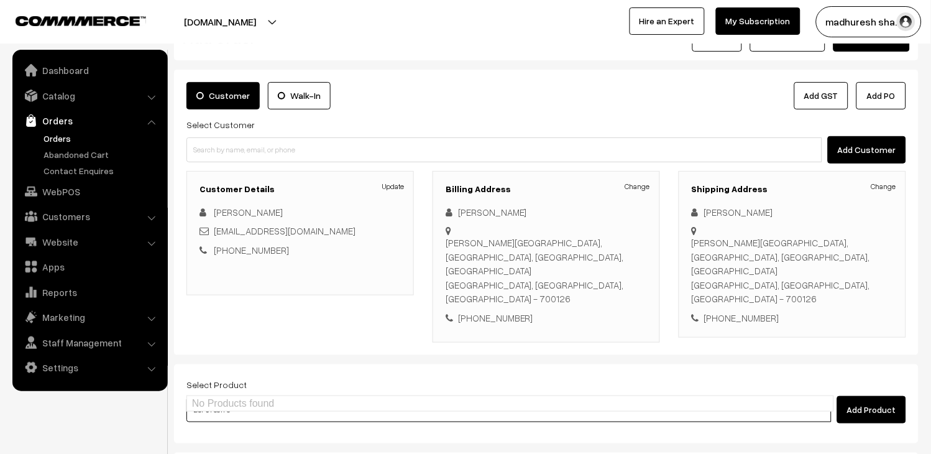
scroll to position [69, 0]
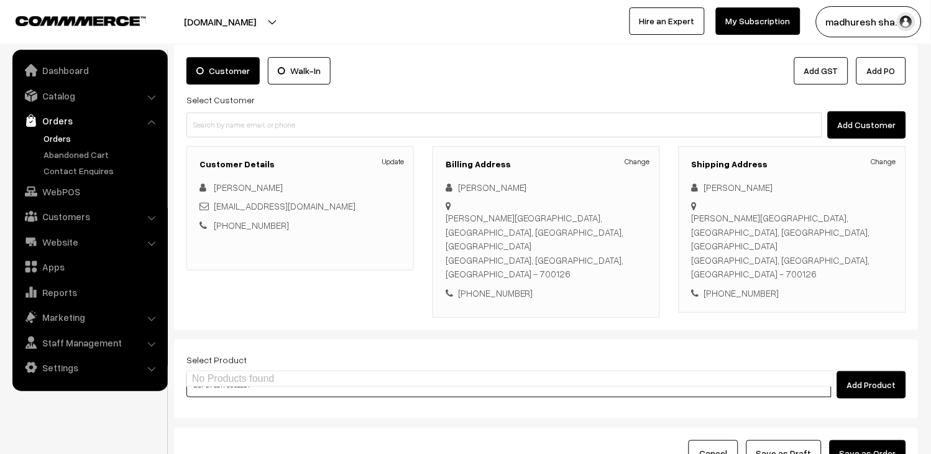
type input "9788178002897"
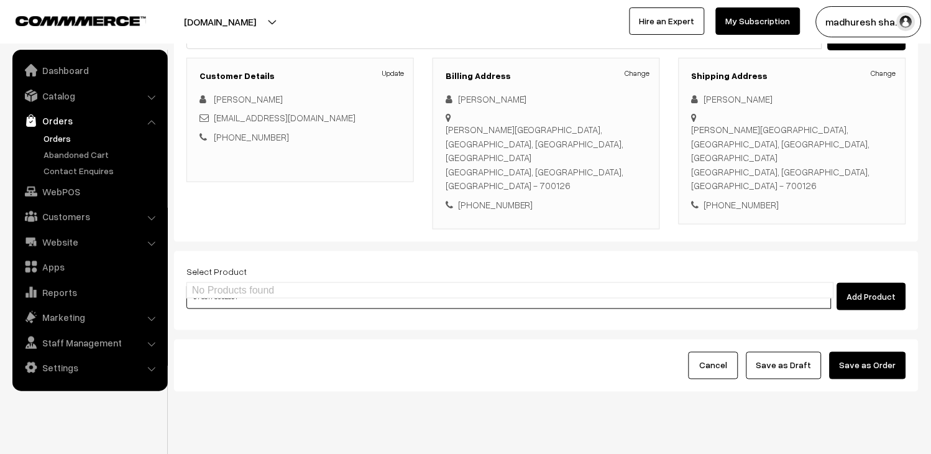
scroll to position [158, 0]
click at [226, 283] on input "9788178002897" at bounding box center [508, 295] width 645 height 25
click at [333, 283] on input "9788178002897" at bounding box center [508, 295] width 645 height 25
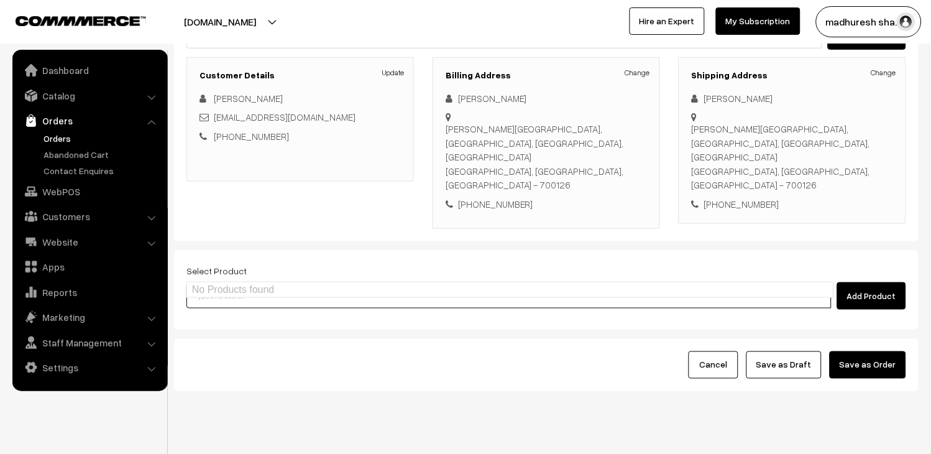
type input "B"
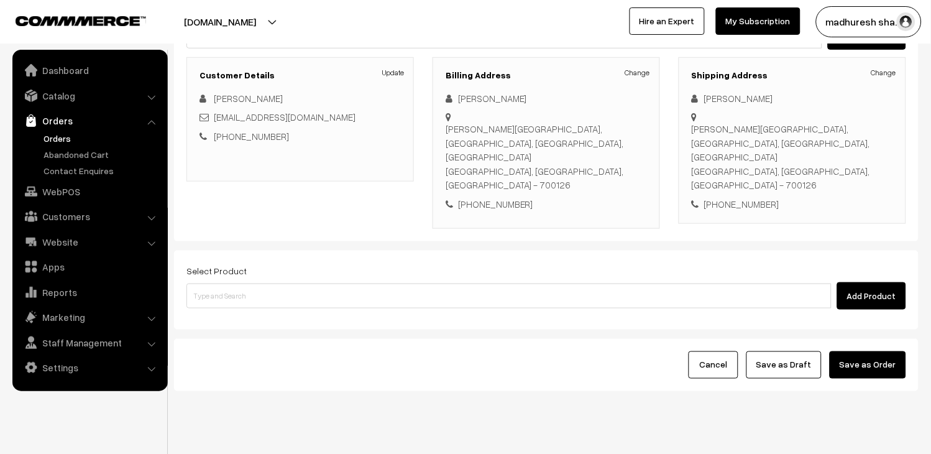
click at [315, 219] on form "Customer Walk-In Add GST Add PO Select Customer Add Customer Customer Details U…" at bounding box center [546, 173] width 745 height 435
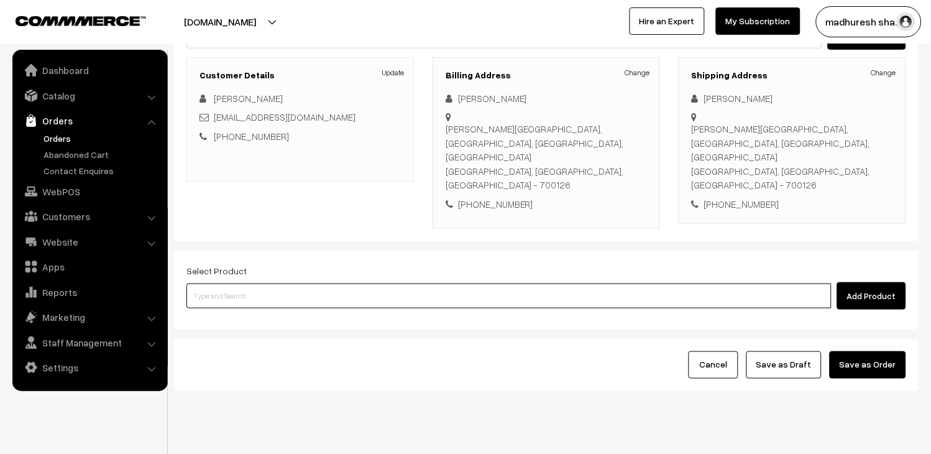
click at [288, 283] on input at bounding box center [508, 295] width 645 height 25
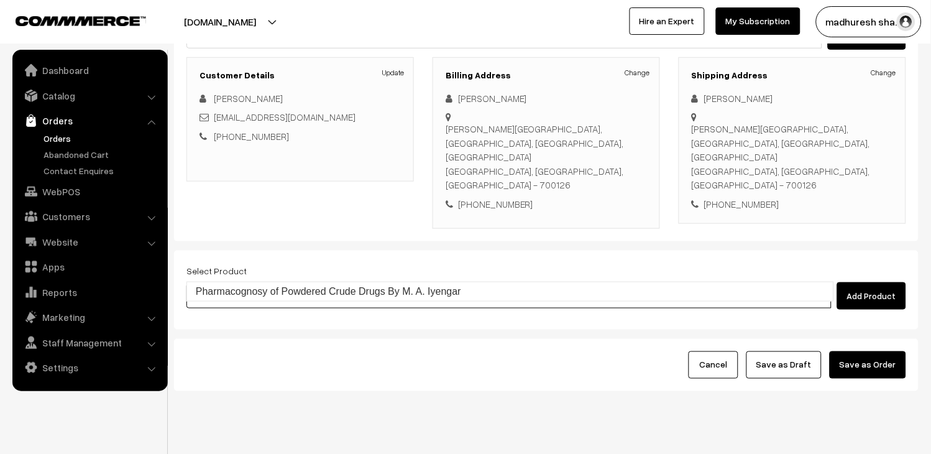
type input "PHARMACOGNOSY OF P"
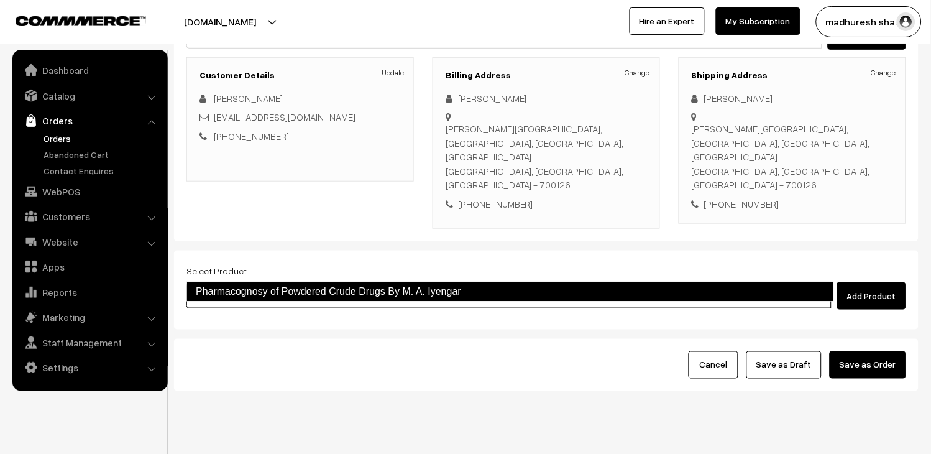
click at [344, 297] on link "Pharmacognosy of Powdered Crude Drugs By M. A. Iyengar" at bounding box center [510, 292] width 648 height 20
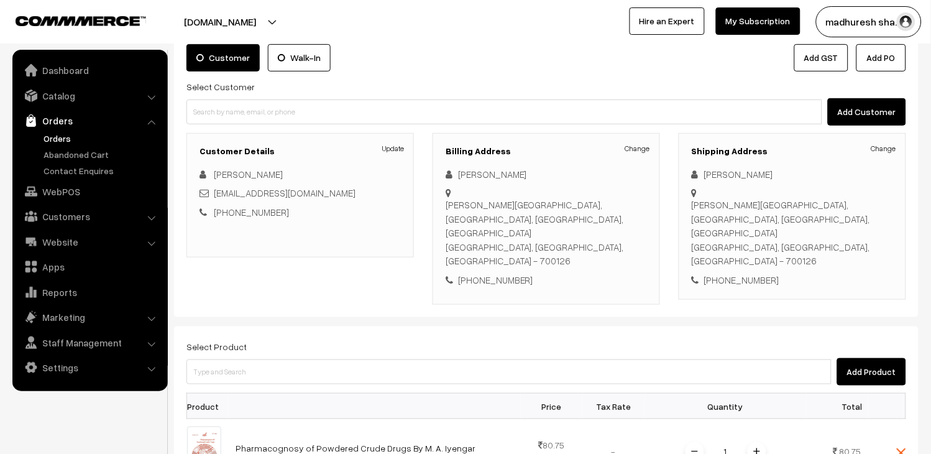
scroll to position [0, 0]
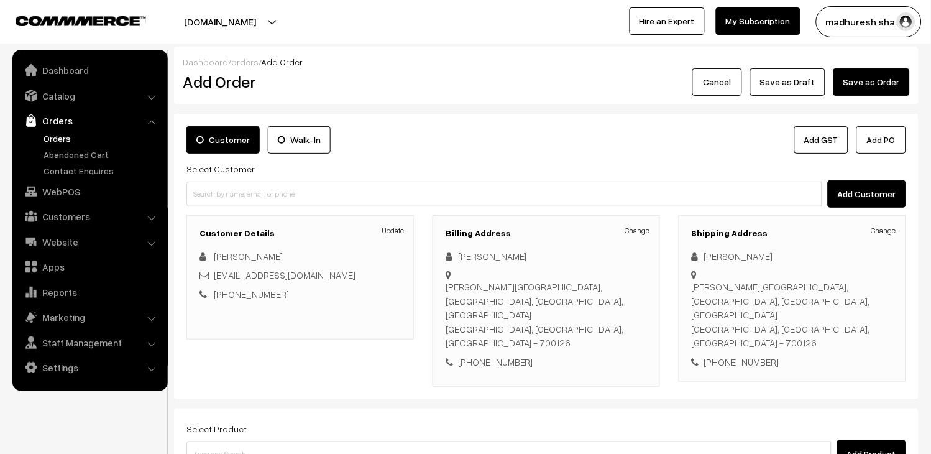
click at [67, 133] on link "Orders" at bounding box center [101, 138] width 123 height 13
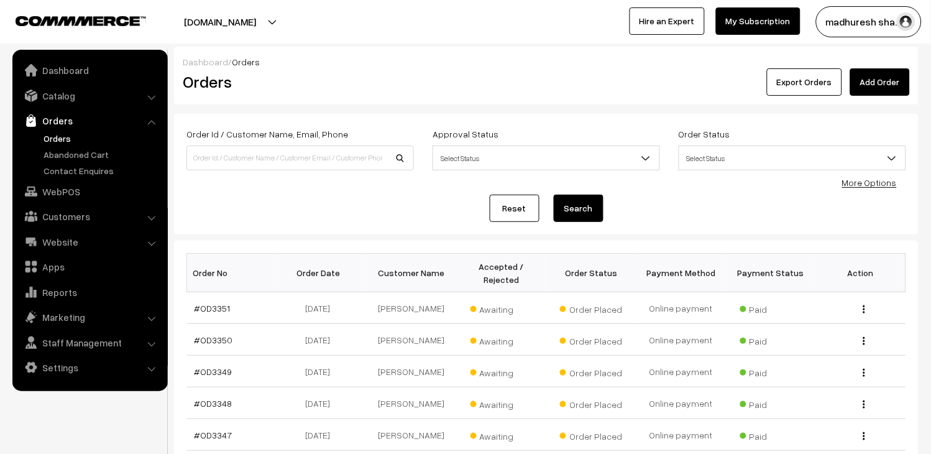
click at [39, 134] on ul "Orders" at bounding box center [90, 154] width 149 height 45
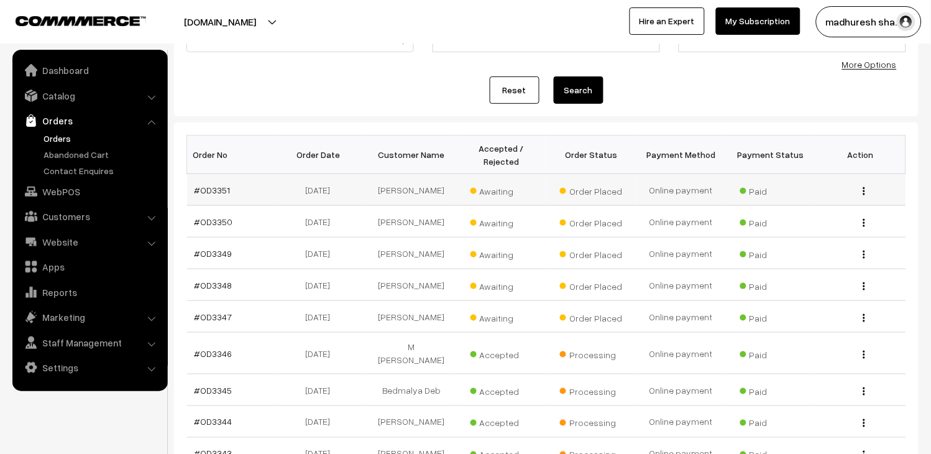
scroll to position [138, 0]
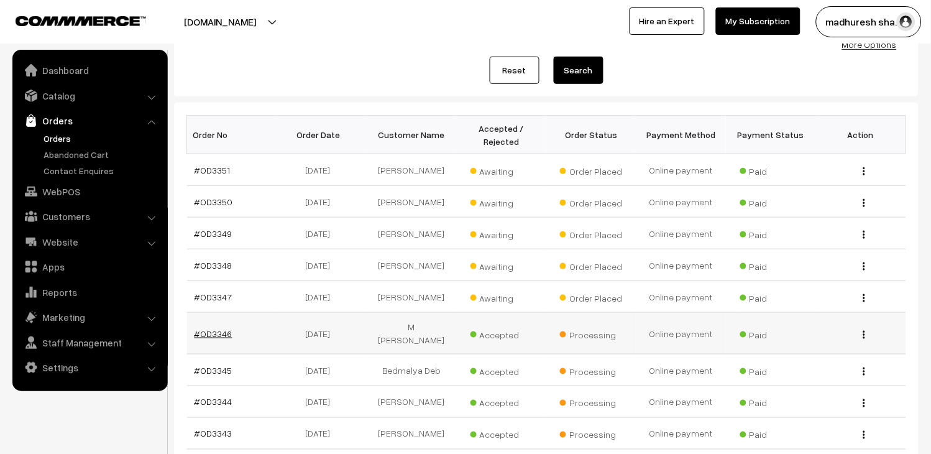
click at [216, 328] on link "#OD3346" at bounding box center [214, 333] width 38 height 11
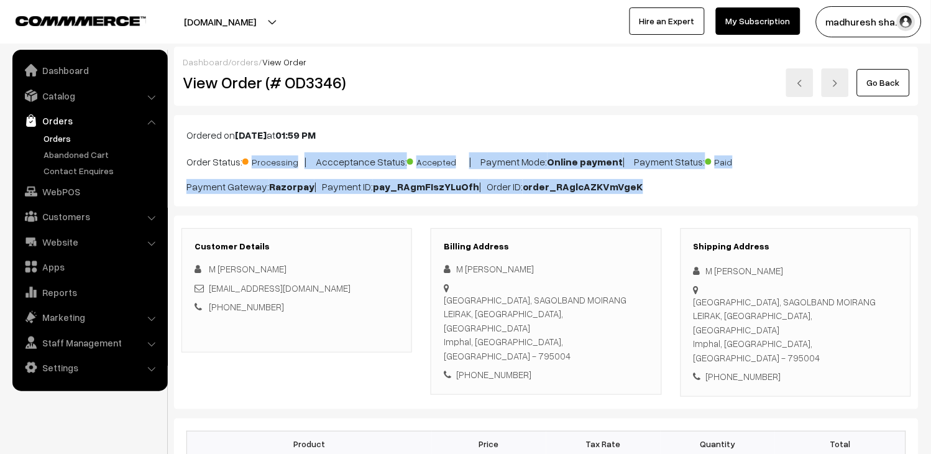
drag, startPoint x: 254, startPoint y: 163, endPoint x: 737, endPoint y: 182, distance: 483.4
click at [737, 182] on div "Ordered on [DATE] 01:59 PM Order Status: Processing | Accceptance Status: Accep…" at bounding box center [546, 160] width 745 height 91
click at [185, 188] on div "Ordered on [DATE] 01:59 PM Order Status: Processing | Accceptance Status: Accep…" at bounding box center [546, 160] width 745 height 91
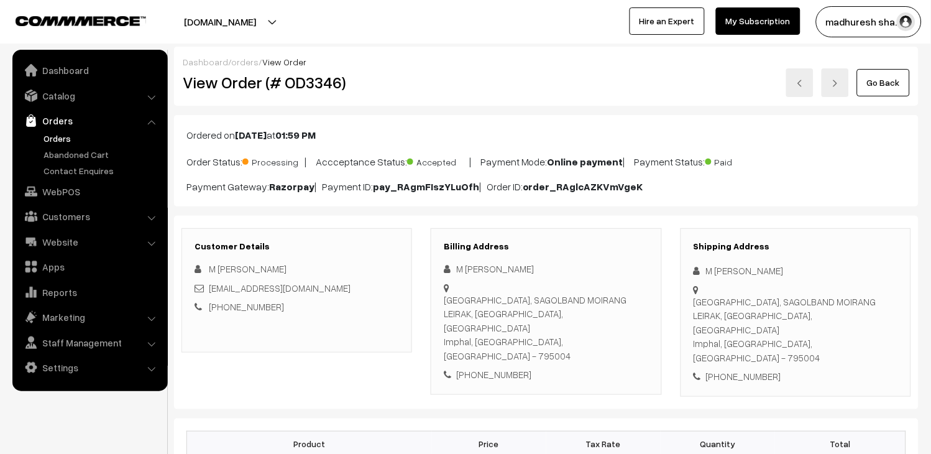
drag, startPoint x: 211, startPoint y: 190, endPoint x: 658, endPoint y: 169, distance: 446.8
click at [658, 169] on div "Ordered on Aug 28, 2025 at 01:59 PM Order Status: Processing | Accceptance Stat…" at bounding box center [546, 160] width 745 height 91
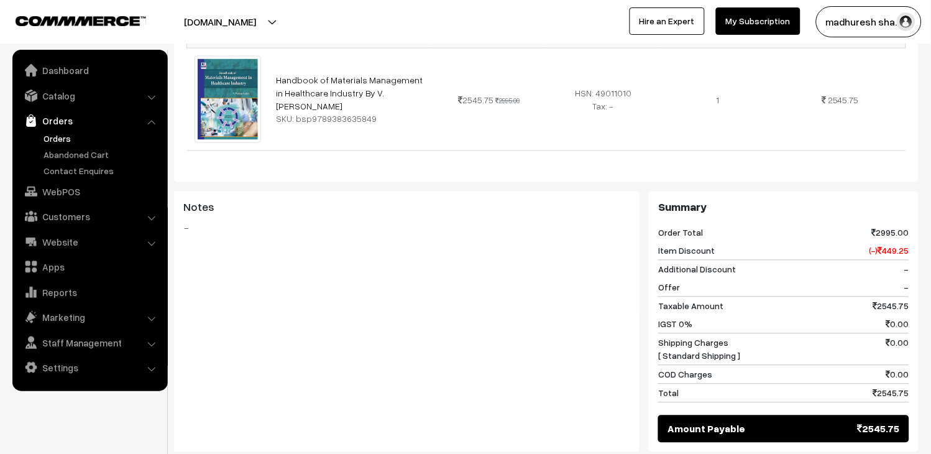
scroll to position [483, 0]
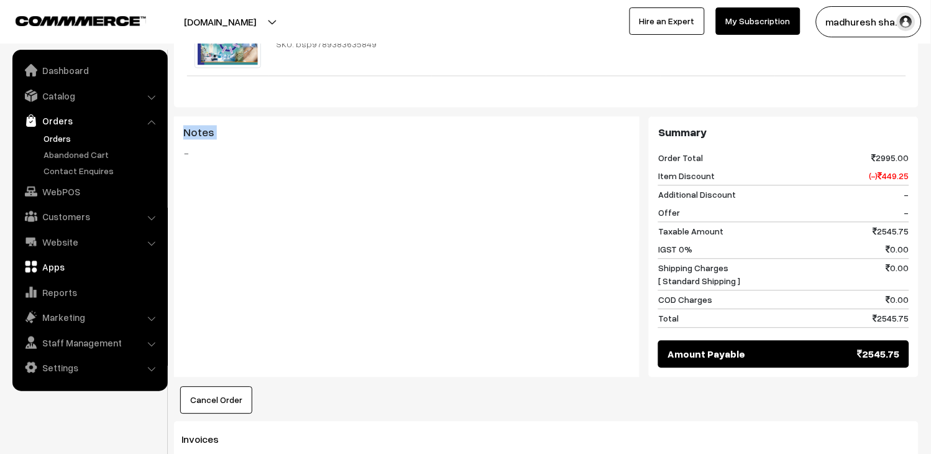
drag, startPoint x: 182, startPoint y: 122, endPoint x: 151, endPoint y: 260, distance: 140.8
click at [157, 280] on body "Thank you for showing interest. Our team will call you shortly. Close booksonwe…" at bounding box center [465, 249] width 931 height 1464
click at [198, 146] on blockquote "-" at bounding box center [406, 153] width 447 height 15
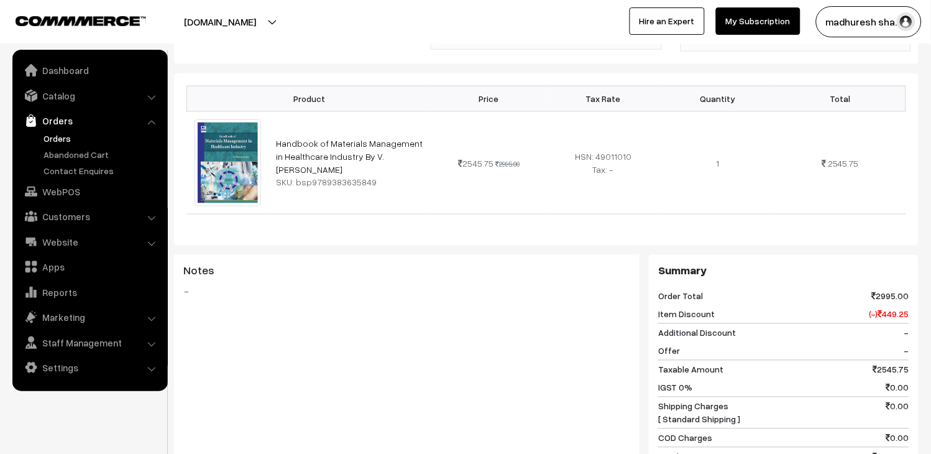
scroll to position [0, 0]
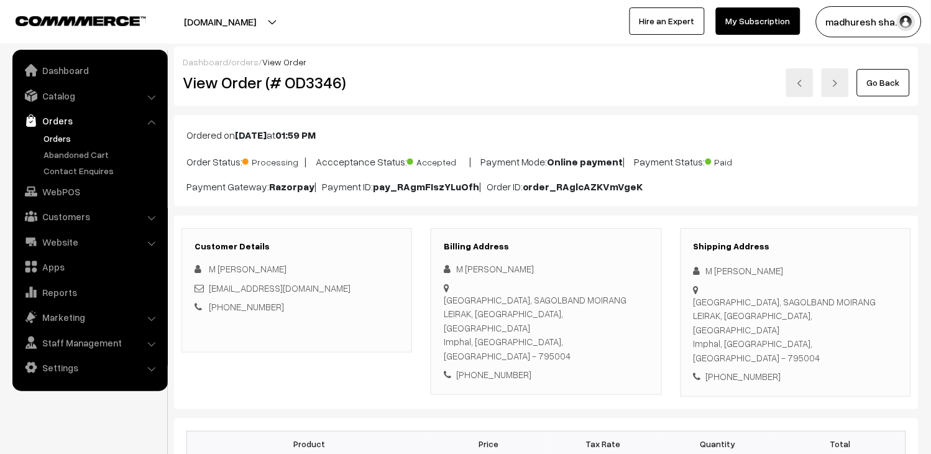
click at [46, 136] on link "Orders" at bounding box center [101, 138] width 123 height 13
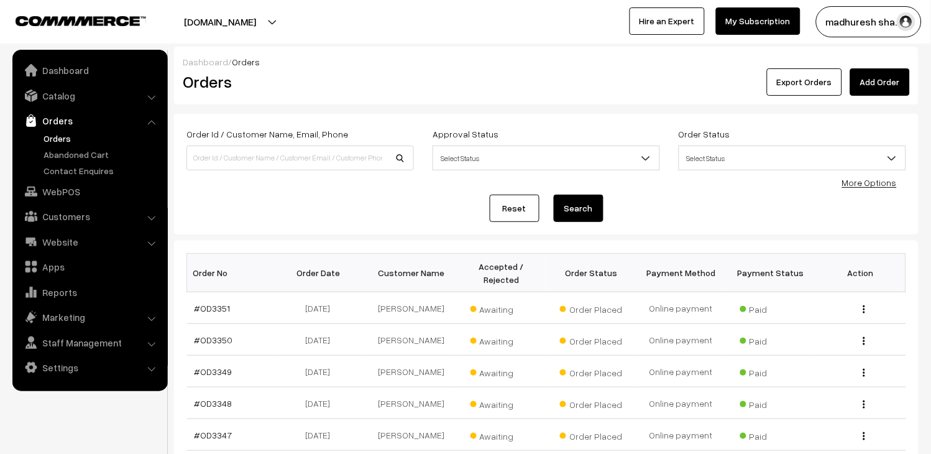
click at [70, 135] on link "Orders" at bounding box center [101, 138] width 123 height 13
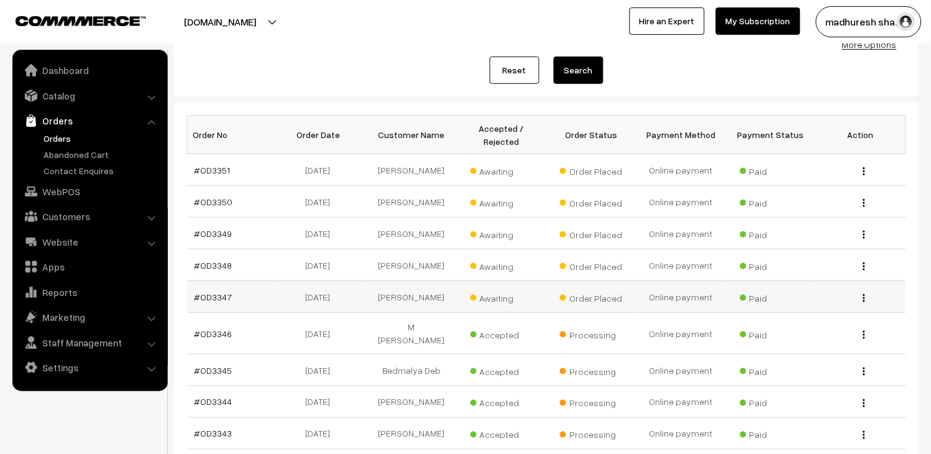
scroll to position [138, 0]
click at [225, 165] on link "#OD3351" at bounding box center [213, 170] width 36 height 11
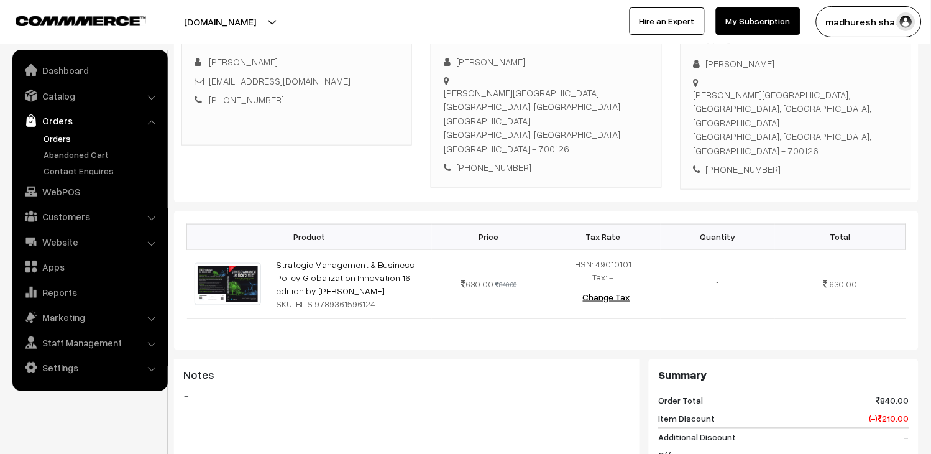
scroll to position [207, 0]
click at [58, 131] on link "Orders" at bounding box center [90, 120] width 148 height 22
